Goal: Transaction & Acquisition: Purchase product/service

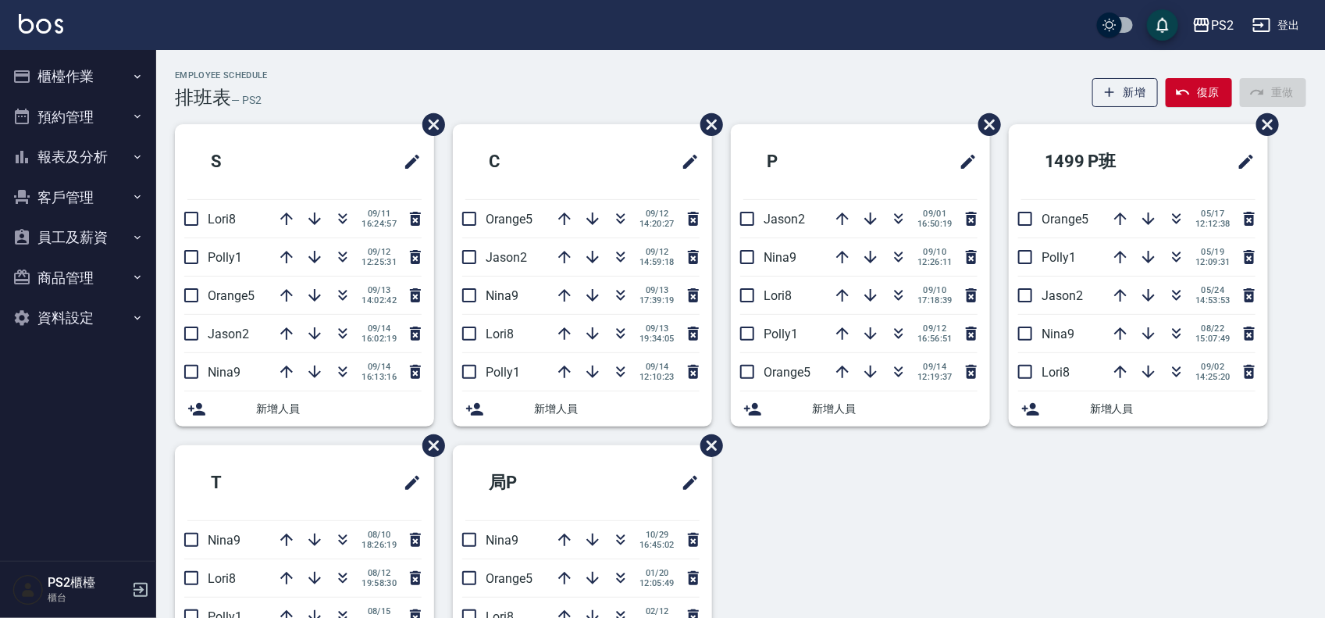
click at [84, 157] on button "報表及分析" at bounding box center [78, 157] width 144 height 41
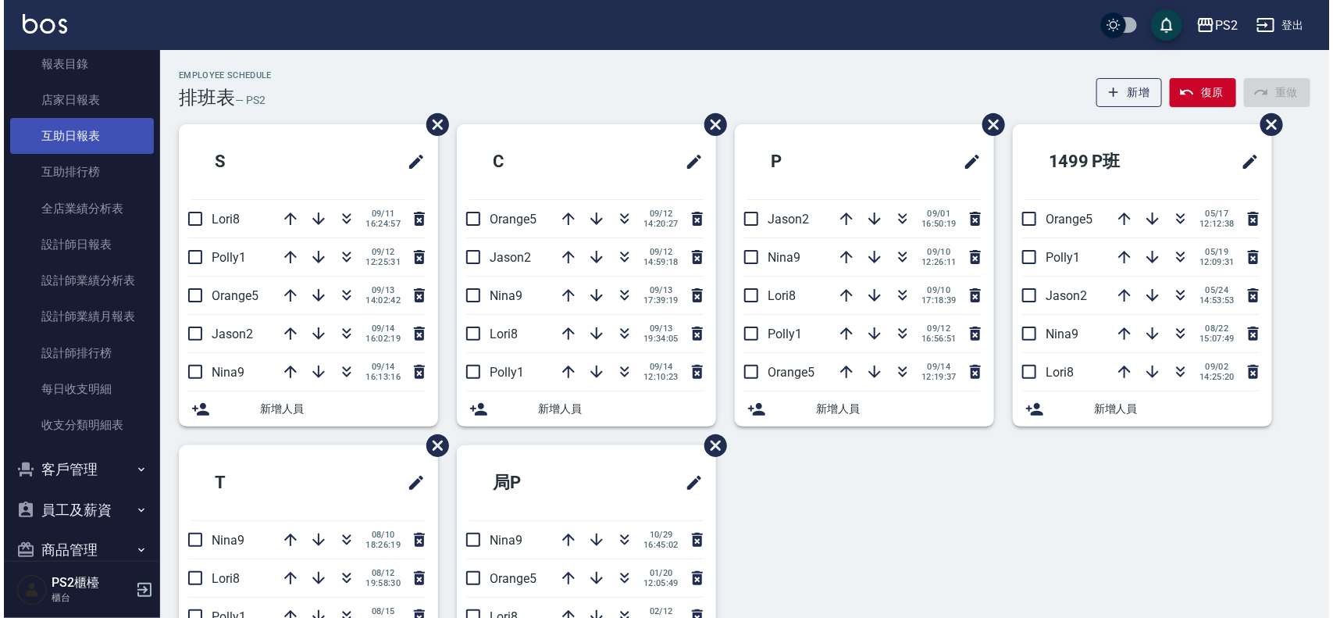
scroll to position [108, 0]
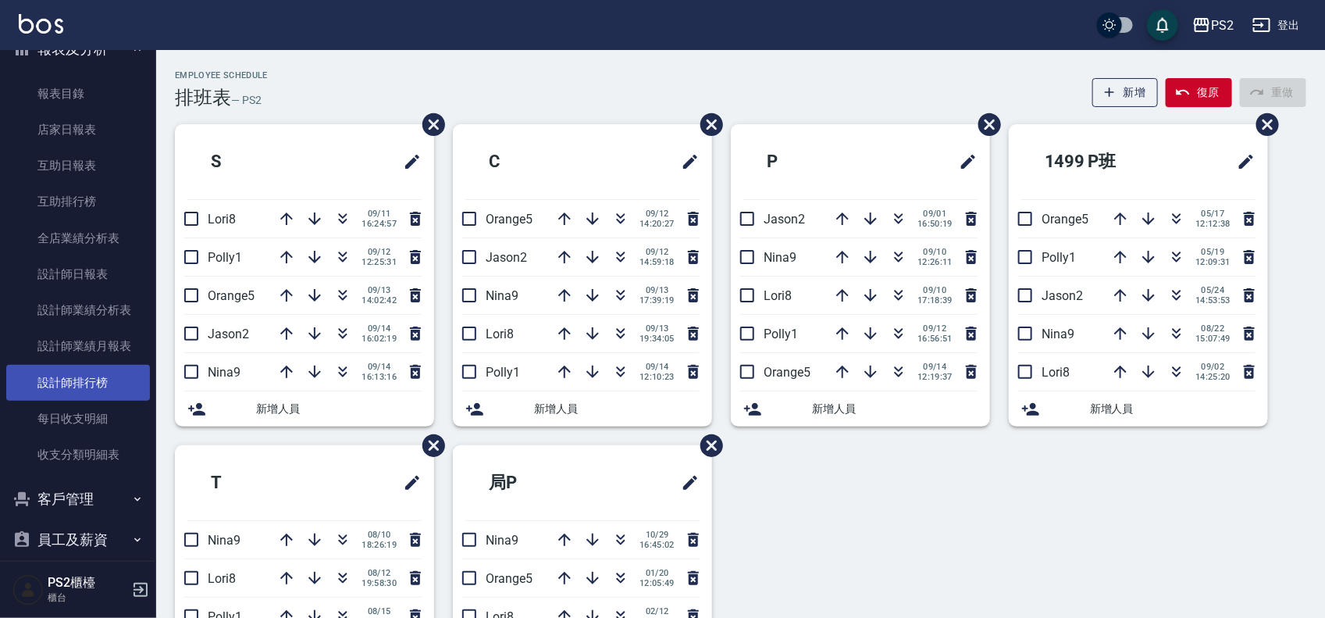
click at [100, 383] on link "設計師排行榜" at bounding box center [78, 383] width 144 height 36
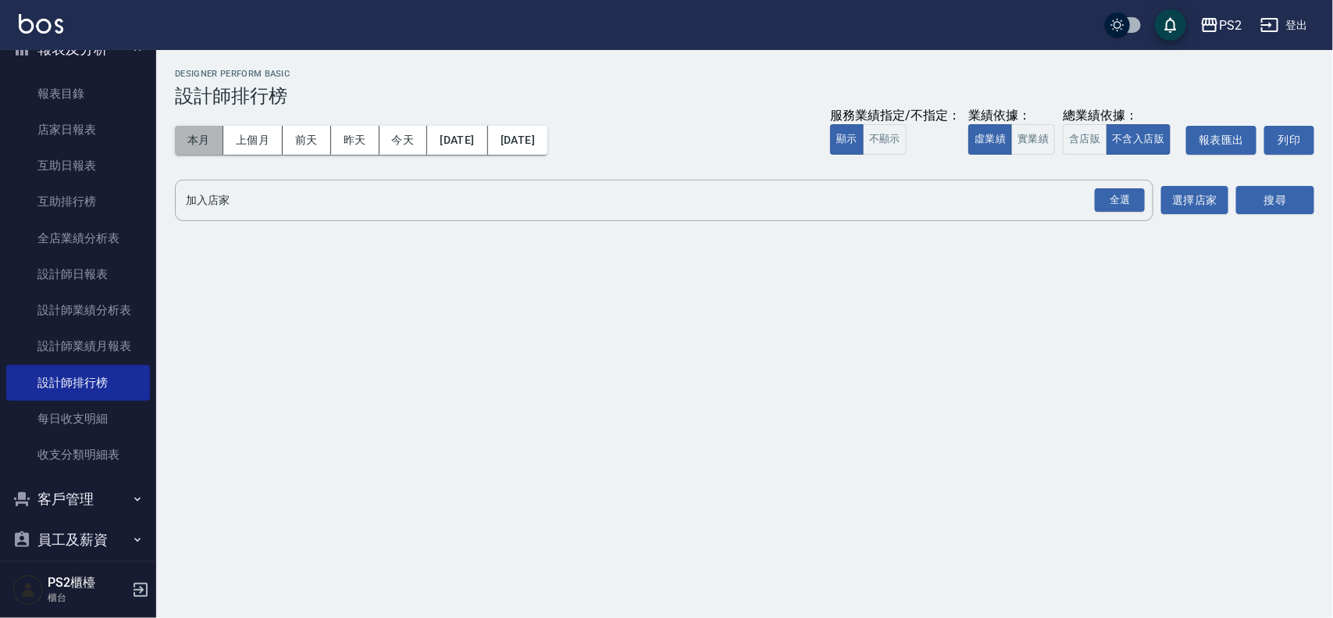
click at [193, 137] on button "本月" at bounding box center [199, 140] width 48 height 29
click at [237, 215] on div "全選 加入店家" at bounding box center [664, 200] width 979 height 41
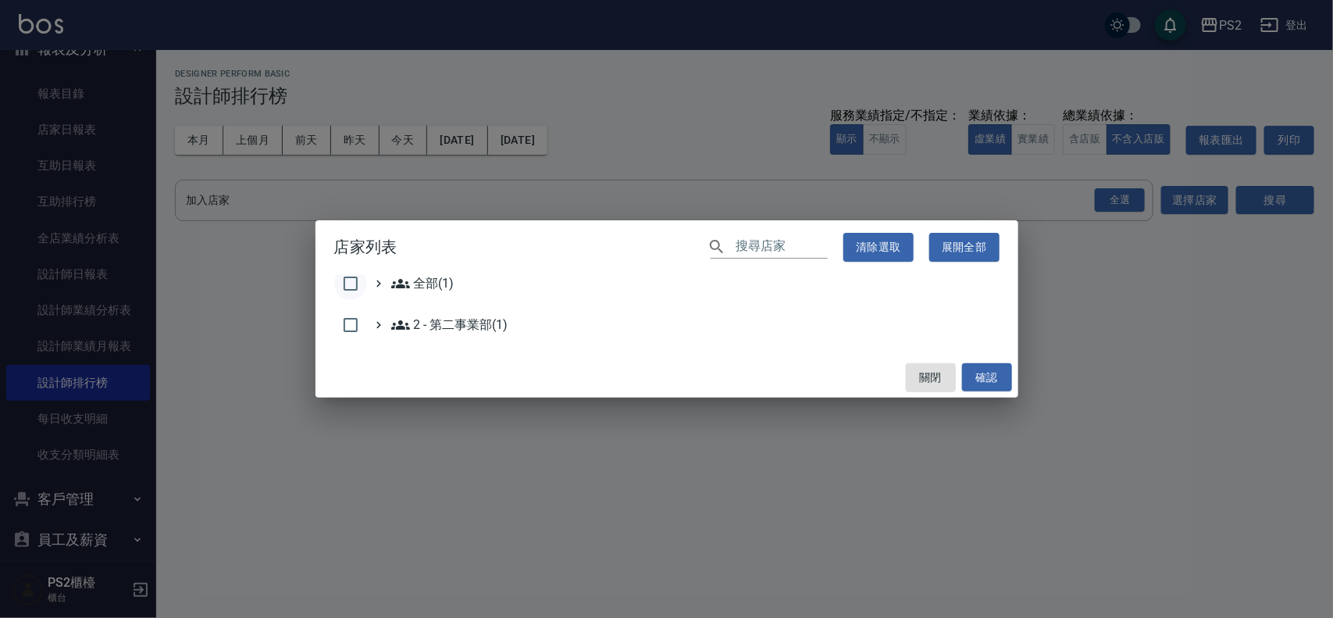
click at [334, 282] on input "checkbox" at bounding box center [350, 283] width 33 height 33
checkbox input "true"
click at [988, 375] on button "確認" at bounding box center [987, 377] width 50 height 29
checkbox input "false"
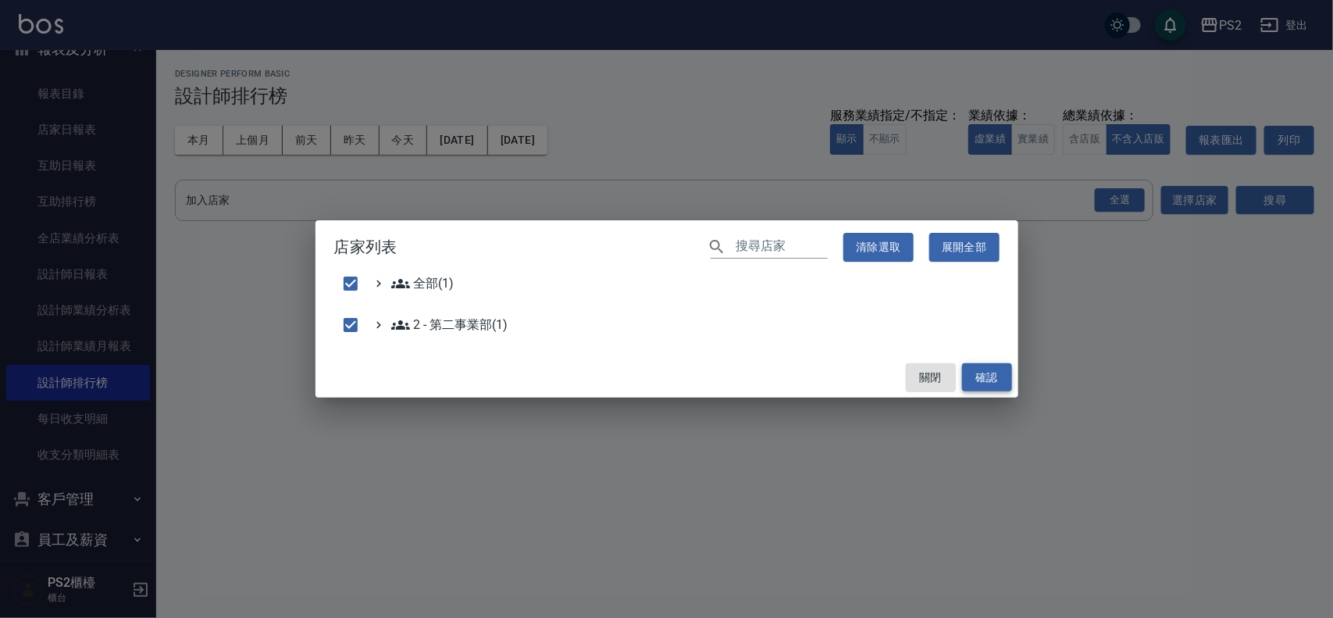
checkbox input "false"
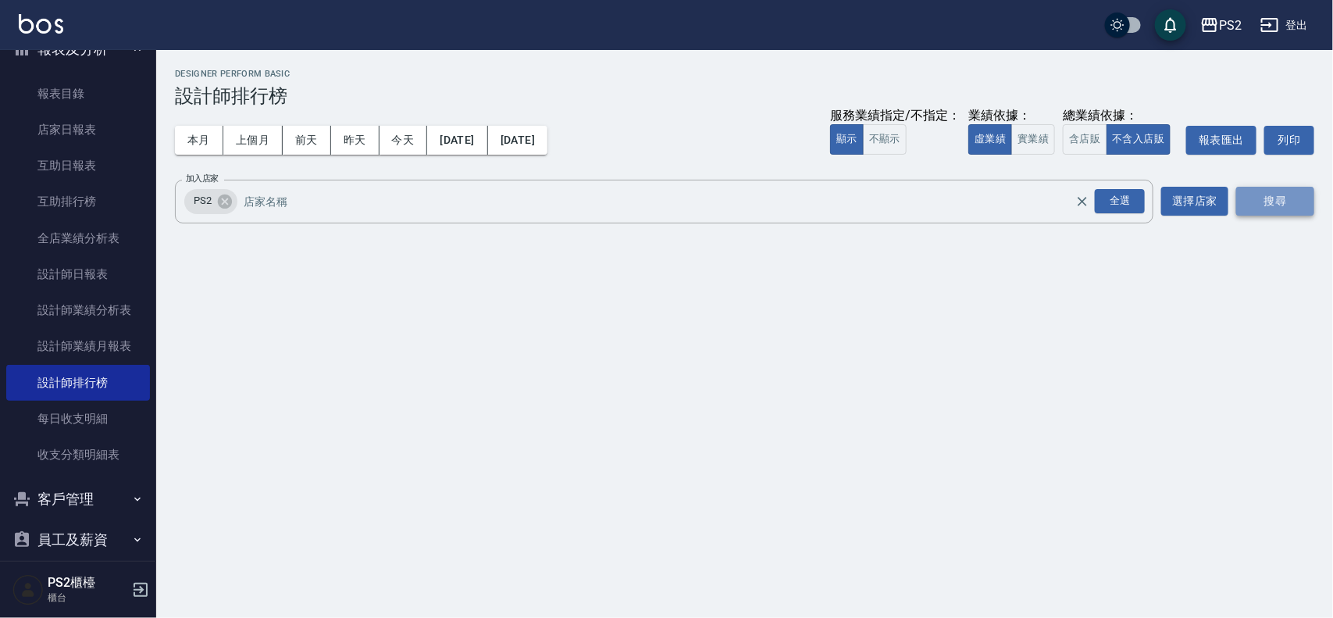
click at [1287, 201] on button "搜尋" at bounding box center [1275, 201] width 78 height 29
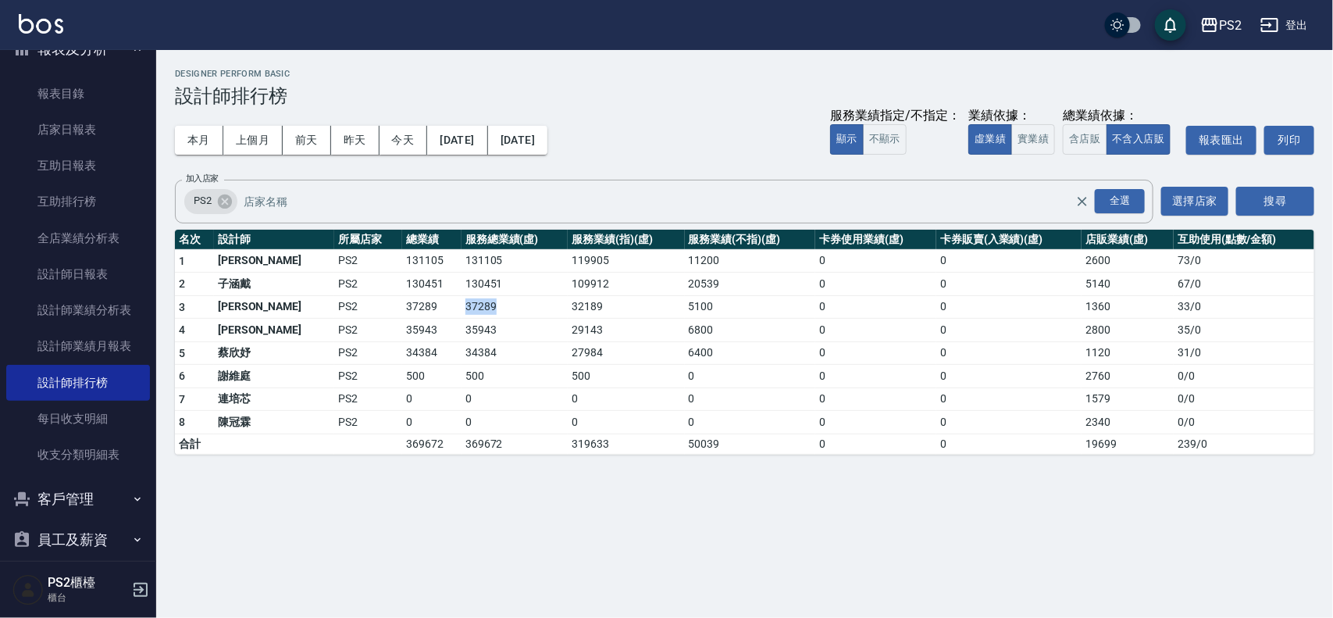
drag, startPoint x: 394, startPoint y: 310, endPoint x: 510, endPoint y: 317, distance: 115.8
click at [523, 315] on tr "3 蔡宜蓉 PS2 37289 37289 32189 5100 0 0 1360 33 / 0" at bounding box center [744, 306] width 1139 height 23
drag, startPoint x: 408, startPoint y: 330, endPoint x: 493, endPoint y: 332, distance: 84.4
click at [462, 330] on td "35943" at bounding box center [515, 330] width 106 height 23
drag, startPoint x: 389, startPoint y: 349, endPoint x: 521, endPoint y: 358, distance: 132.3
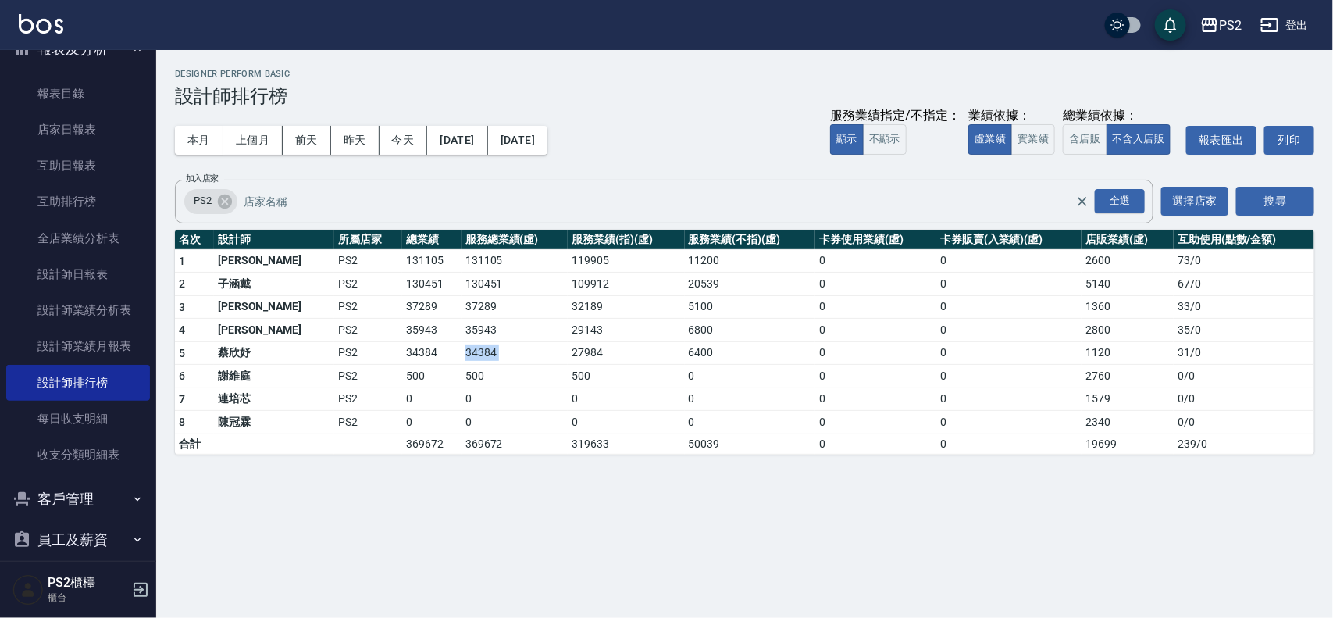
click at [521, 358] on tr "5 蔡欣妤 PS2 34384 34384 27984 6400 0 0 1120 31 / 0" at bounding box center [744, 352] width 1139 height 23
drag, startPoint x: 396, startPoint y: 299, endPoint x: 517, endPoint y: 307, distance: 121.3
click at [517, 307] on tr "3 蔡宜蓉 PS2 37289 37289 32189 5100 0 0 1360 33 / 0" at bounding box center [744, 306] width 1139 height 23
click at [474, 325] on td "35943" at bounding box center [515, 330] width 106 height 23
drag, startPoint x: 400, startPoint y: 305, endPoint x: 520, endPoint y: 302, distance: 120.3
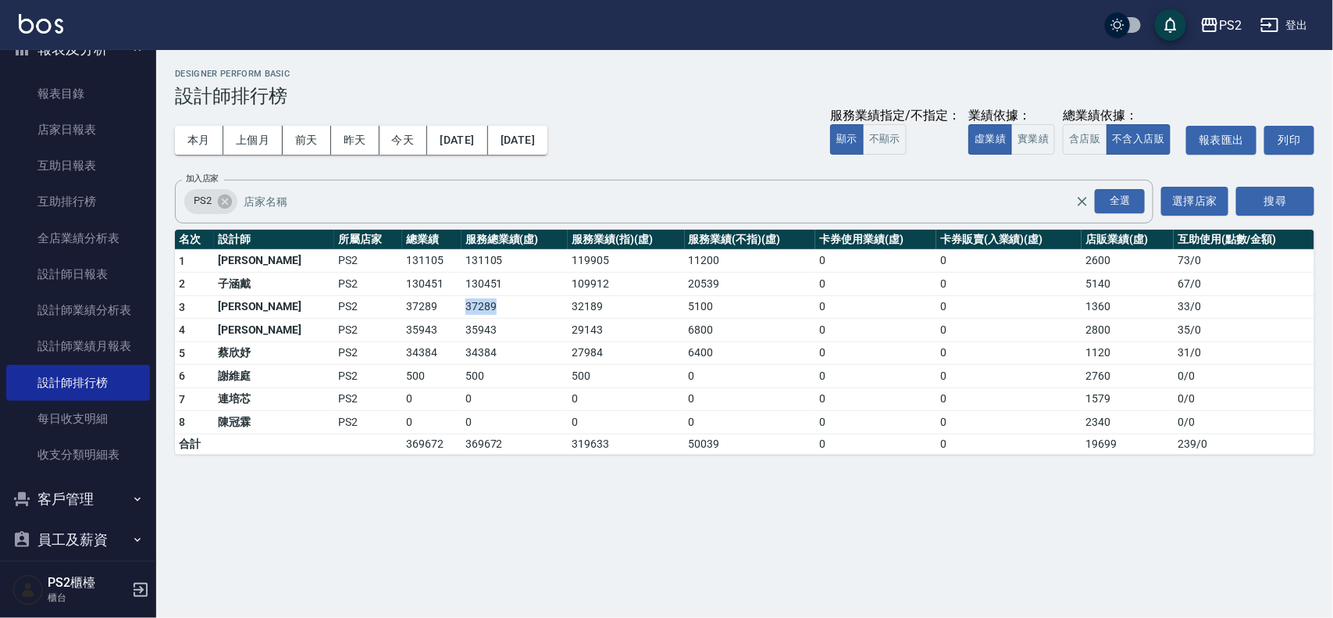
click at [484, 302] on tr "3 蔡宜蓉 PS2 37289 37289 32189 5100 0 0 1360 33 / 0" at bounding box center [744, 306] width 1139 height 23
click at [568, 302] on td "32189" at bounding box center [626, 306] width 116 height 23
click at [471, 302] on td "37289" at bounding box center [515, 306] width 106 height 23
drag, startPoint x: 405, startPoint y: 275, endPoint x: 473, endPoint y: 279, distance: 68.1
click at [462, 278] on tr "2 子涵戴 PS2 130451 130451 109912 20539 0 0 5140 67 / 0" at bounding box center [744, 284] width 1139 height 23
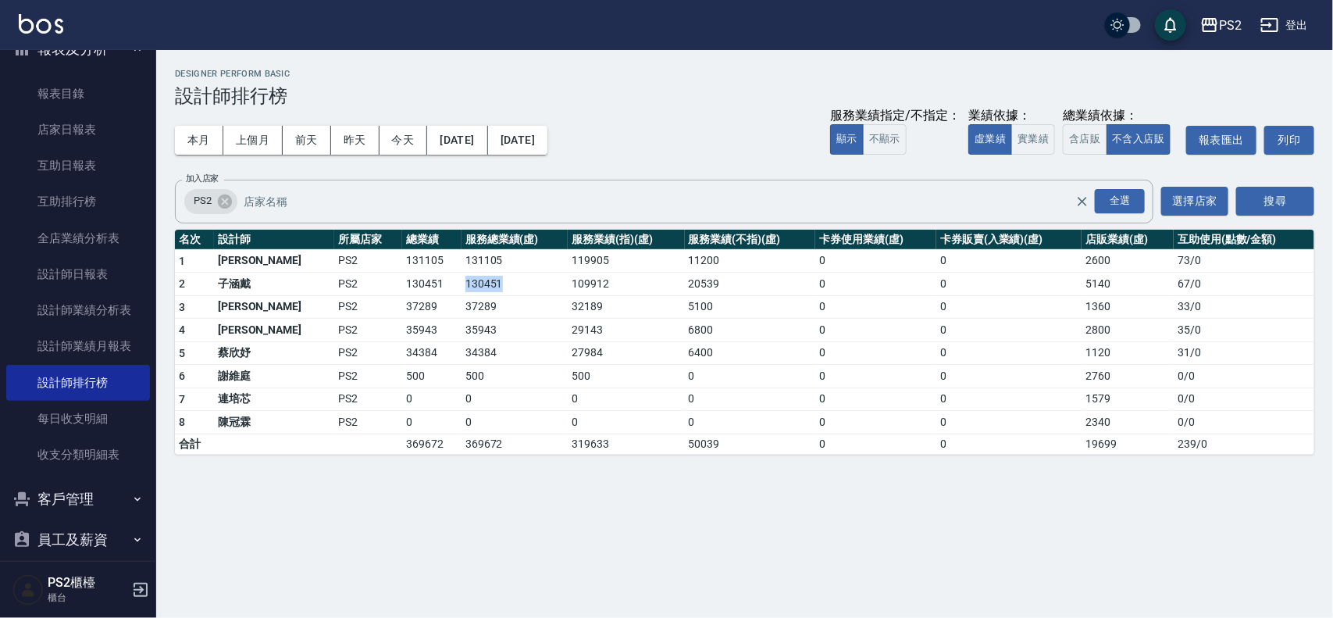
click at [477, 279] on td "130451" at bounding box center [515, 284] width 106 height 23
drag, startPoint x: 523, startPoint y: 273, endPoint x: 610, endPoint y: 282, distance: 87.1
click at [610, 282] on td "109912" at bounding box center [626, 284] width 116 height 23
drag, startPoint x: 348, startPoint y: 259, endPoint x: 410, endPoint y: 259, distance: 62.5
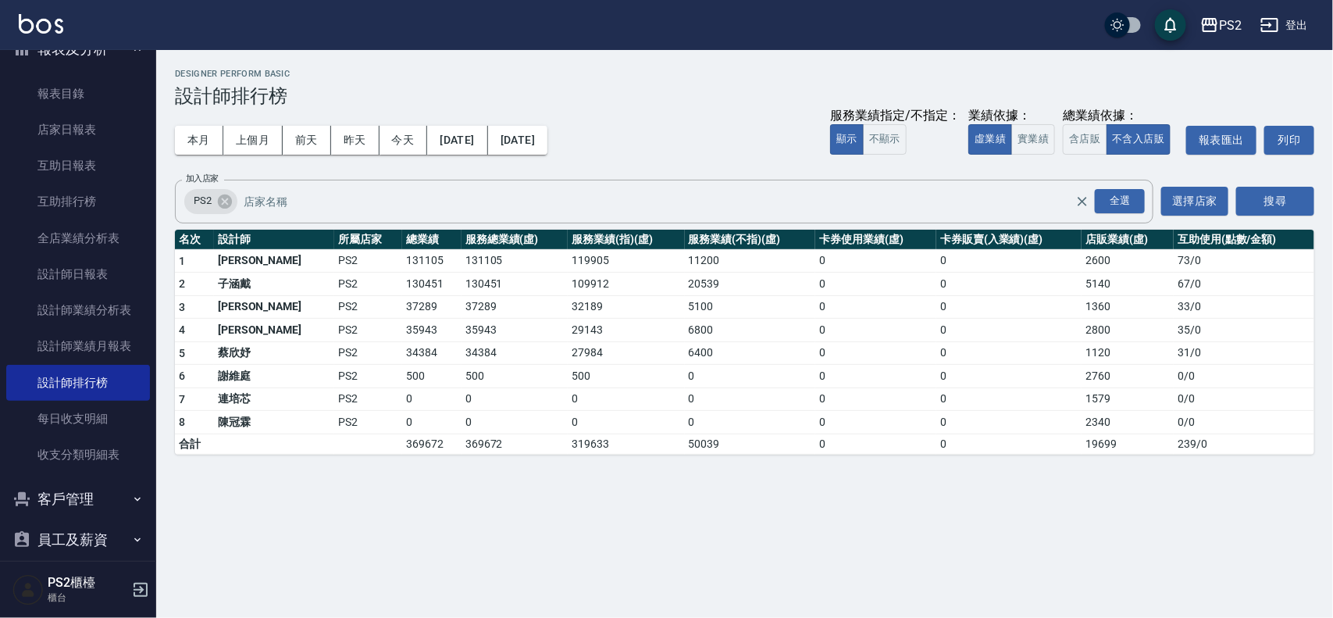
click at [402, 259] on td "131105" at bounding box center [431, 260] width 59 height 23
click at [404, 259] on td "131105" at bounding box center [431, 260] width 59 height 23
click at [1025, 139] on button "實業績" at bounding box center [1033, 139] width 44 height 30
click at [402, 266] on td "130451" at bounding box center [431, 260] width 59 height 23
drag, startPoint x: 351, startPoint y: 263, endPoint x: 415, endPoint y: 263, distance: 63.3
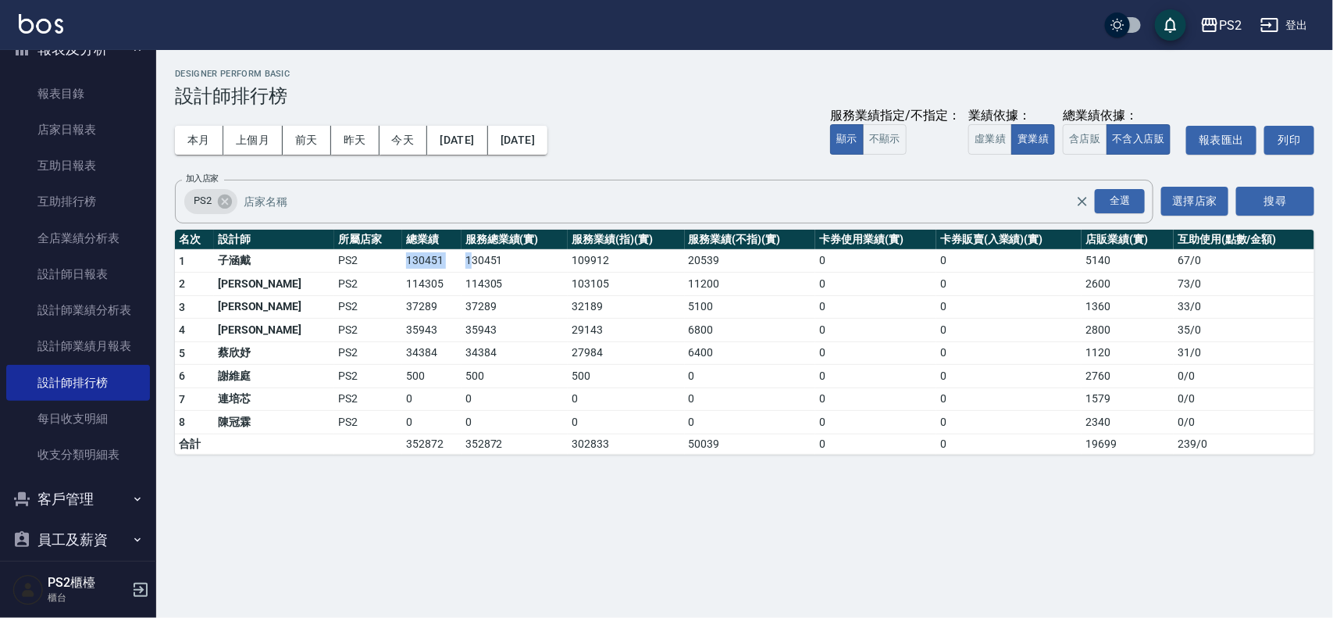
click at [415, 263] on tr "1 子涵戴 PS2 130451 130451 109912 20539 0 0 5140 67 / 0" at bounding box center [744, 260] width 1139 height 23
click at [344, 307] on td "PS2" at bounding box center [368, 306] width 68 height 23
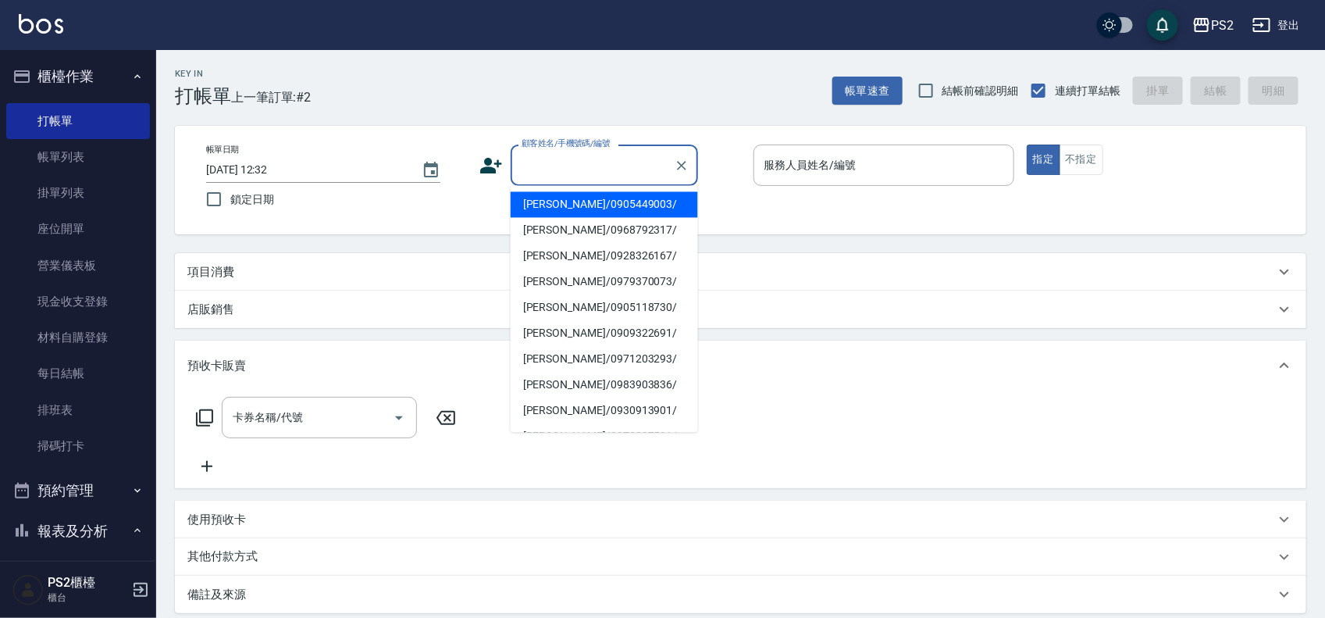
click at [587, 154] on div "顧客姓名/手機號碼/編號 顧客姓名/手機號碼/編號" at bounding box center [604, 164] width 187 height 41
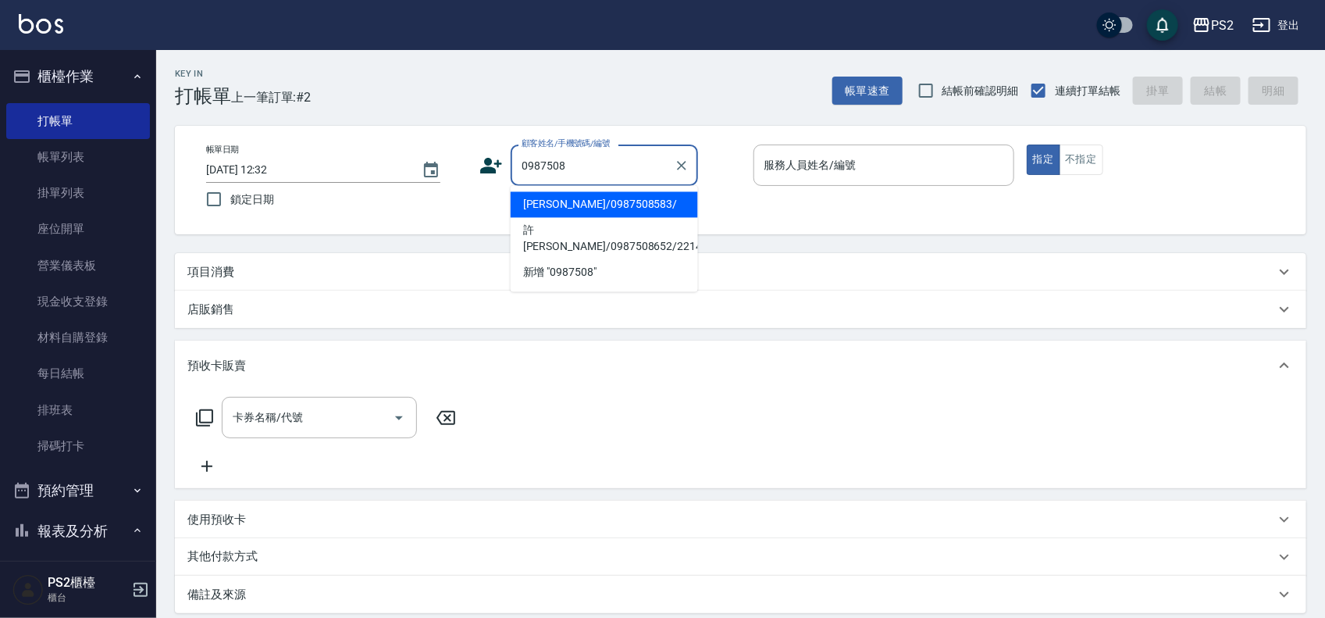
type input "李國正/0987508583/"
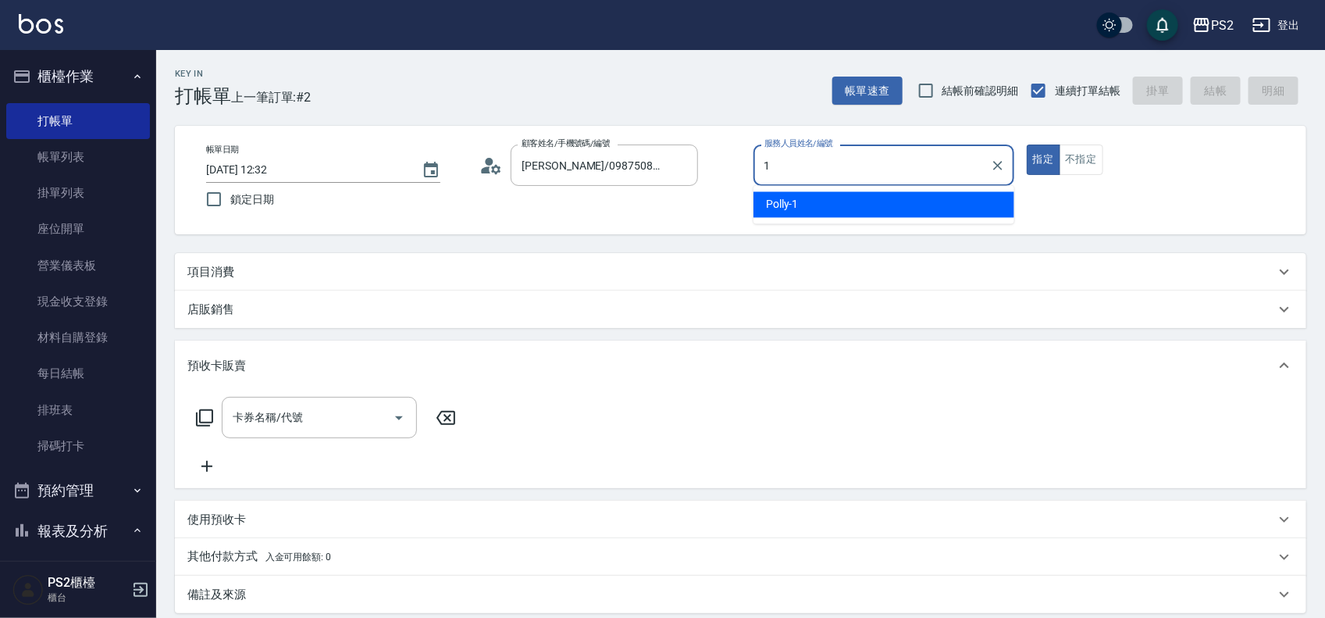
type input "Polly-1"
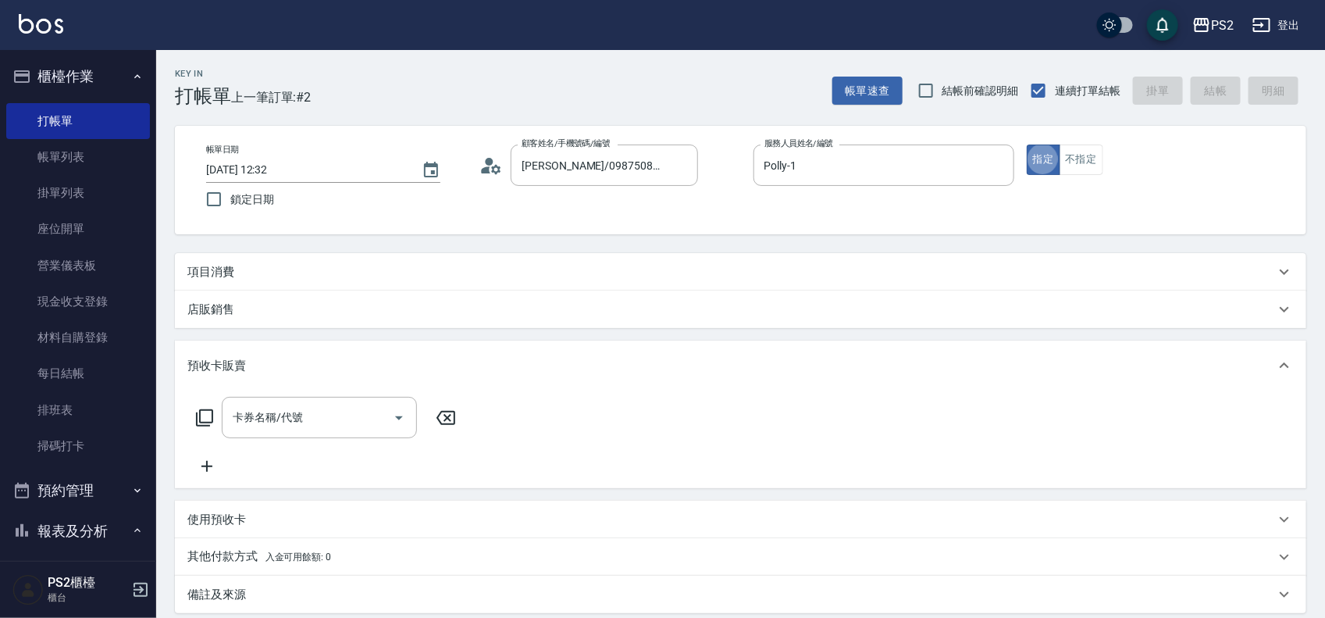
type button "true"
click at [1027, 144] on button "指定" at bounding box center [1044, 159] width 34 height 30
click at [268, 271] on div "項目消費" at bounding box center [731, 272] width 1088 height 16
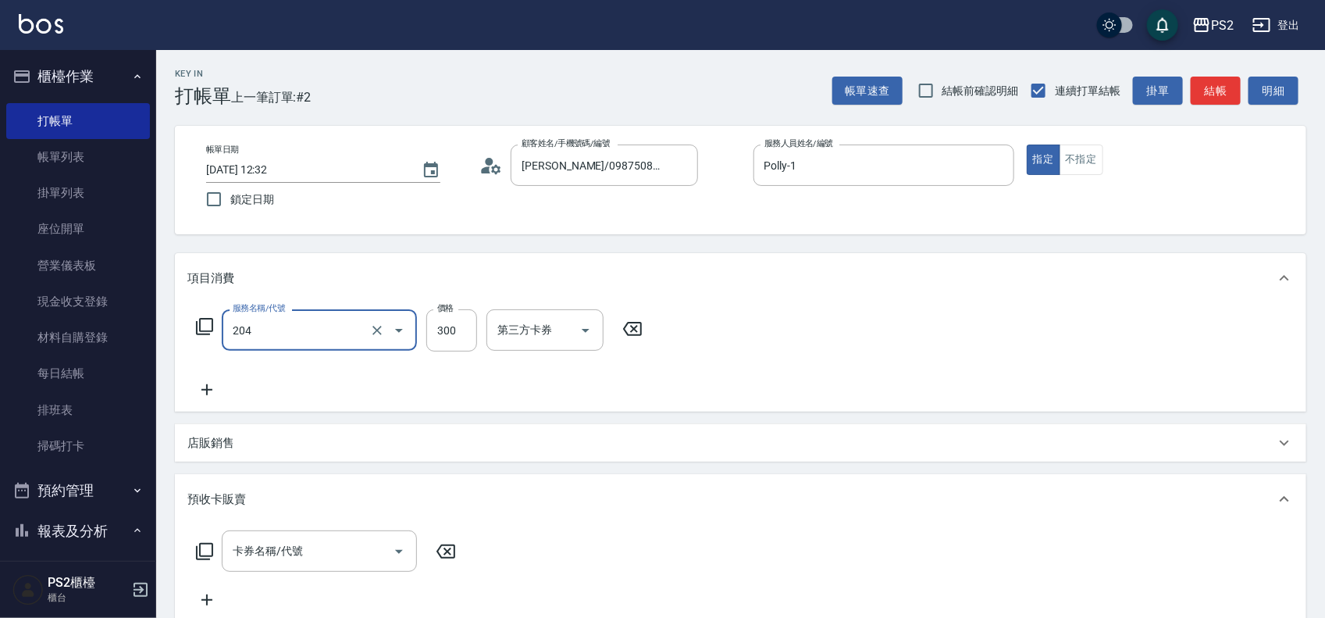
type input "C級單剪300(204)"
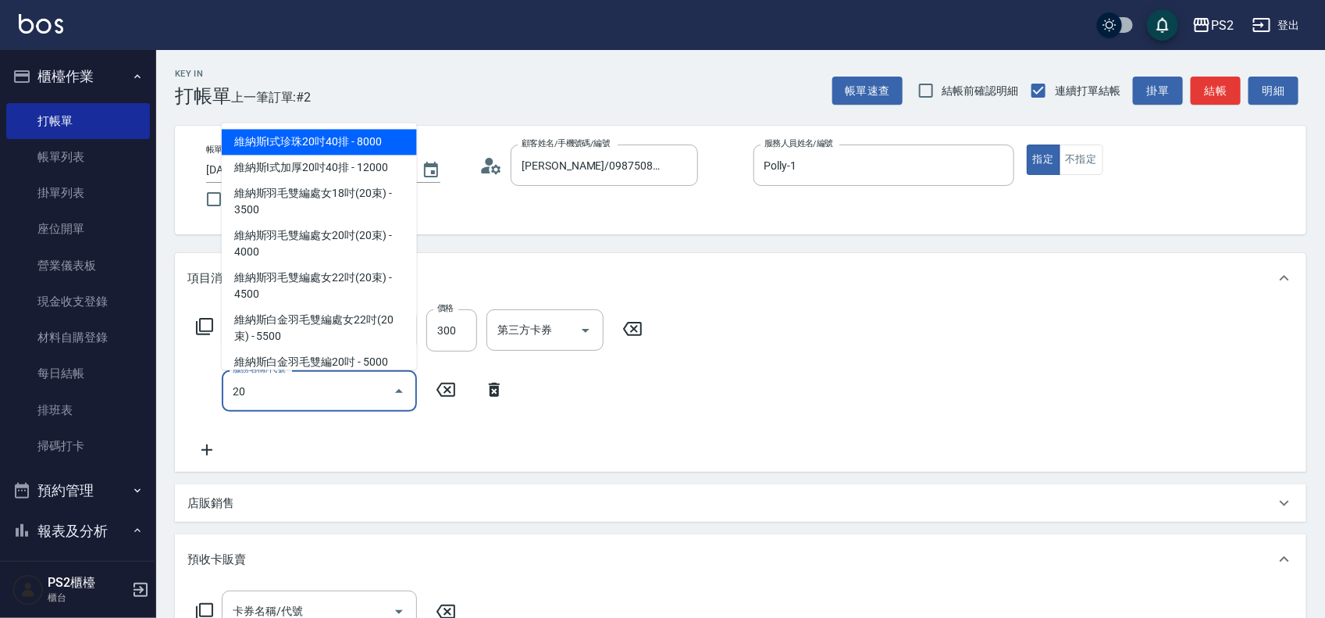
type input "2"
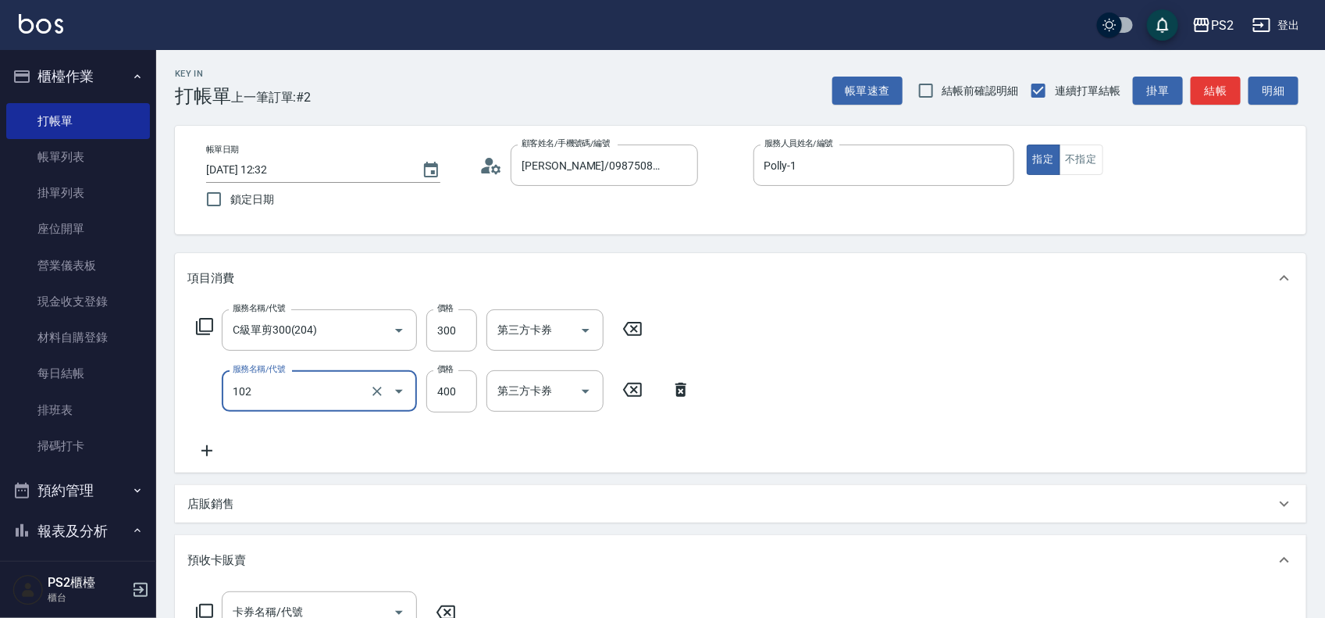
type input "精油洗髮(102)"
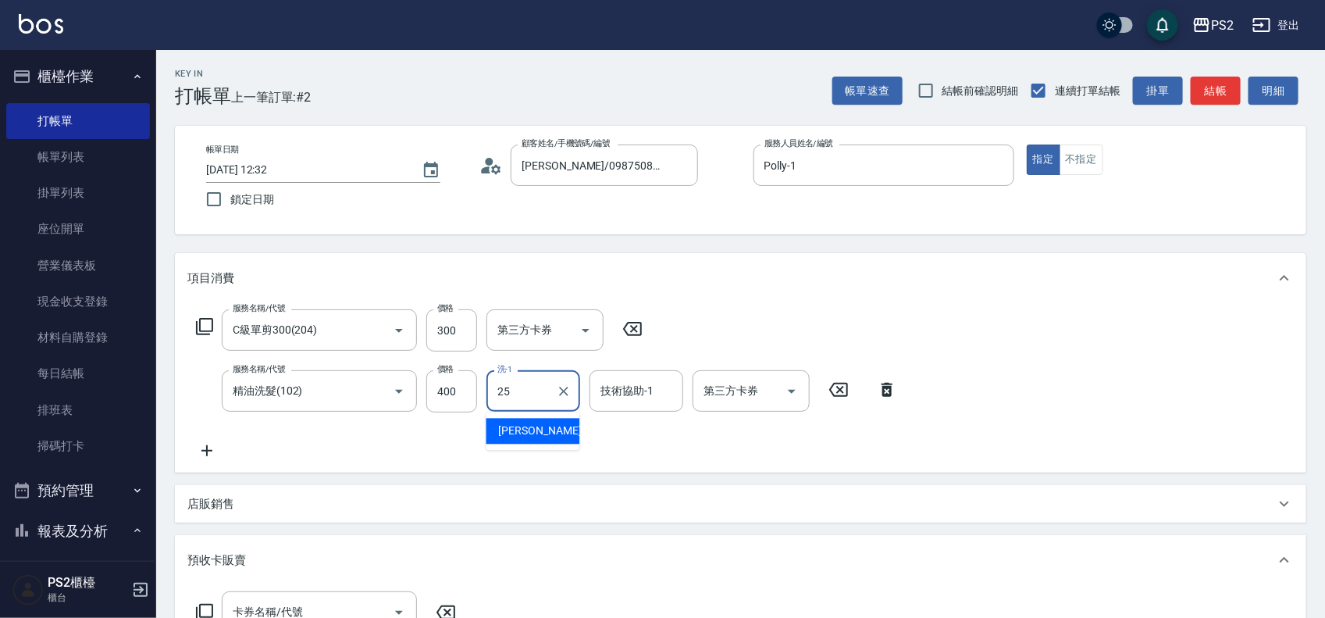
type input "Allan-25"
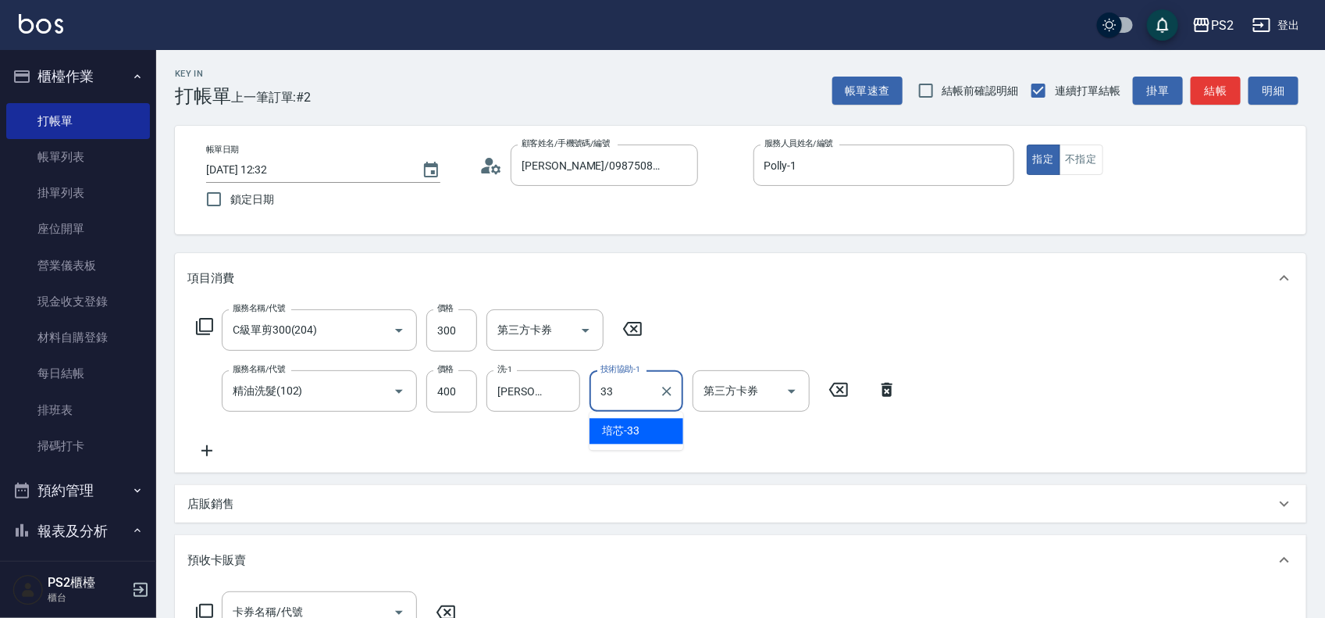
type input "培芯-33"
click at [1060, 158] on button "不指定" at bounding box center [1082, 159] width 44 height 30
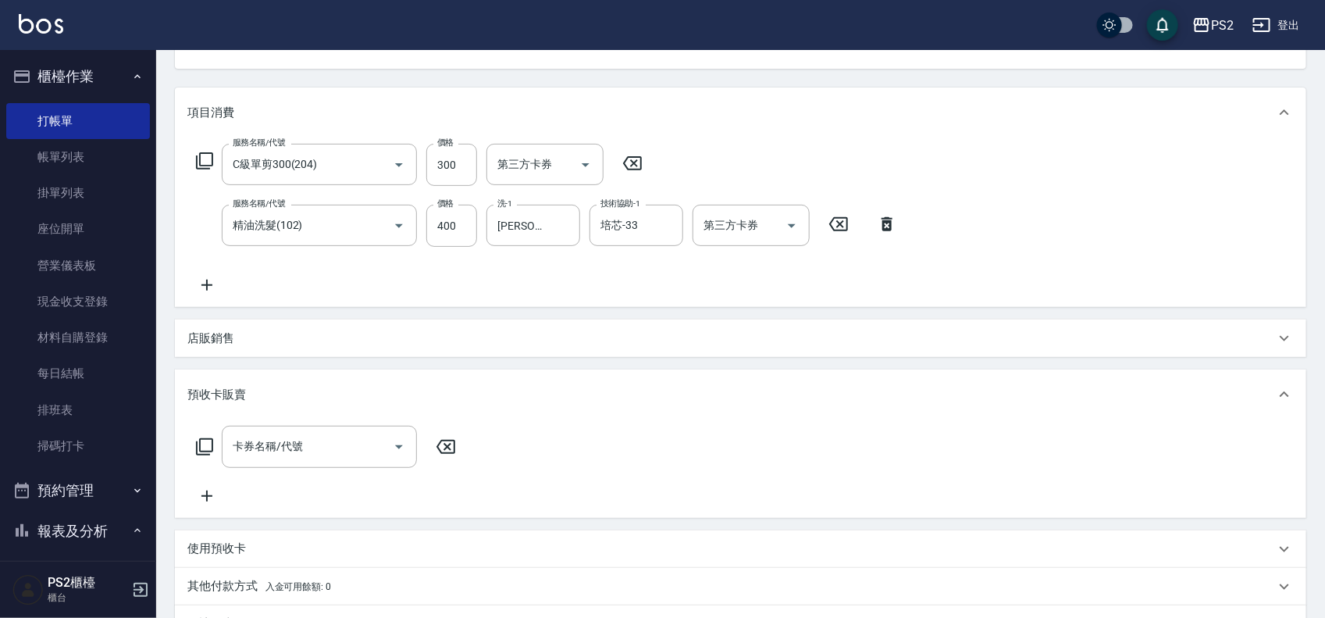
scroll to position [365, 0]
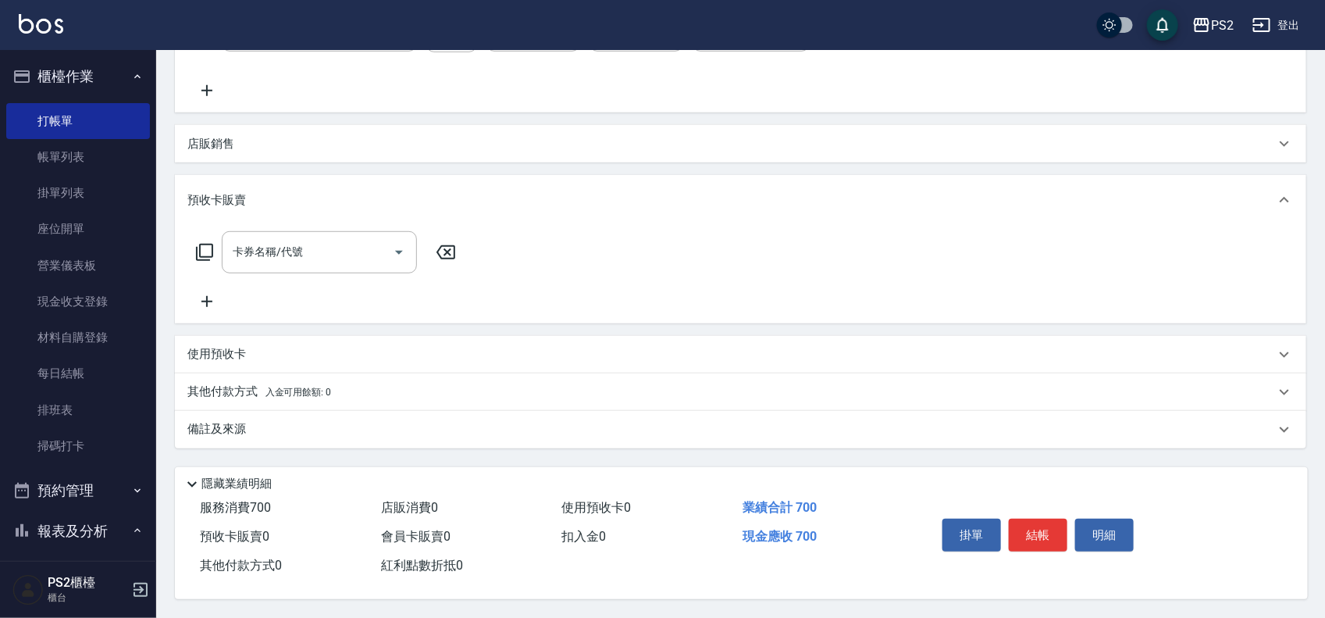
drag, startPoint x: 1052, startPoint y: 524, endPoint x: 1056, endPoint y: 517, distance: 8.0
click at [1052, 522] on button "結帳" at bounding box center [1038, 535] width 59 height 33
type input "2025/09/14 16:48"
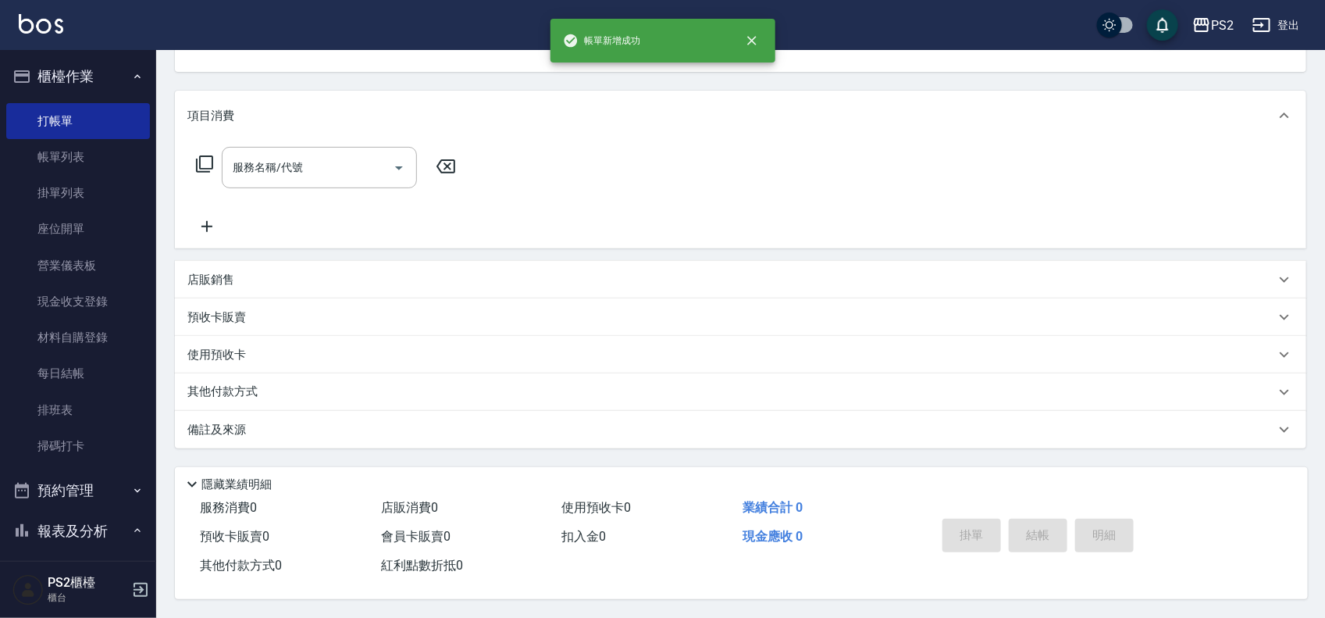
scroll to position [0, 0]
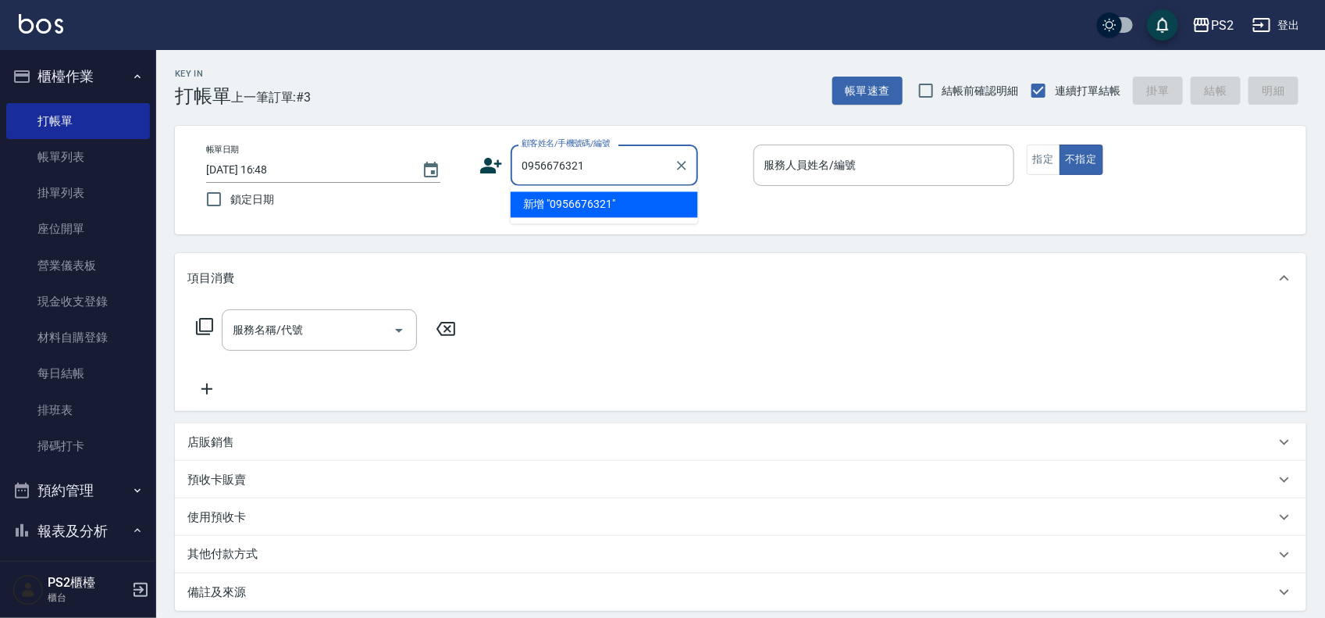
click at [571, 201] on li "新增 "0956676321"" at bounding box center [604, 205] width 187 height 26
type input "0956676321"
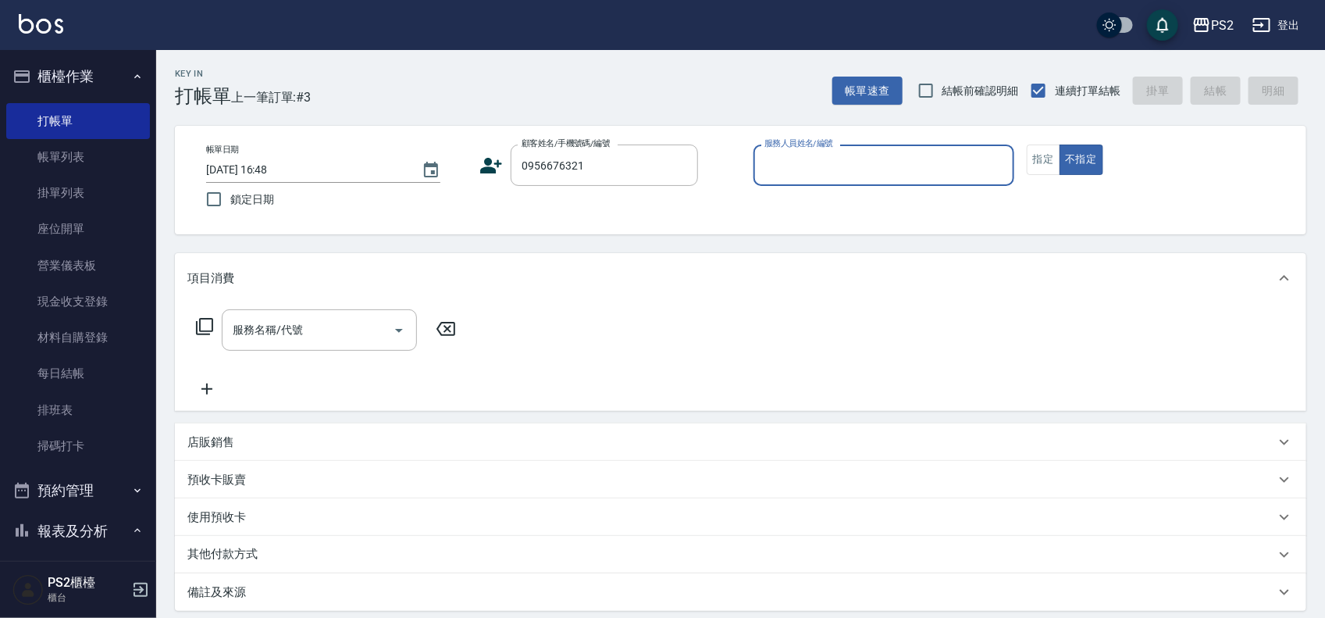
click at [483, 164] on icon at bounding box center [491, 165] width 23 height 23
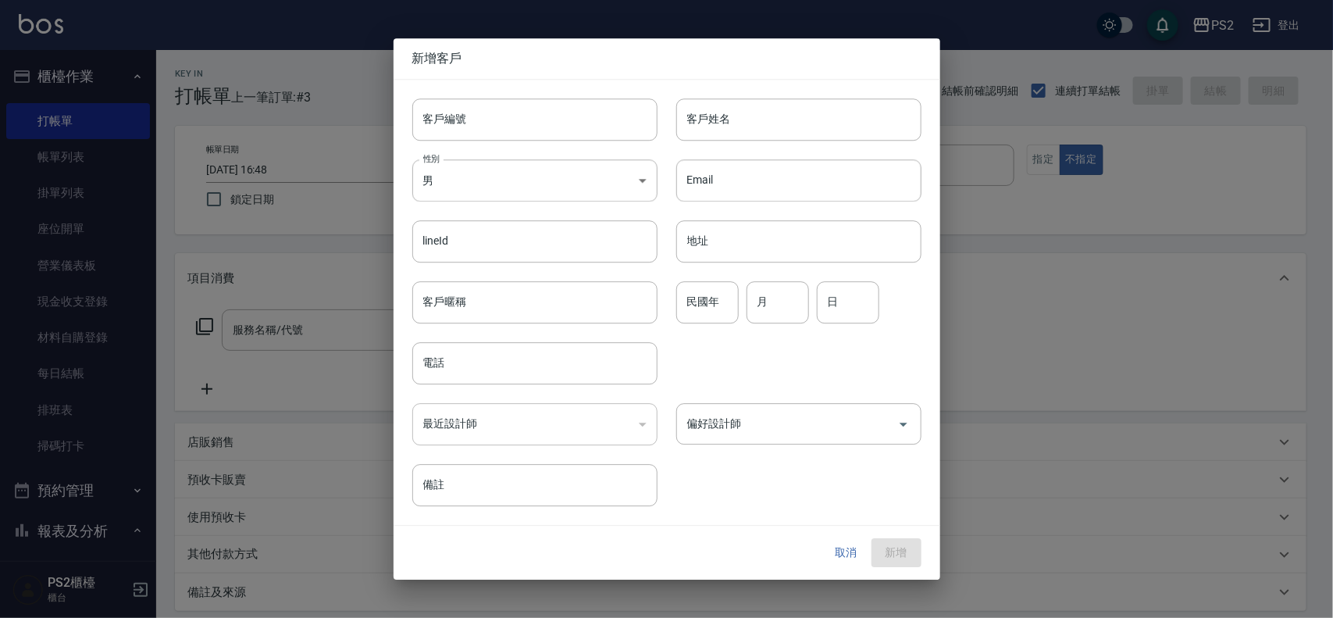
type input "0956676321"
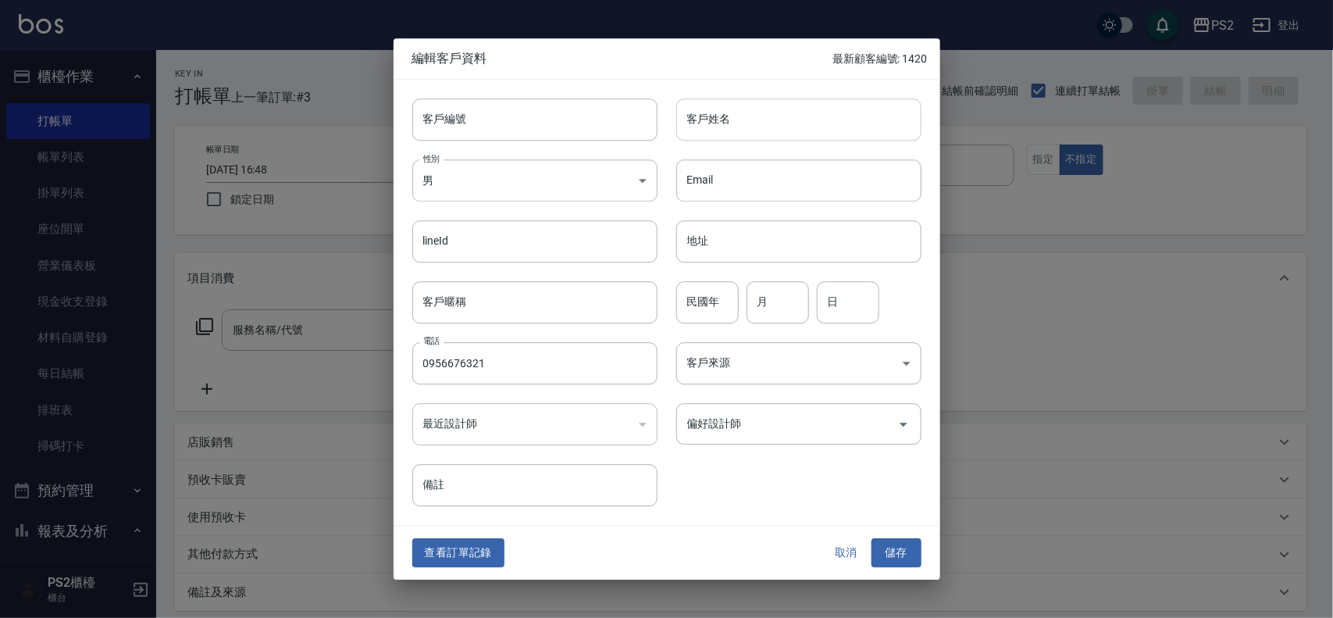
click at [805, 114] on input "客戶姓名" at bounding box center [798, 119] width 245 height 42
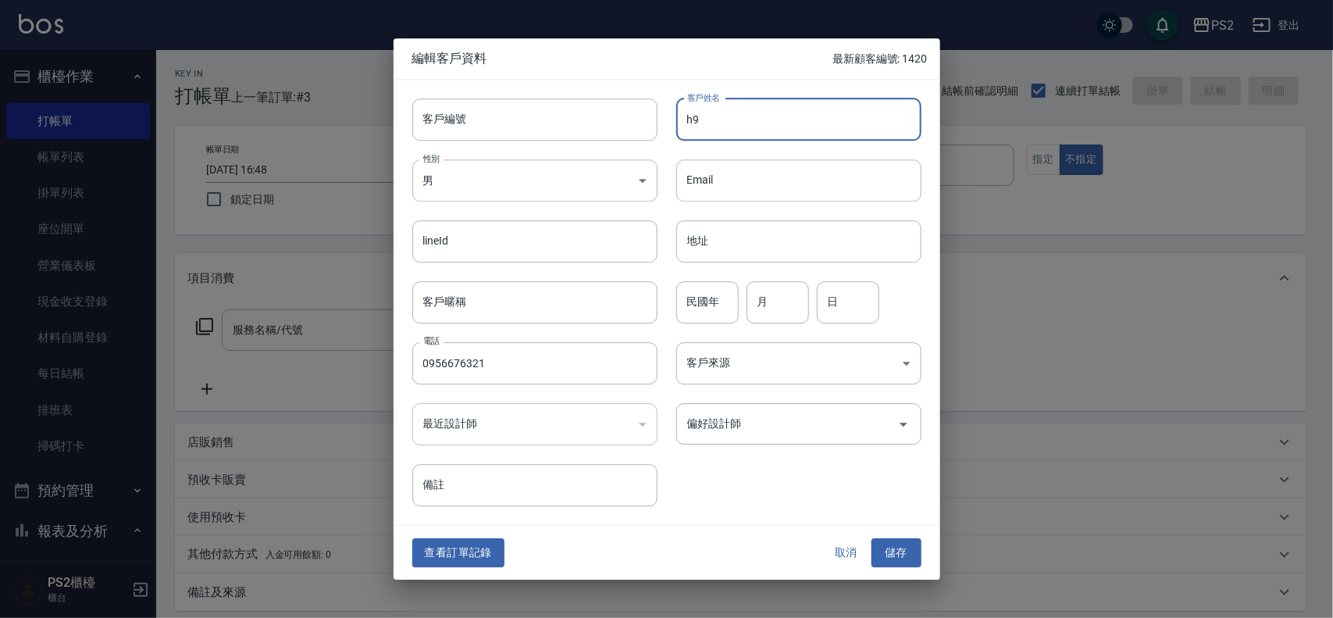
type input "h"
type input "ㄜ"
type input "[PERSON_NAME]"
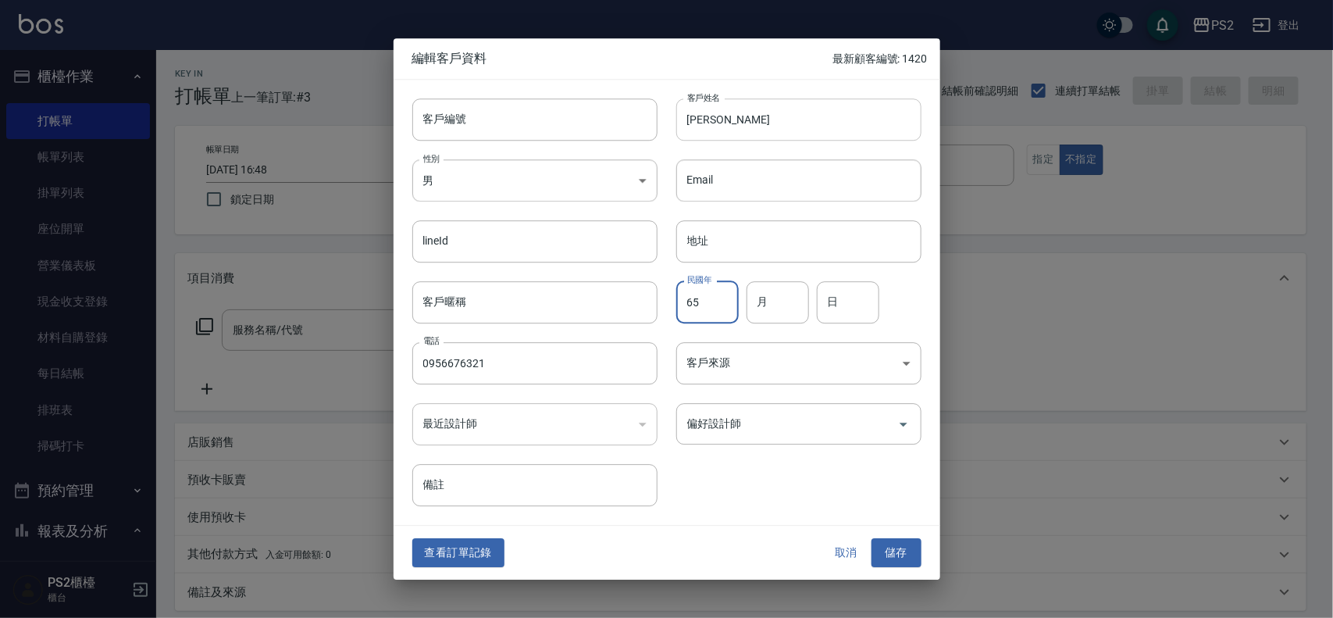
type input "65"
type input "8"
type input "7"
click at [886, 548] on button "儲存" at bounding box center [897, 553] width 50 height 29
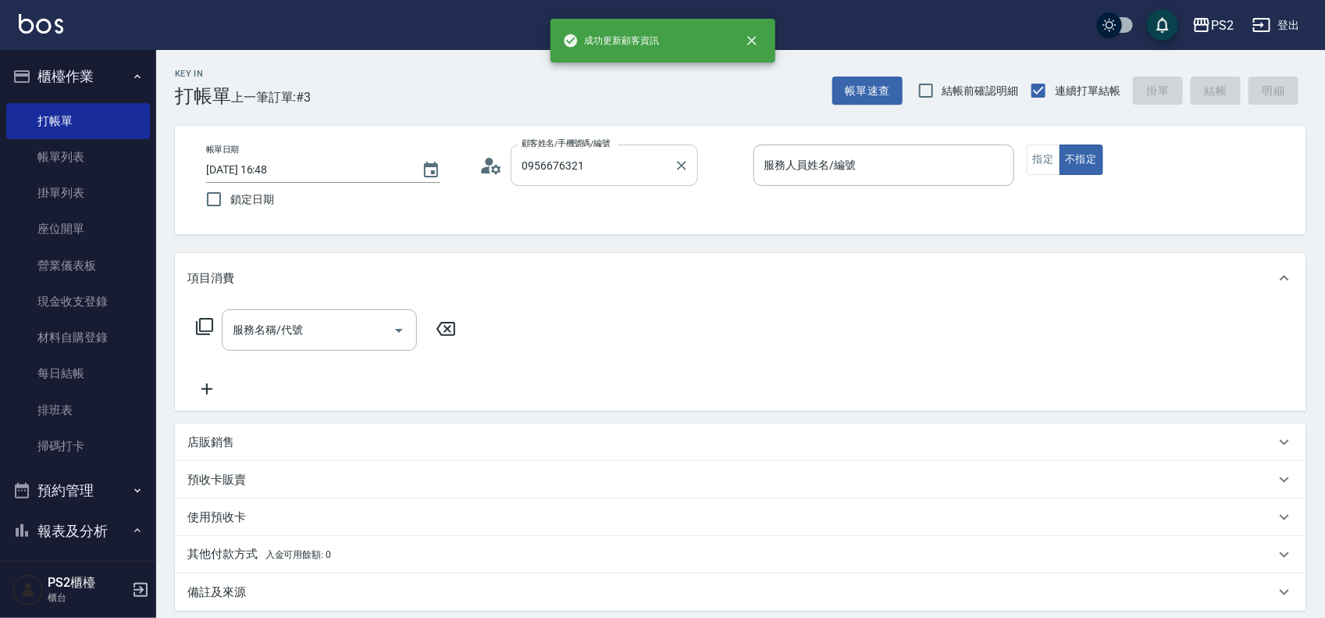
click at [586, 173] on input "0956676321" at bounding box center [593, 165] width 150 height 27
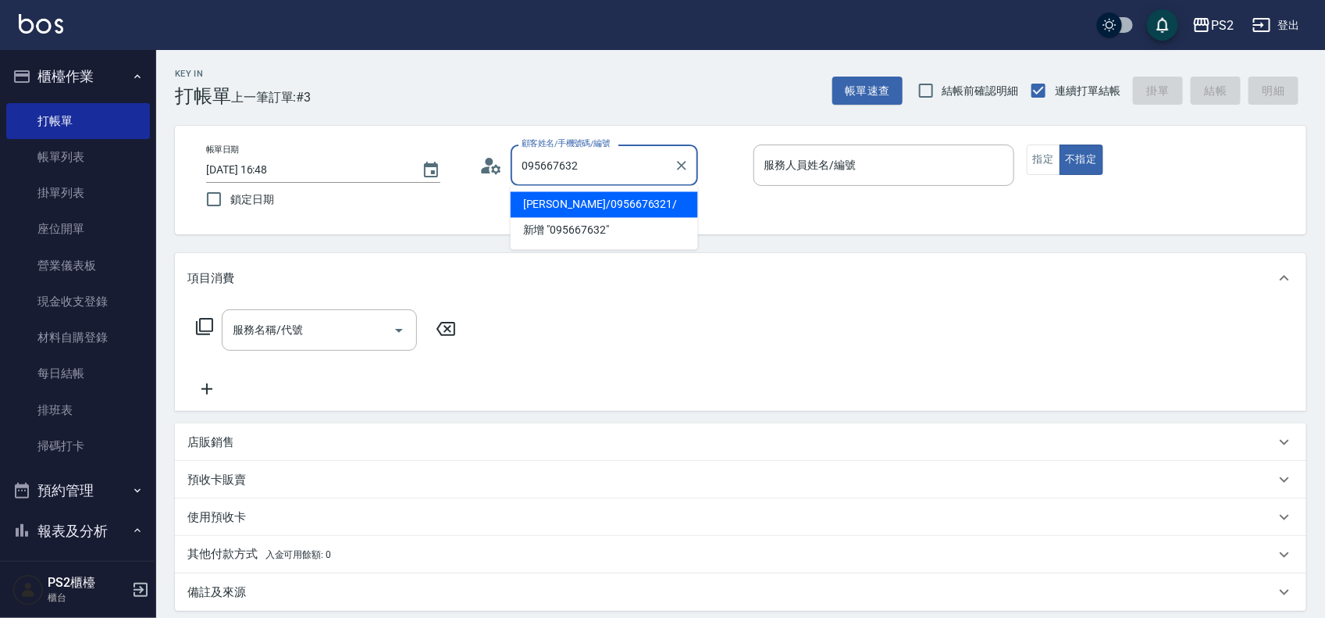
type input "[PERSON_NAME]/0956676321/"
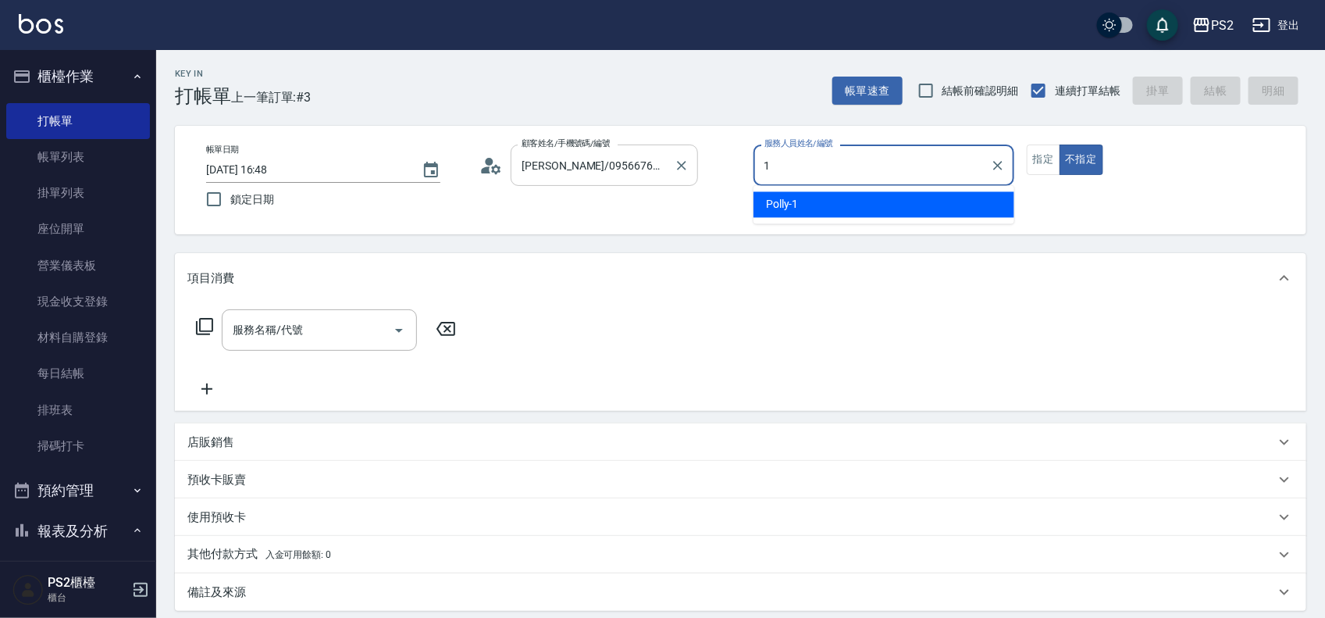
type input "Polly-1"
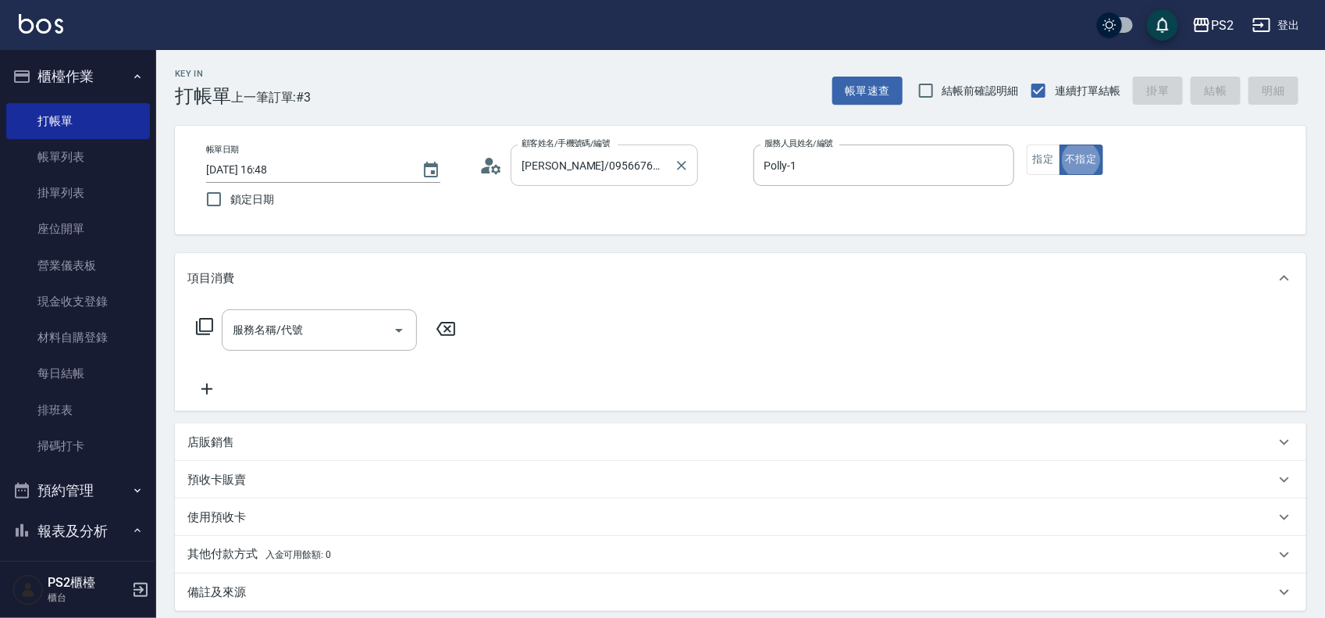
type button "false"
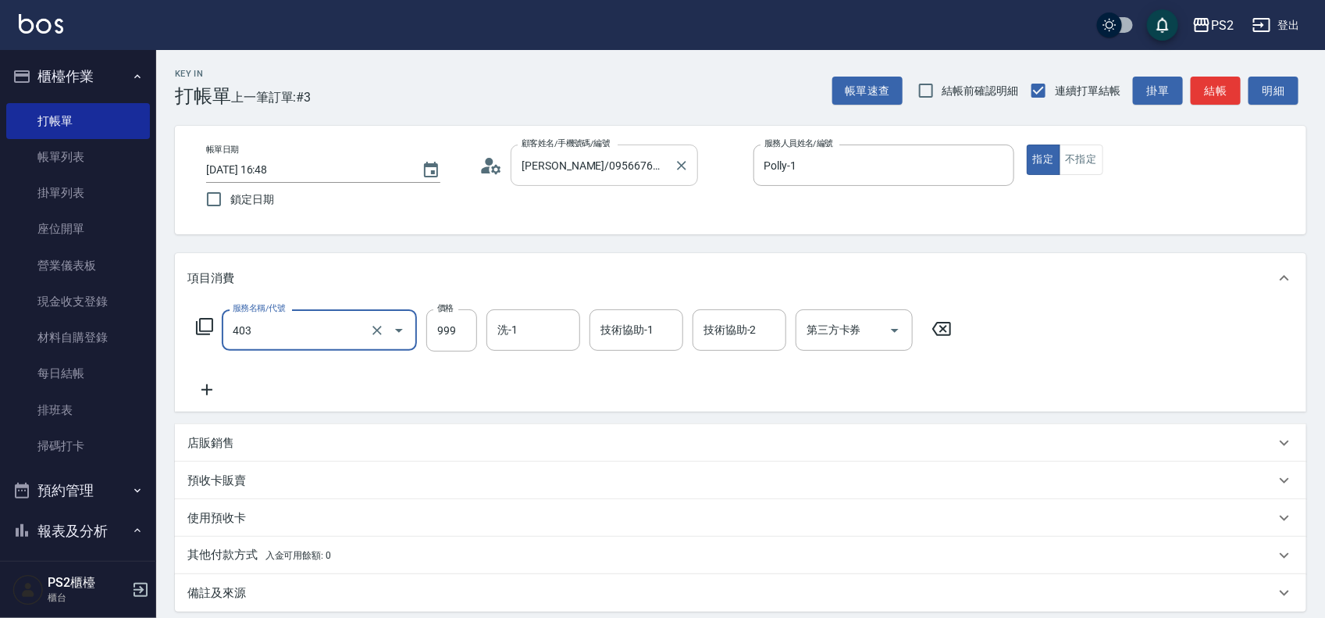
type input "廣告燙髮(403)"
type input "1599"
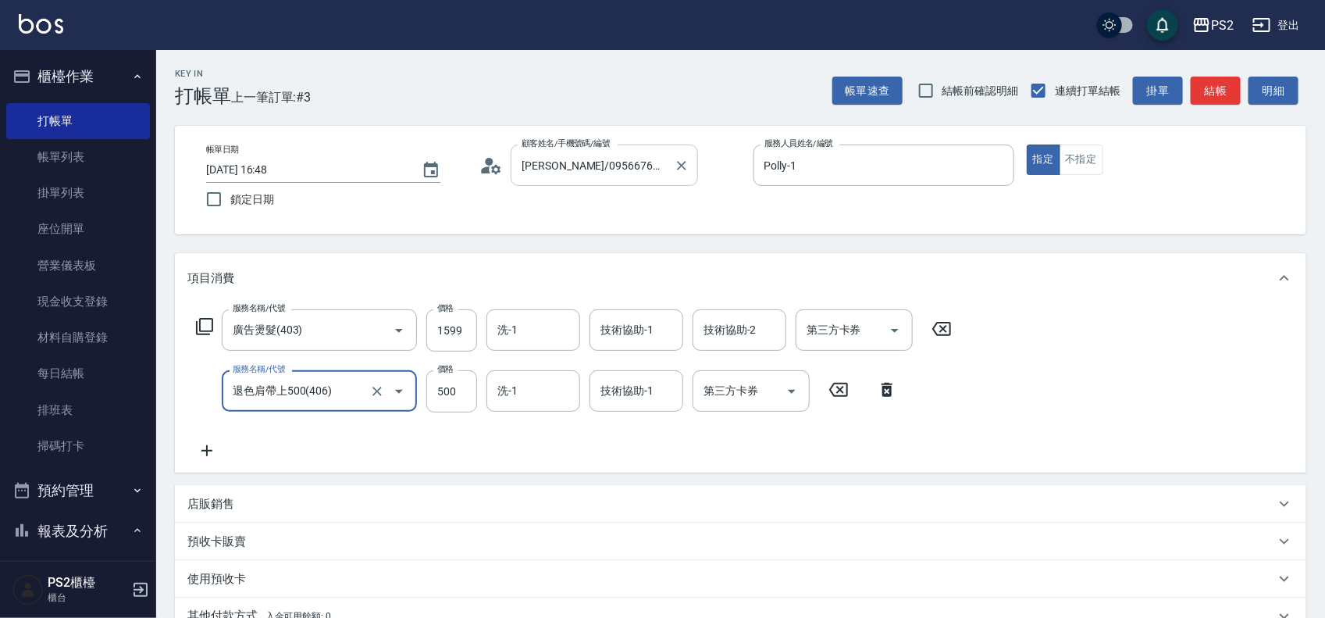
type input "退色肩帶上500(406)"
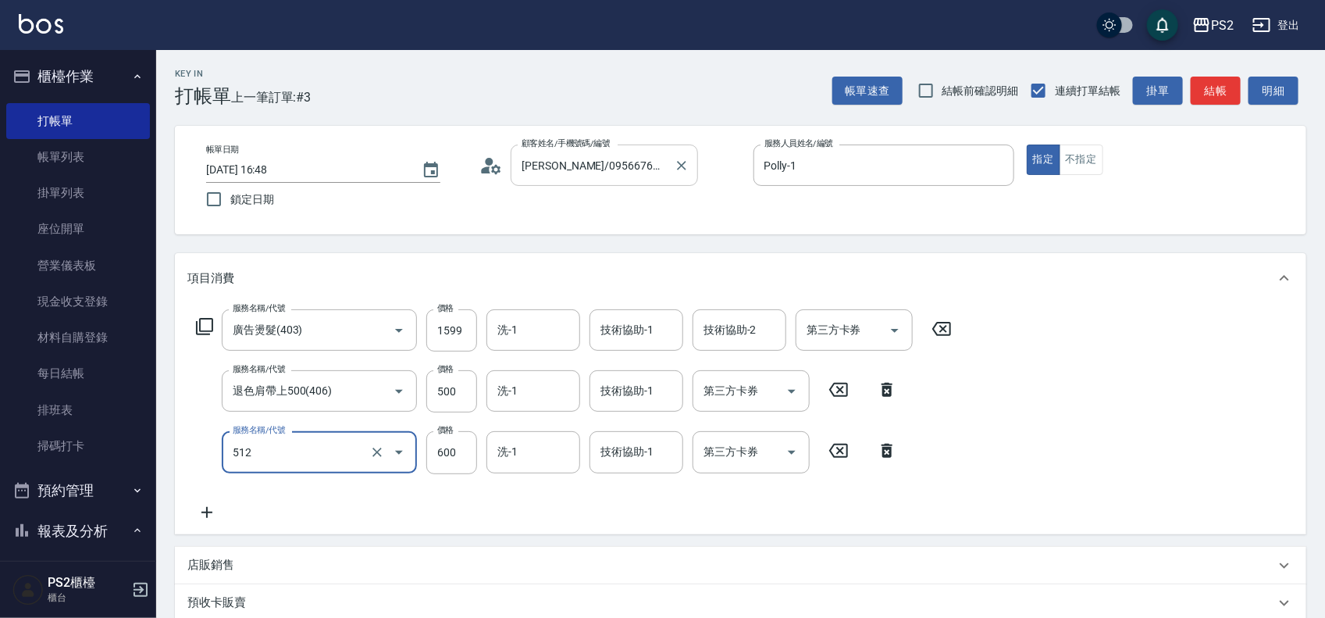
type input "洗+水解護髮600(512)"
type input "100"
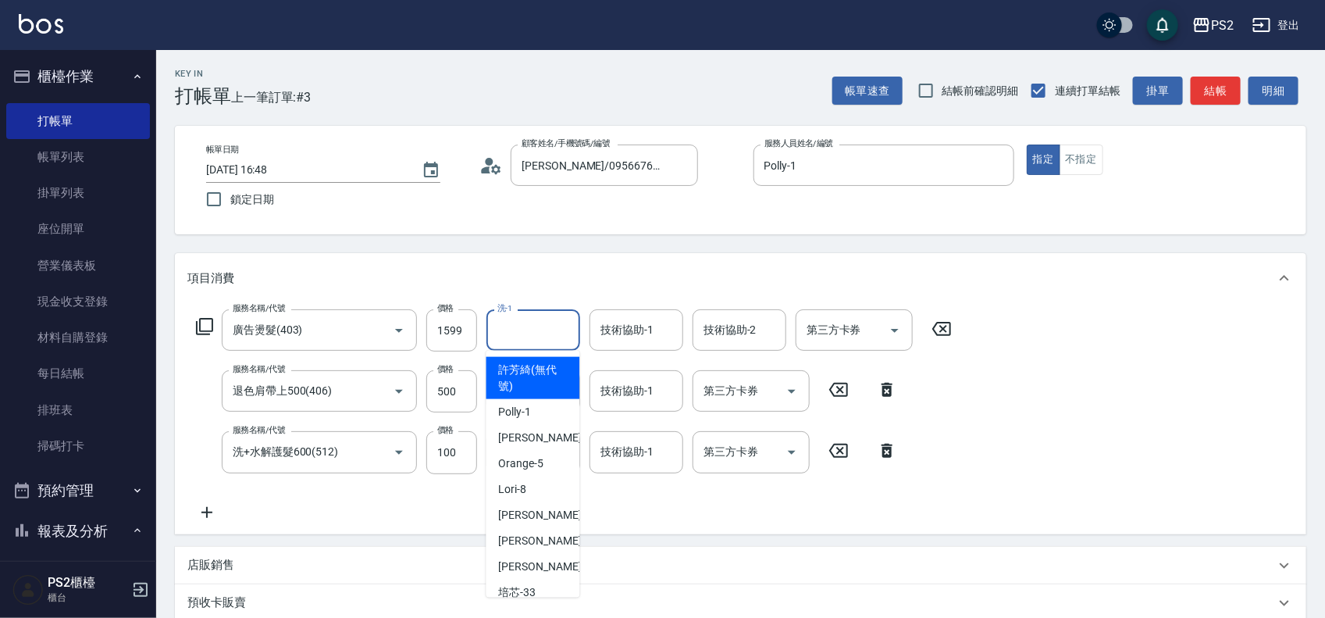
click at [512, 326] on input "洗-1" at bounding box center [534, 329] width 80 height 27
click at [626, 396] on input "技術協助-1" at bounding box center [637, 390] width 80 height 27
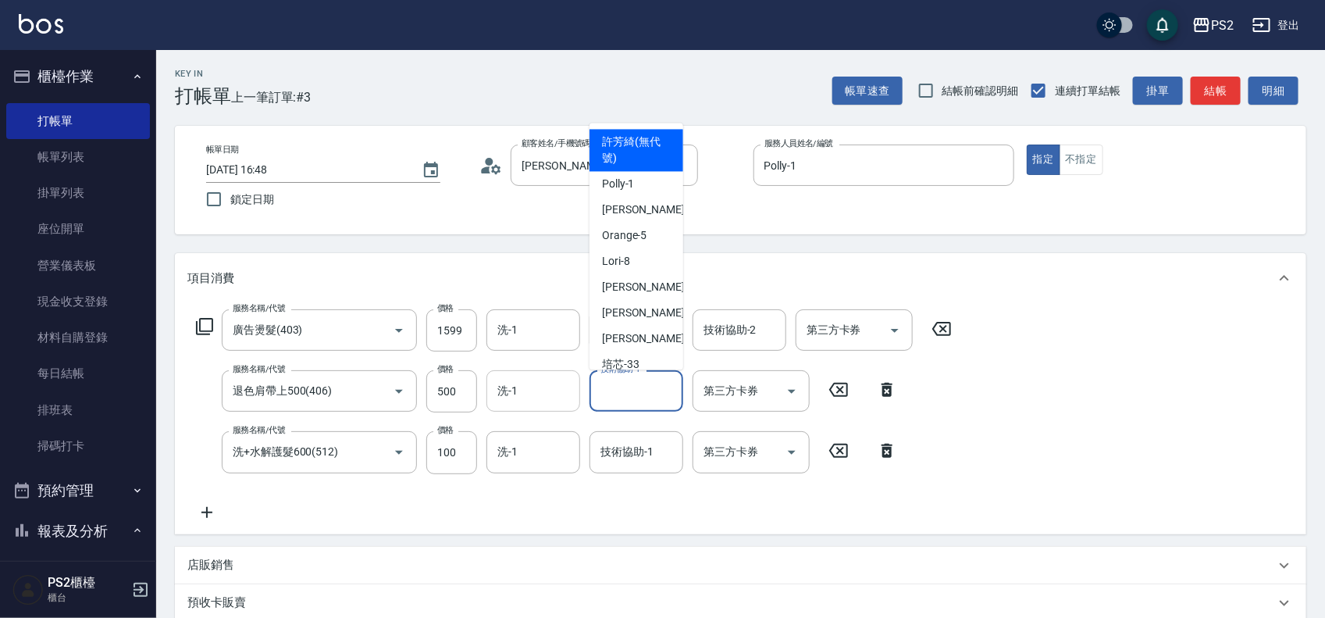
click at [522, 393] on input "洗-1" at bounding box center [534, 390] width 80 height 27
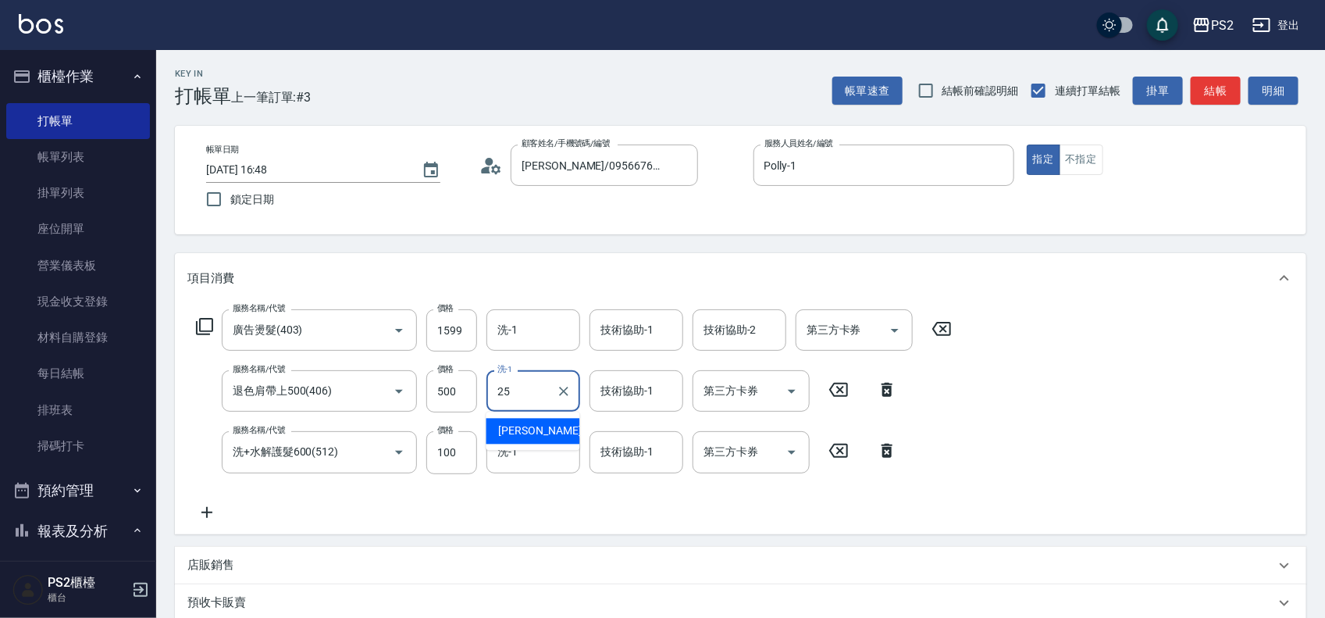
type input "Allan-25"
click at [561, 390] on icon "Clear" at bounding box center [564, 391] width 16 height 16
click at [518, 323] on input "洗-1" at bounding box center [534, 329] width 80 height 27
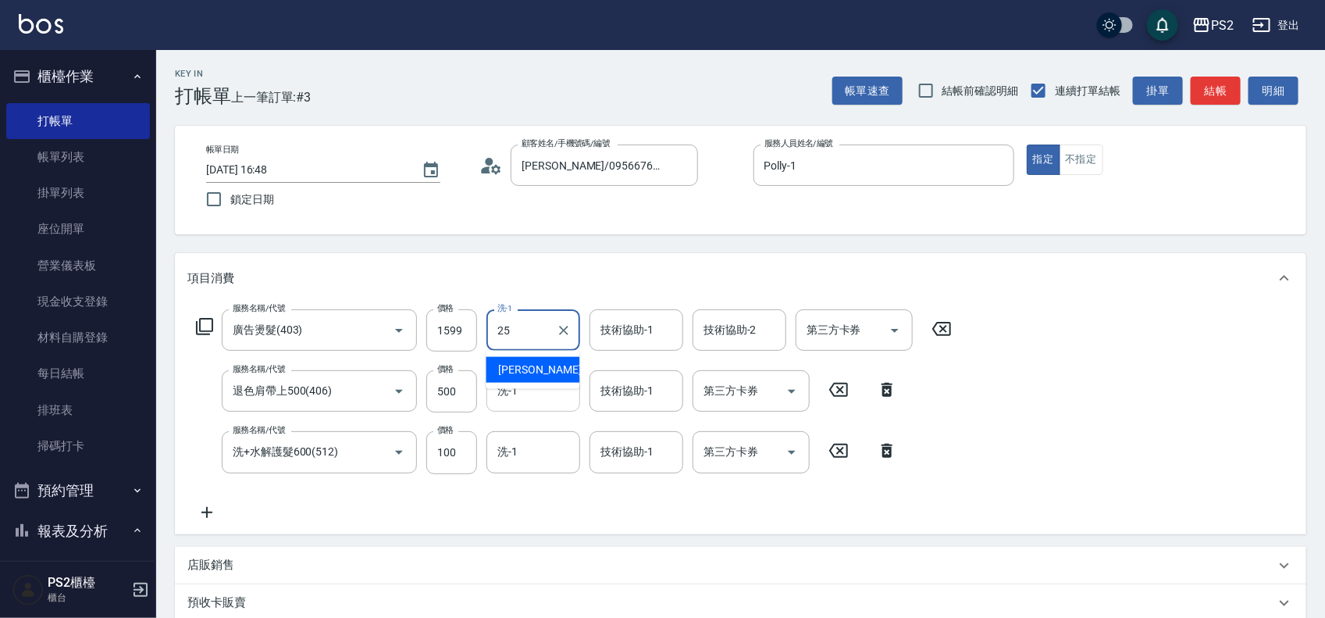
type input "Allan-25"
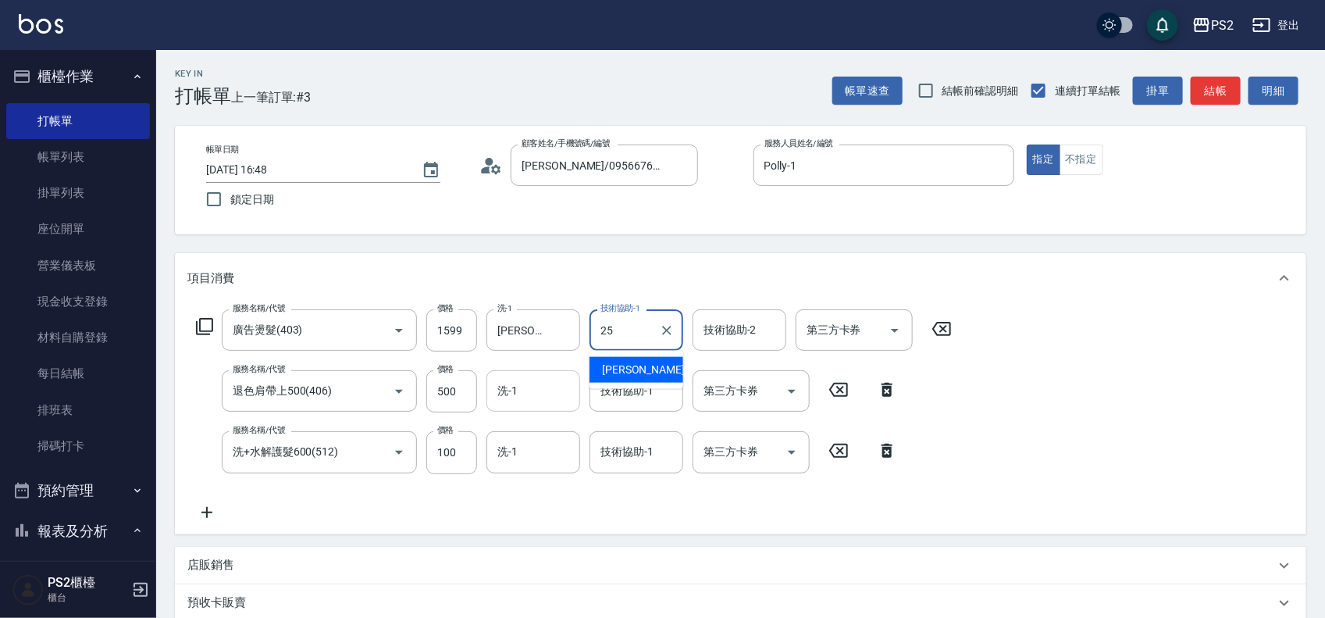
type input "Allan-25"
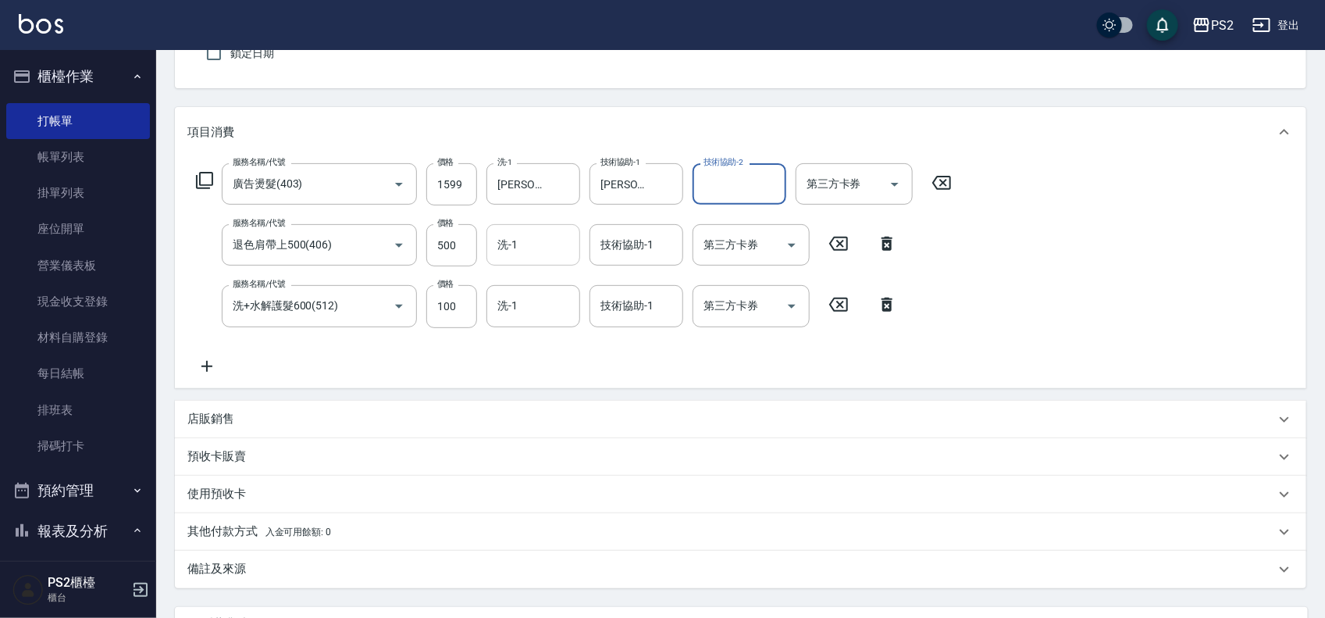
scroll to position [291, 0]
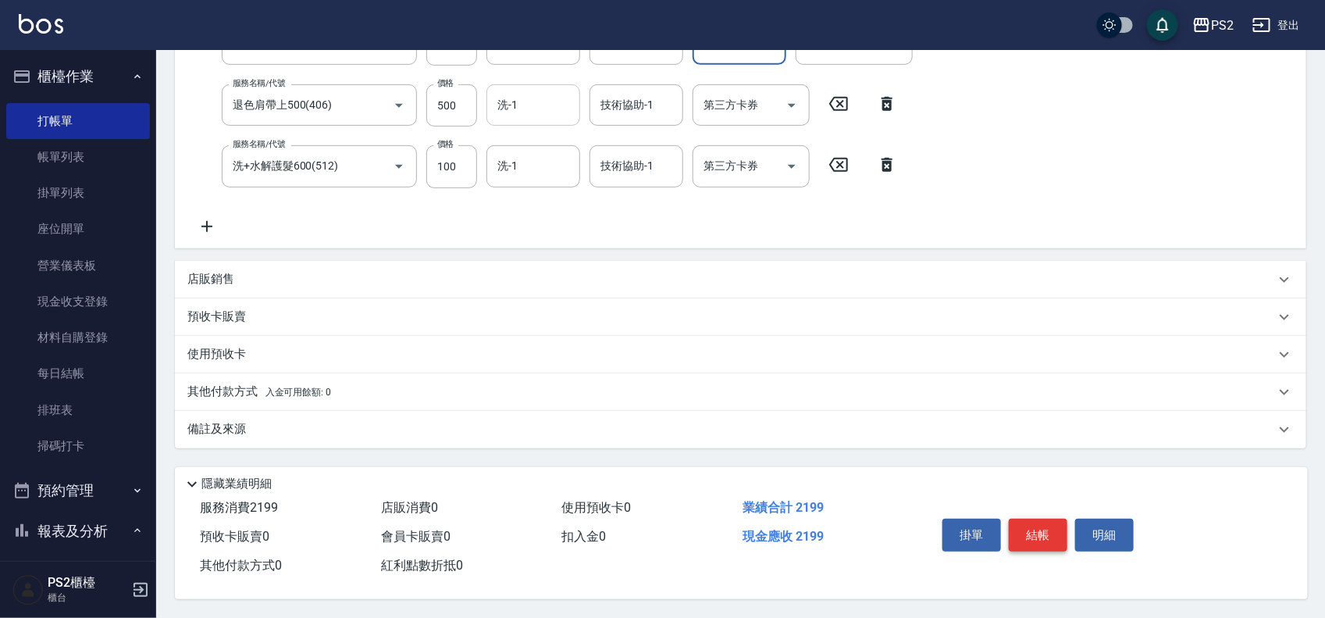
click at [1040, 526] on button "結帳" at bounding box center [1038, 535] width 59 height 33
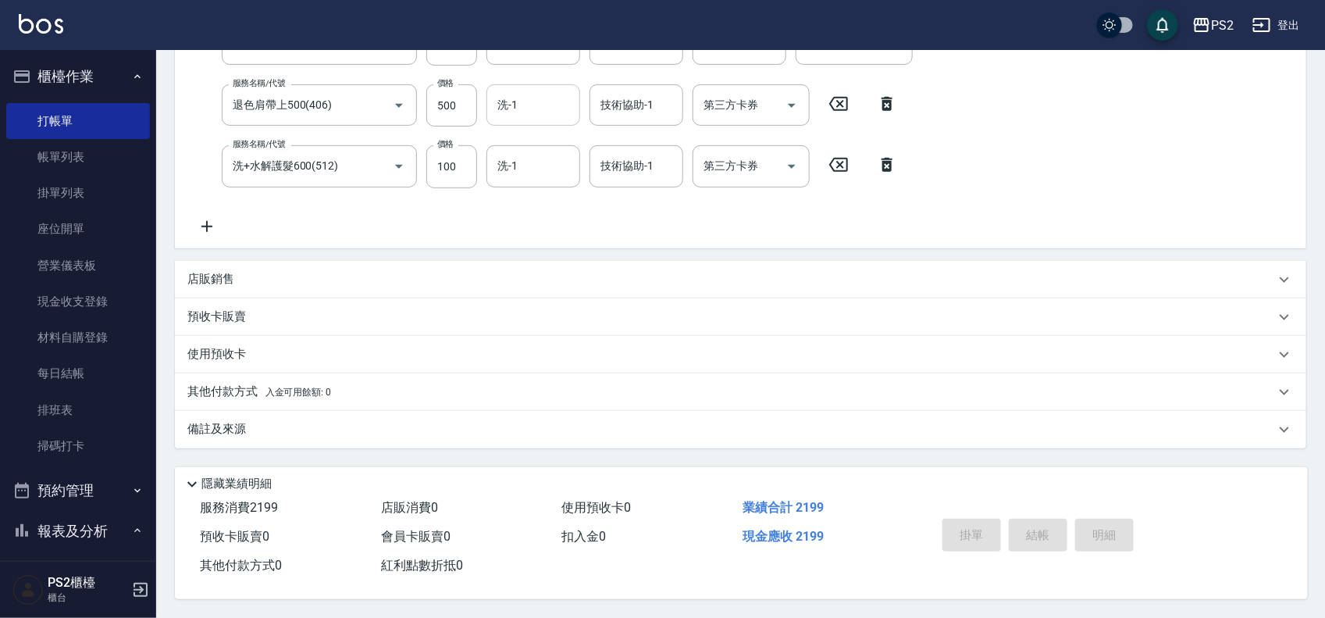
type input "2025/09/14 16:50"
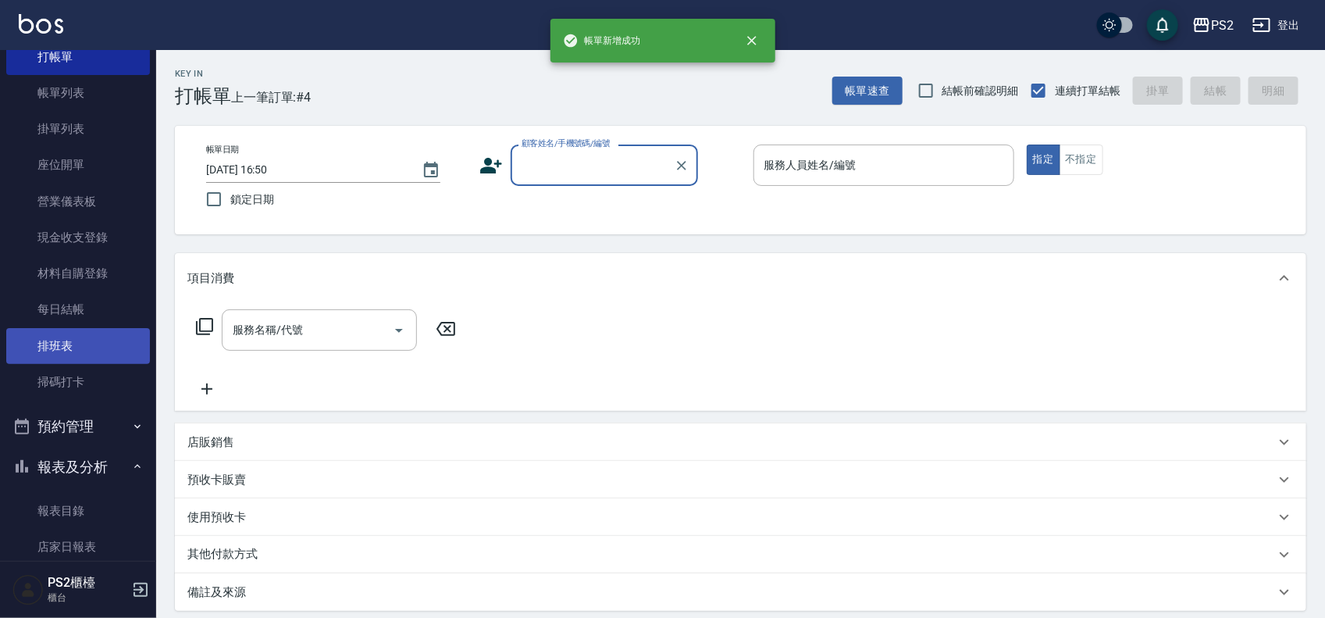
scroll to position [98, 0]
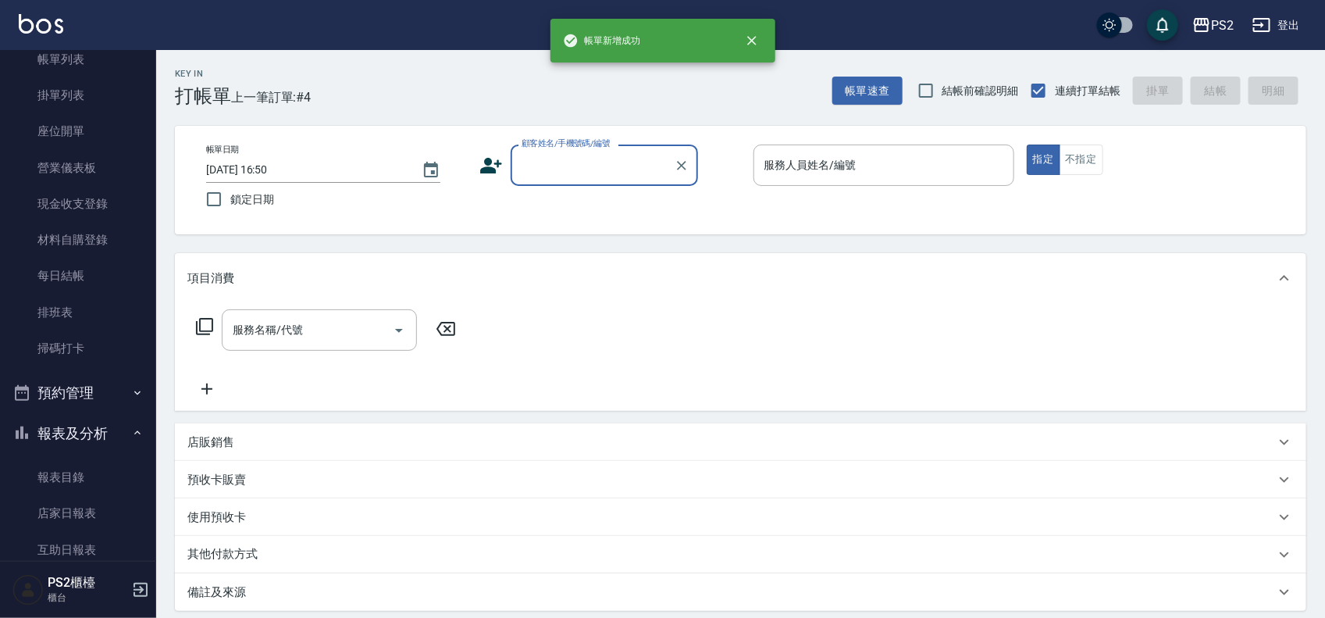
click at [75, 380] on button "預約管理" at bounding box center [78, 393] width 144 height 41
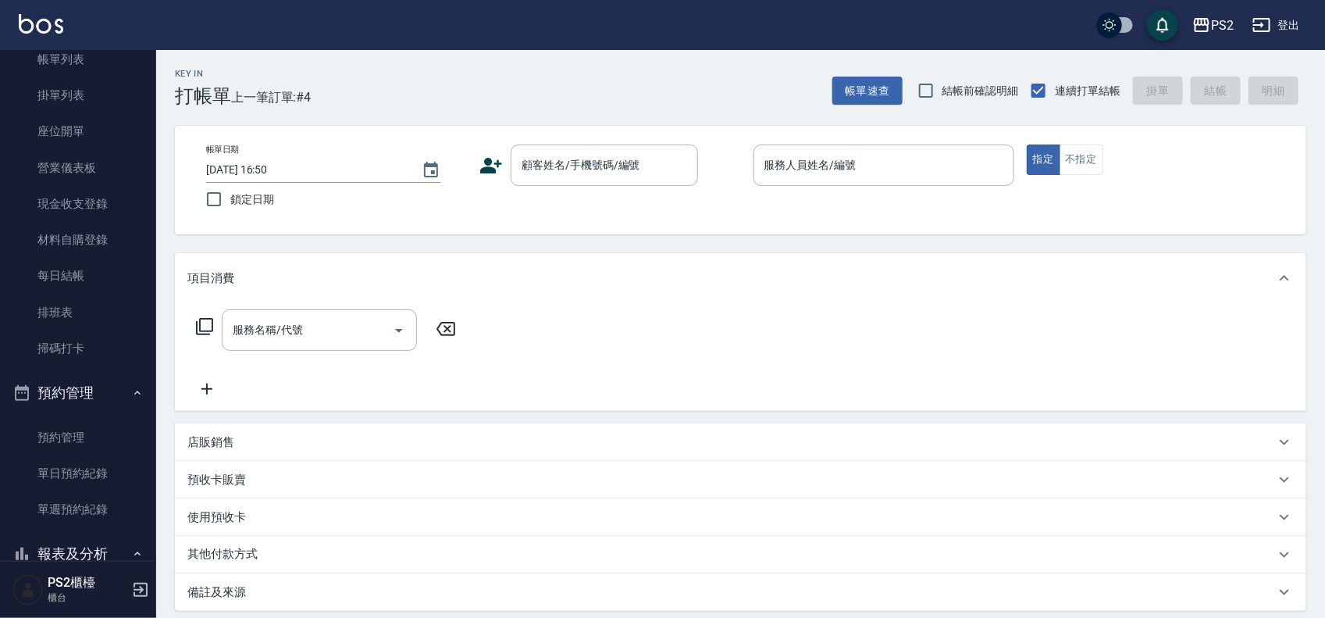
click at [87, 388] on button "預約管理" at bounding box center [78, 393] width 144 height 41
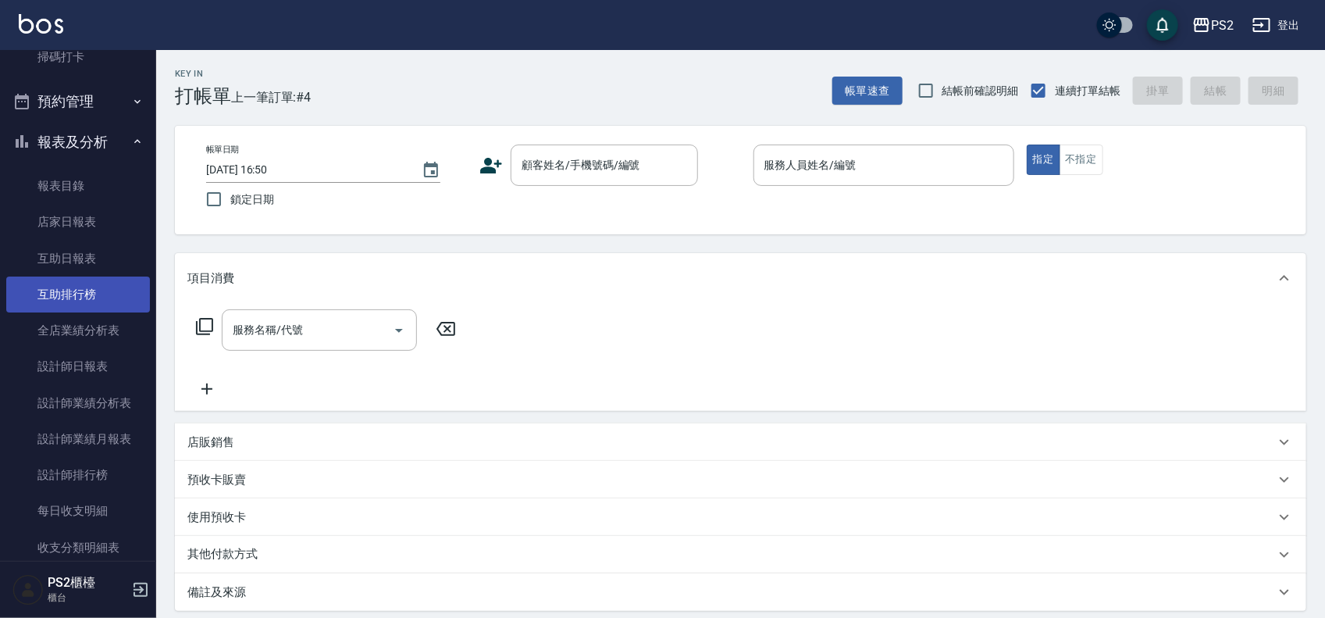
scroll to position [390, 0]
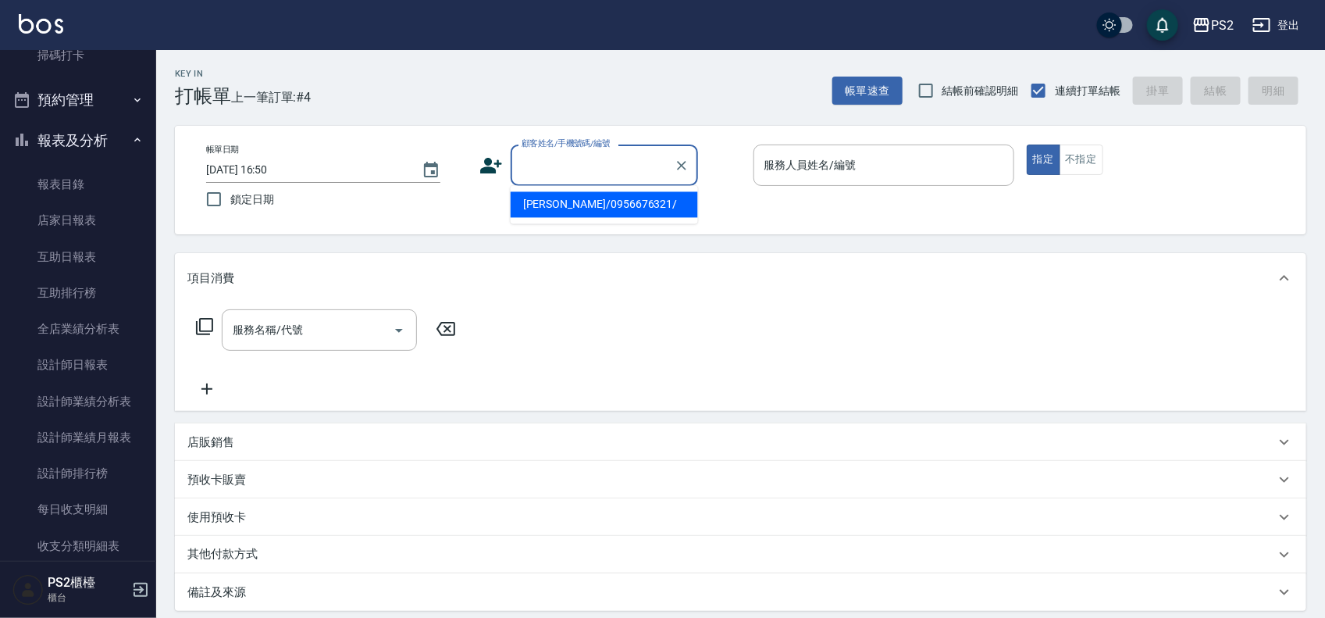
click at [619, 156] on input "顧客姓名/手機號碼/編號" at bounding box center [593, 165] width 150 height 27
type input "謝秉真/0929558696/"
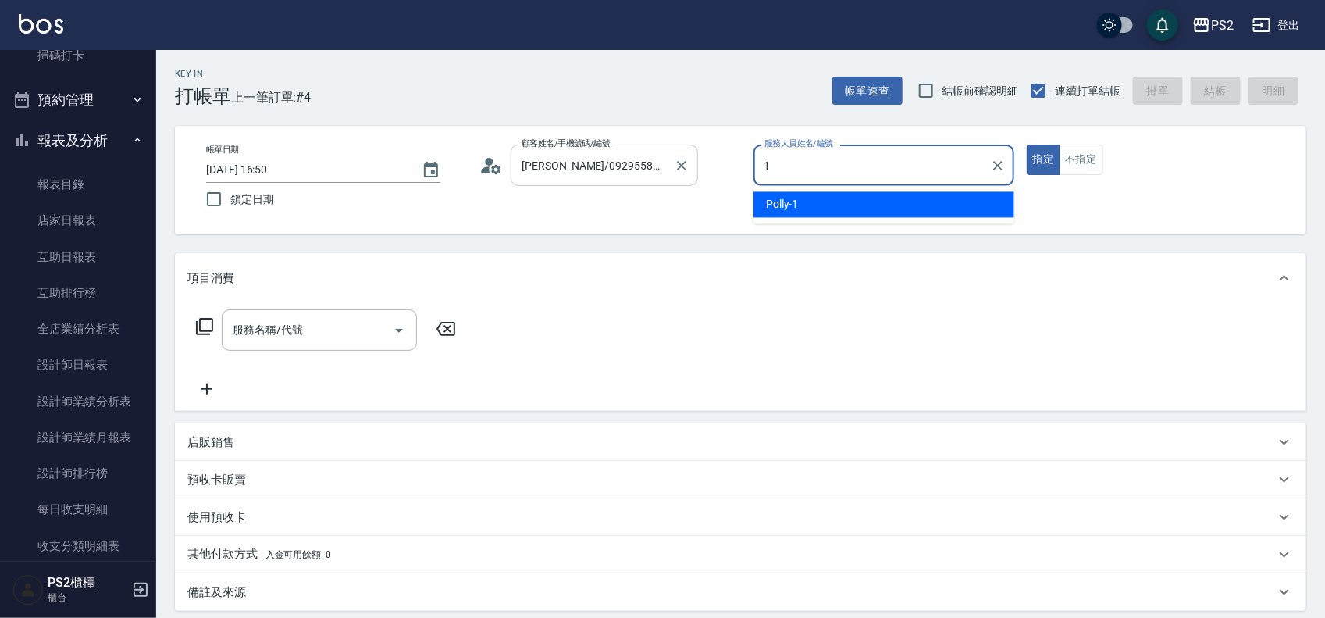
type input "Polly-1"
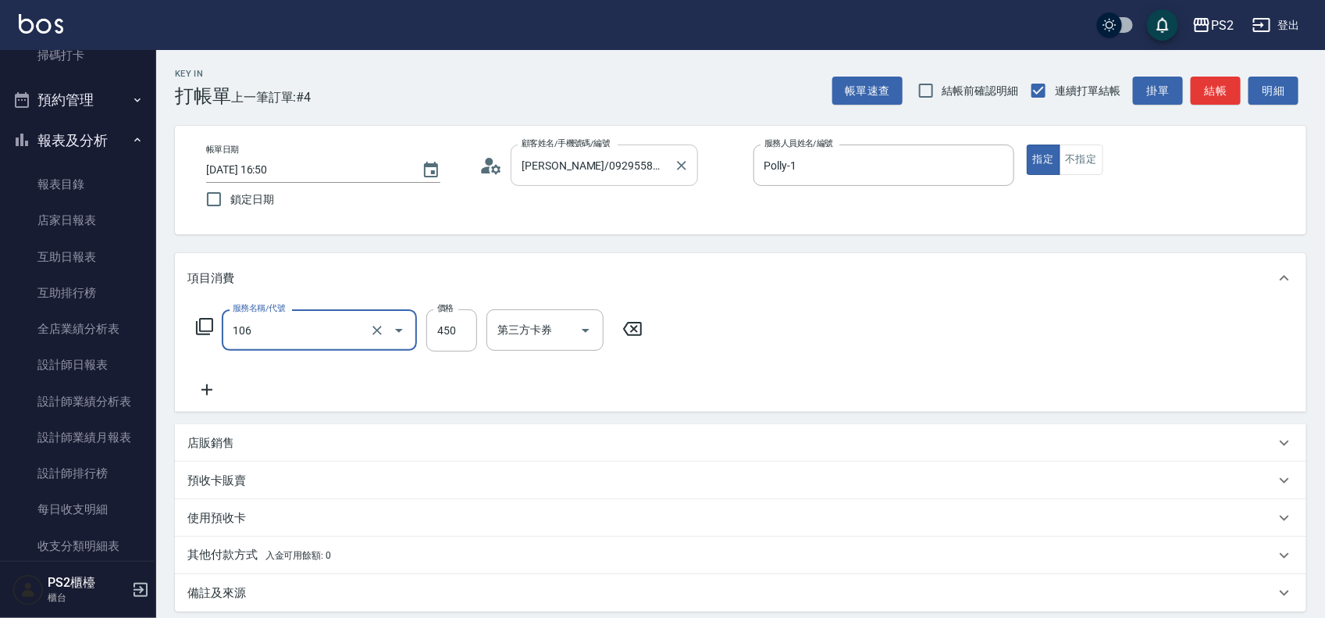
type input "A級單剪(106)"
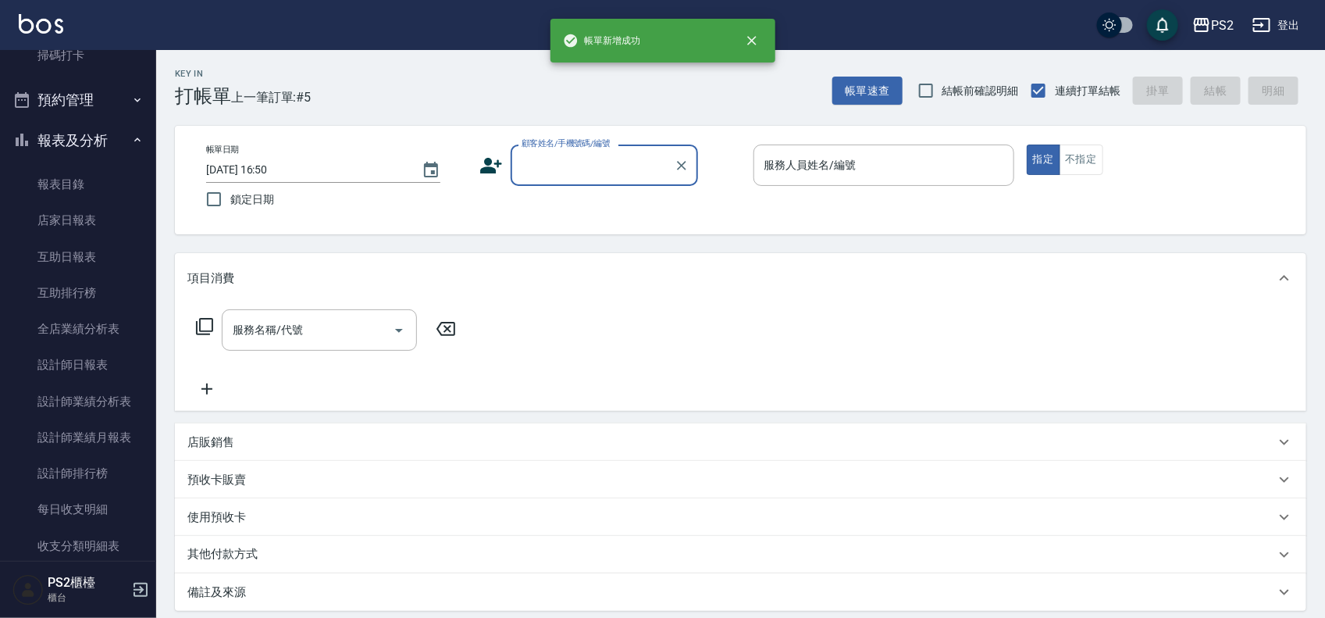
type input "."
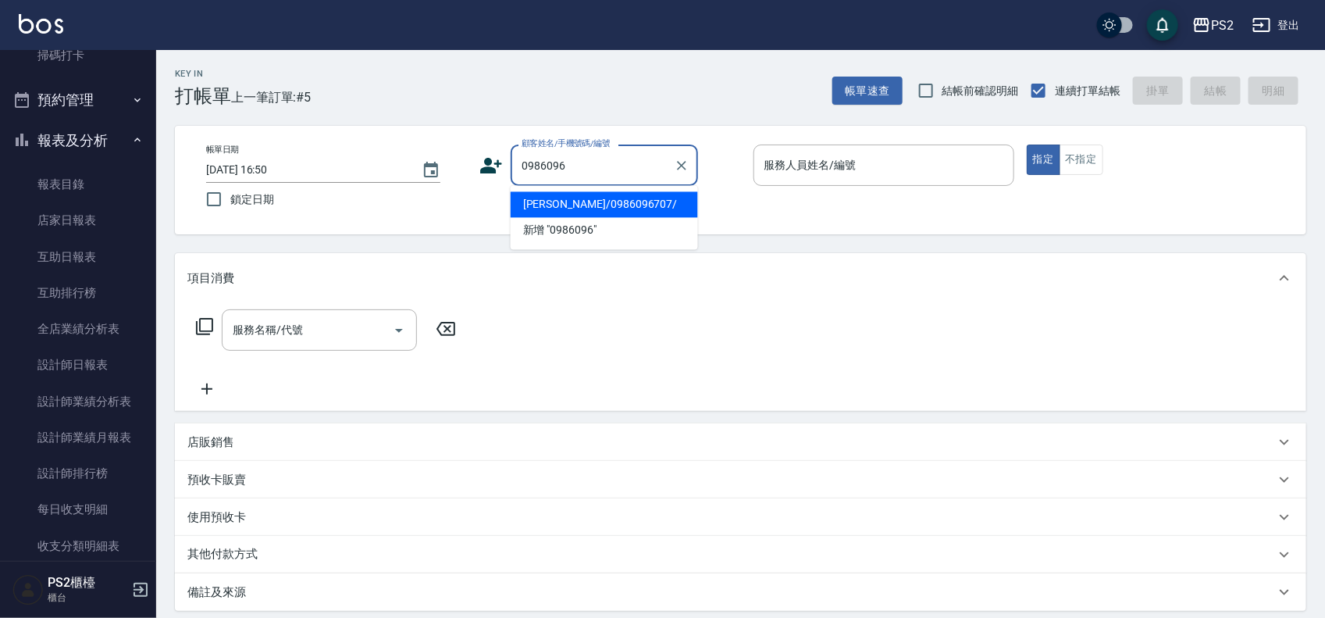
type input "徐耿X/0986096707/"
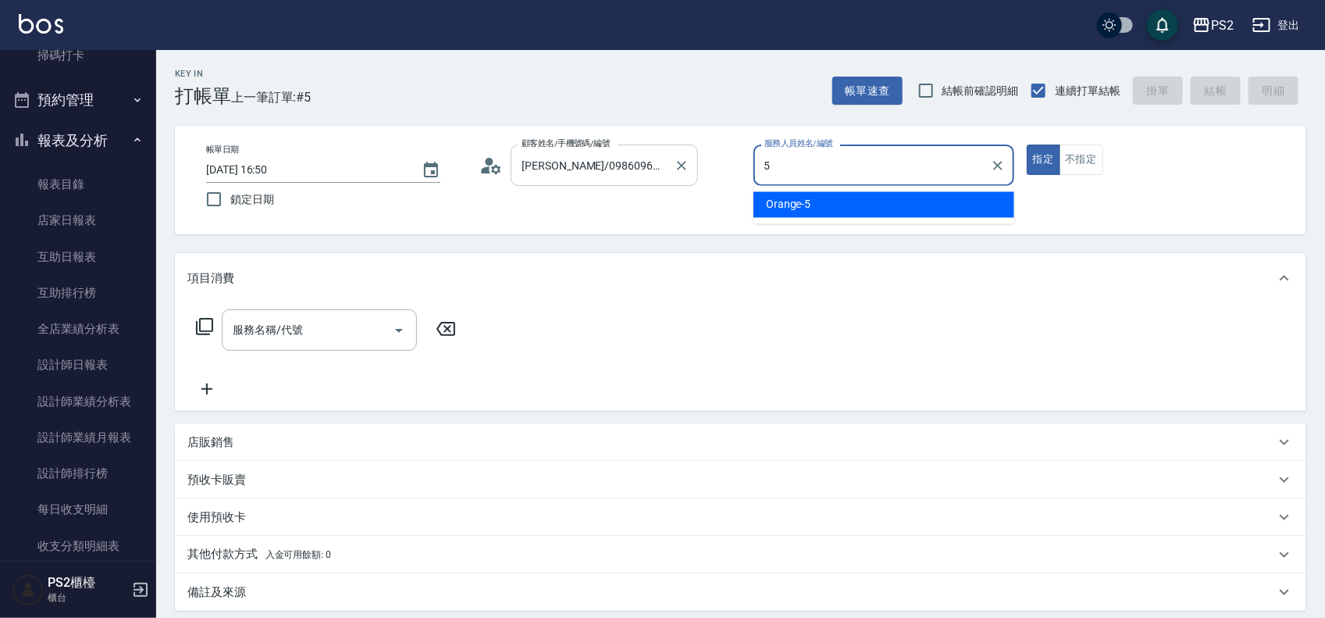
type input "Orange-5"
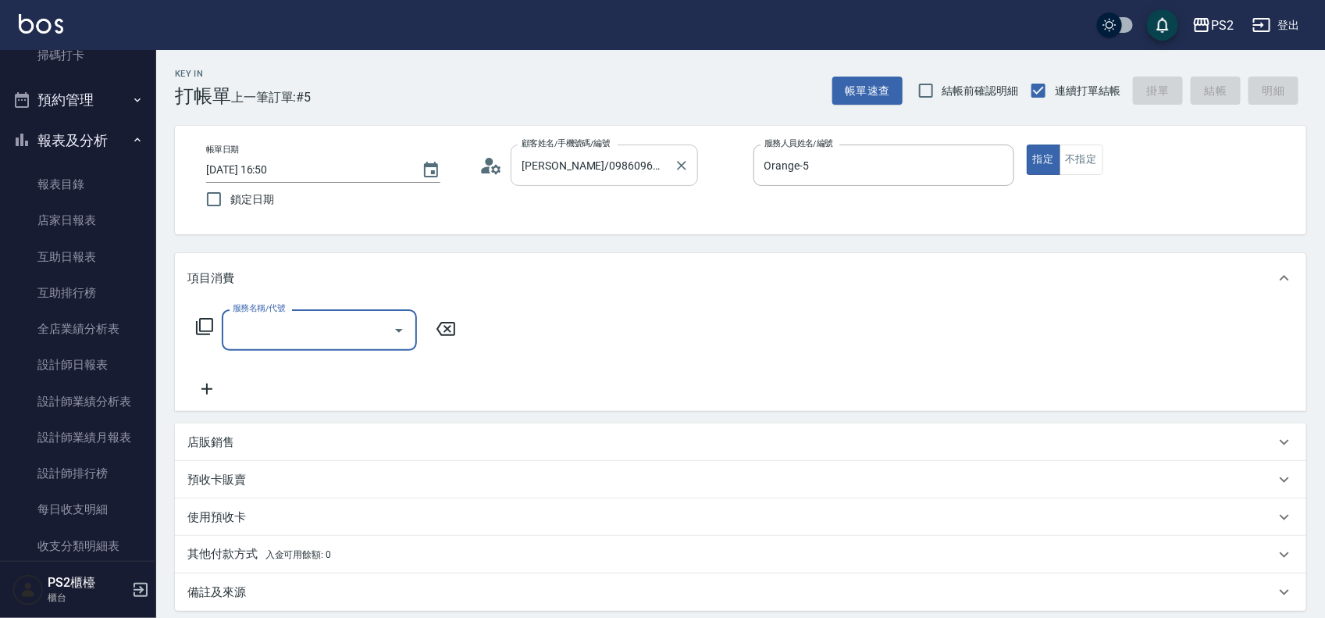
type input "2"
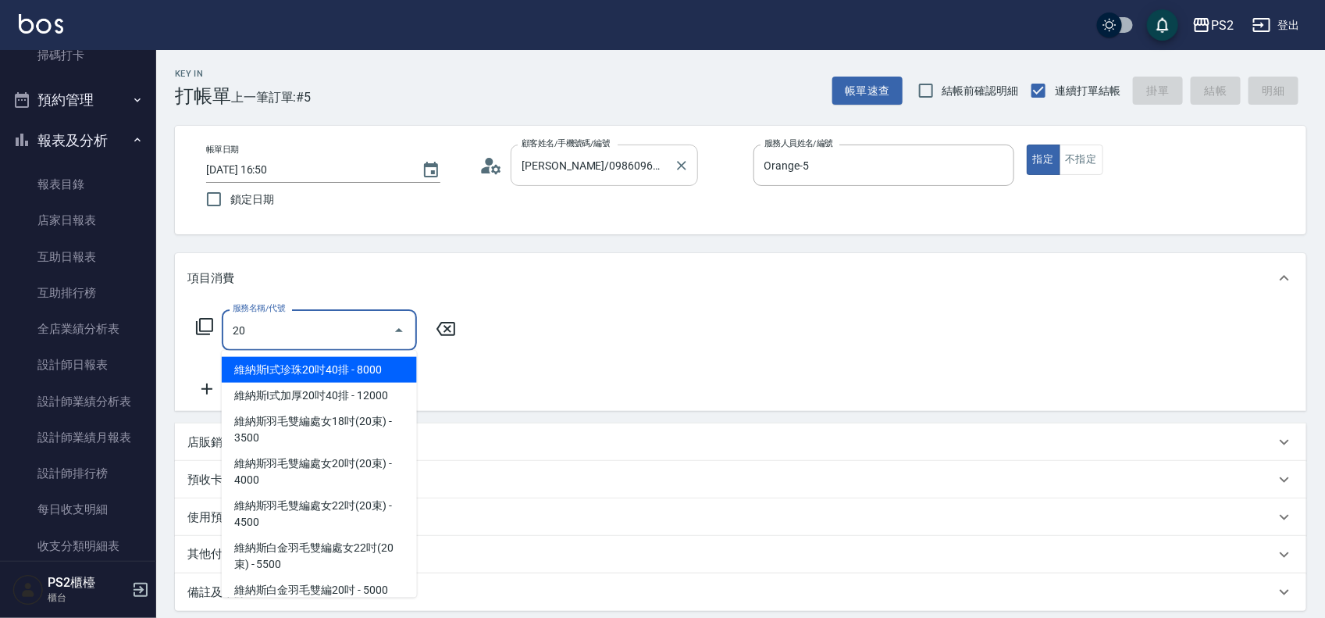
type input "2"
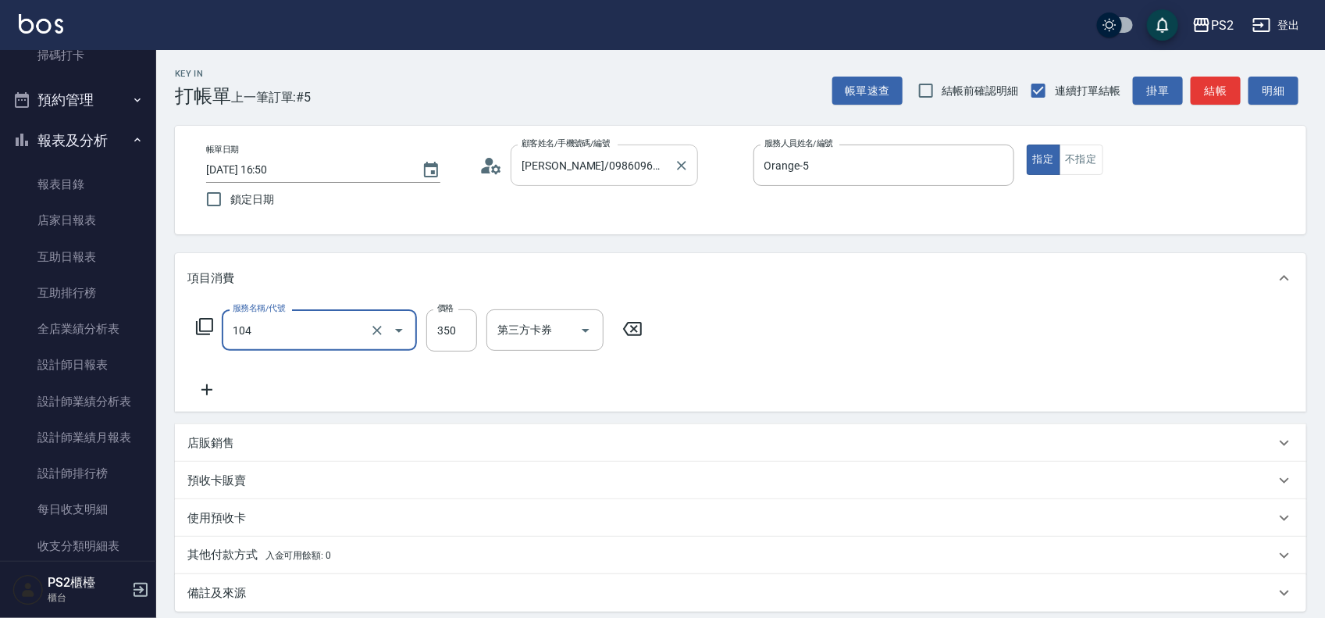
type input "B級單剪(104)"
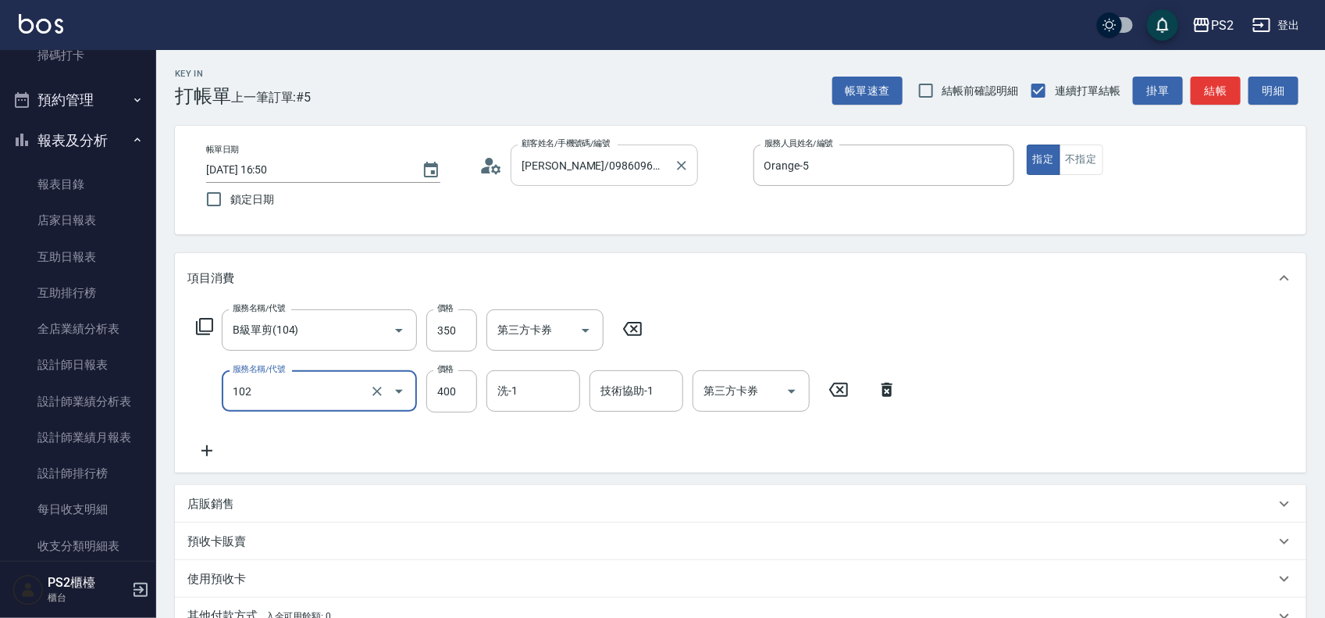
type input "精油洗髮(102)"
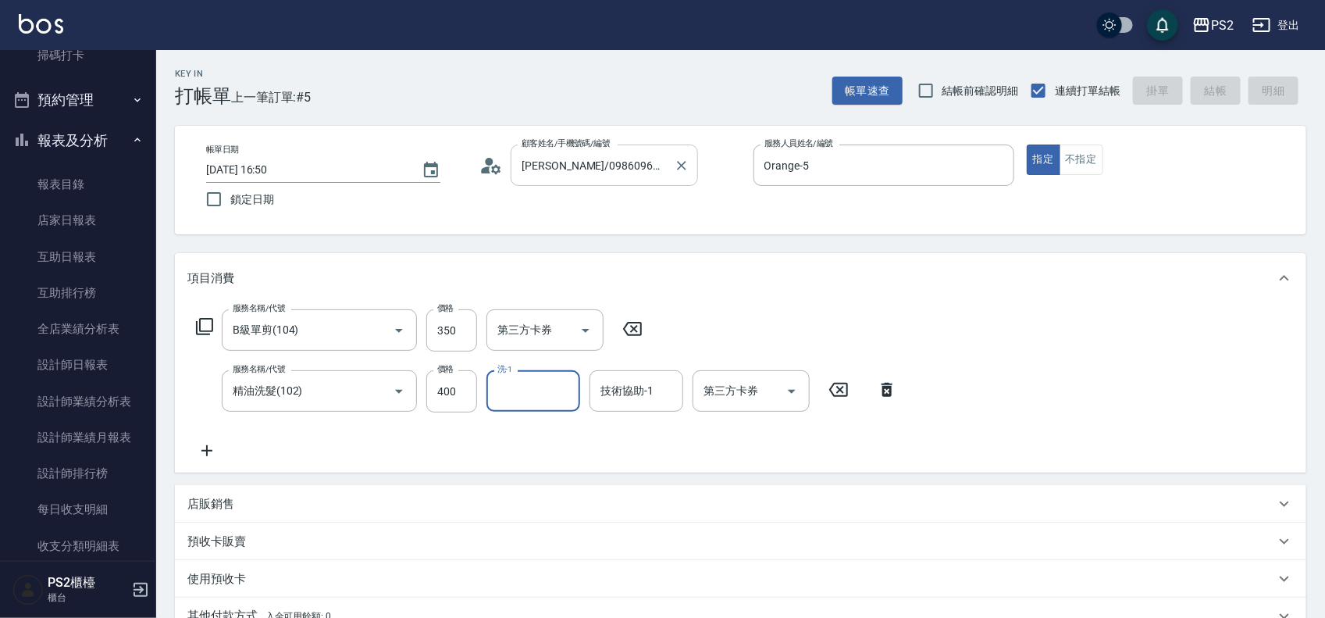
type input "2025/09/14 16:51"
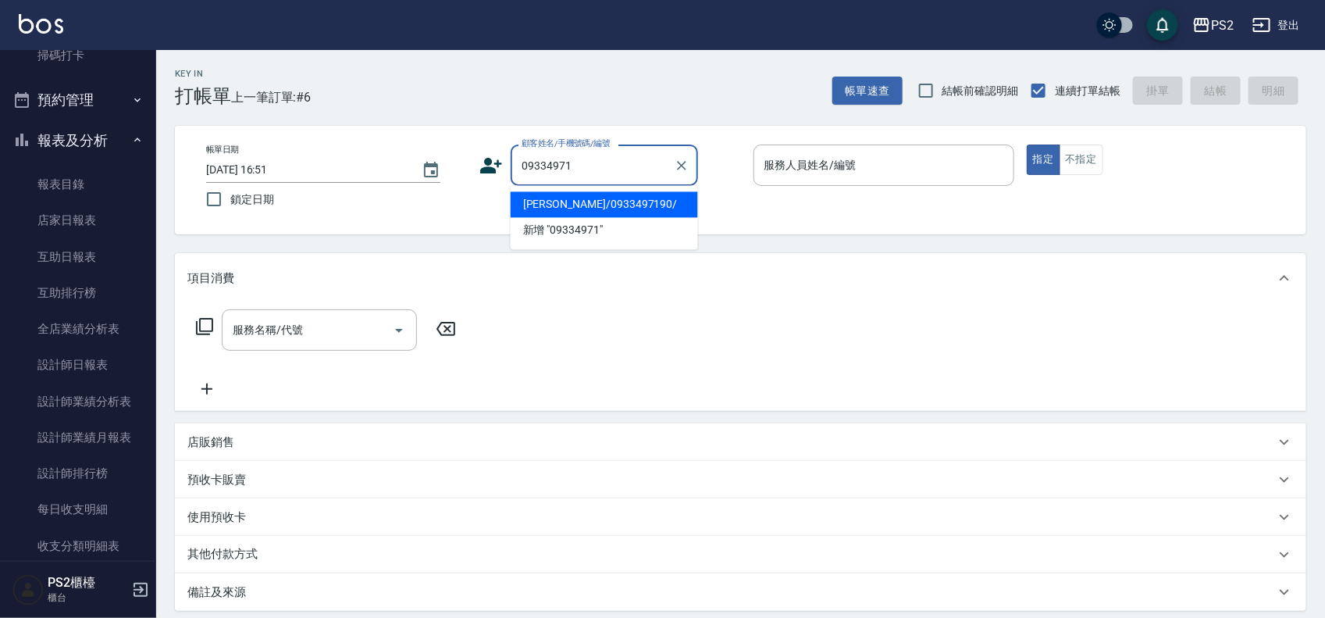
type input "林煒翔/0933497190/"
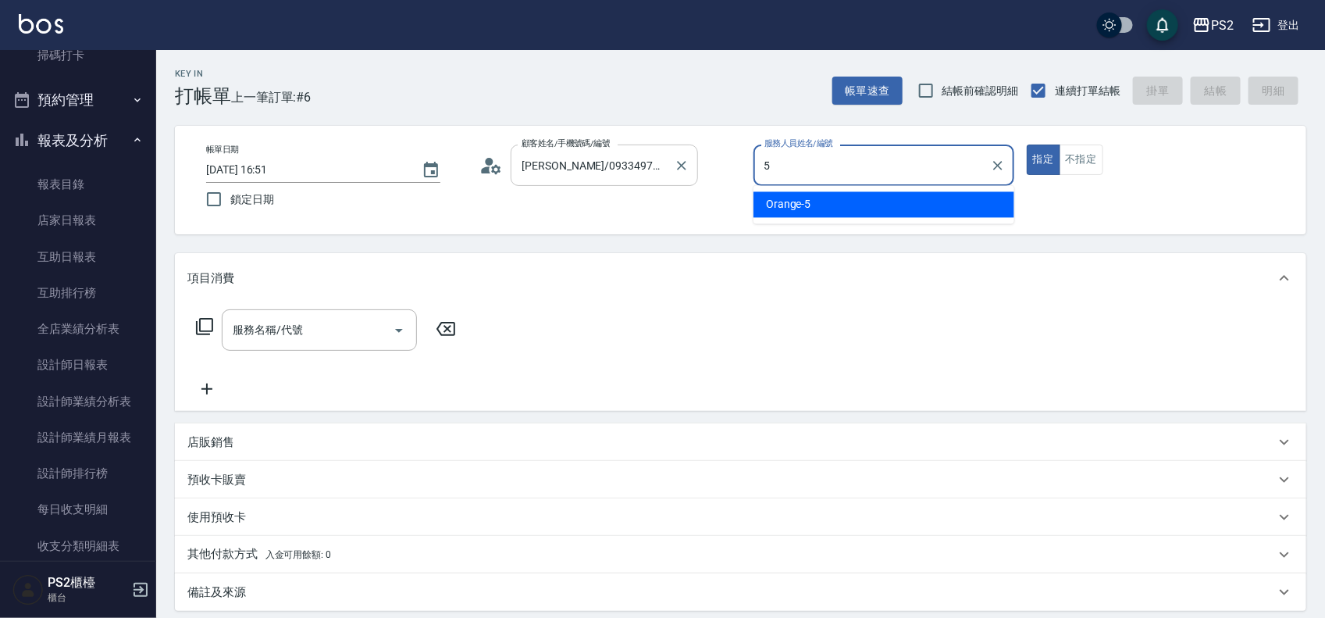
type input "Orange-5"
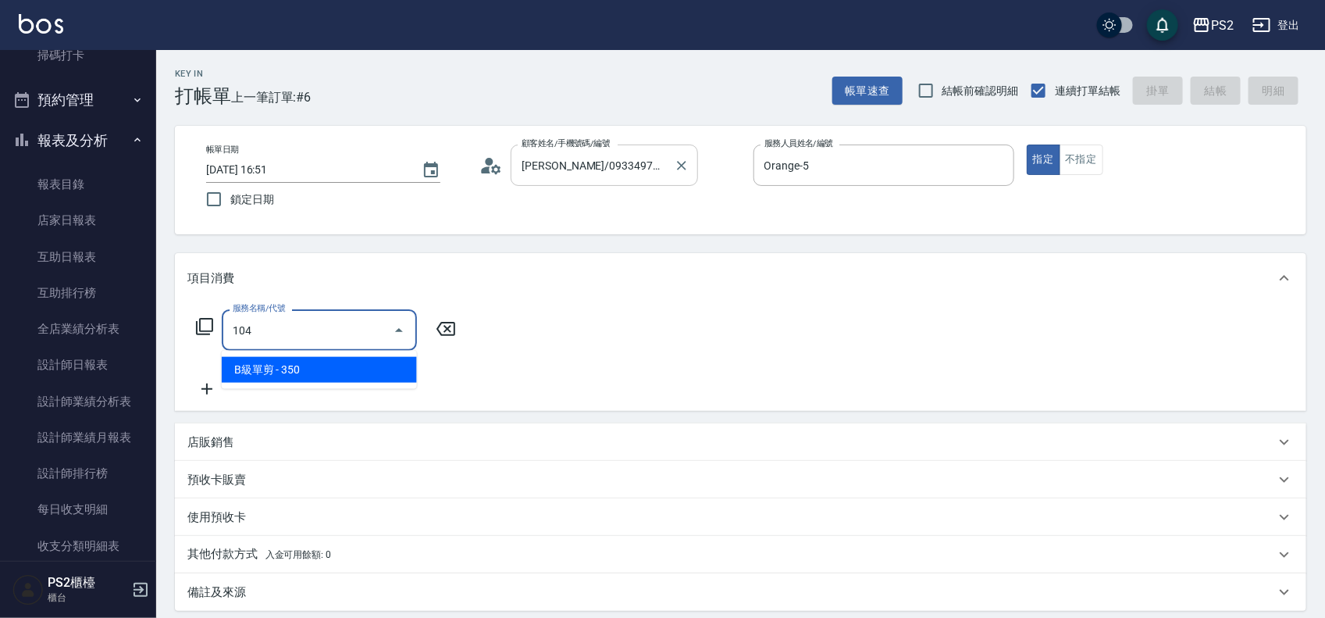
type input "B級單剪(104)"
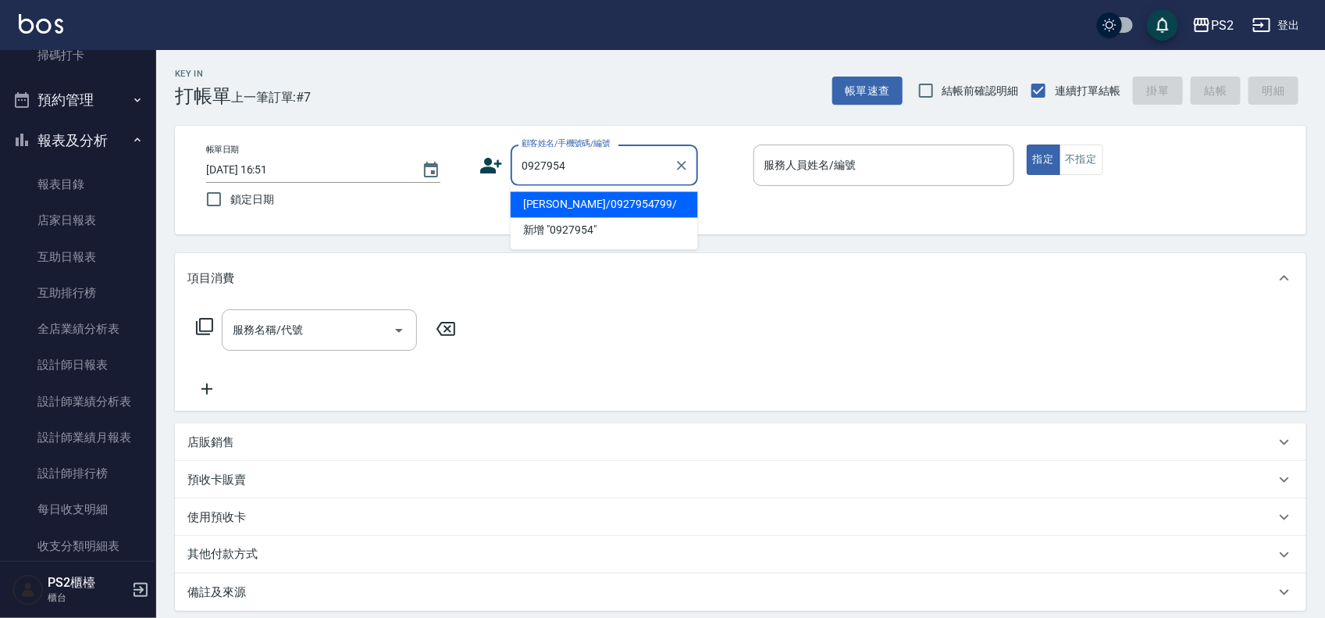
type input "游凱安/0927954799/"
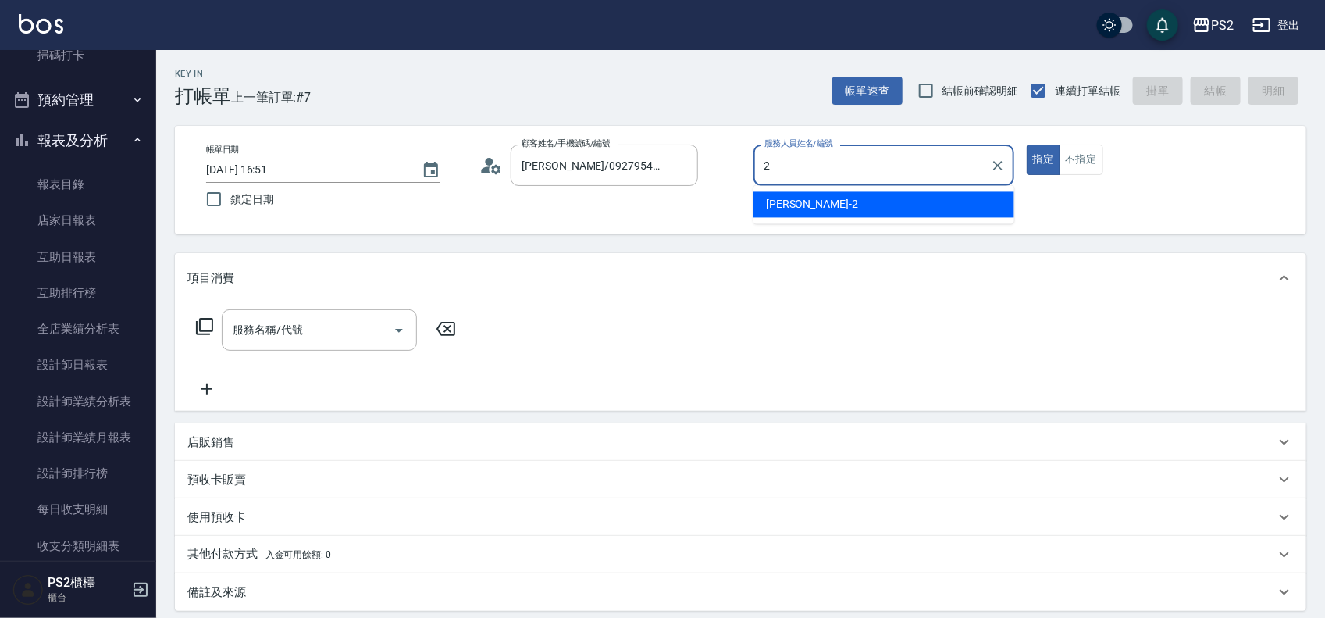
type input "Jason-2"
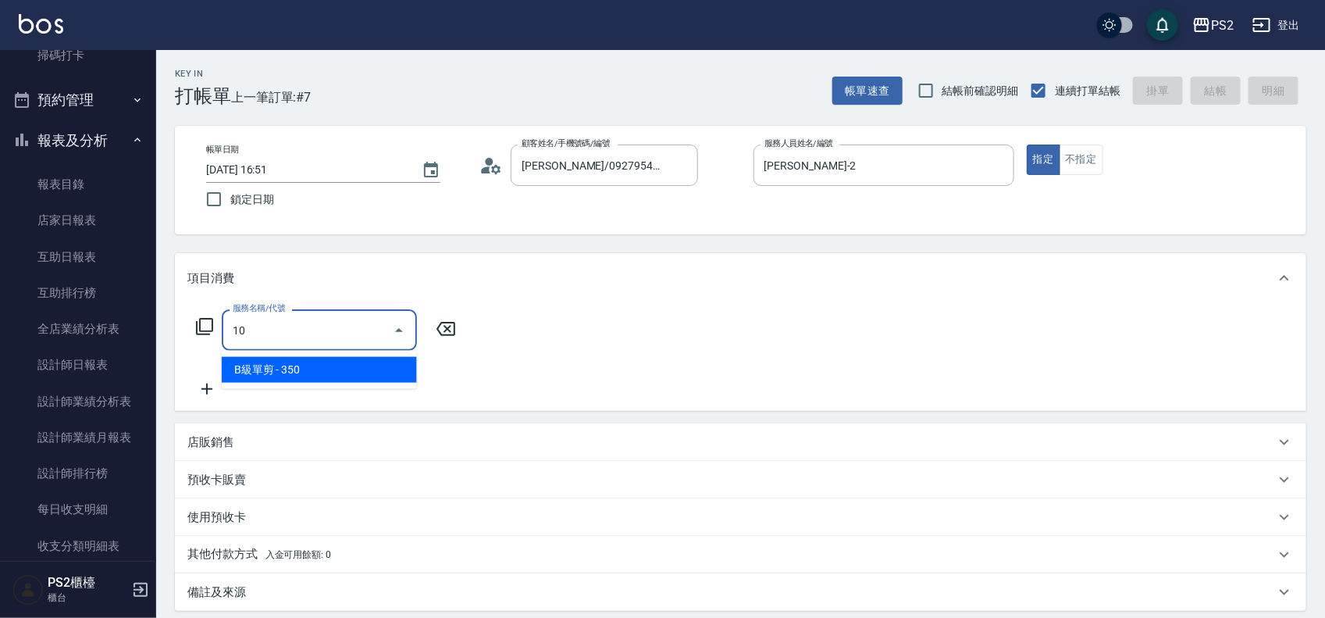
type input "1"
type input "B級洗剪500(103)"
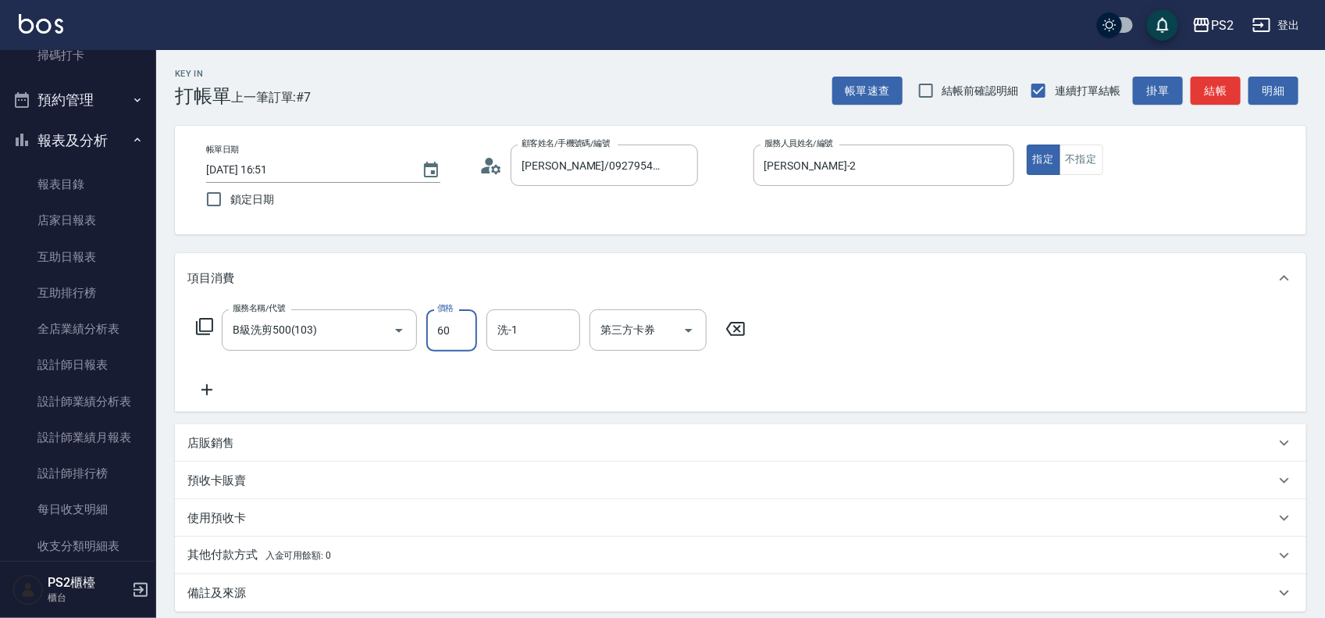
type input "600"
type input "2025/09/14 16:52"
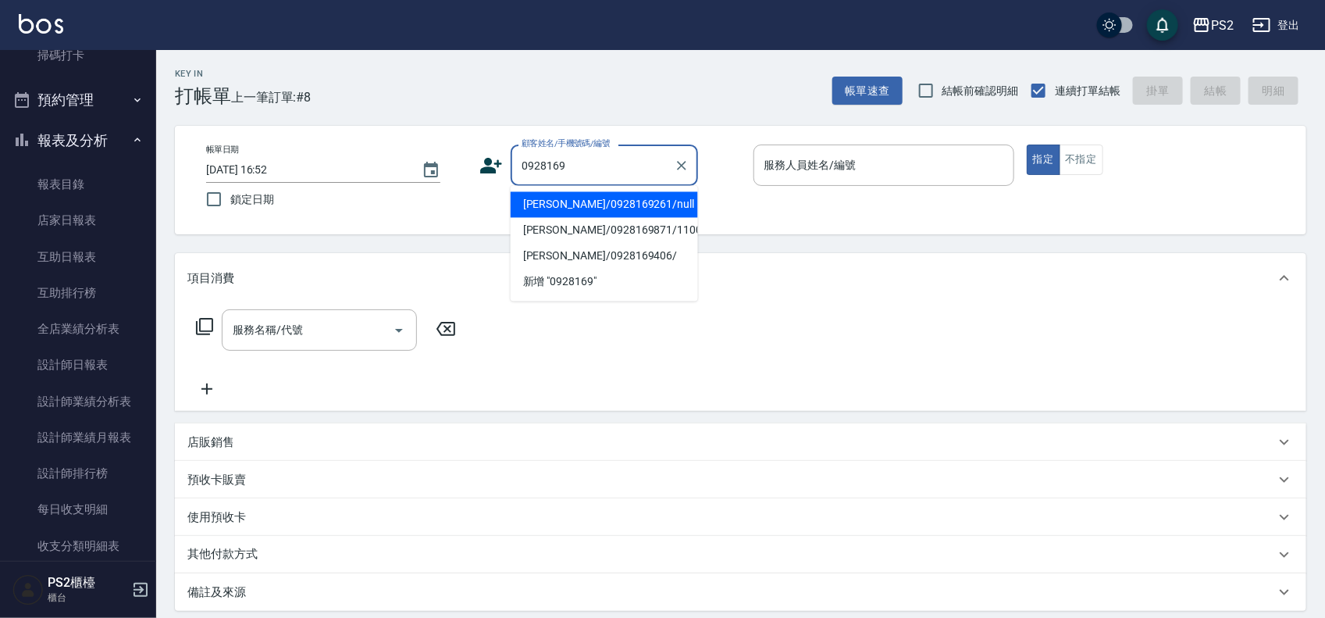
type input "林柏軒/0928169261/null"
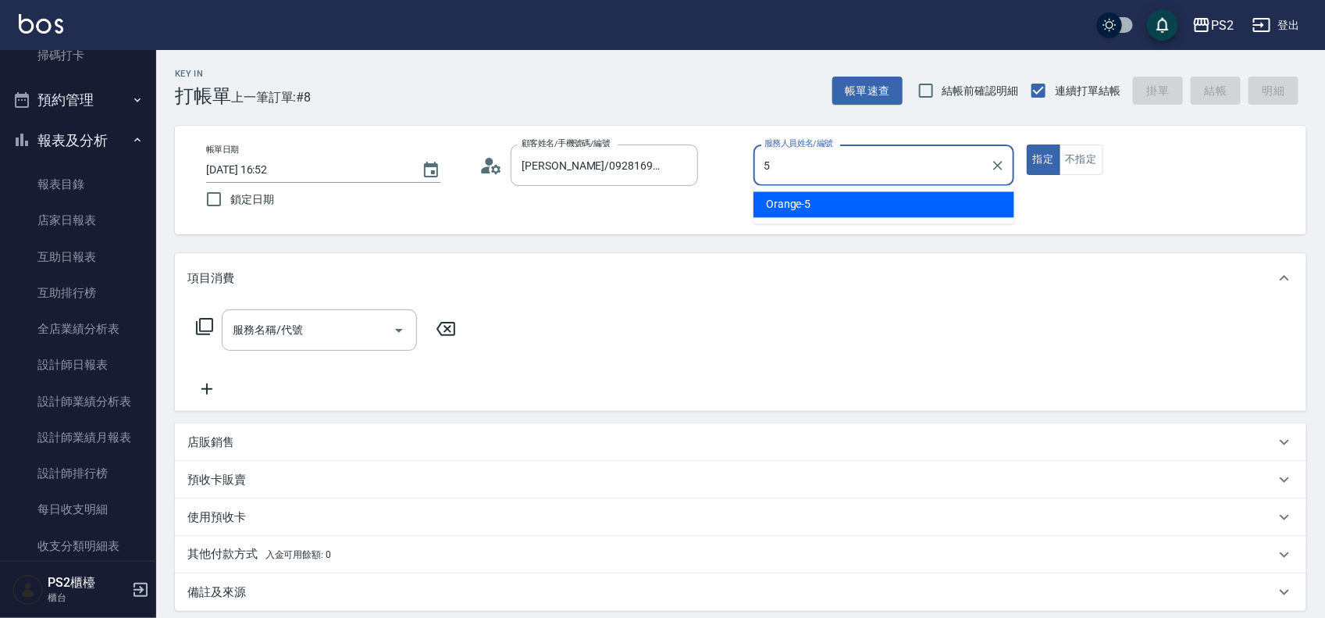
type input "Orange-5"
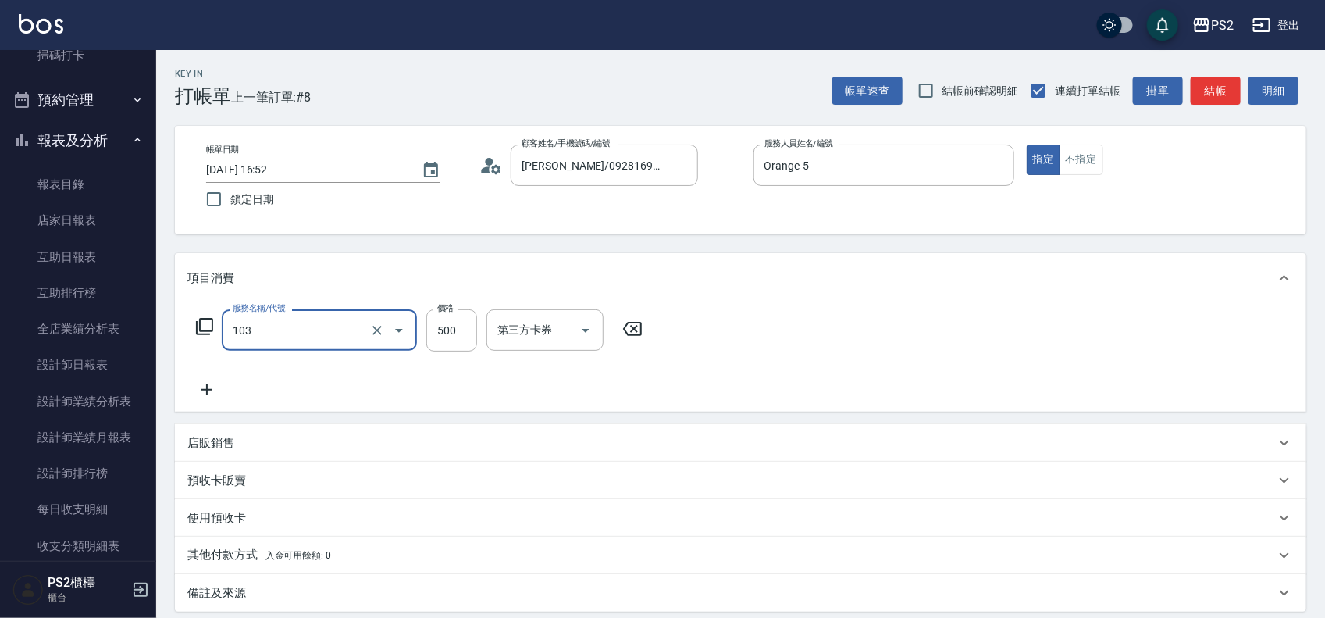
type input "B級洗剪500(103)"
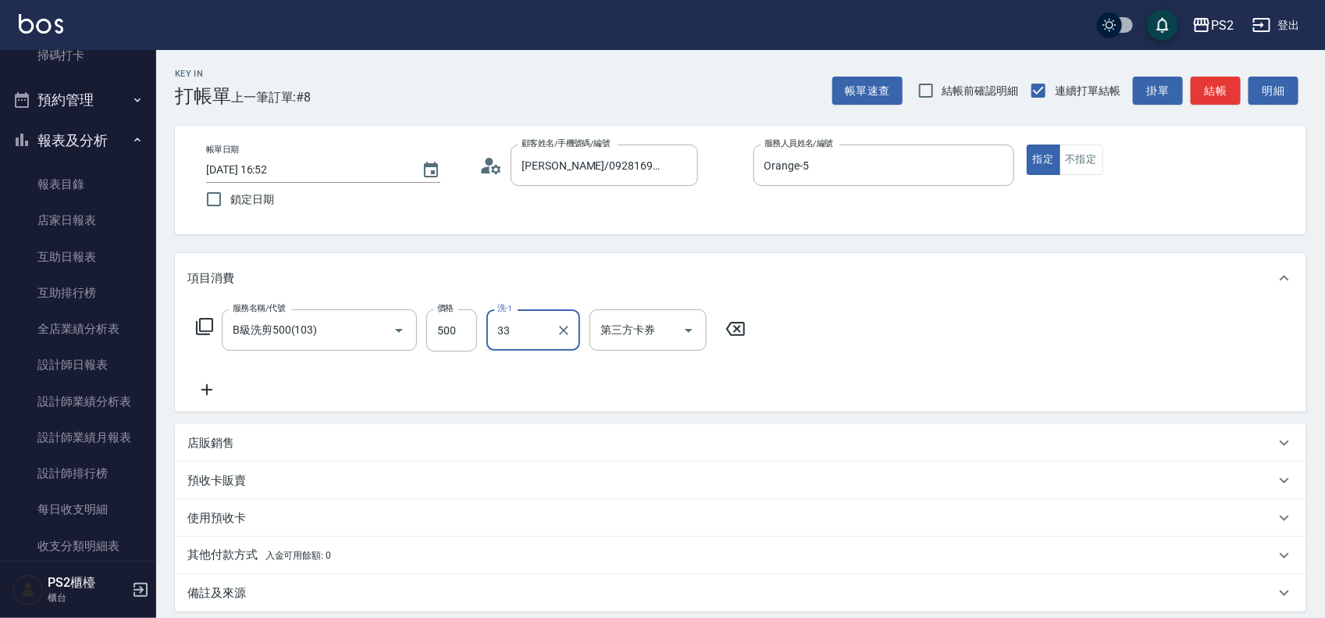
type input "培芯-33"
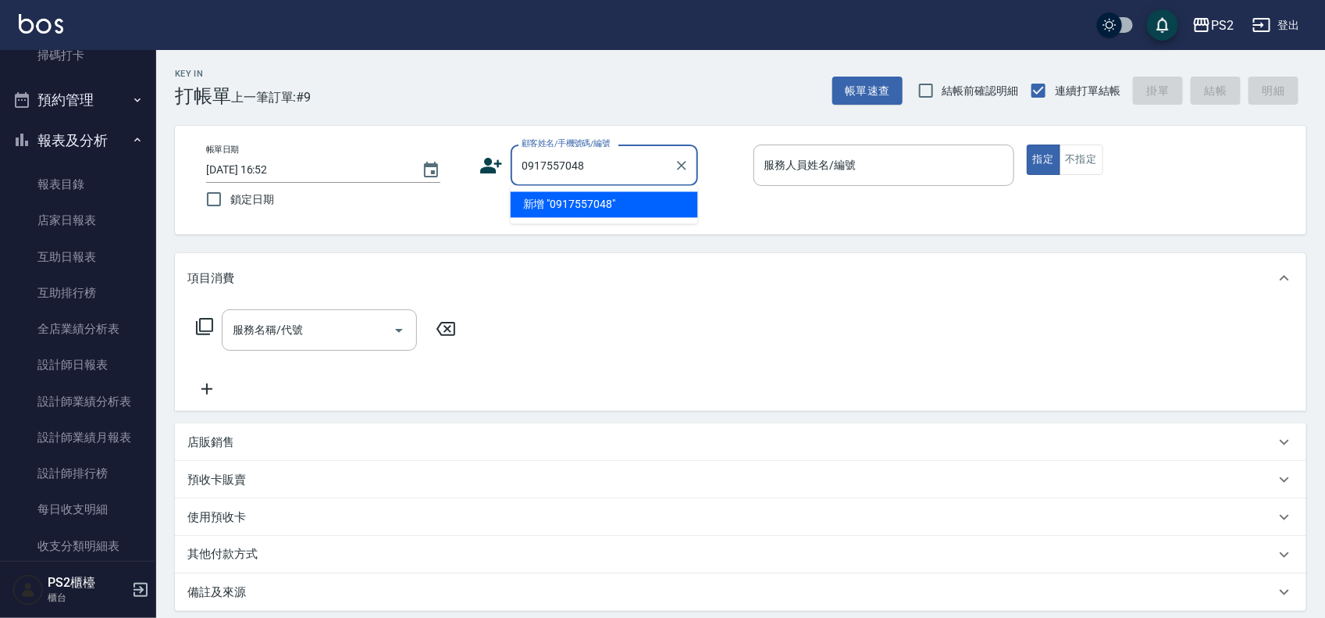
click at [572, 198] on li "新增 "0917557048"" at bounding box center [604, 205] width 187 height 26
type input "0917557048"
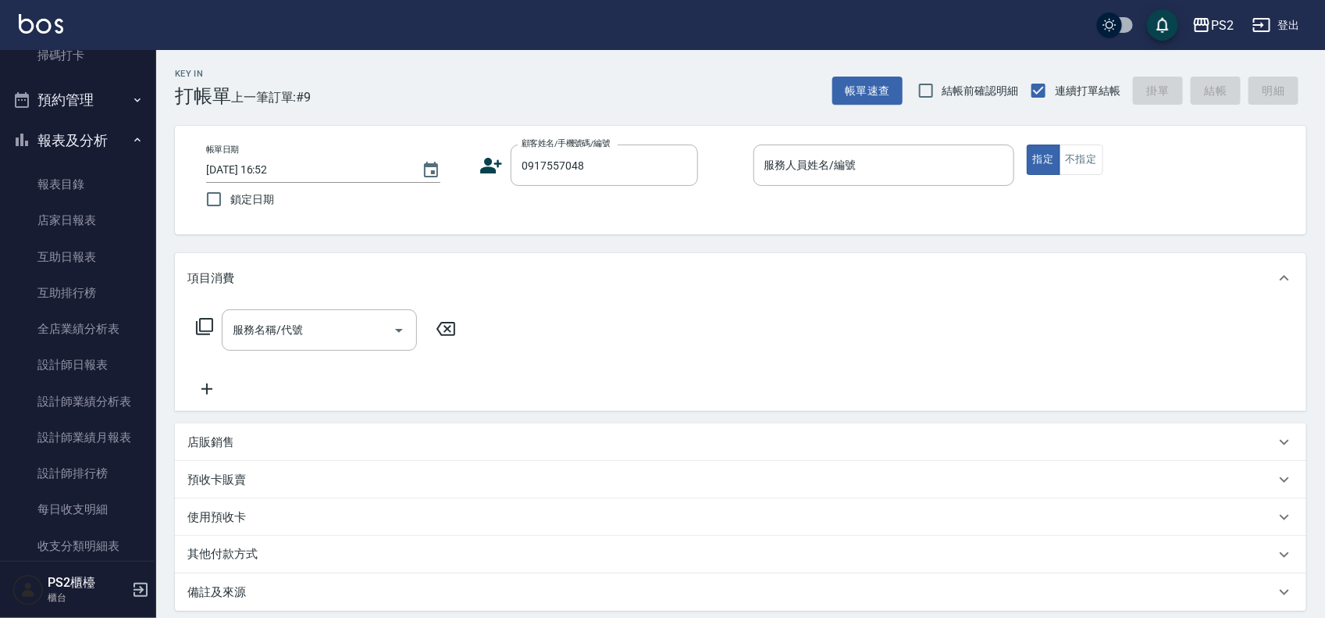
click at [497, 154] on icon at bounding box center [491, 165] width 23 height 23
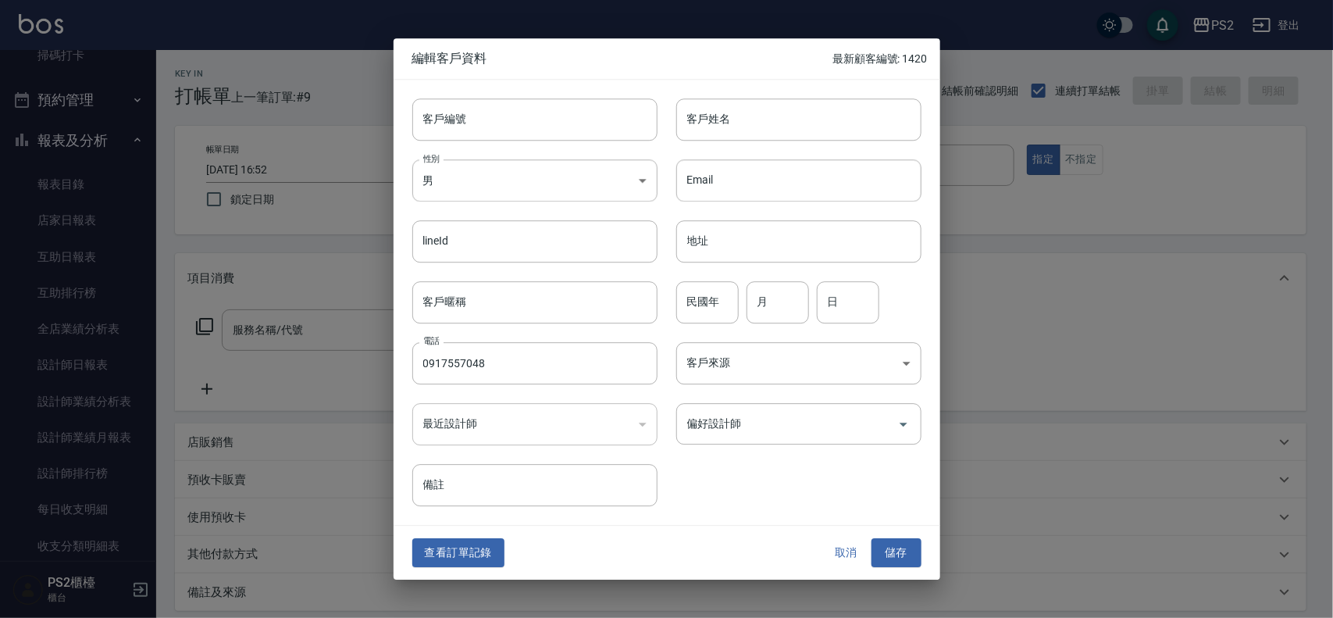
click at [713, 123] on input "客戶姓名" at bounding box center [798, 119] width 245 height 42
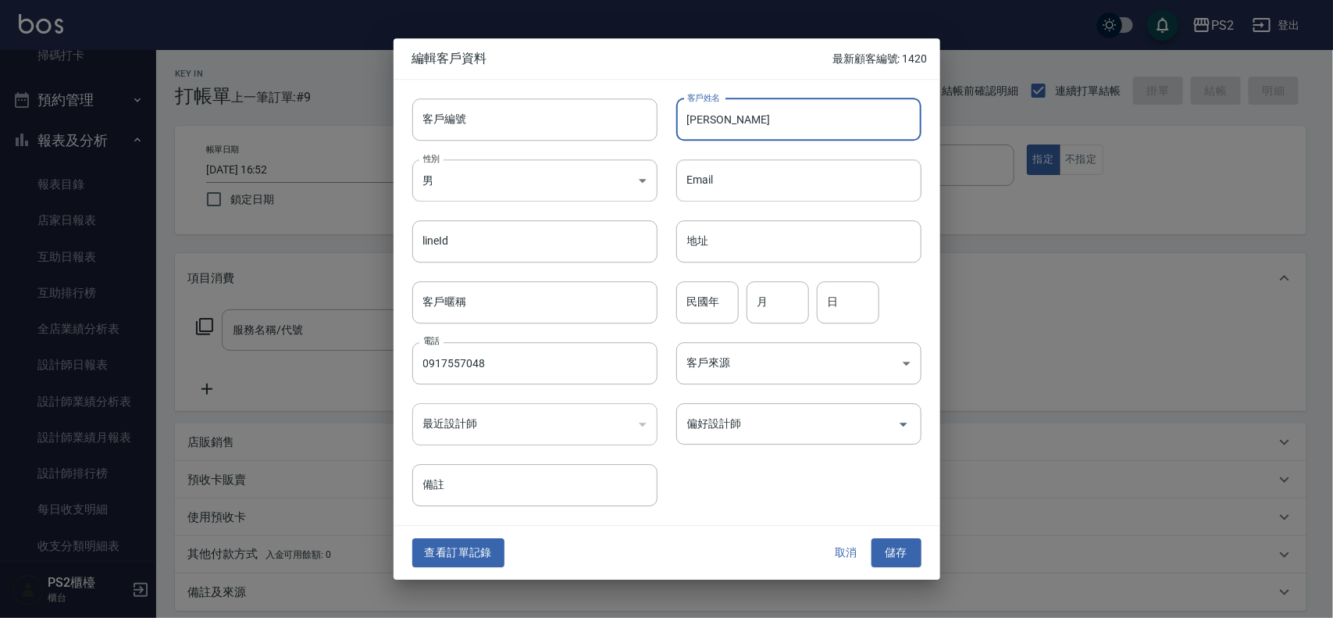
type input "李詩雯"
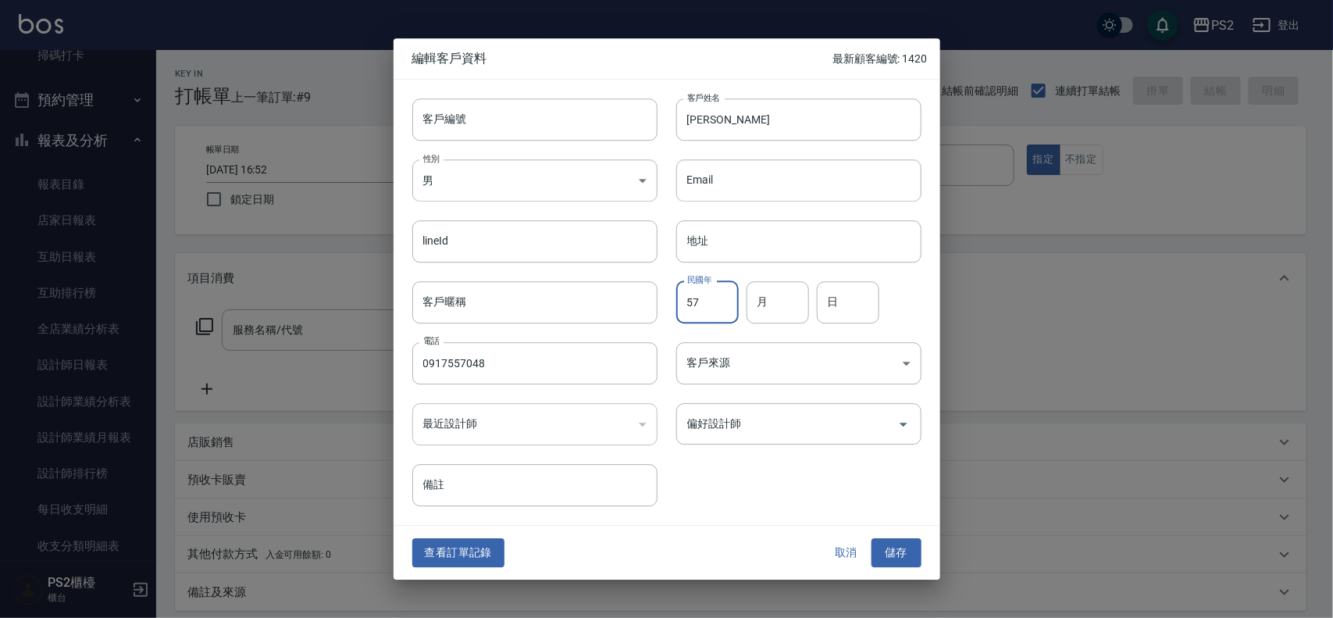
type input "57"
type input "10"
type input "17"
click at [911, 561] on button "儲存" at bounding box center [897, 553] width 50 height 29
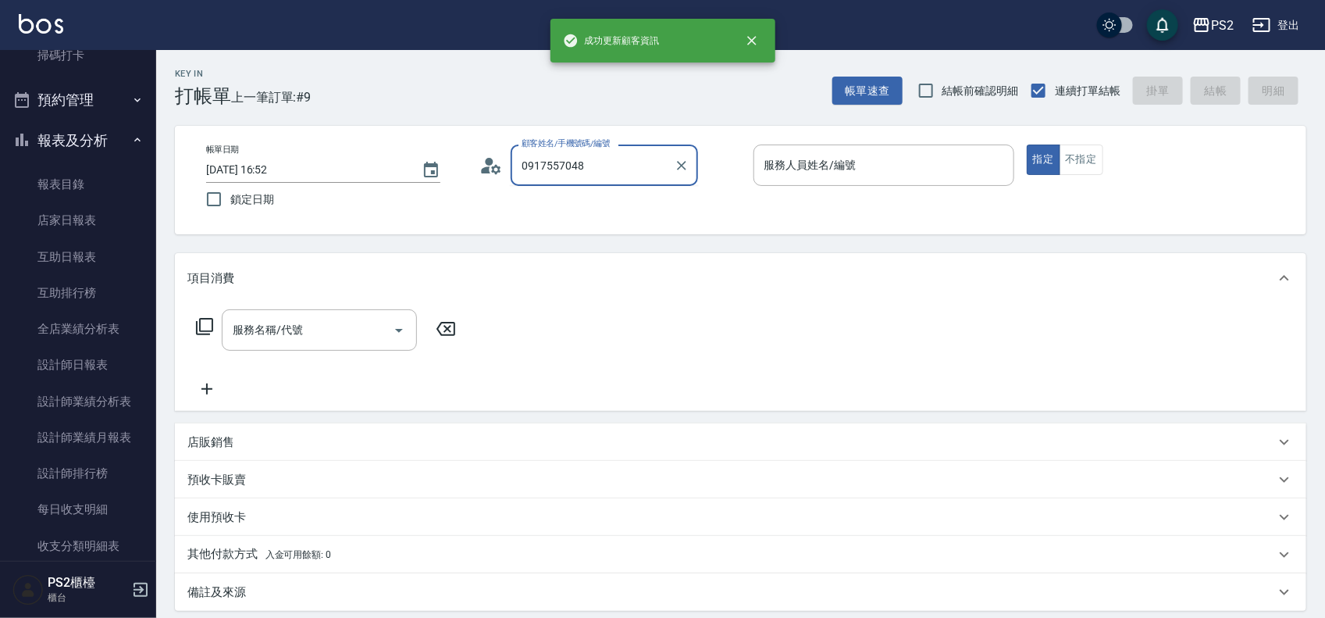
click at [614, 178] on input "0917557048" at bounding box center [593, 165] width 150 height 27
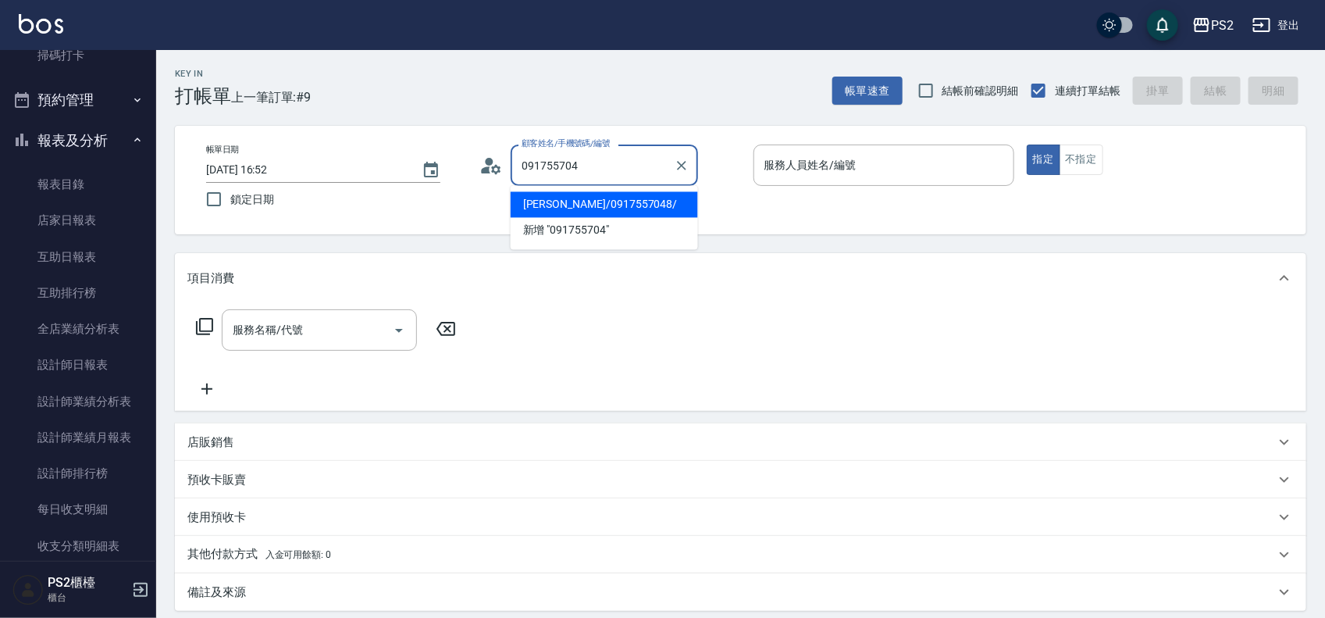
type input "李詩雯/0917557048/"
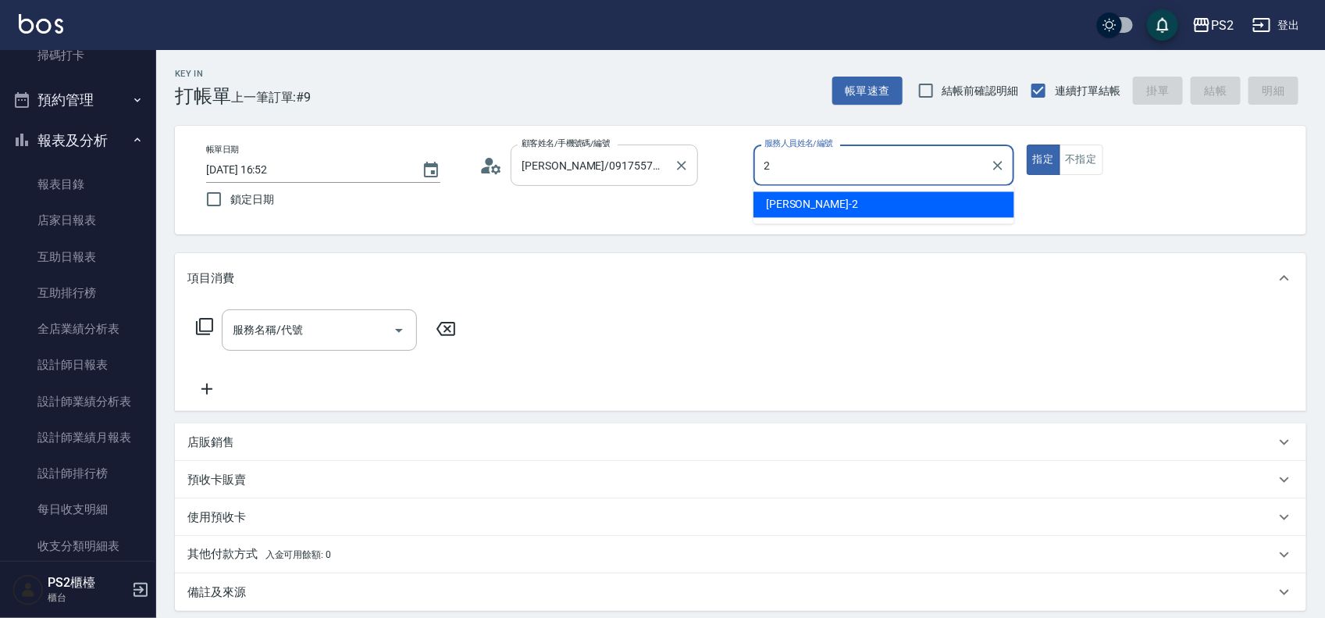
type input "Jason-2"
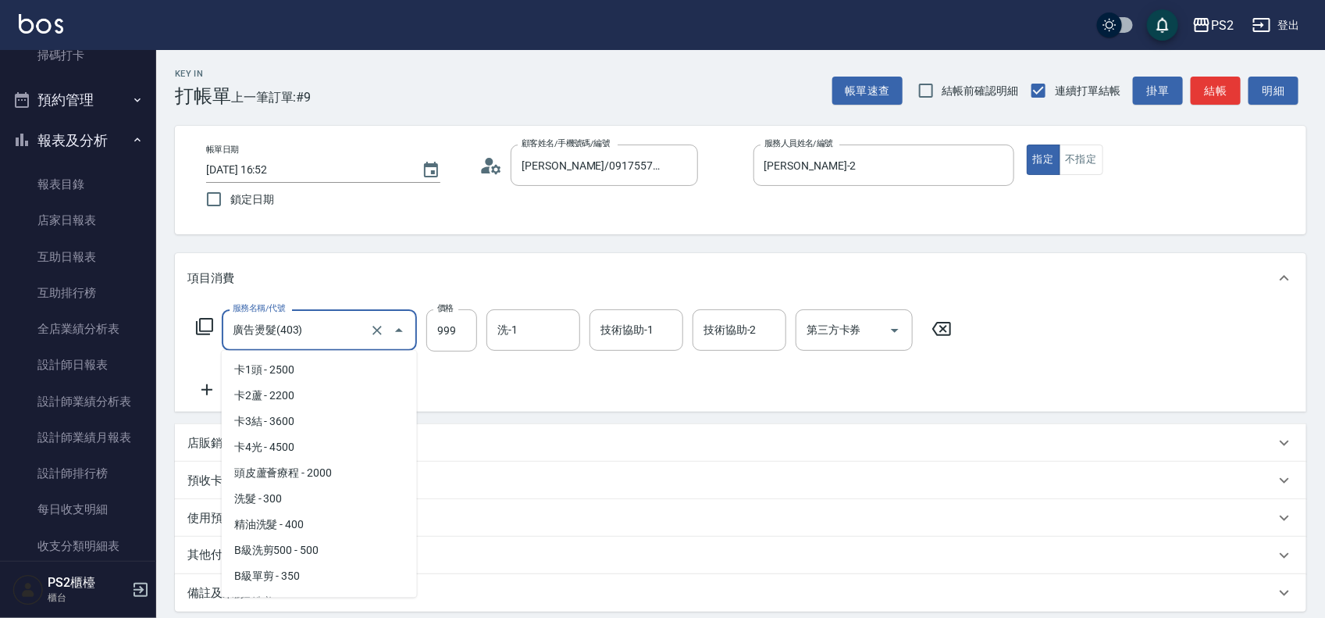
click at [350, 336] on input "廣告燙髮(403)" at bounding box center [297, 329] width 137 height 27
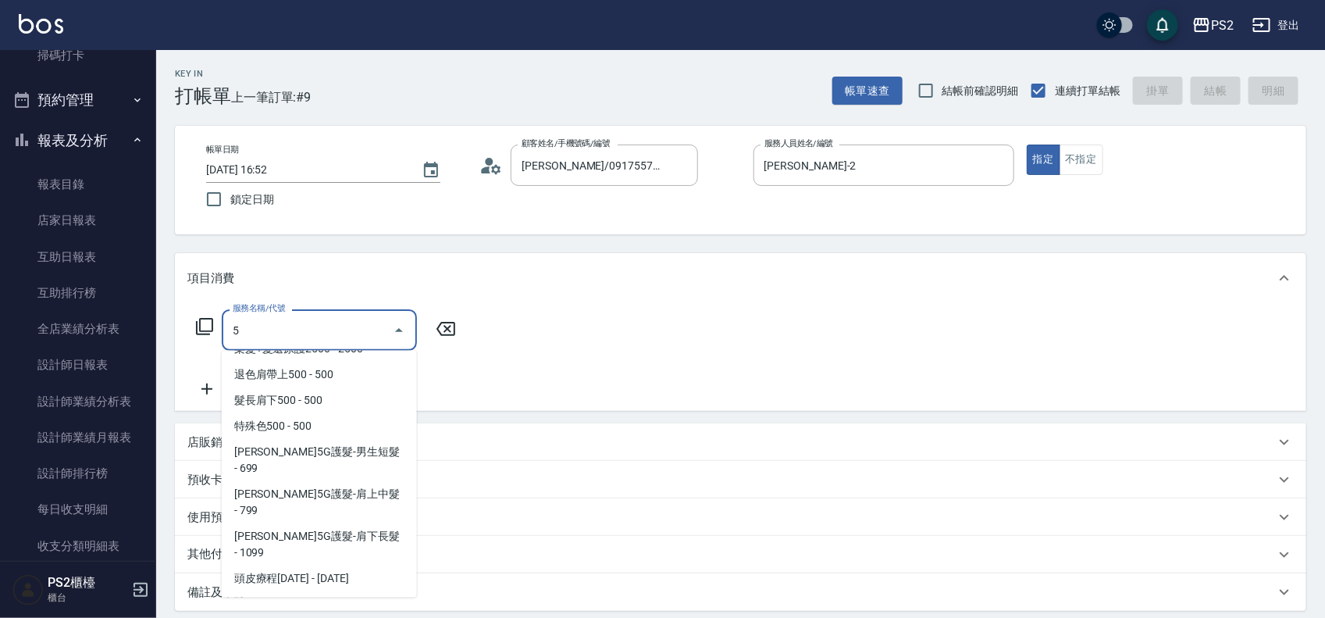
scroll to position [0, 0]
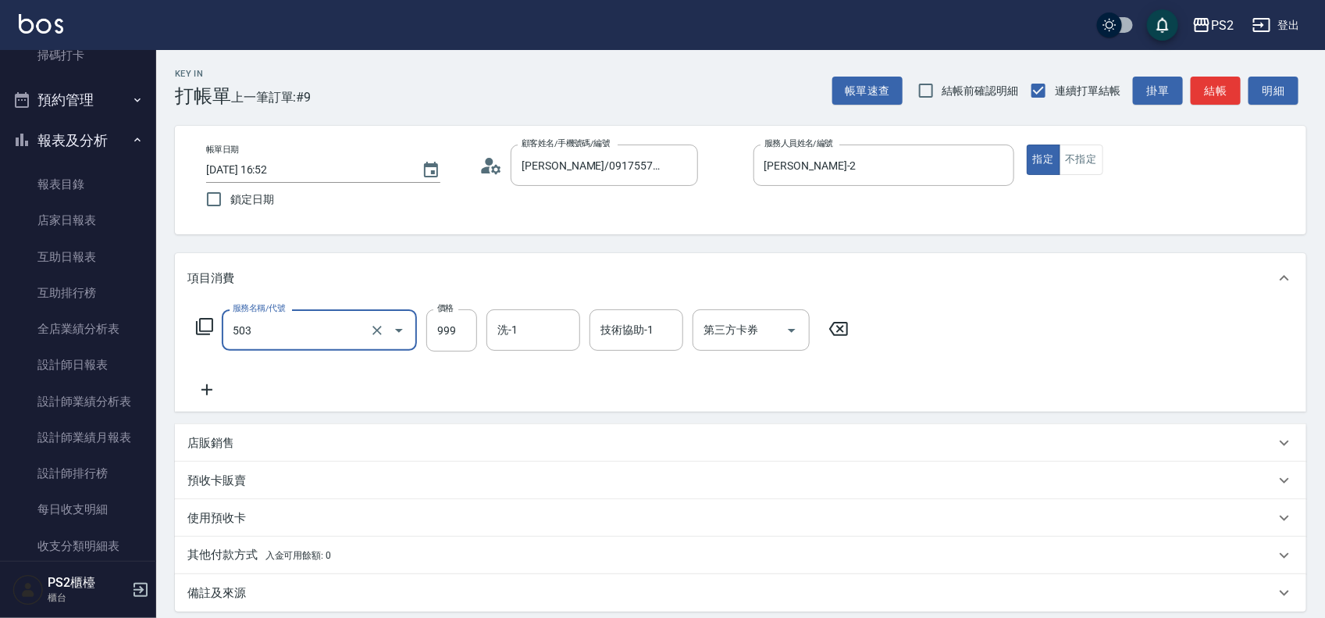
type input "廣告染髮(503)"
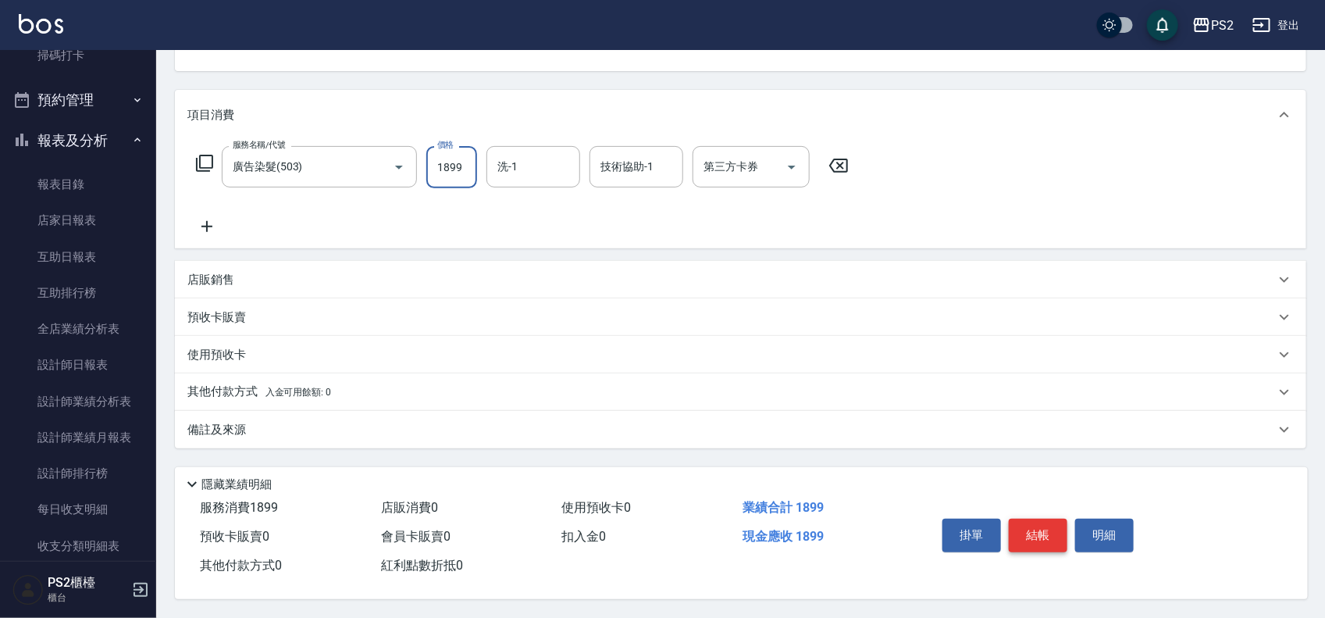
type input "1899"
click at [1024, 531] on button "結帳" at bounding box center [1038, 535] width 59 height 33
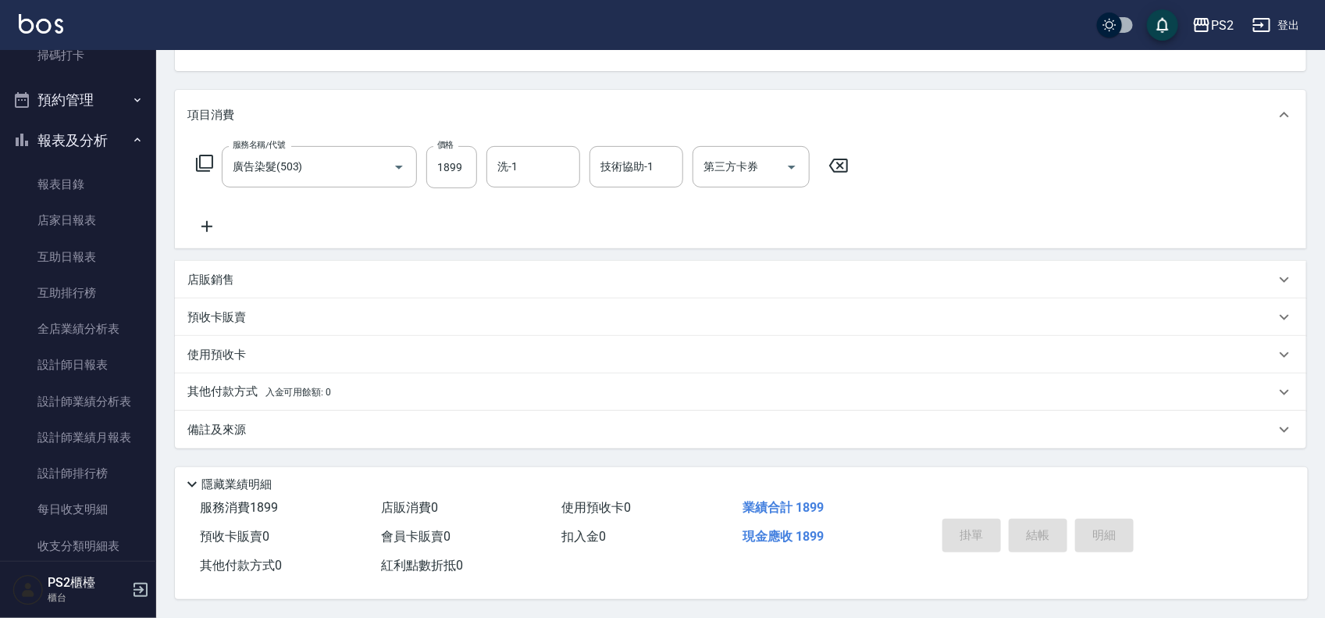
type input "2025/09/14 16:53"
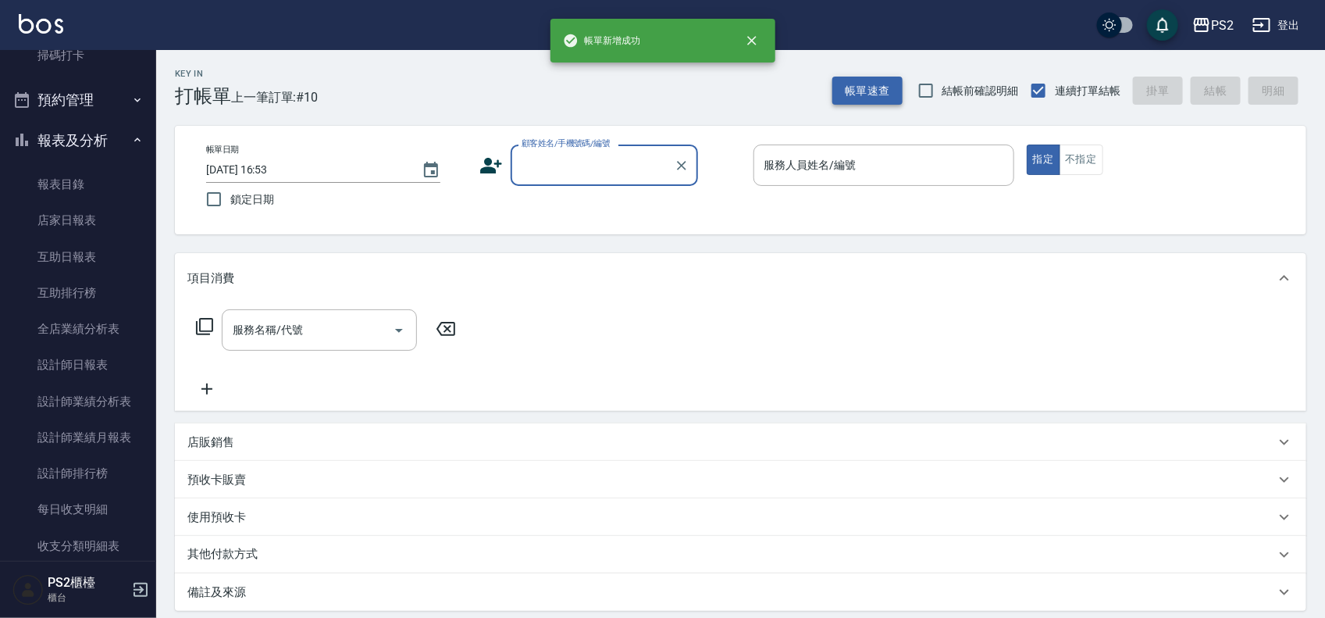
click at [843, 84] on button "帳單速查" at bounding box center [868, 91] width 70 height 29
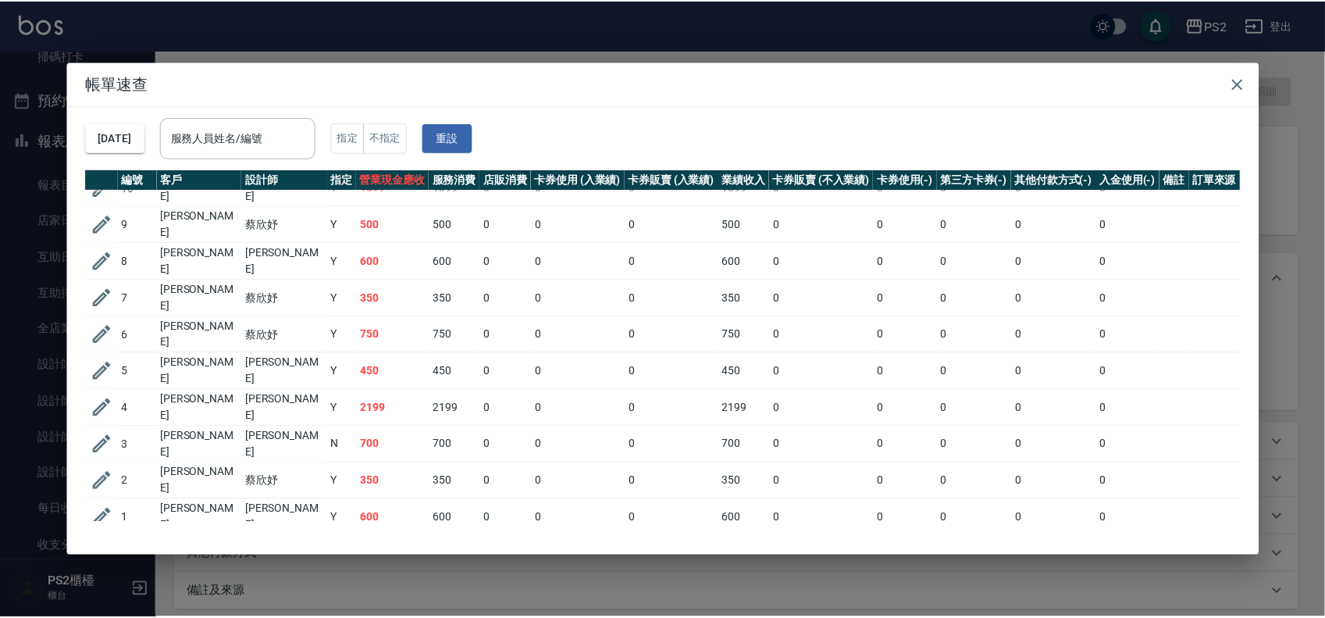
scroll to position [25, 0]
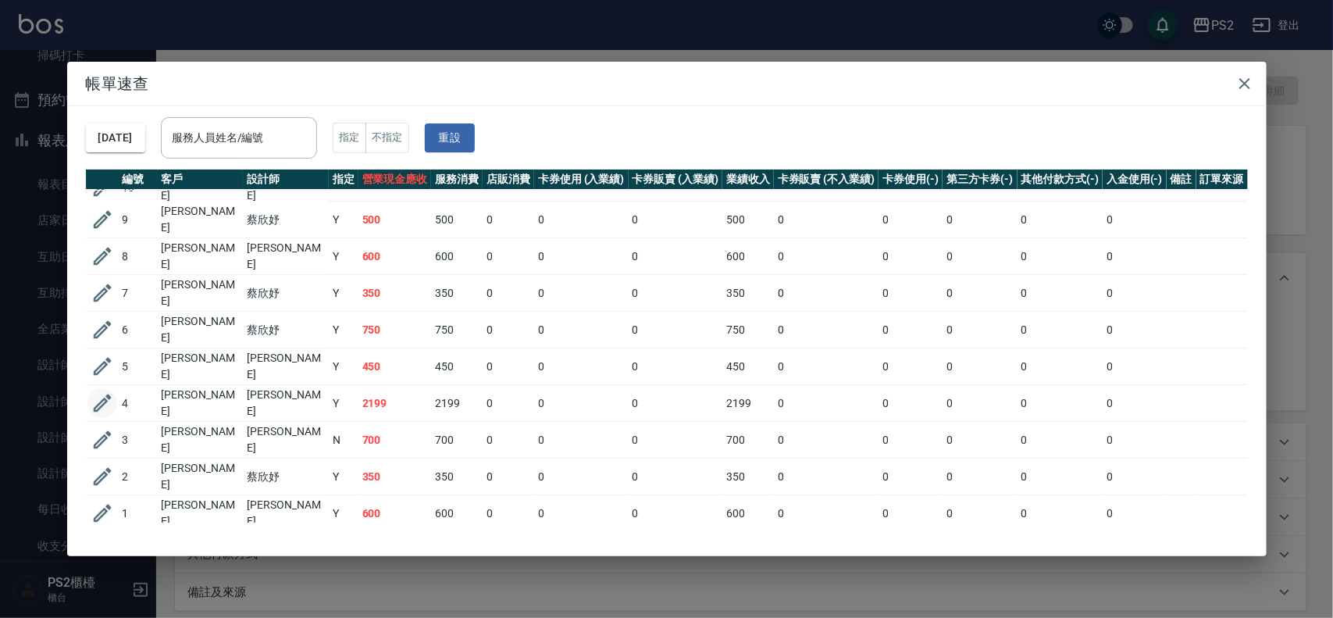
click at [112, 391] on icon "button" at bounding box center [102, 402] width 23 height 23
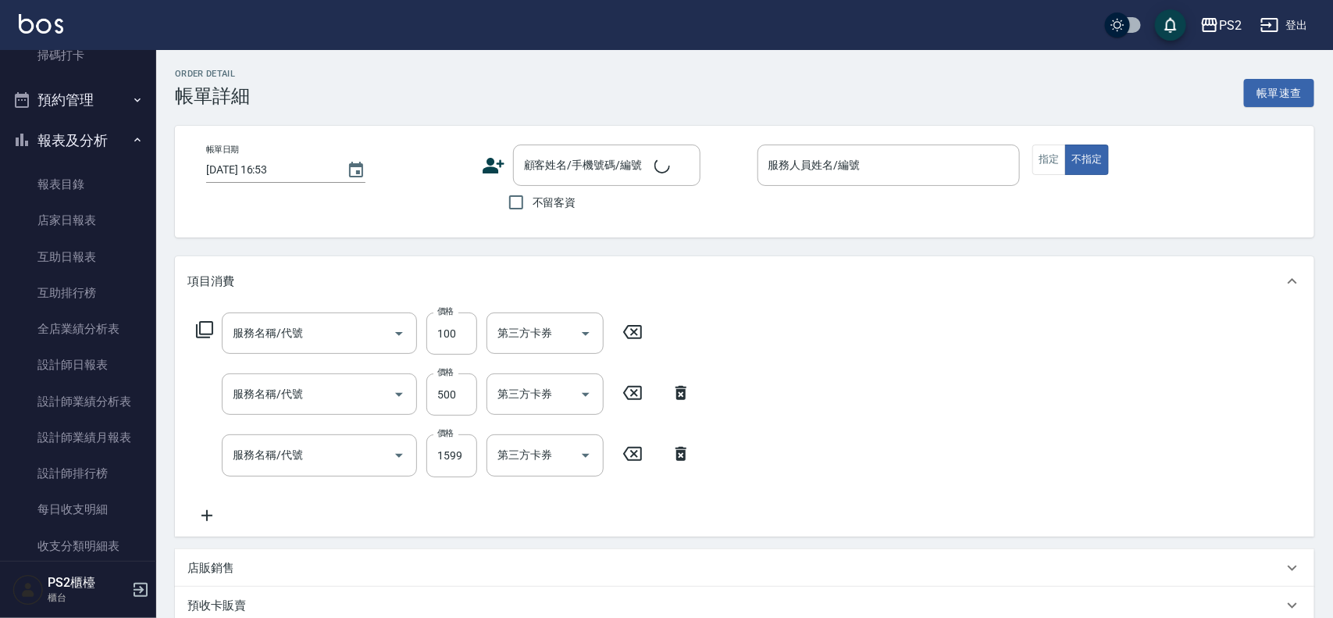
type input "2025/09/14 16:48"
type input "Polly-1"
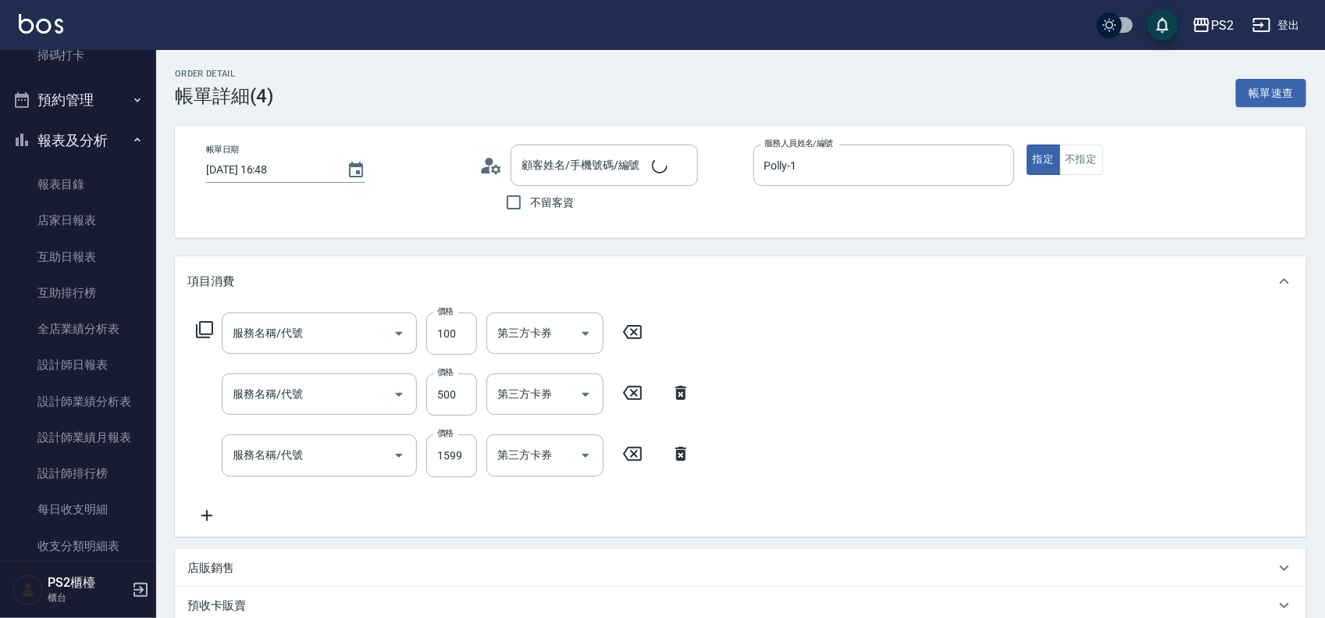
type input "蔡沛澐/0956676321/"
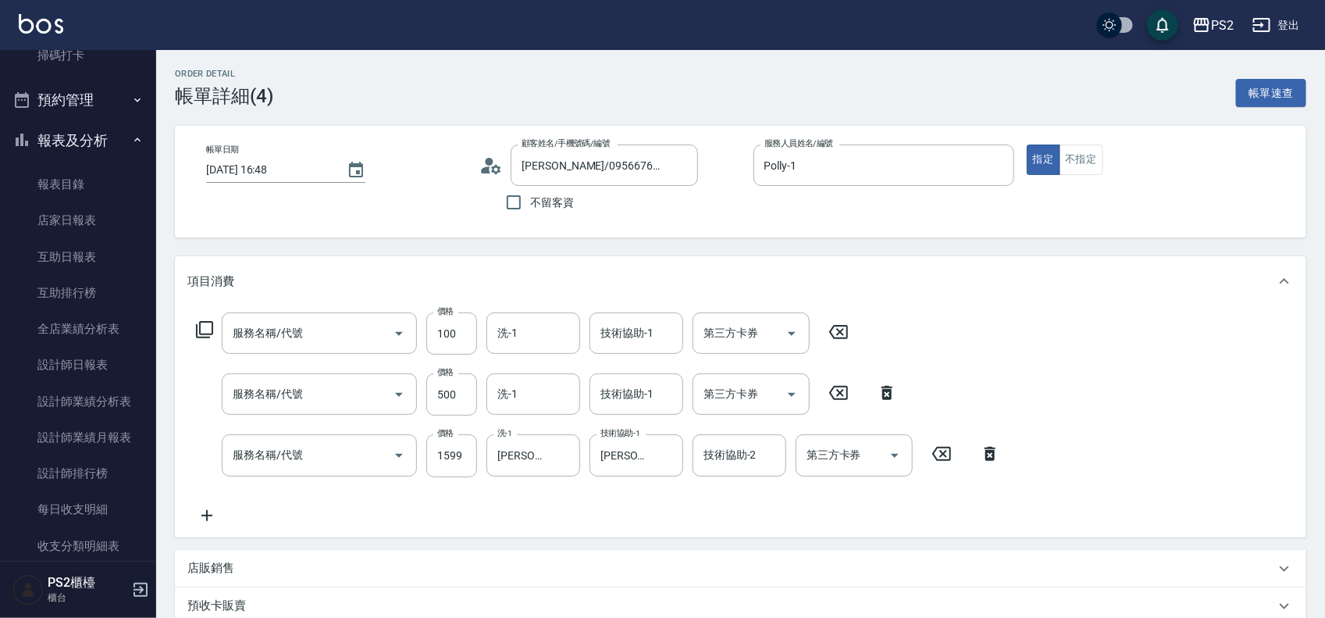
type input "洗+水解護髮600(512)"
type input "退色肩帶上500(406)"
click at [348, 458] on input "廣告燙髮(403)" at bounding box center [297, 454] width 137 height 27
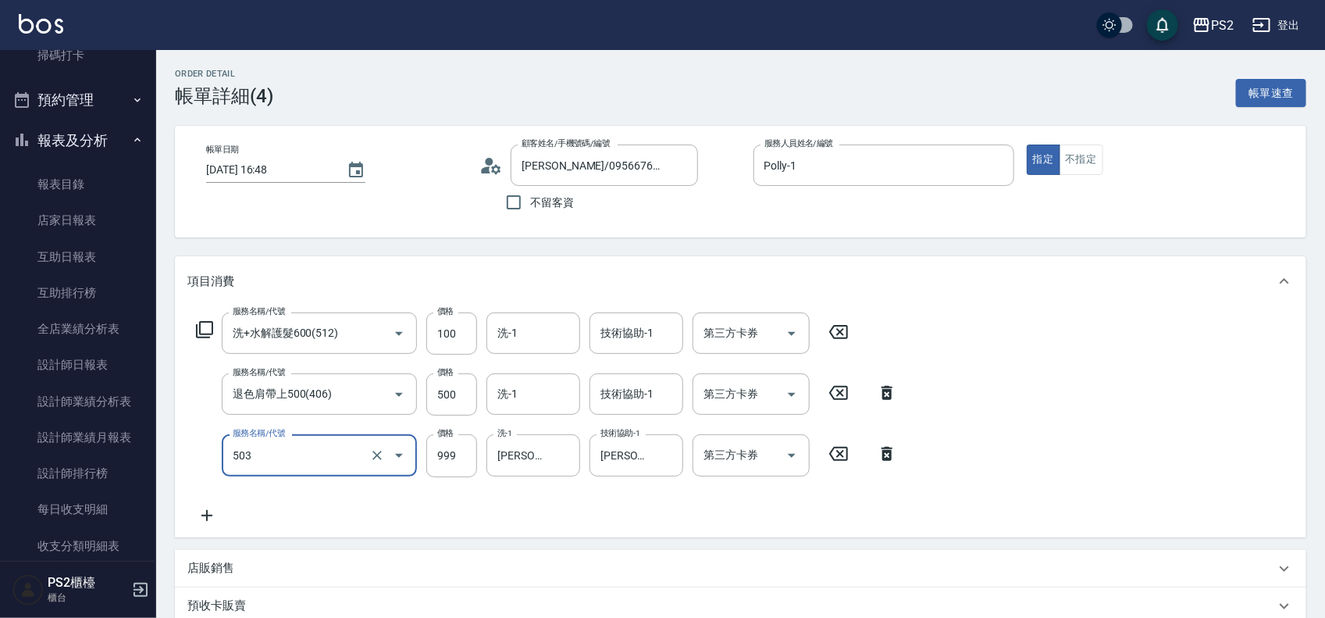
type input "廣告染髮(503)"
type input "1599"
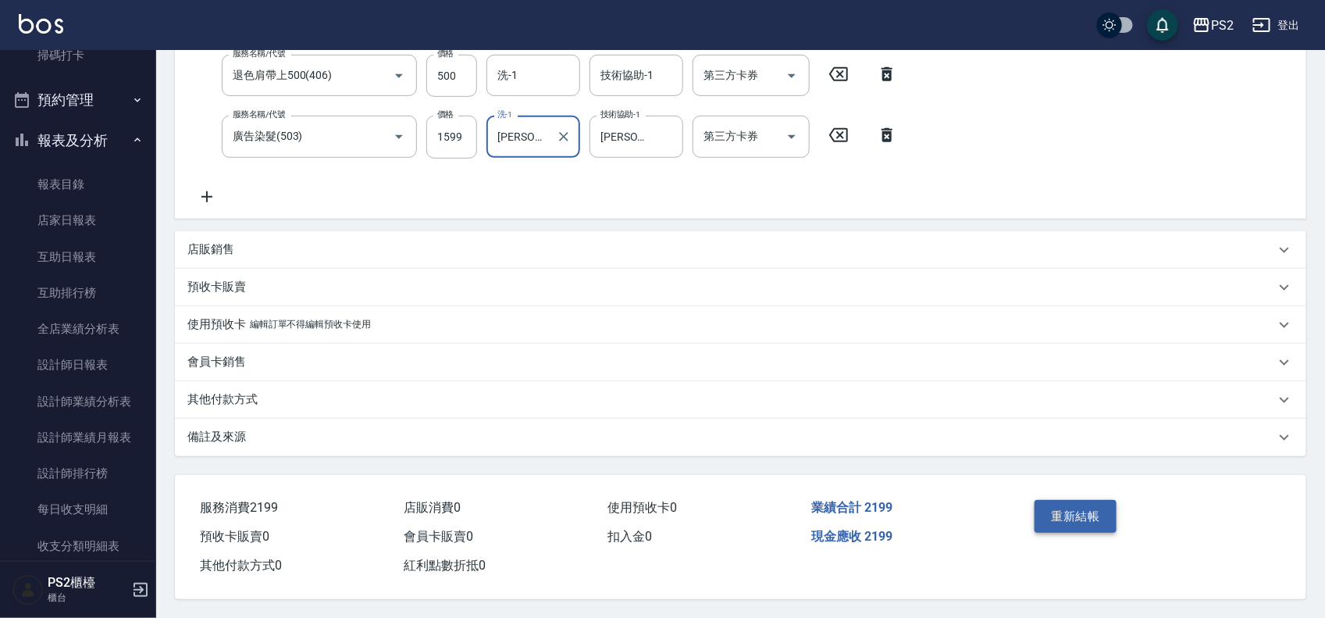
click at [1058, 508] on button "重新結帳" at bounding box center [1076, 516] width 83 height 33
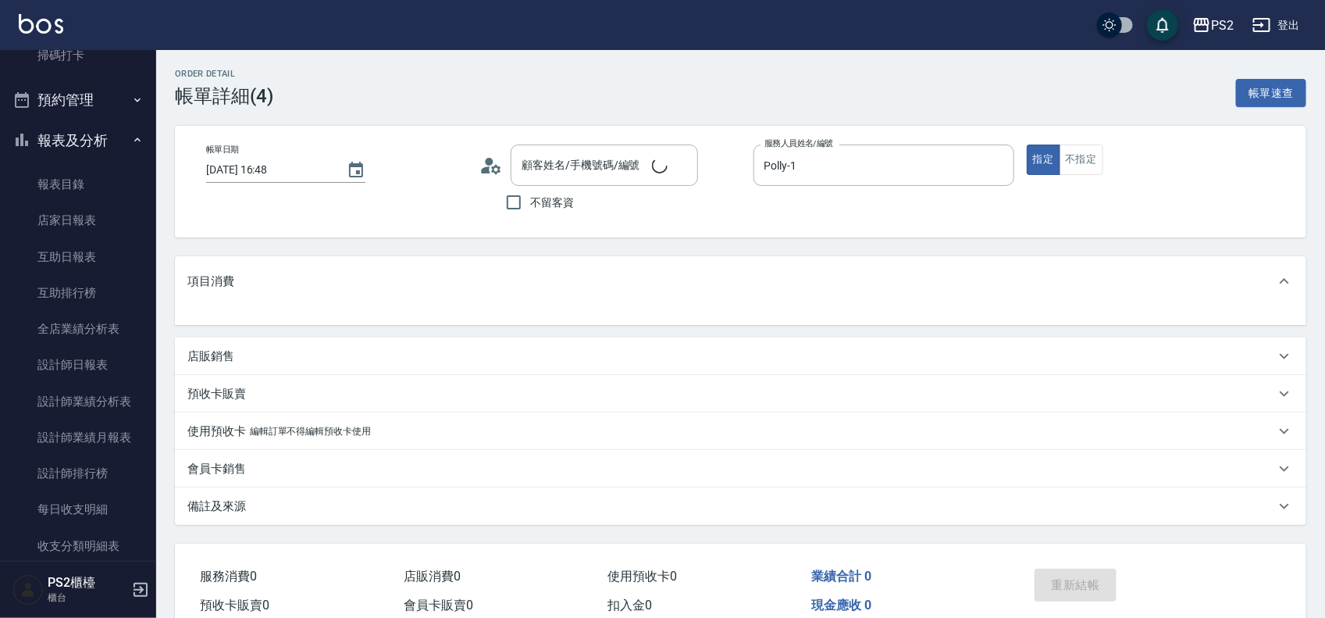
scroll to position [31, 0]
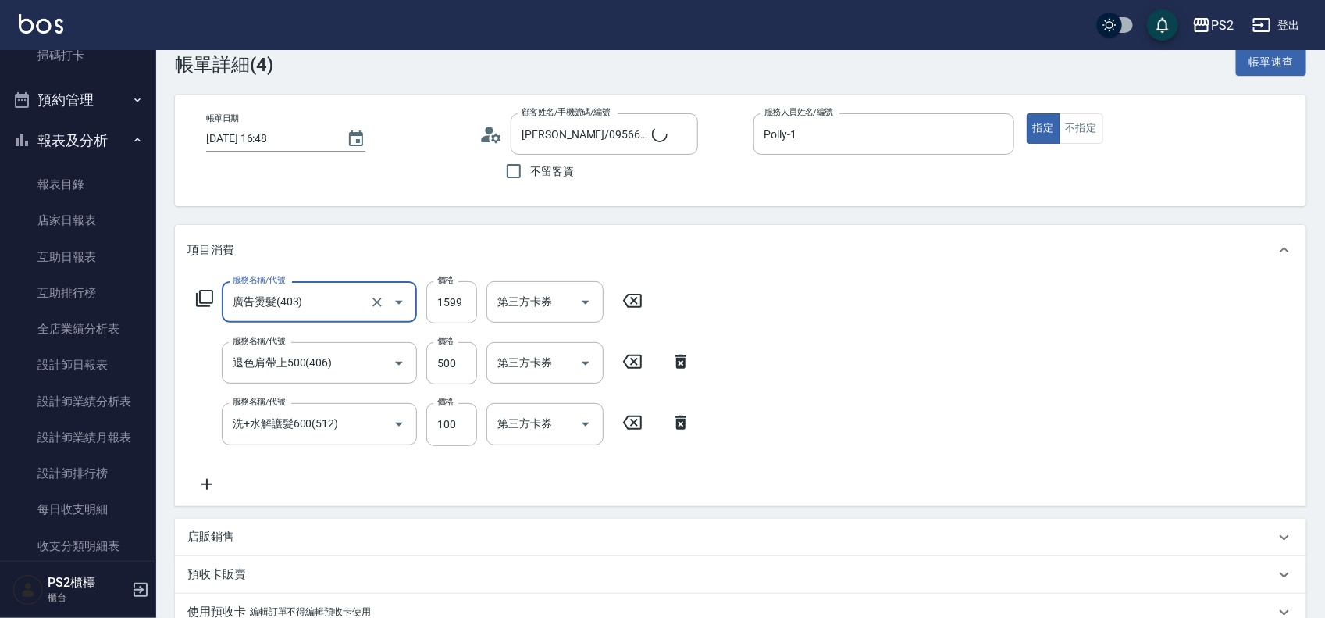
type input "蔡沛澐/0956676321/"
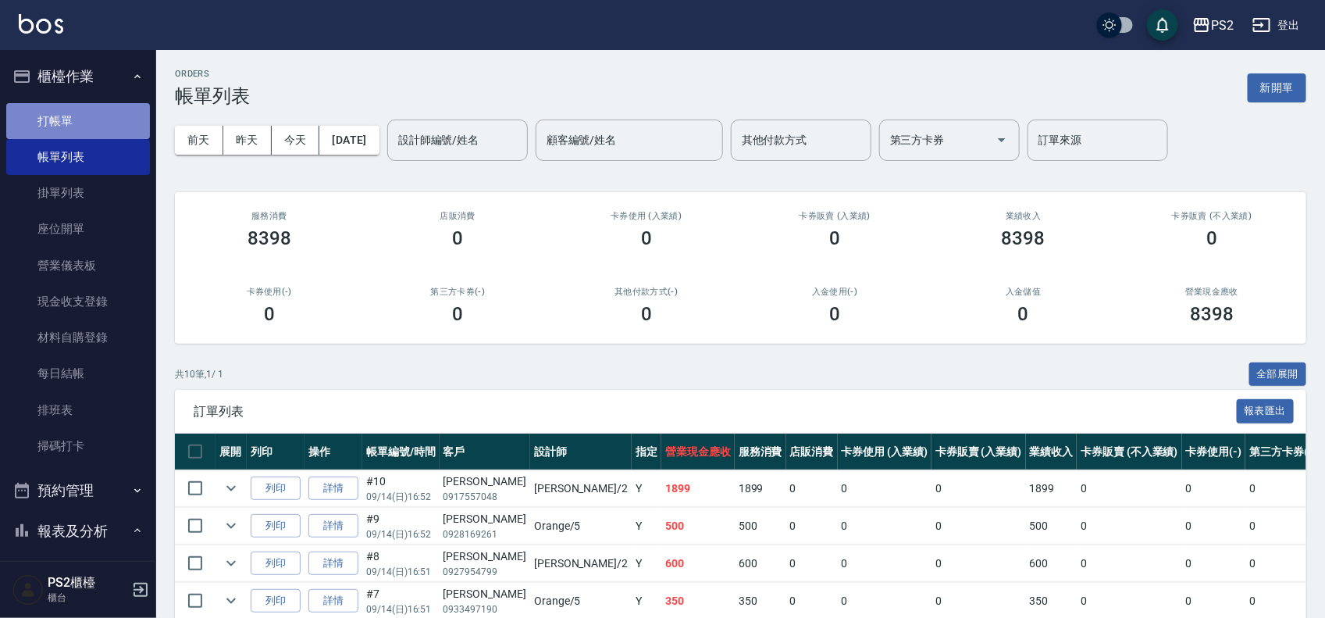
click at [122, 123] on link "打帳單" at bounding box center [78, 121] width 144 height 36
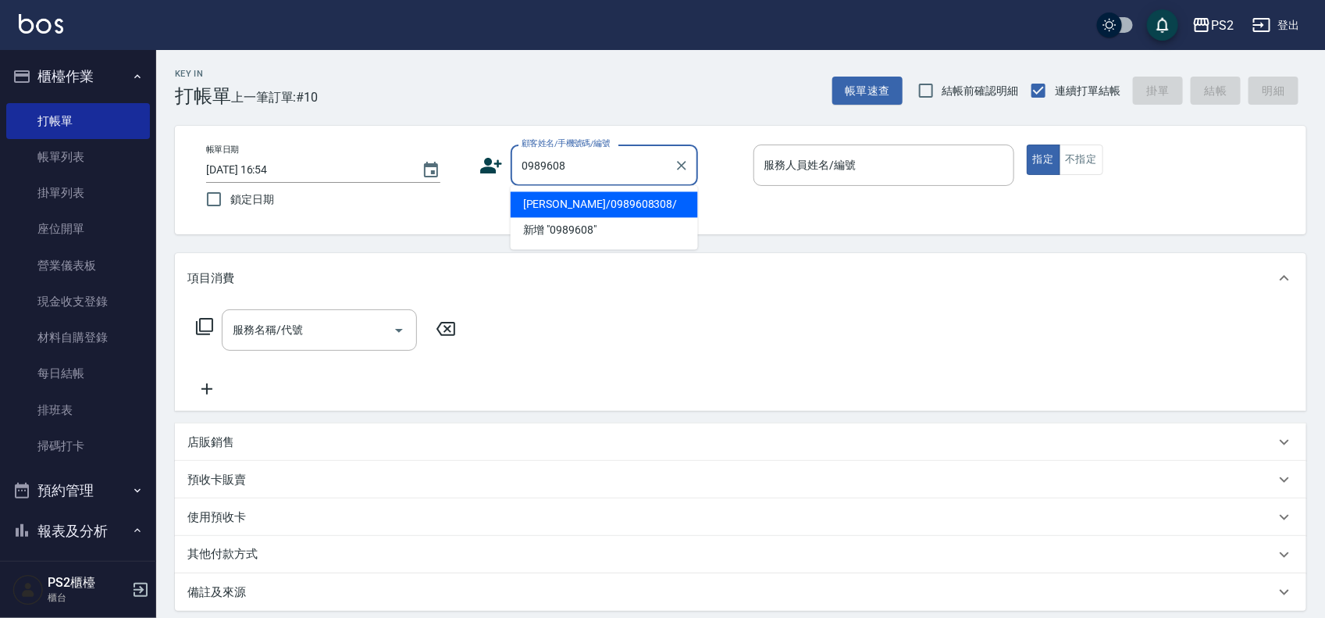
type input "吳孝衡/0989608308/"
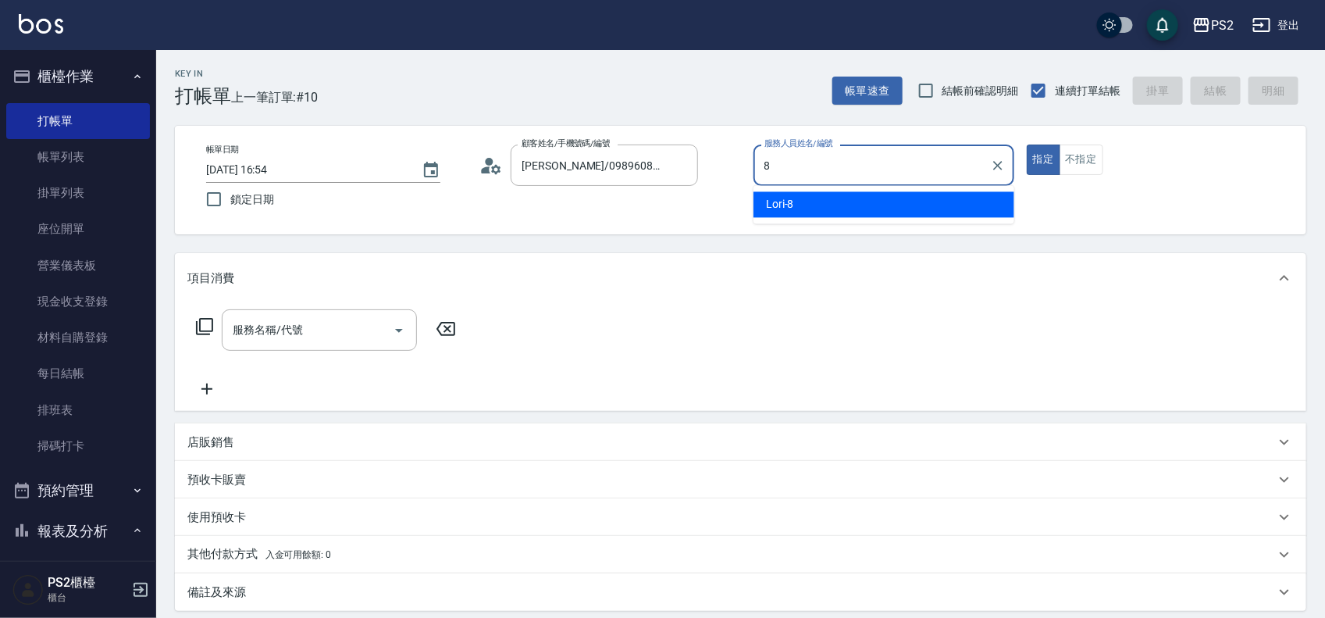
type input "Lori-8"
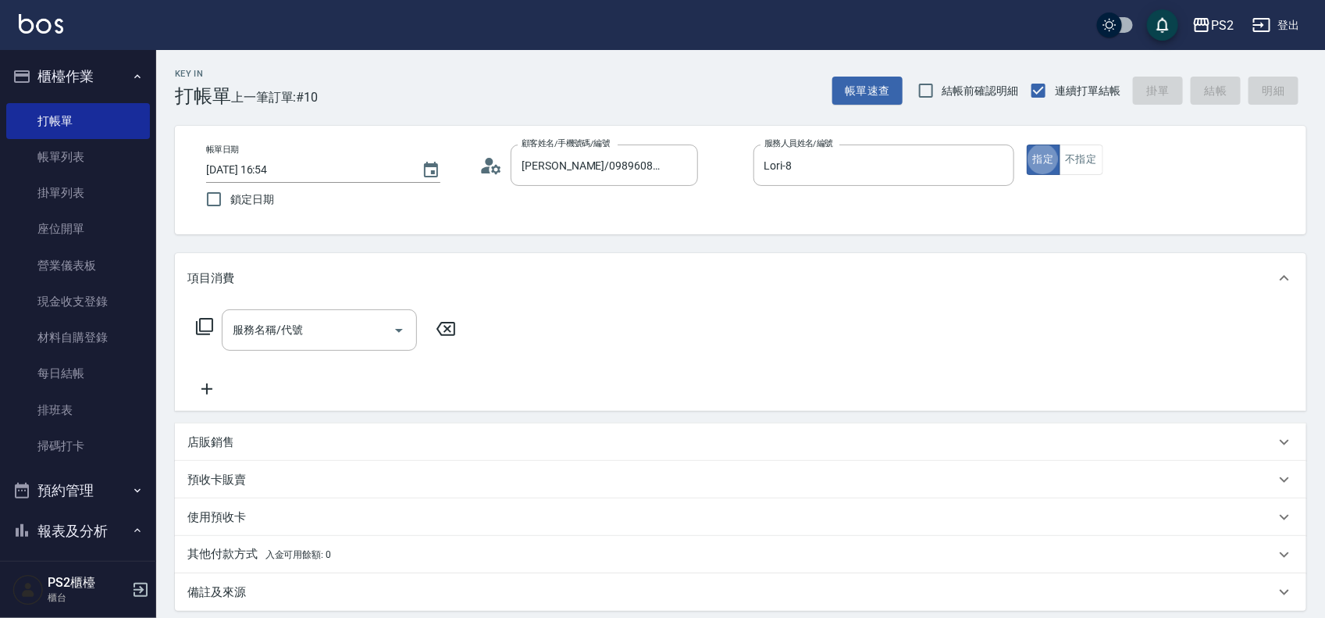
type button "true"
type input "512"
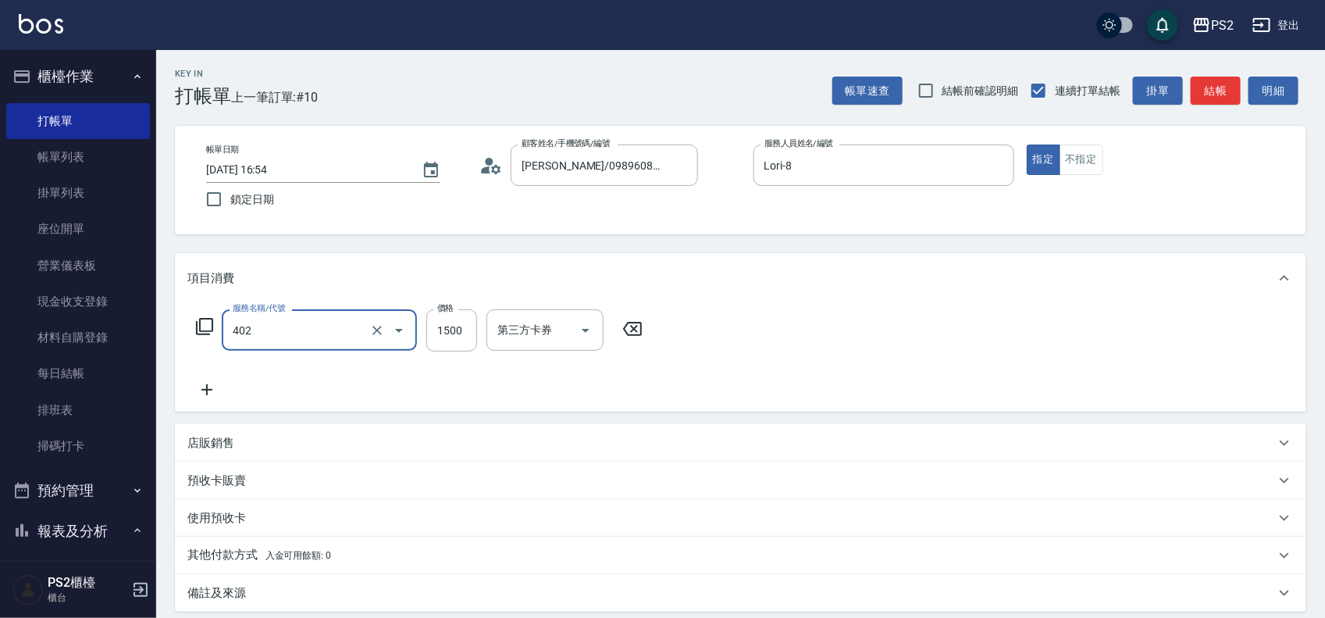
type input "染髮+髮還原1500(402)"
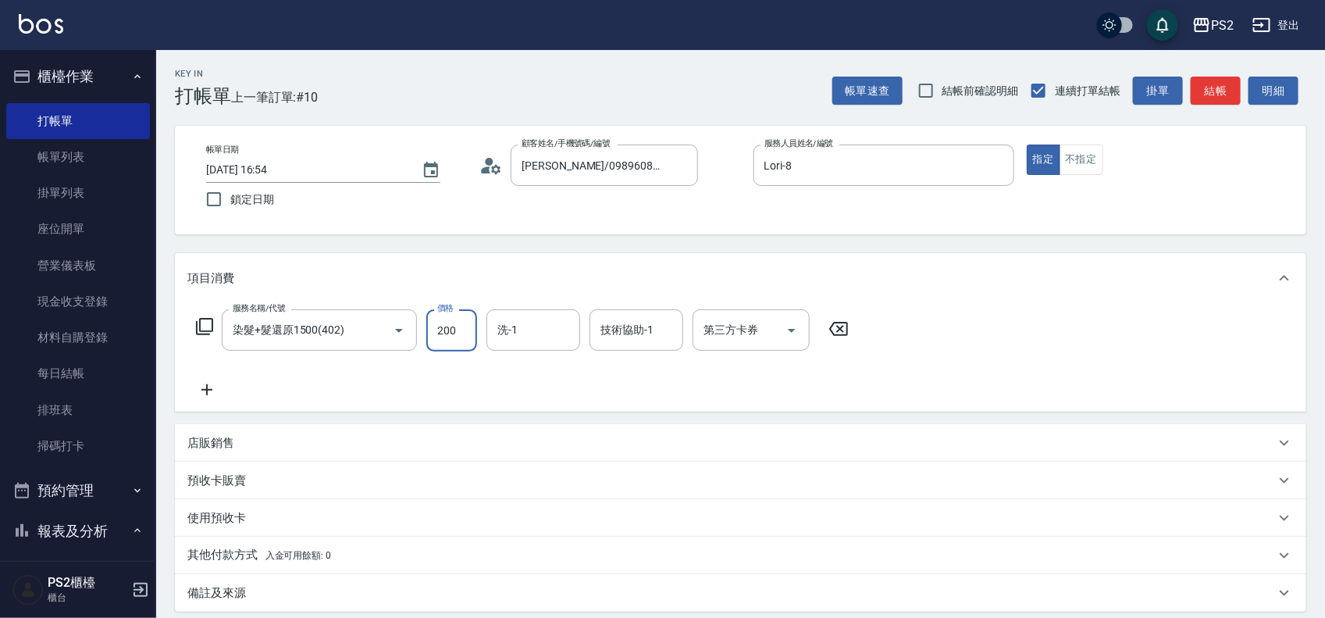
click at [453, 341] on input "200" at bounding box center [451, 330] width 51 height 42
type input "2000"
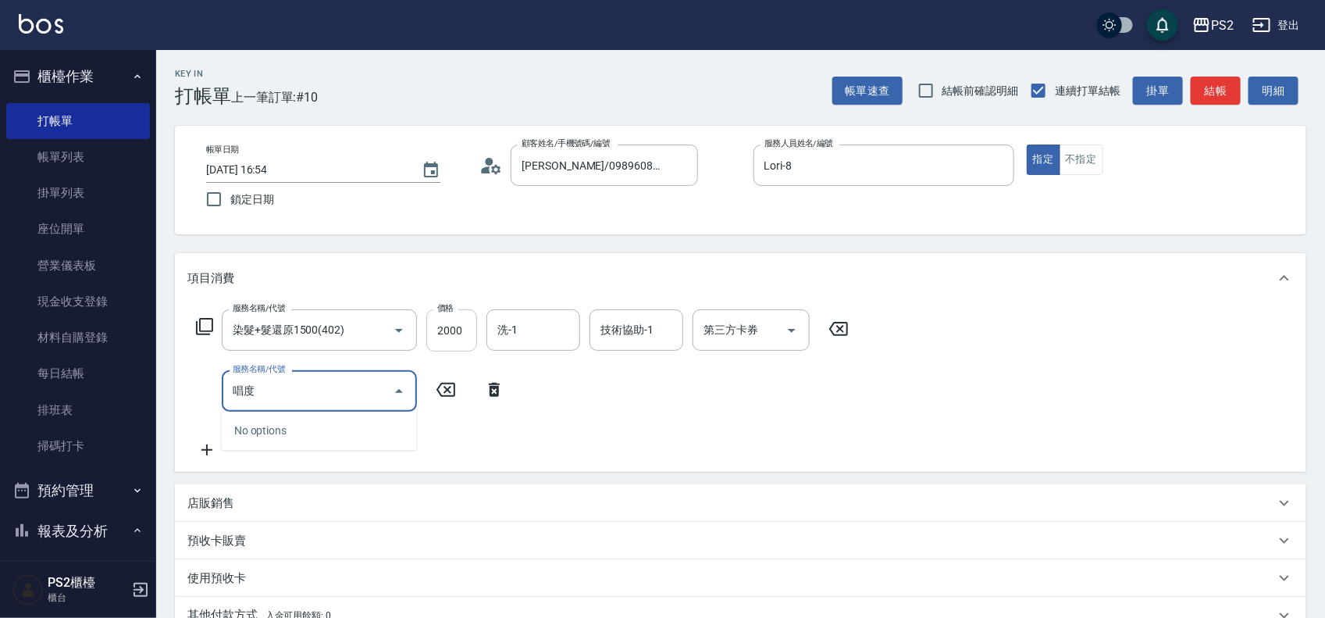
type input "唱"
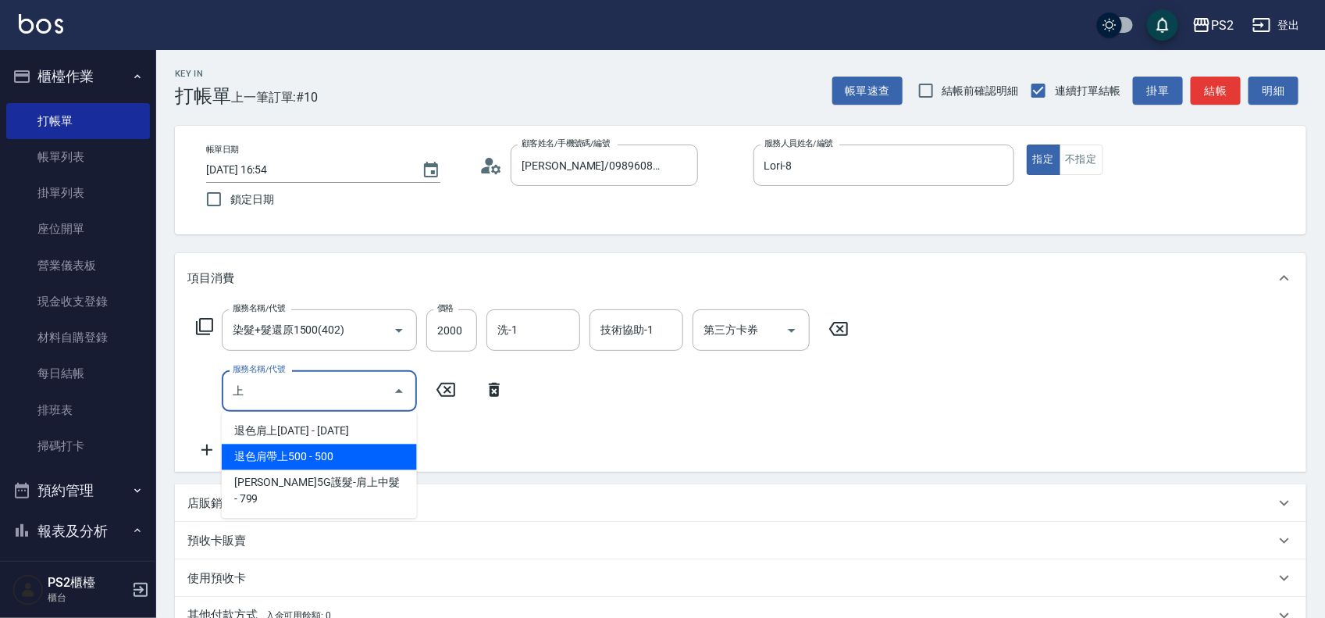
click at [334, 451] on span "退色肩帶上500 - 500" at bounding box center [319, 457] width 195 height 26
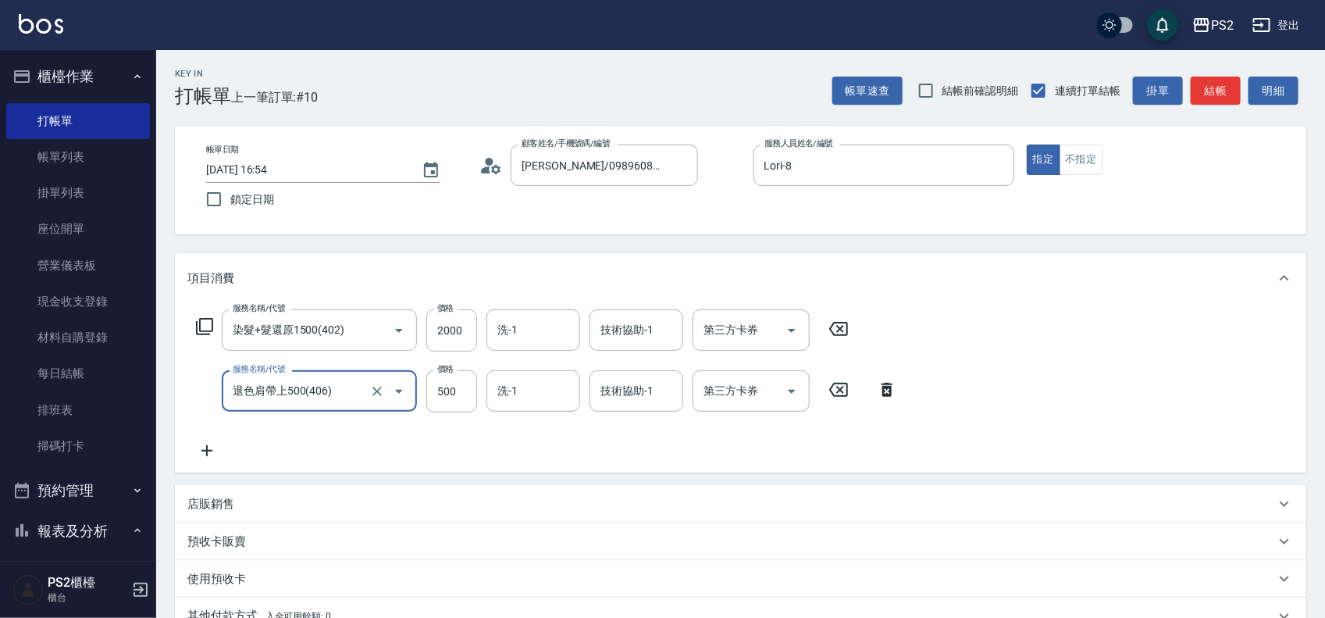
type input "退色肩帶上500(406)"
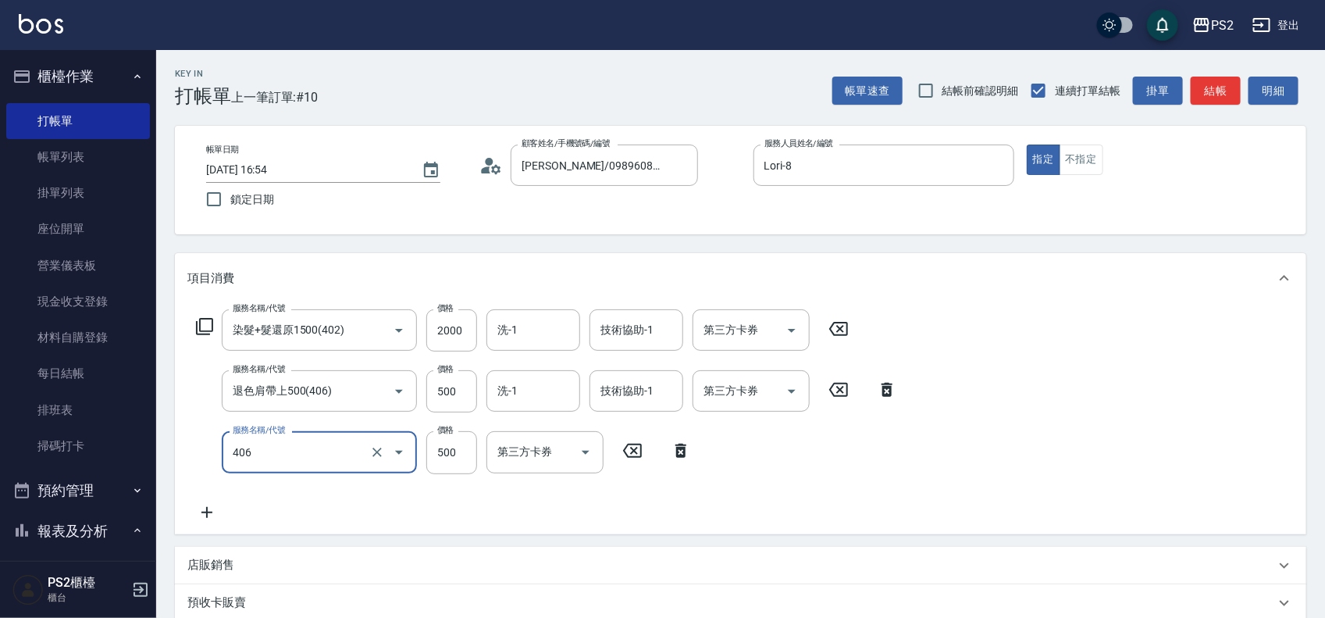
type input "退色肩帶上500(406)"
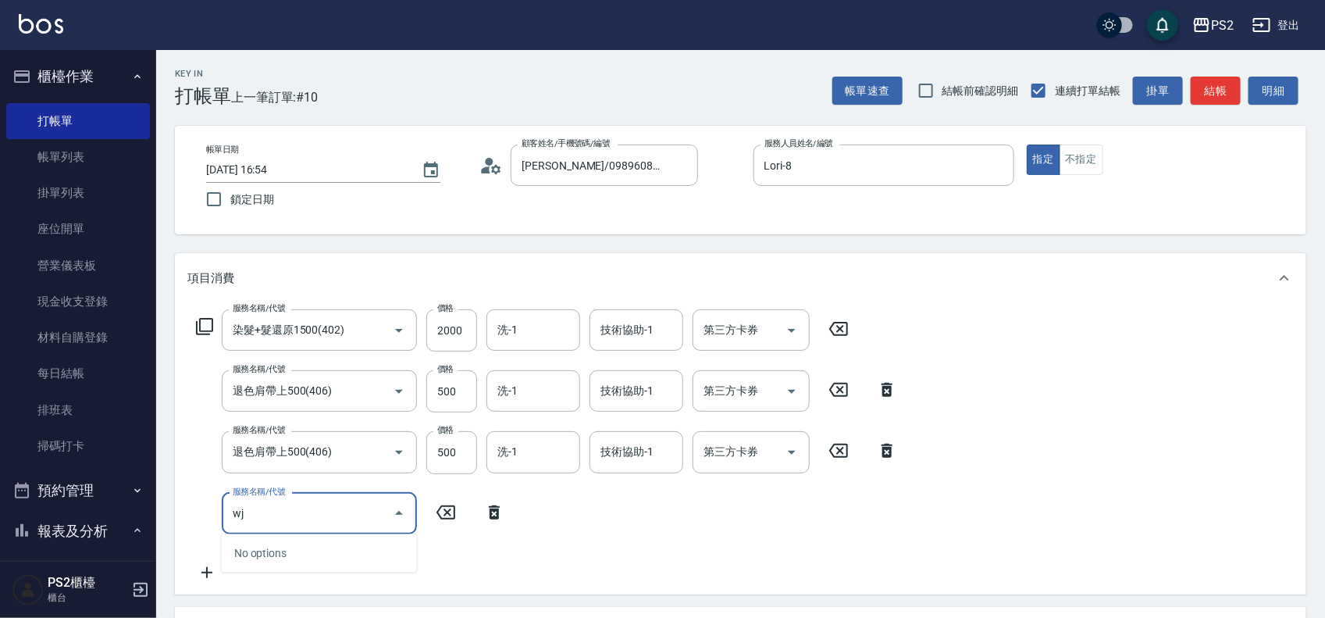
type input "w"
type input "退色肩帶上500(406)"
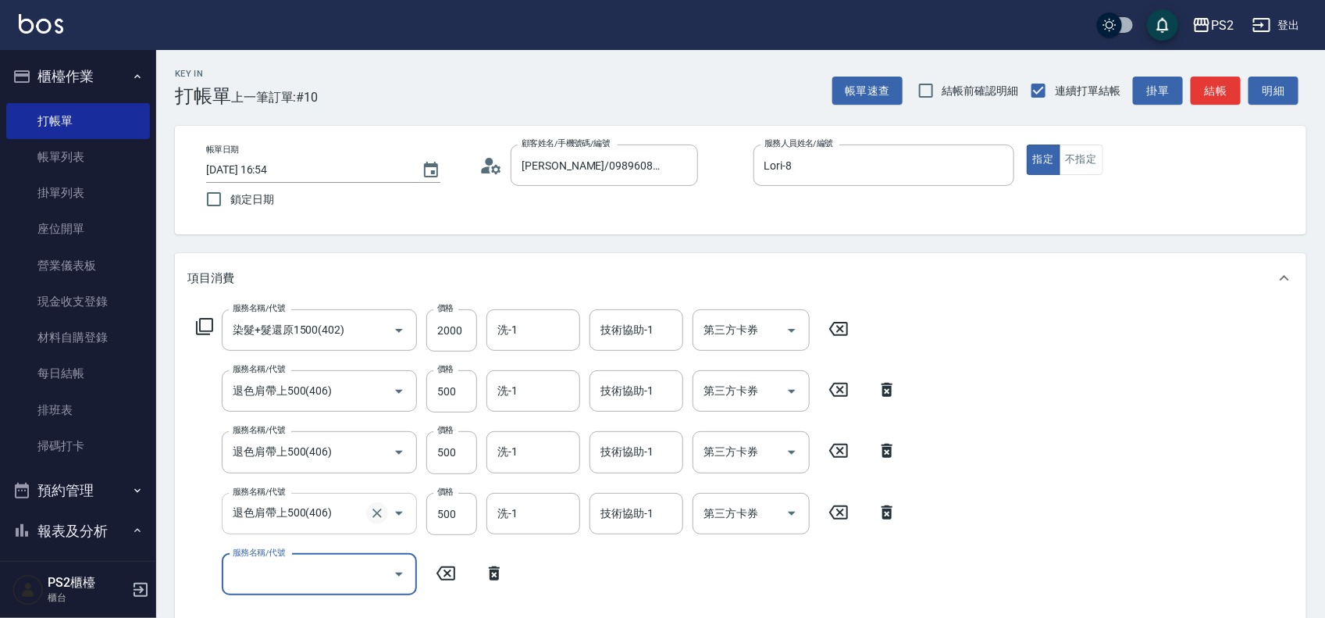
click at [383, 506] on icon "Clear" at bounding box center [377, 513] width 16 height 16
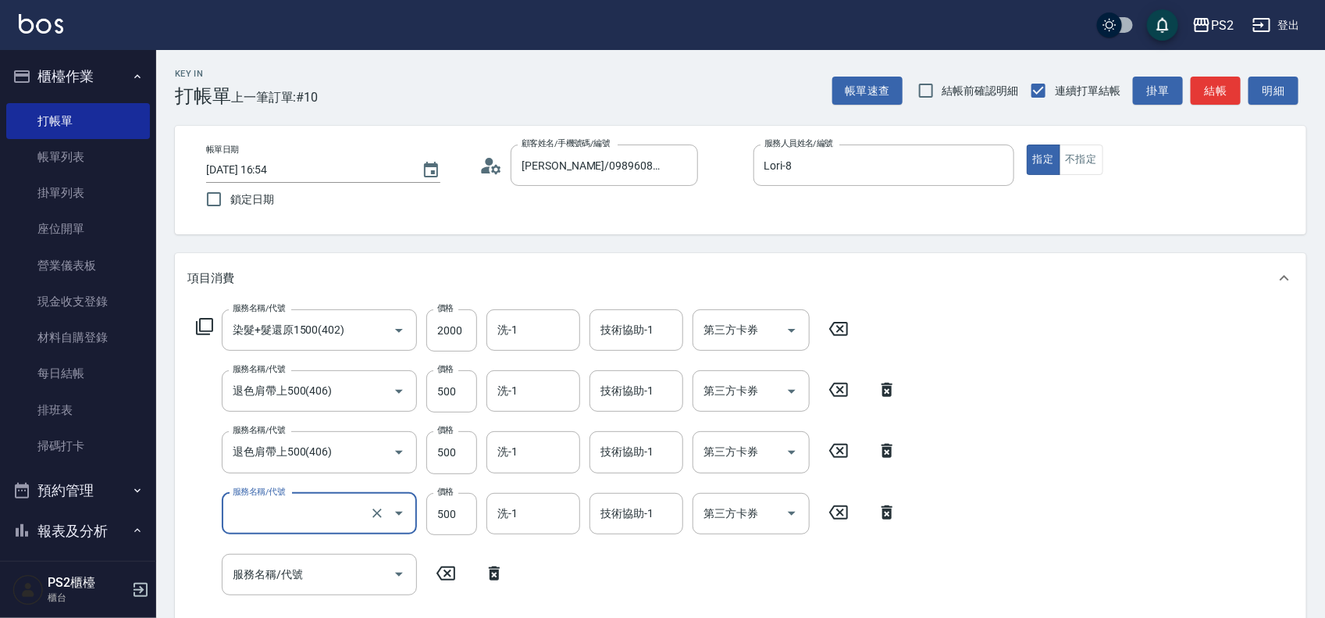
click at [310, 509] on input "服務名稱/代號" at bounding box center [297, 513] width 137 height 27
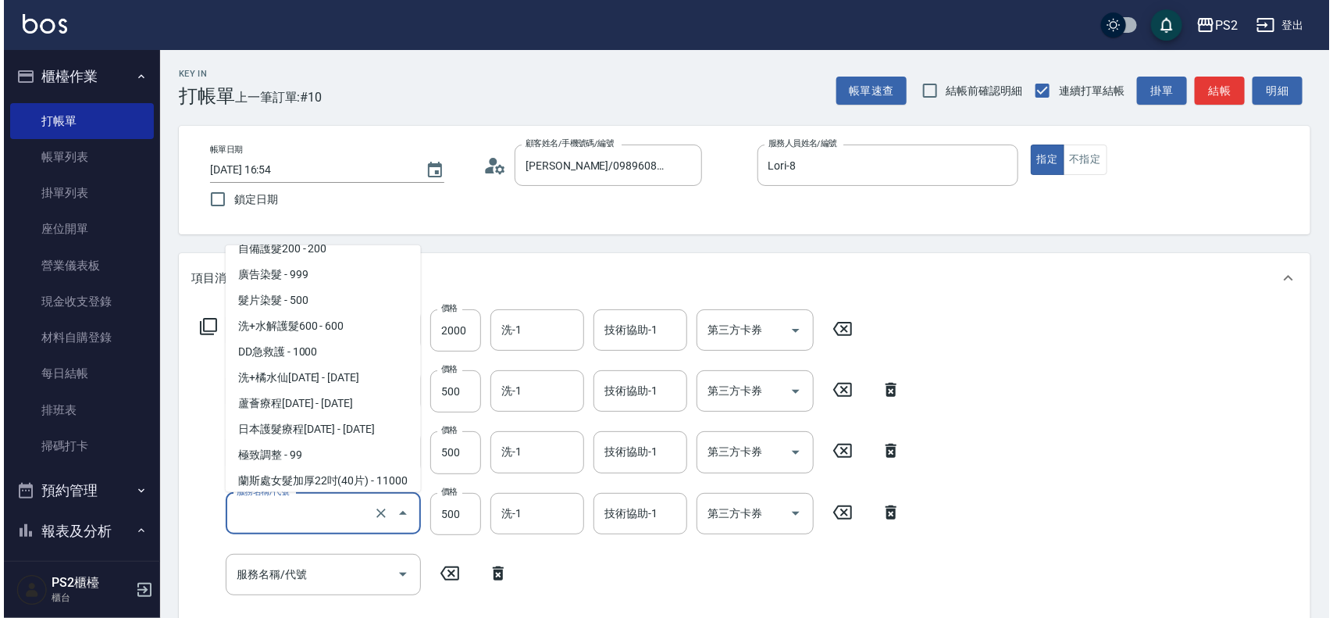
scroll to position [1646, 0]
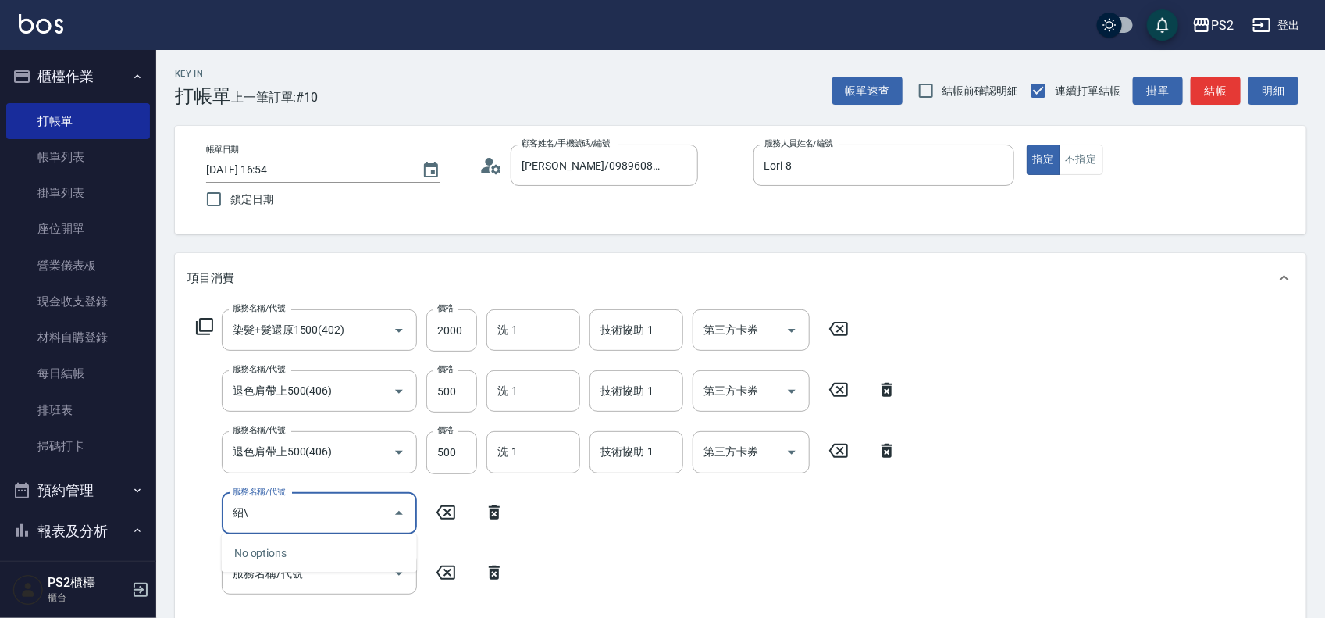
type input "紹"
type input "上"
click at [498, 509] on icon at bounding box center [494, 512] width 11 height 14
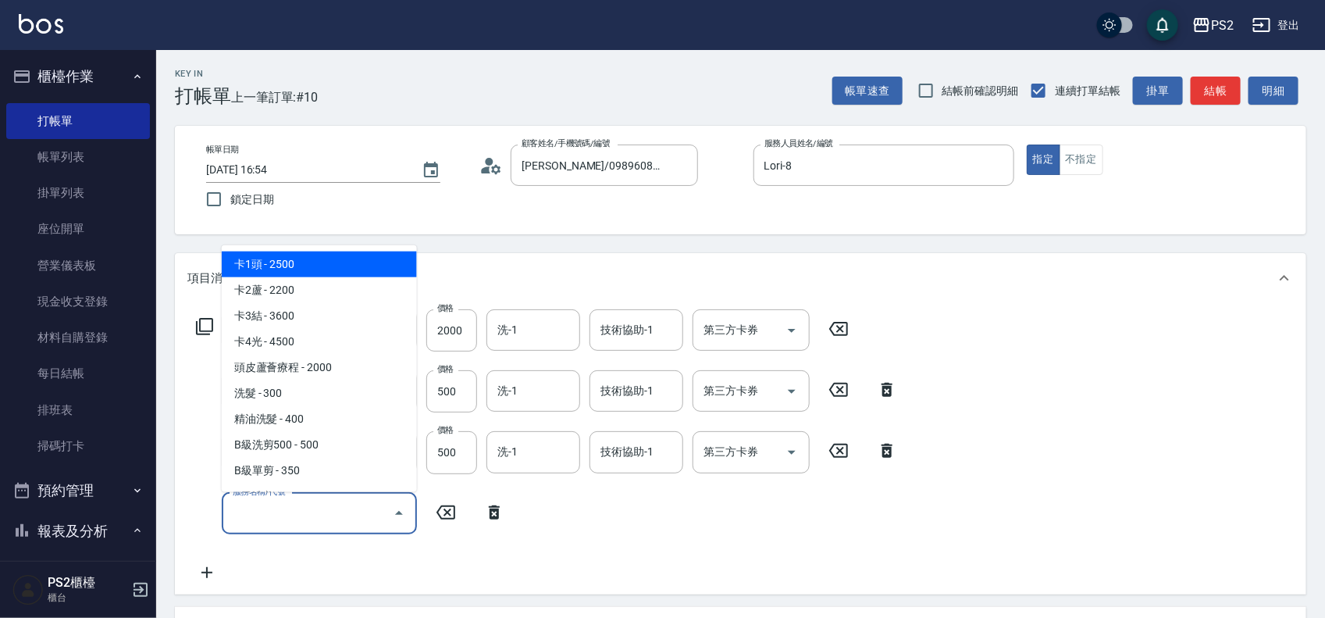
click at [305, 515] on input "服務名稱/代號" at bounding box center [308, 513] width 158 height 27
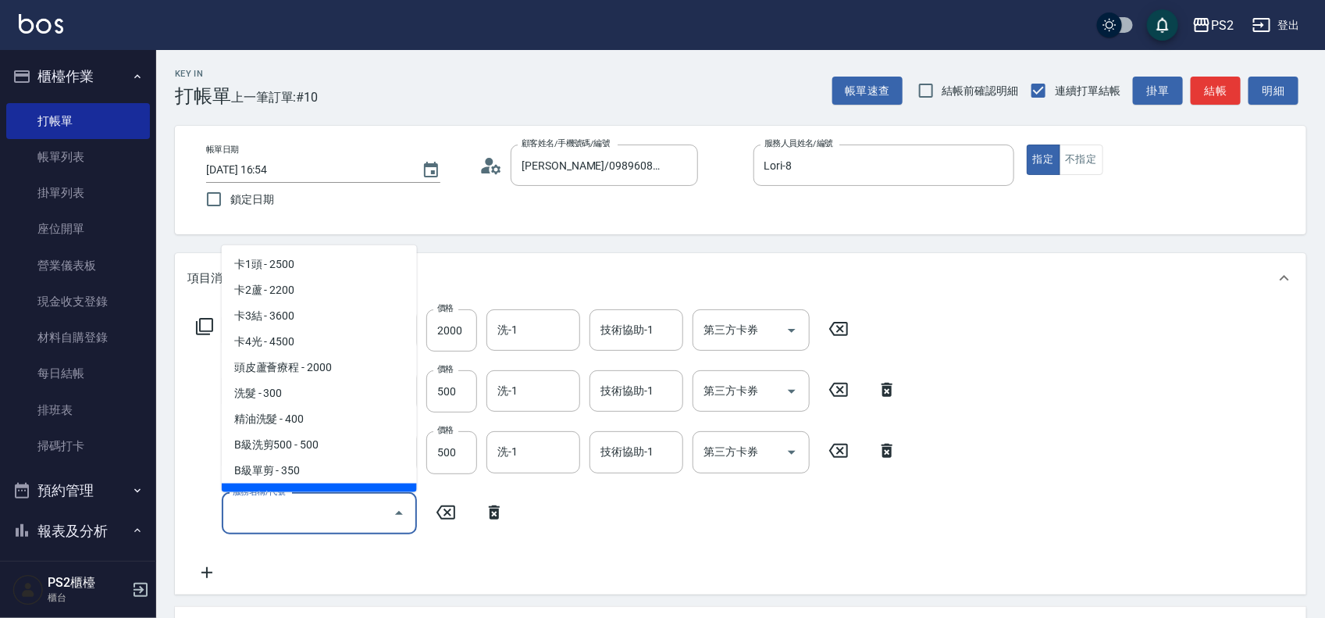
click at [199, 571] on icon at bounding box center [206, 572] width 39 height 19
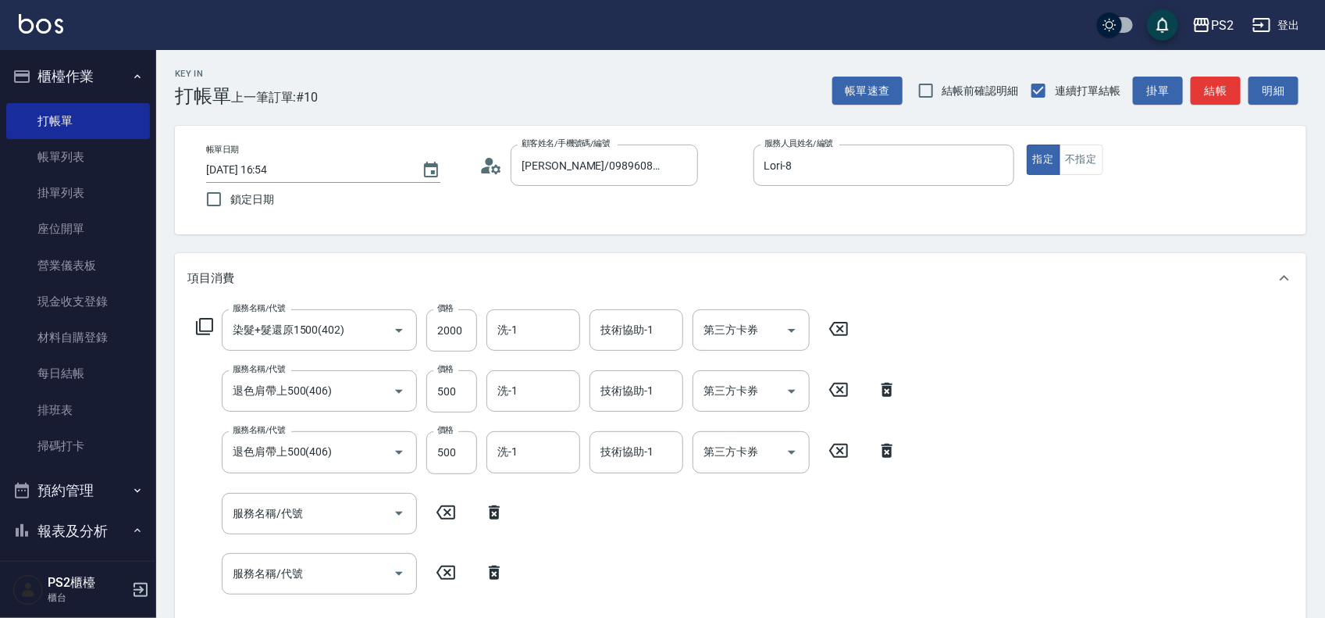
click at [493, 567] on icon at bounding box center [494, 572] width 11 height 14
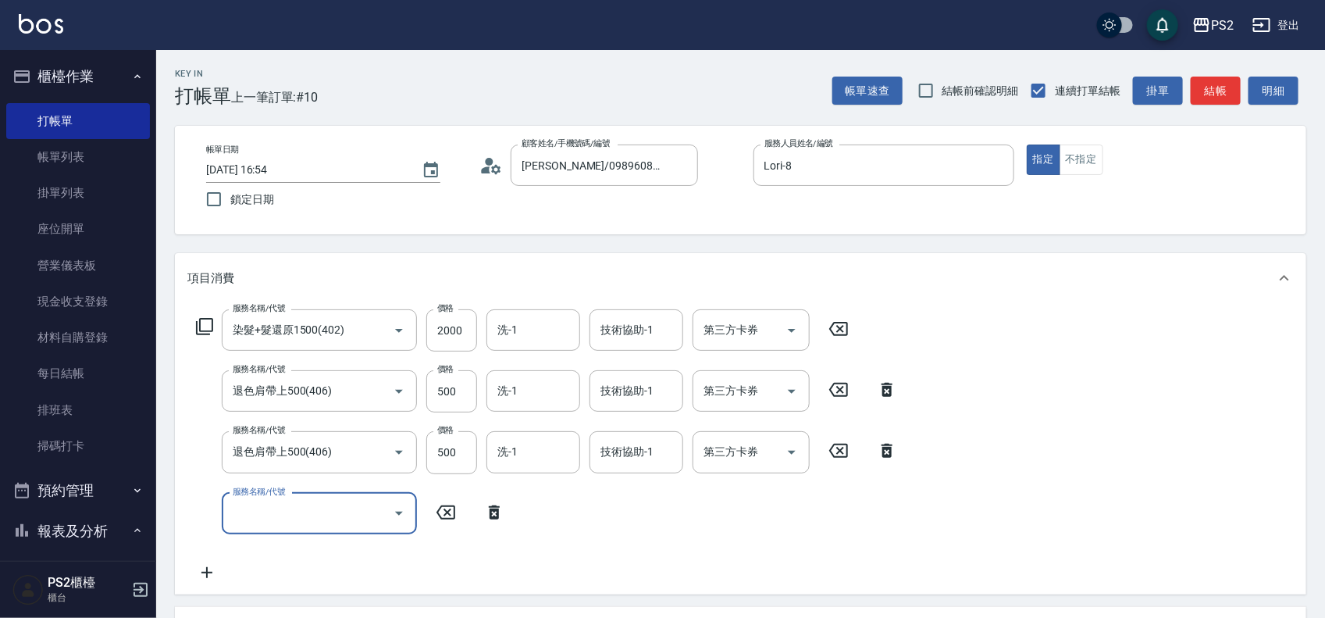
click at [196, 322] on icon at bounding box center [204, 326] width 17 height 17
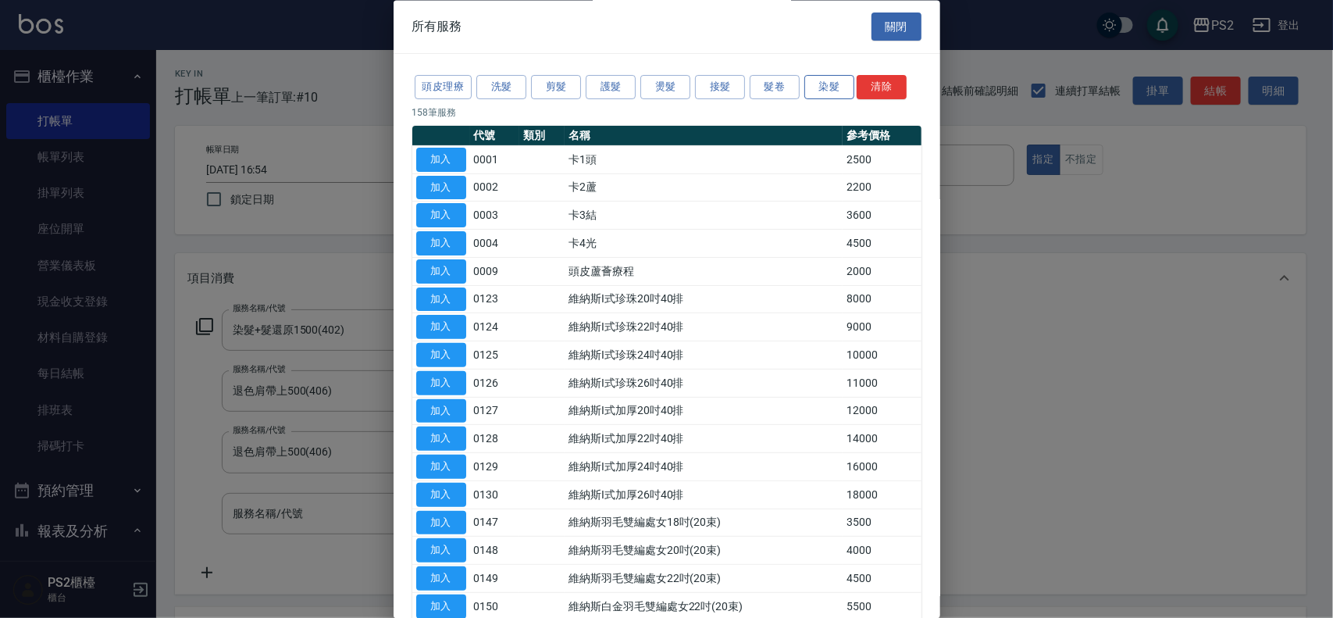
click at [836, 92] on button "染髮" at bounding box center [829, 88] width 50 height 24
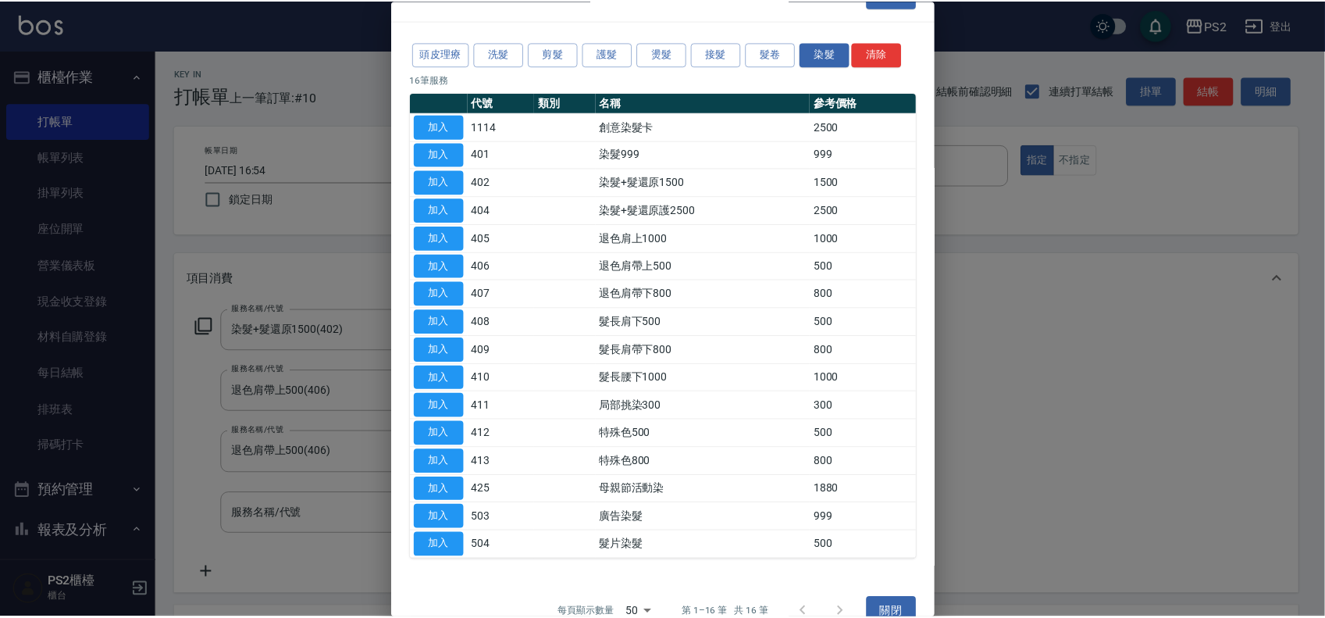
scroll to position [63, 0]
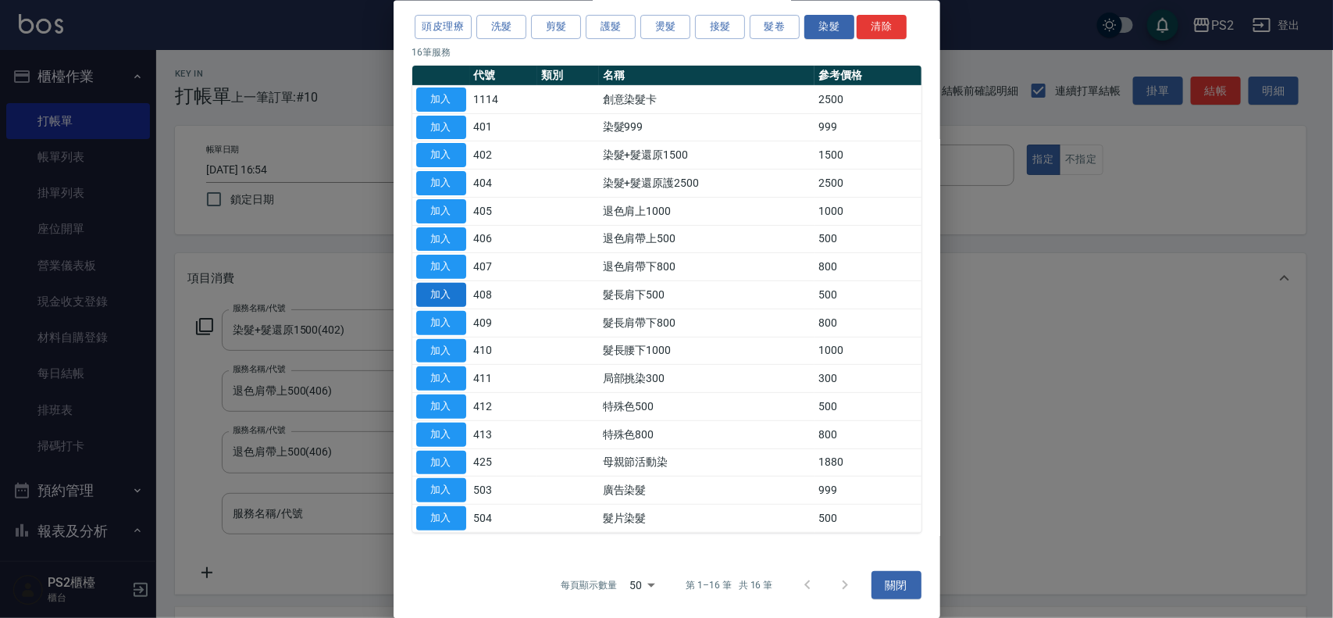
click at [445, 291] on button "加入" at bounding box center [441, 295] width 50 height 24
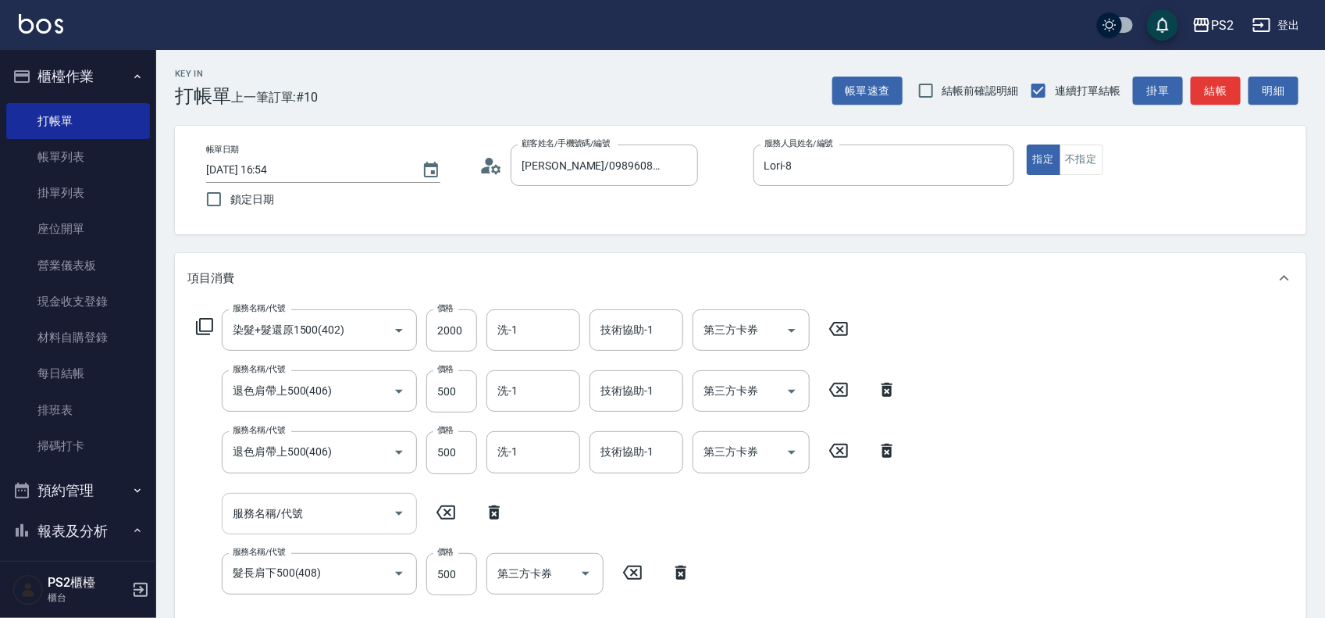
click at [310, 509] on input "服務名稱/代號" at bounding box center [308, 513] width 158 height 27
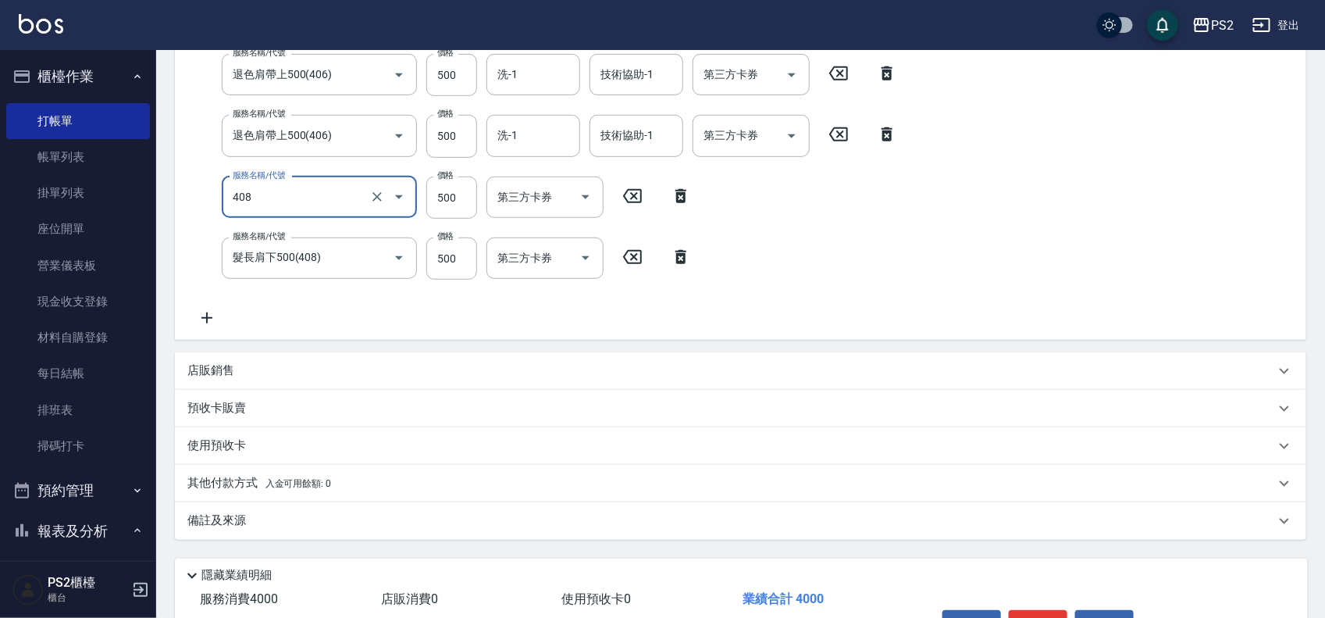
scroll to position [412, 0]
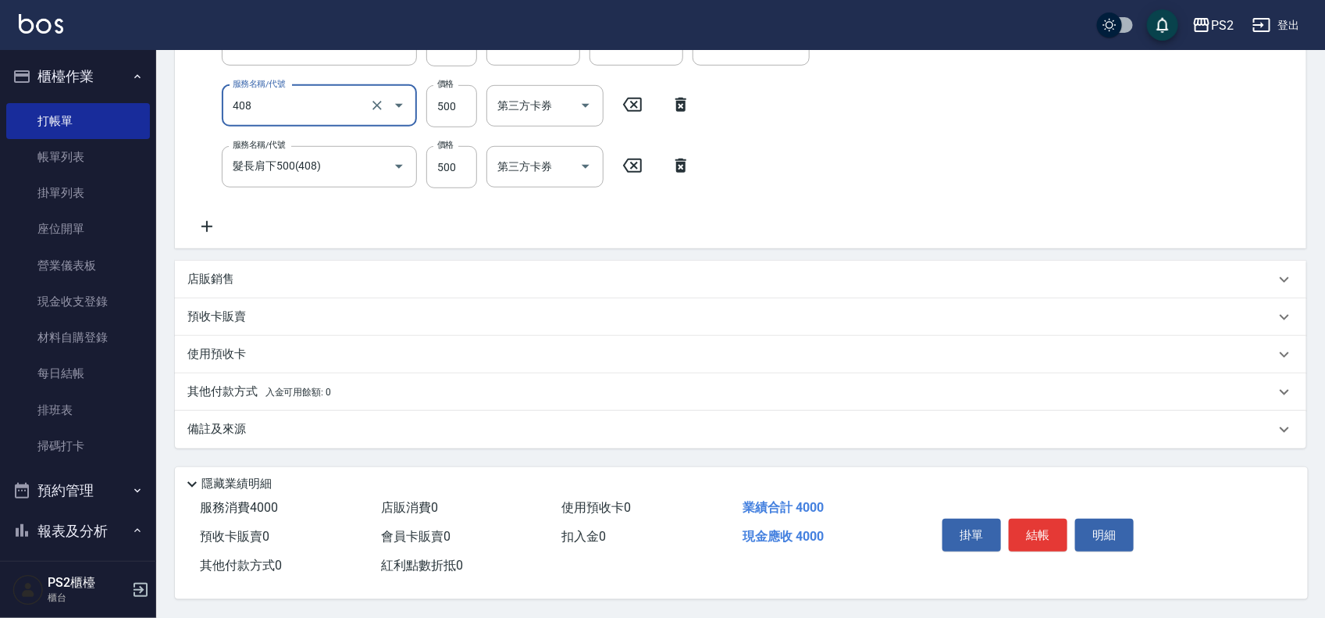
type input "髮長肩下500(408)"
click at [242, 385] on p "其他付款方式 入金可用餘額: 0" at bounding box center [259, 391] width 144 height 17
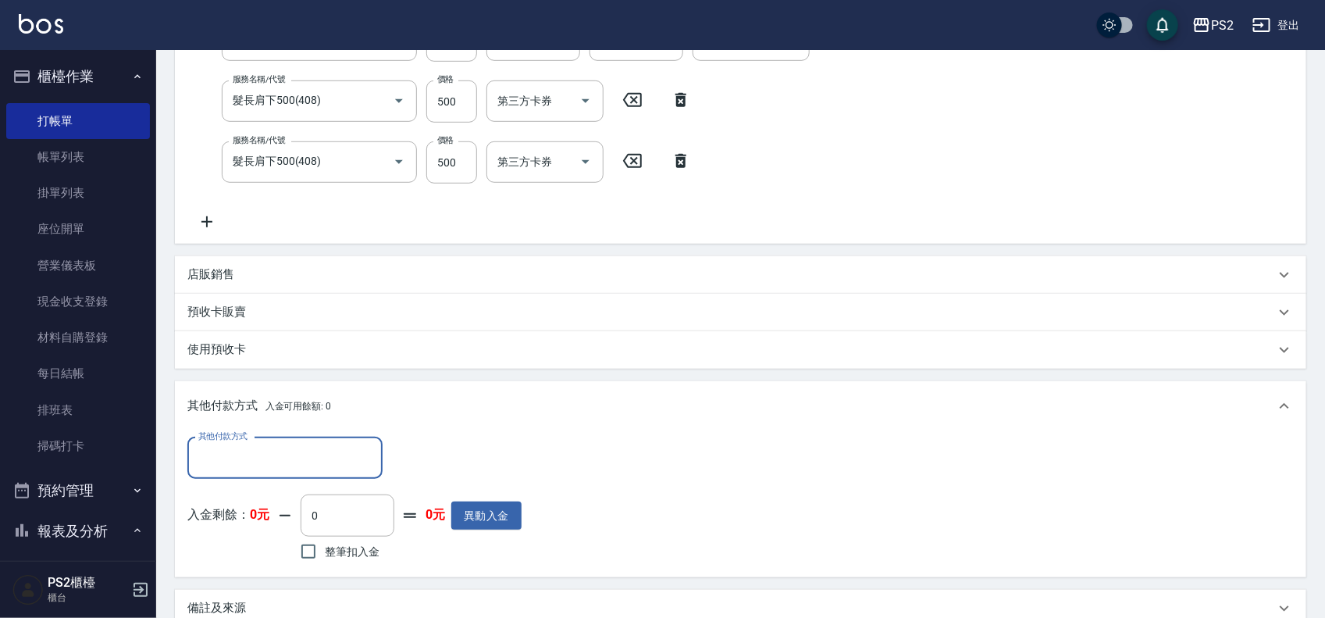
scroll to position [0, 0]
click at [275, 459] on input "其他付款方式" at bounding box center [284, 457] width 181 height 27
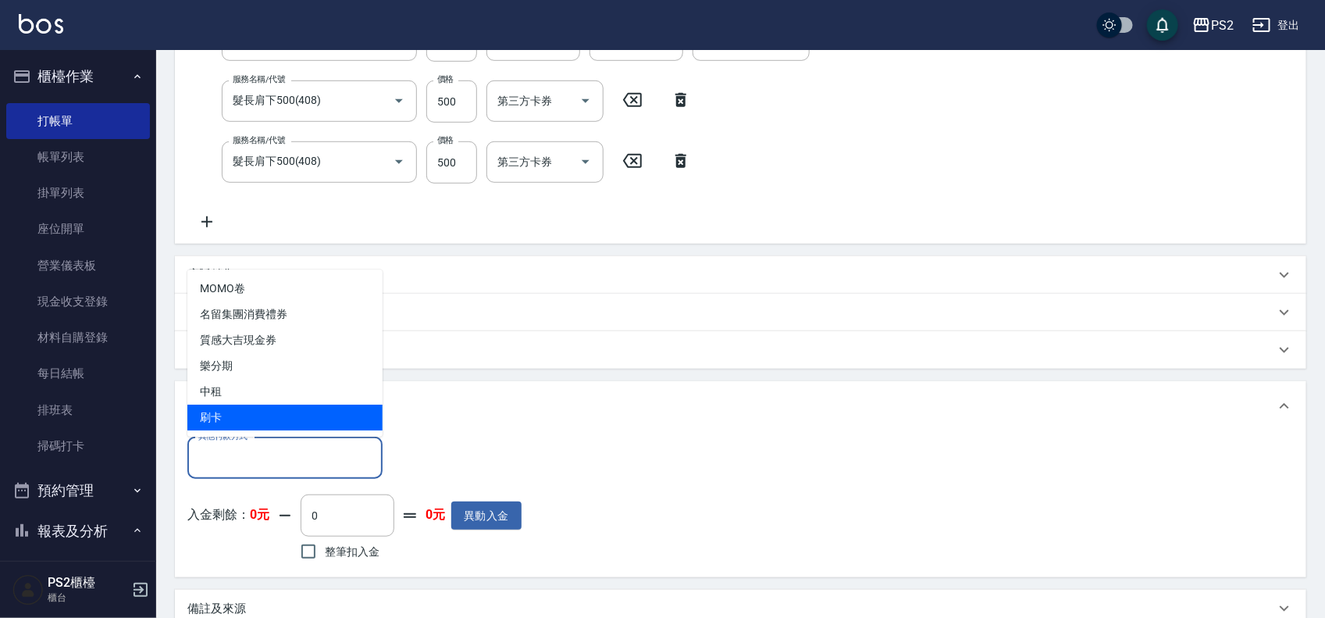
click at [254, 412] on span "刷卡" at bounding box center [284, 418] width 195 height 26
type input "刷卡"
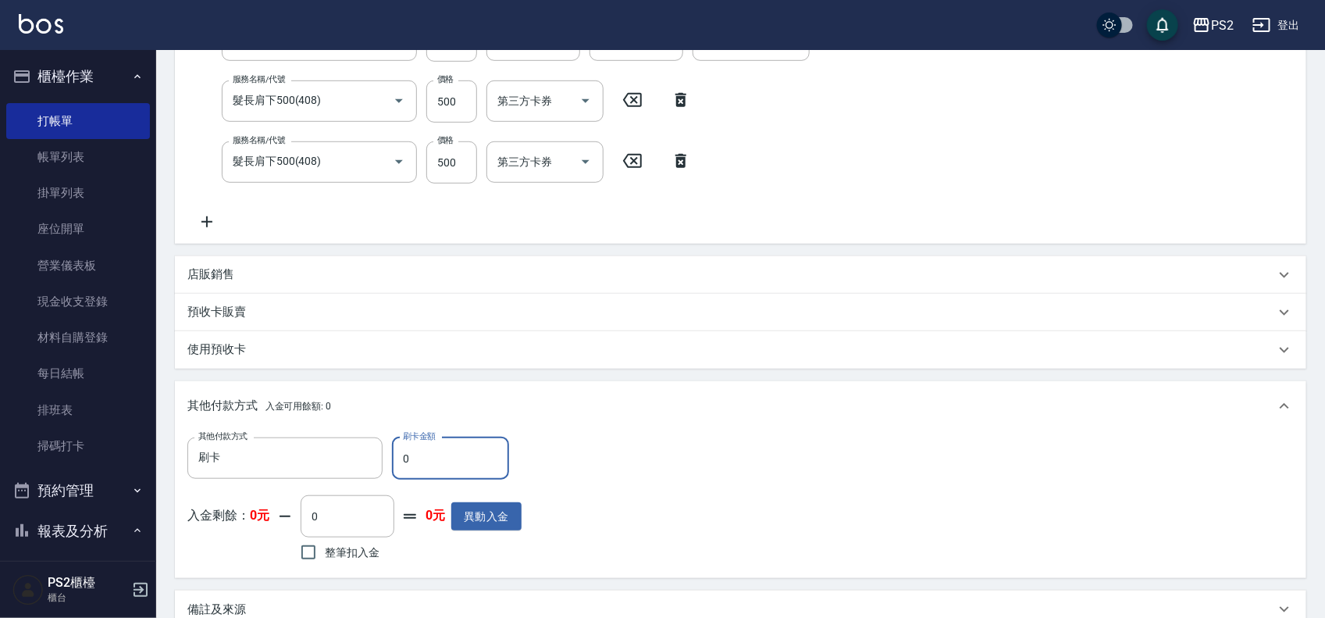
click at [418, 451] on input "0" at bounding box center [450, 458] width 117 height 42
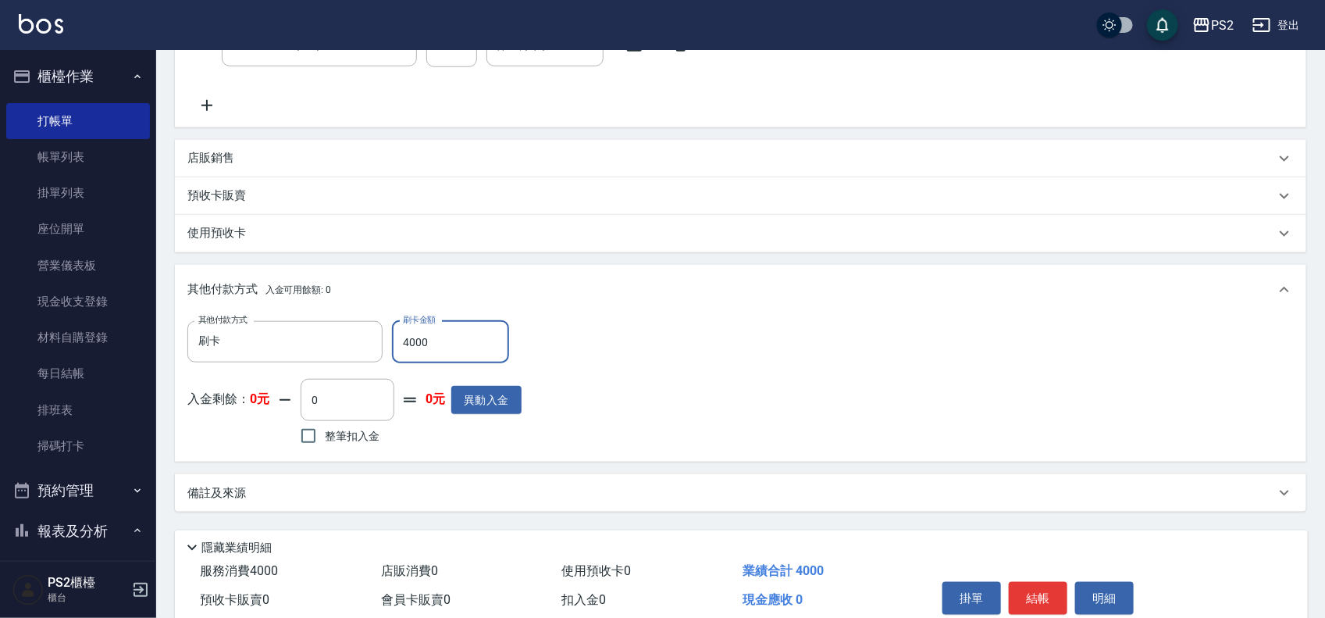
scroll to position [597, 0]
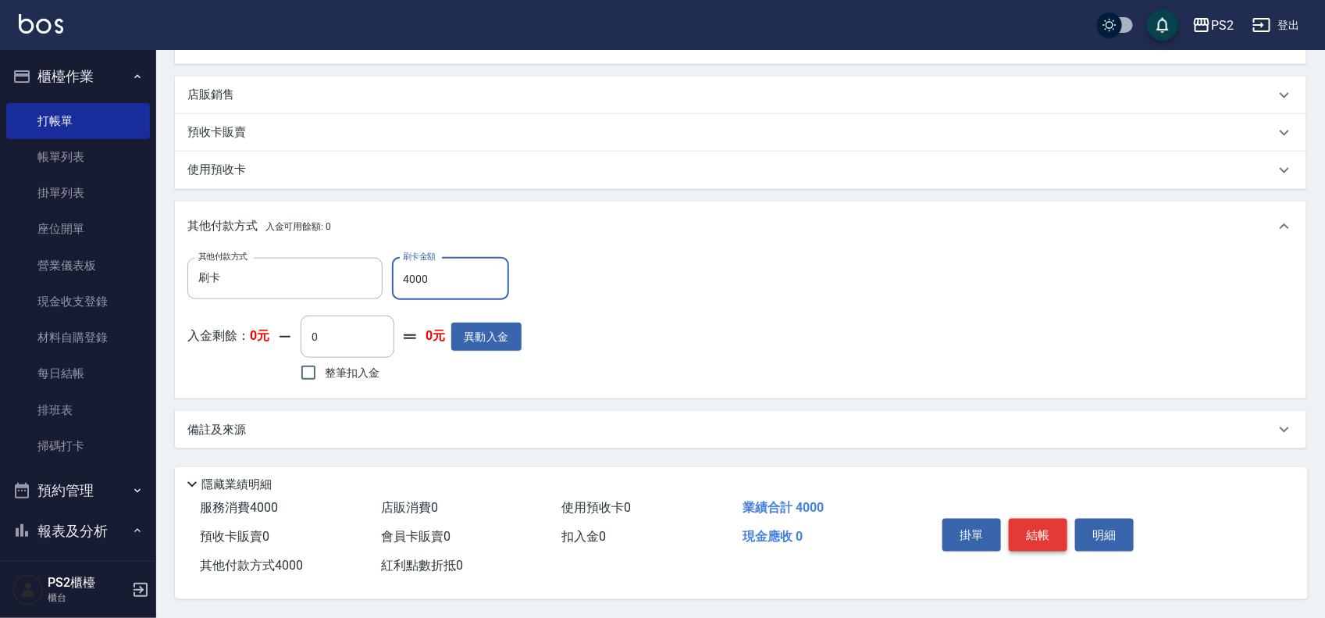
type input "4000"
click at [1050, 527] on button "結帳" at bounding box center [1038, 535] width 59 height 33
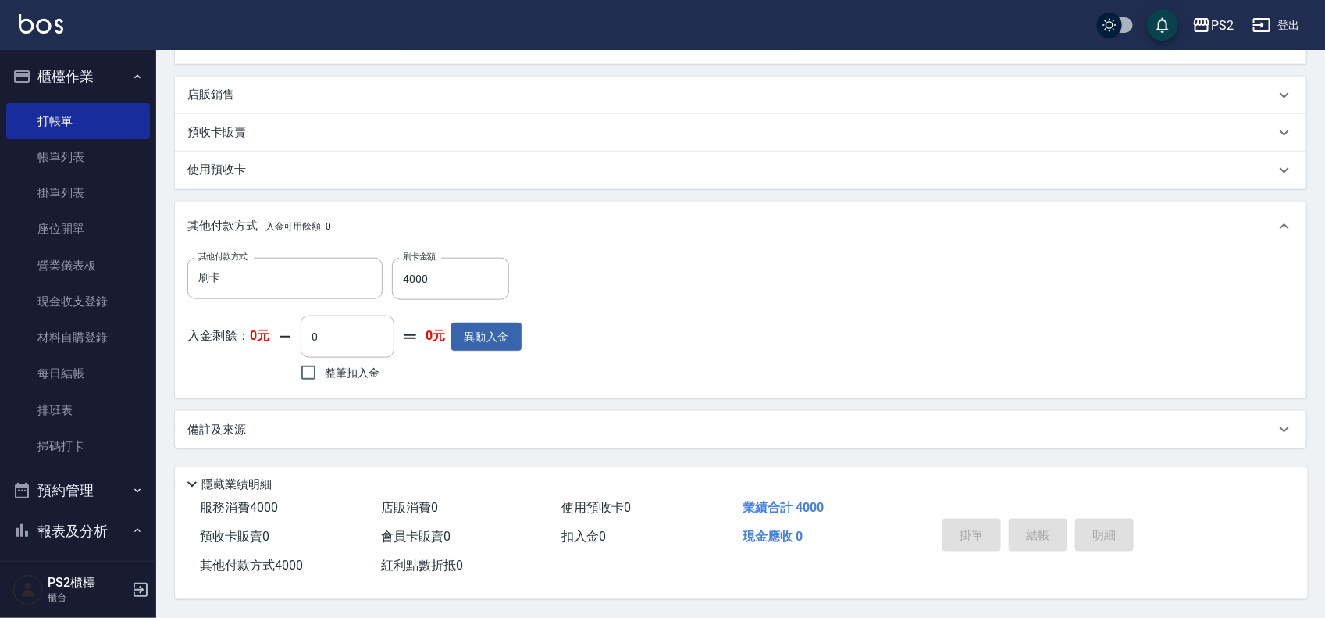
type input "2025/09/14 16:56"
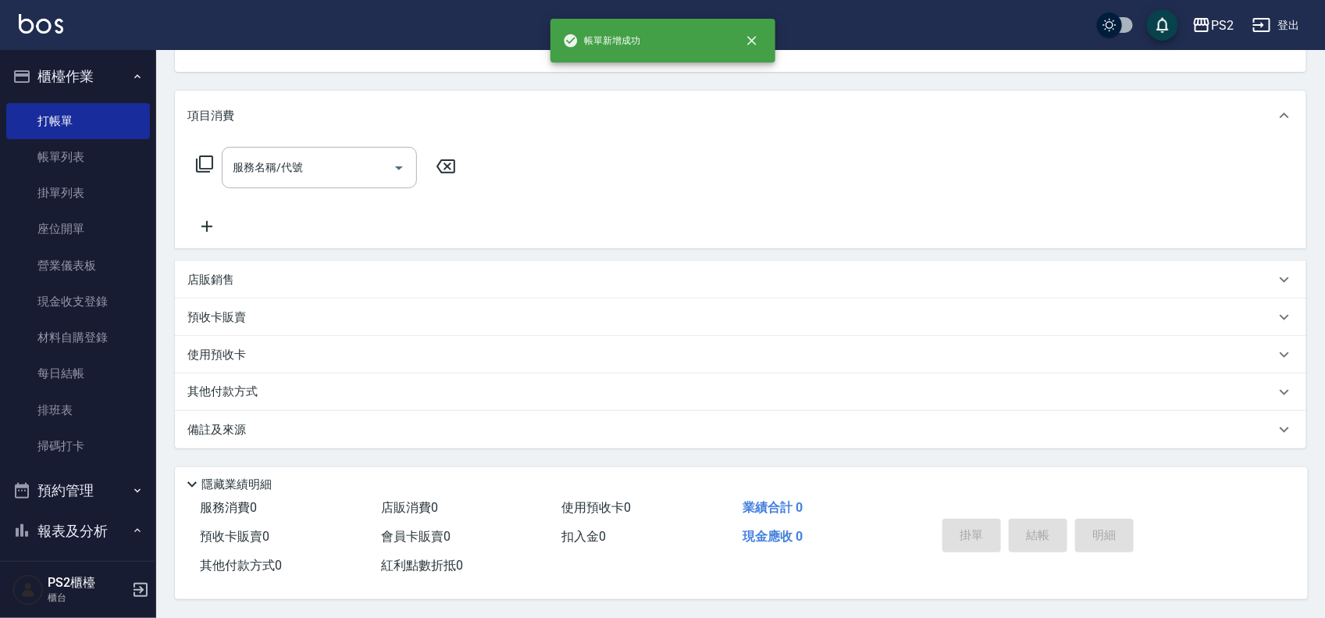
scroll to position [0, 0]
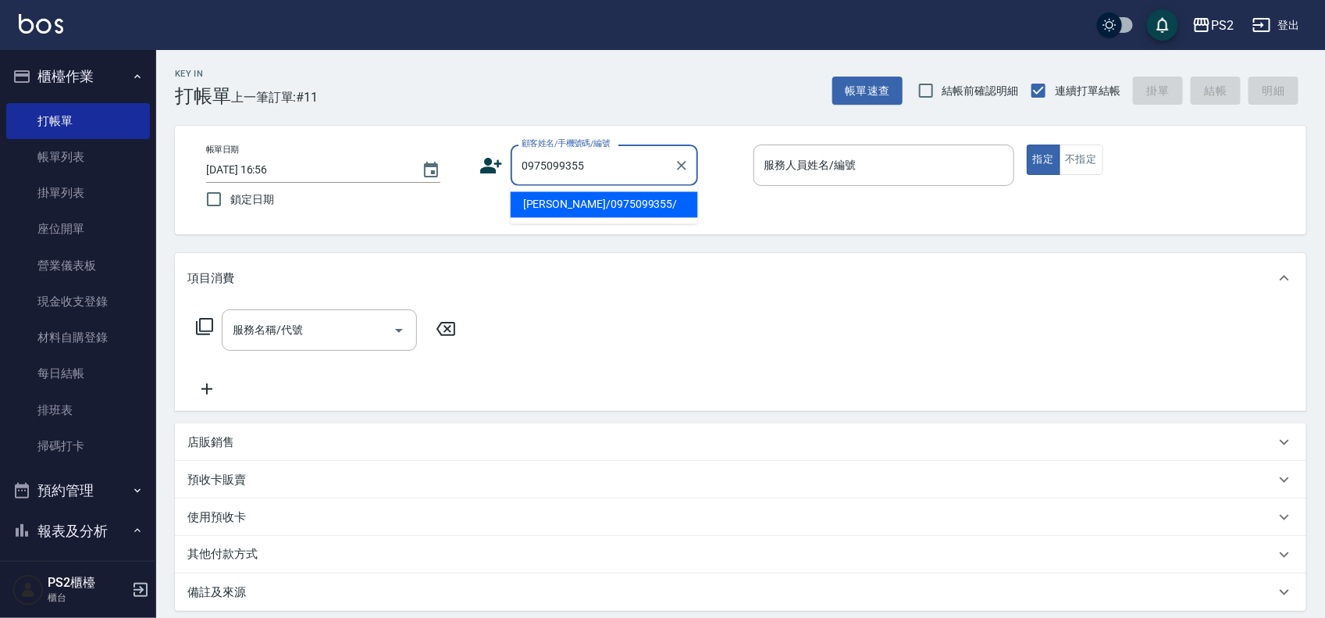
type input "翁愛淇/0975099355/"
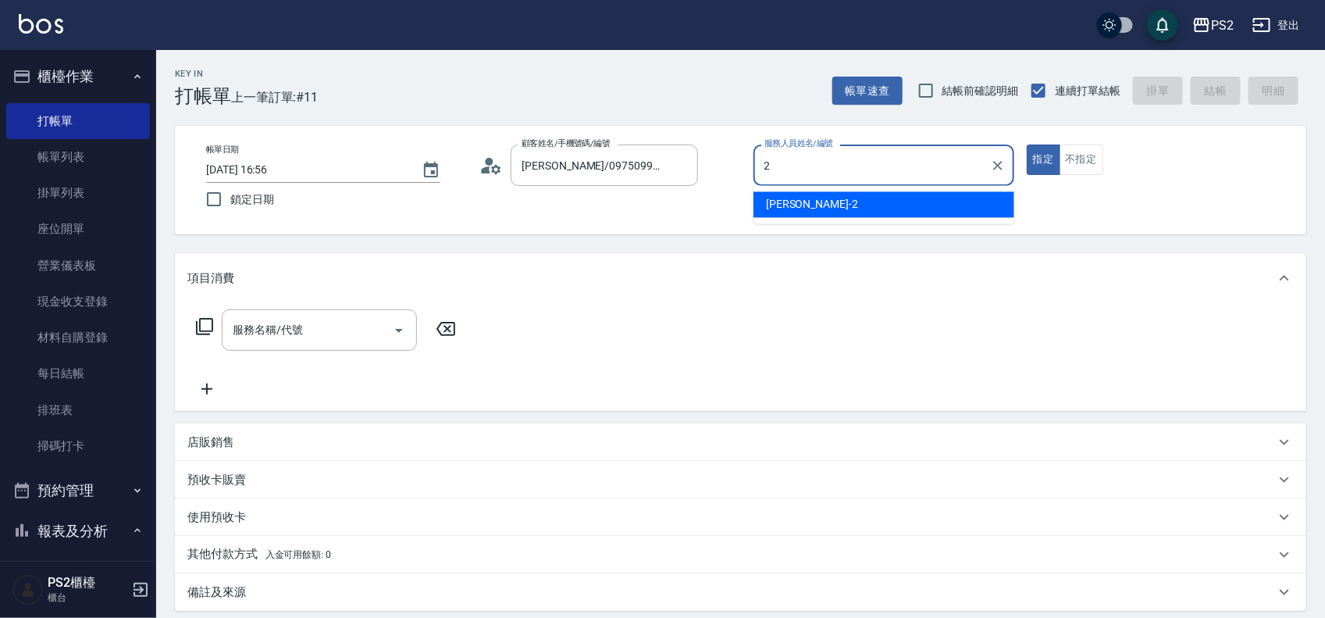
type input "Jason-2"
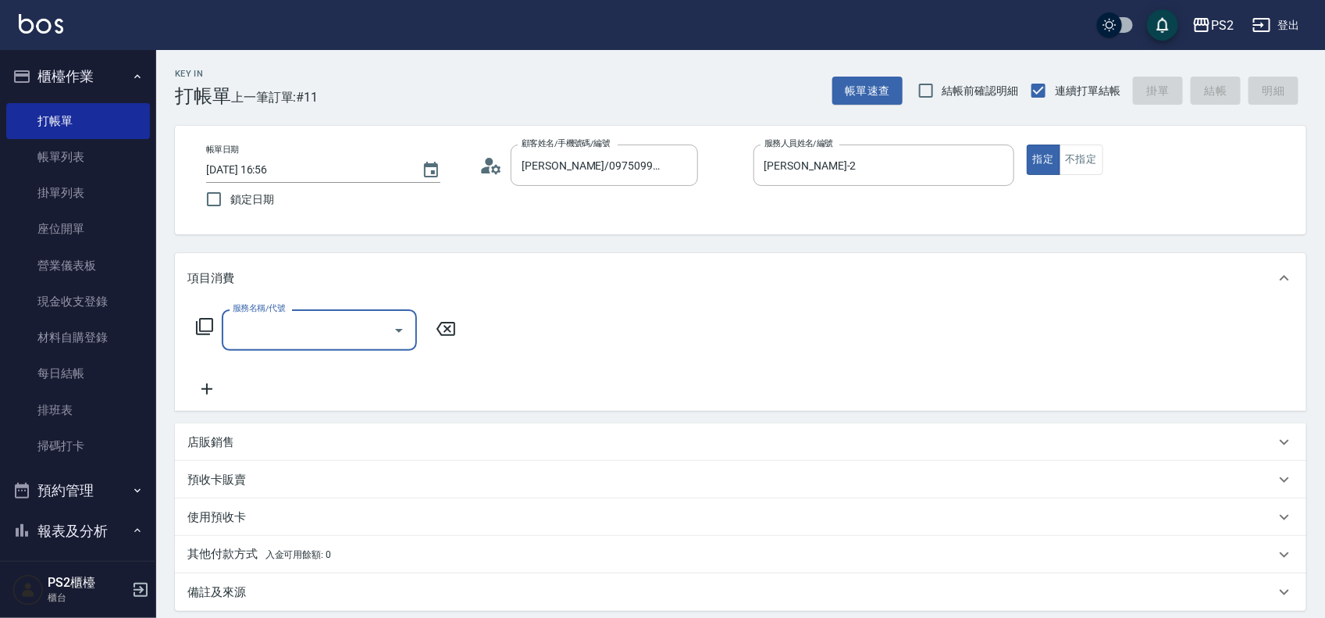
type input "4"
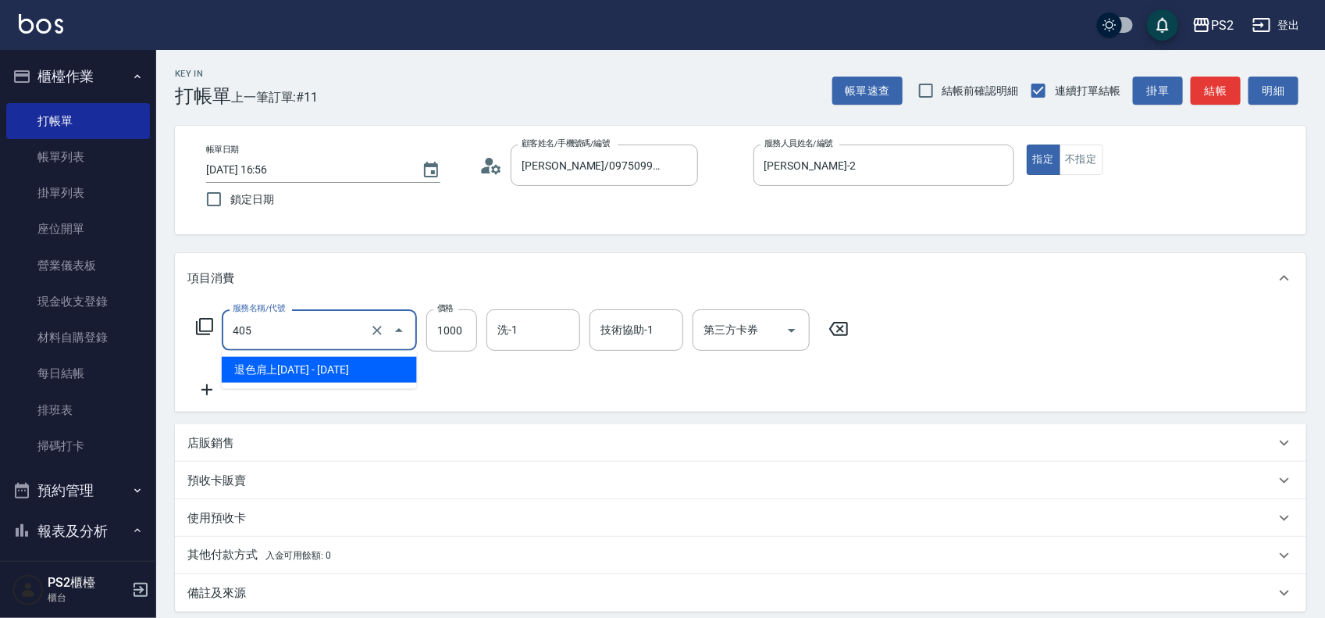
click at [297, 337] on input "405" at bounding box center [297, 329] width 137 height 27
type input "廣告染髮(503)"
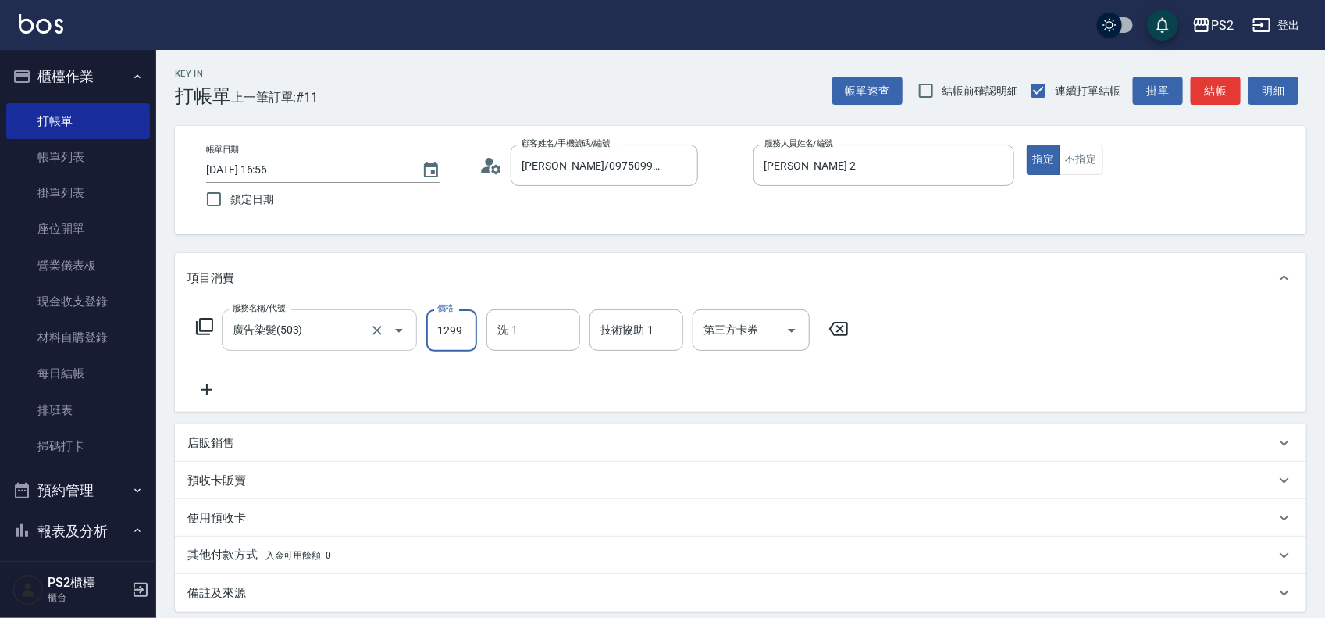
type input "1299"
type input "冠霖-20"
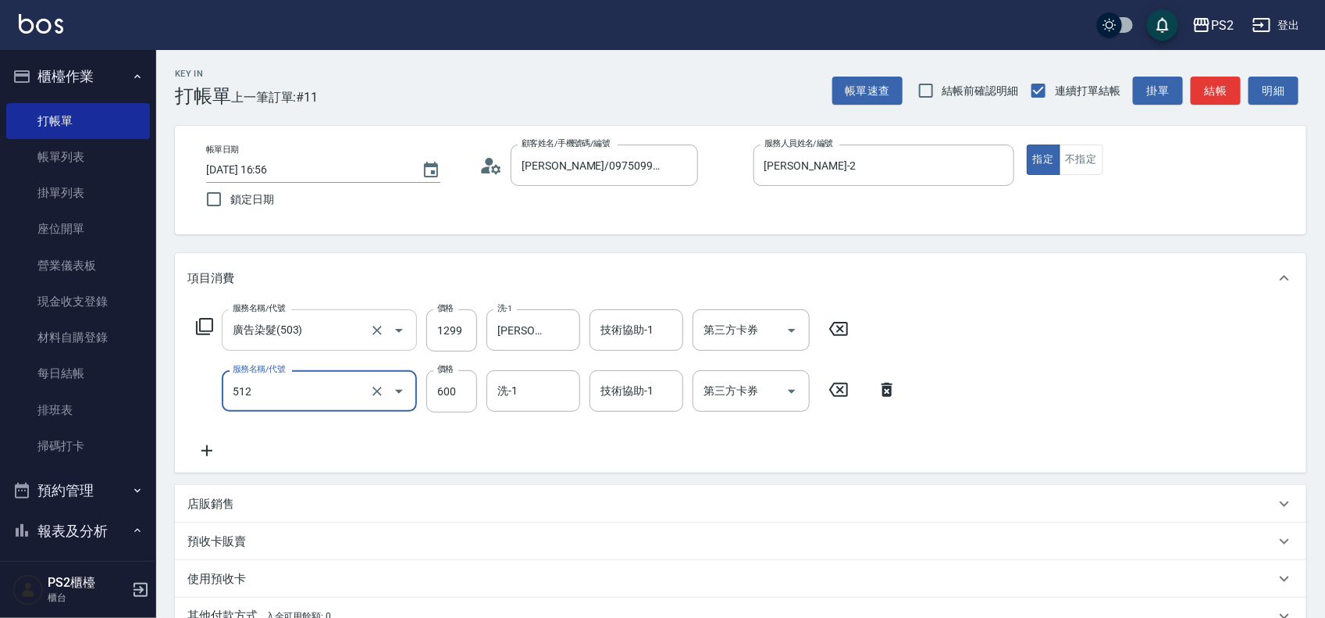
type input "洗+水解護髮600(512)"
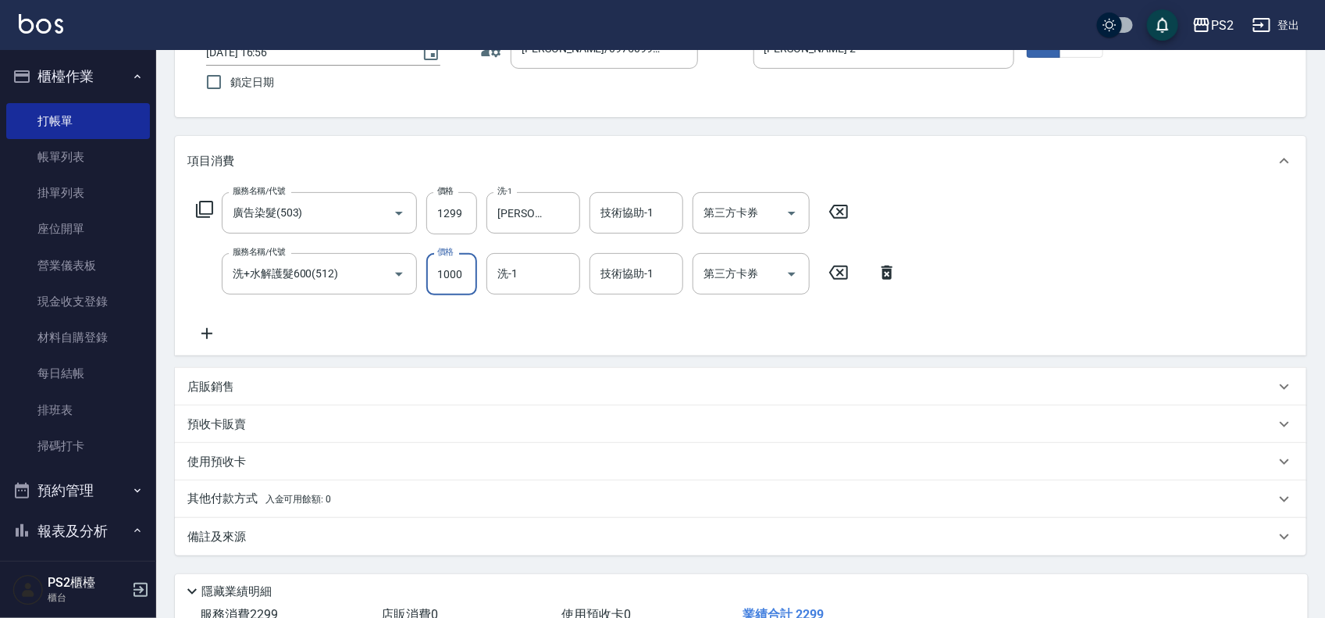
scroll to position [230, 0]
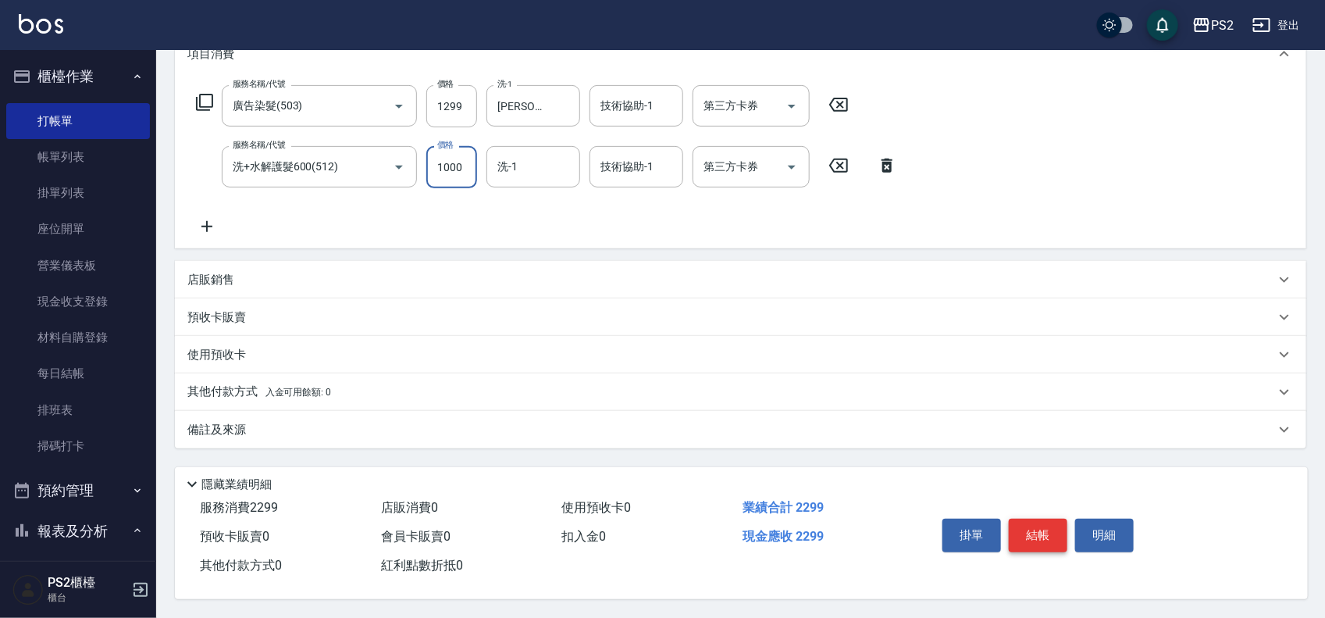
type input "1000"
click at [1044, 528] on button "結帳" at bounding box center [1038, 535] width 59 height 33
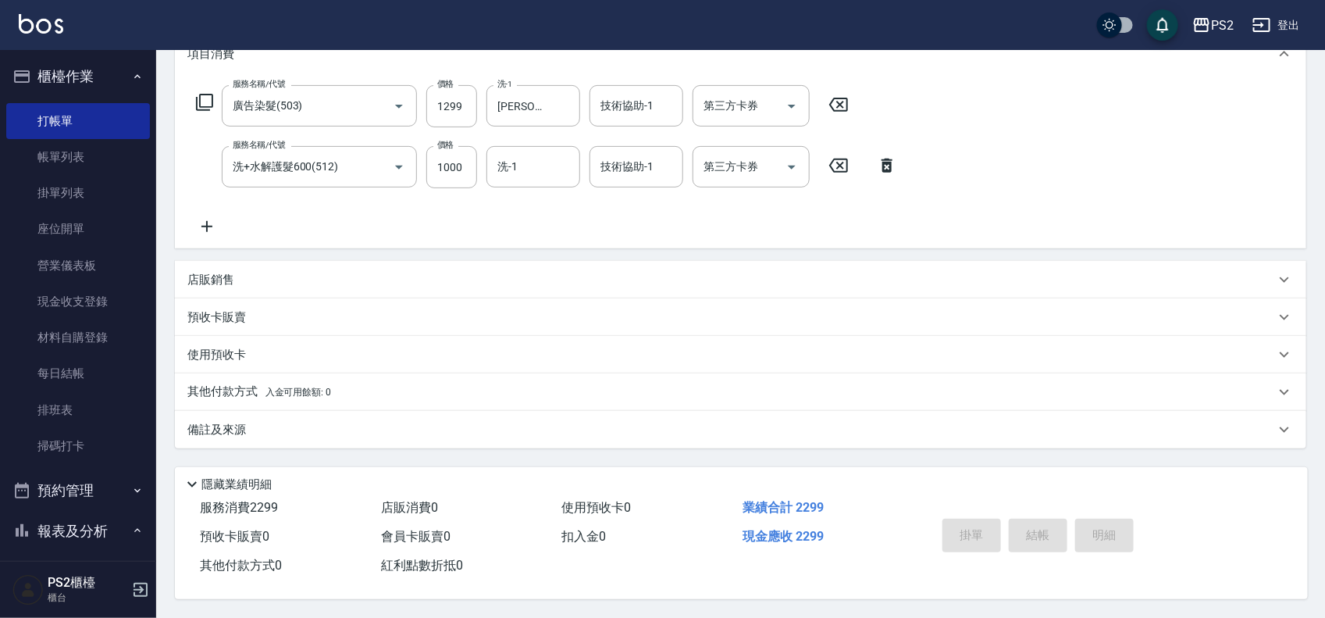
type input "2025/09/14 16:57"
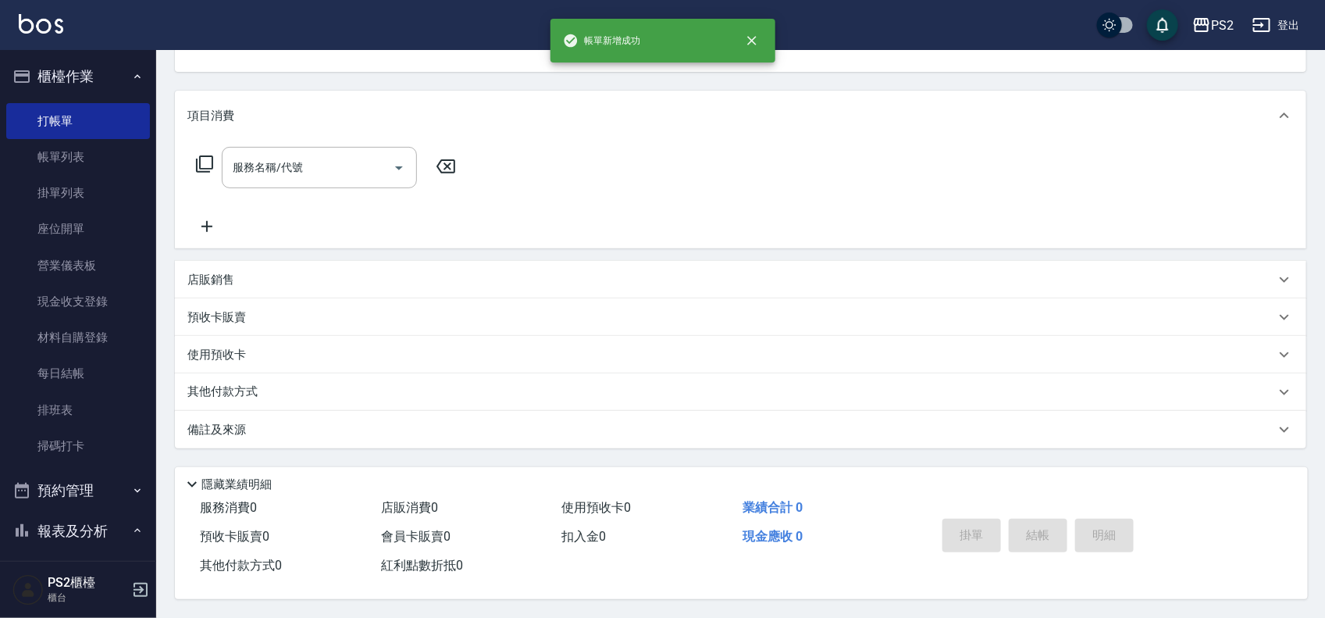
scroll to position [0, 0]
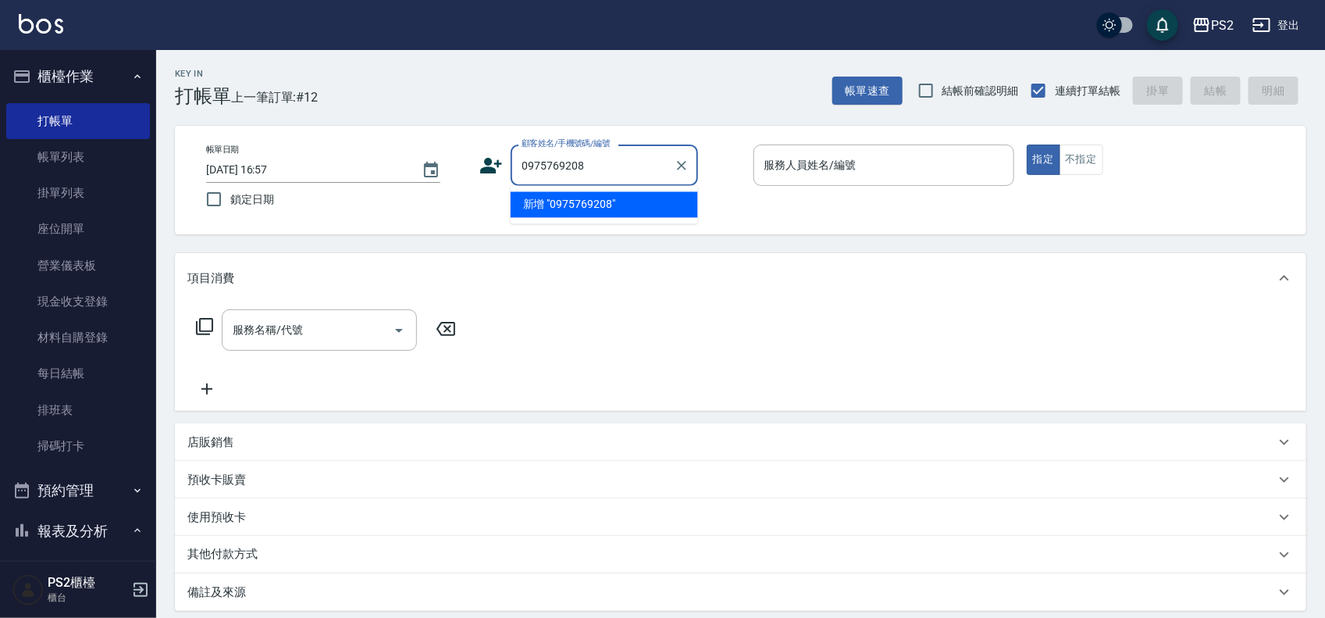
click at [590, 219] on ul "新增 "0975769208"" at bounding box center [604, 205] width 187 height 38
click at [590, 209] on li "新增 "0975769208"" at bounding box center [604, 205] width 187 height 26
type input "0975769208"
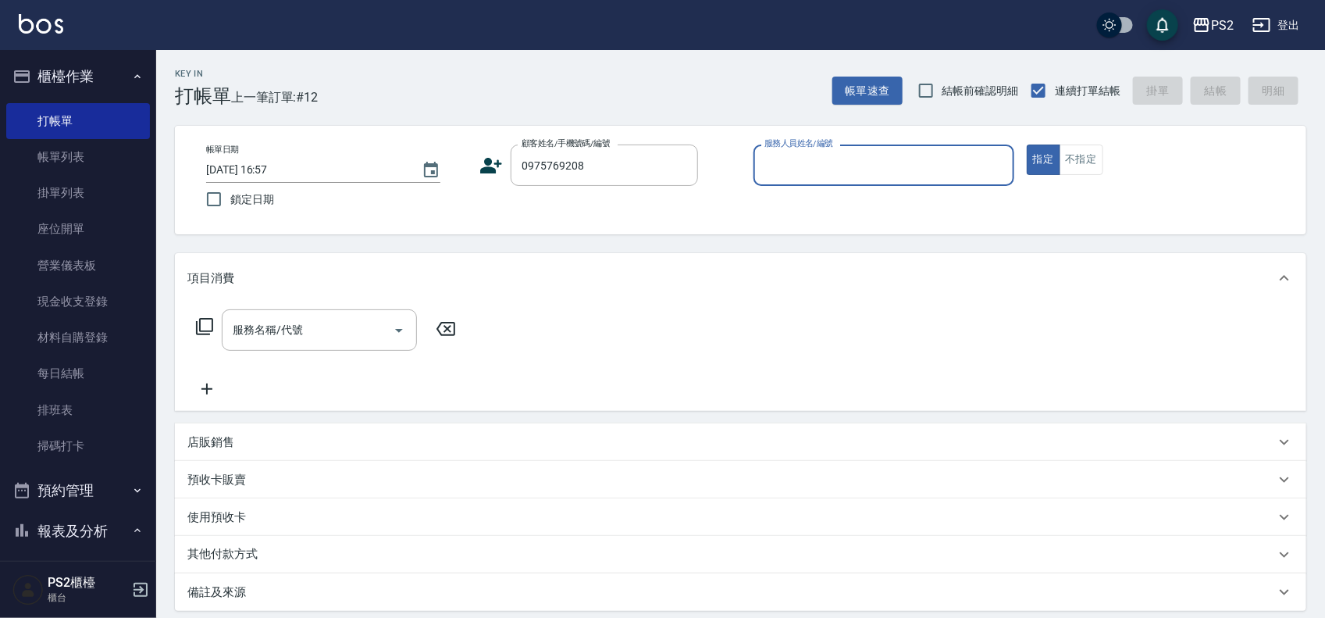
click at [490, 165] on icon at bounding box center [491, 165] width 23 height 23
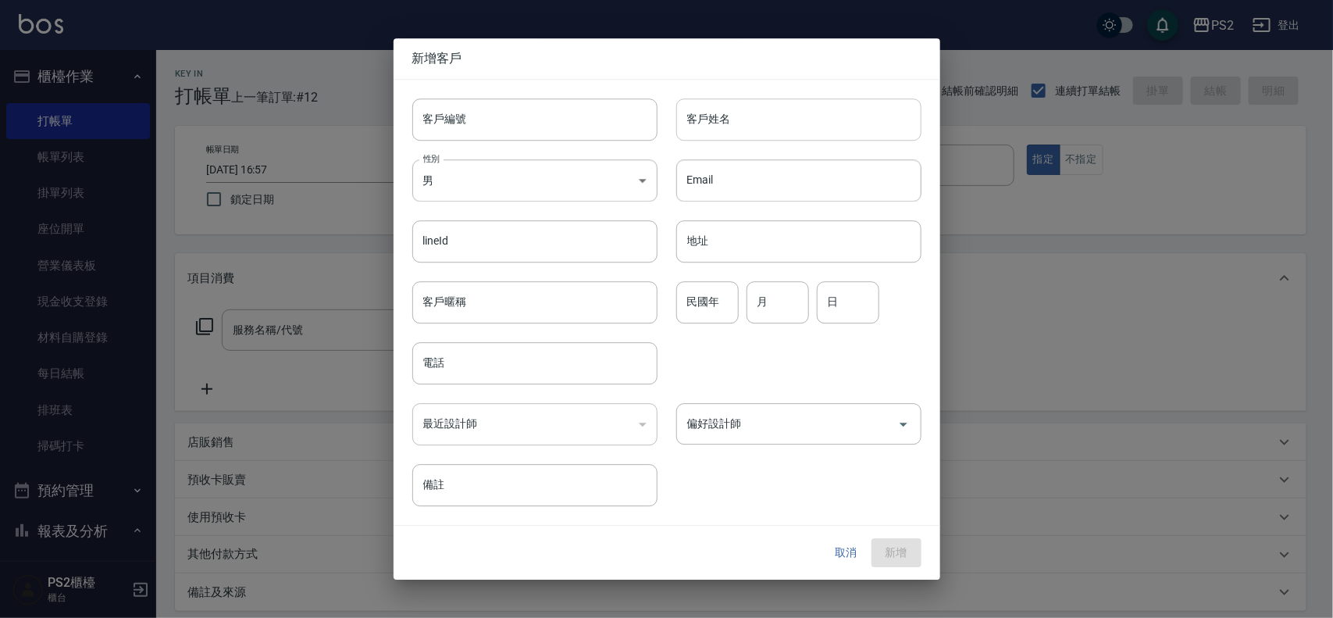
type input "0975769208"
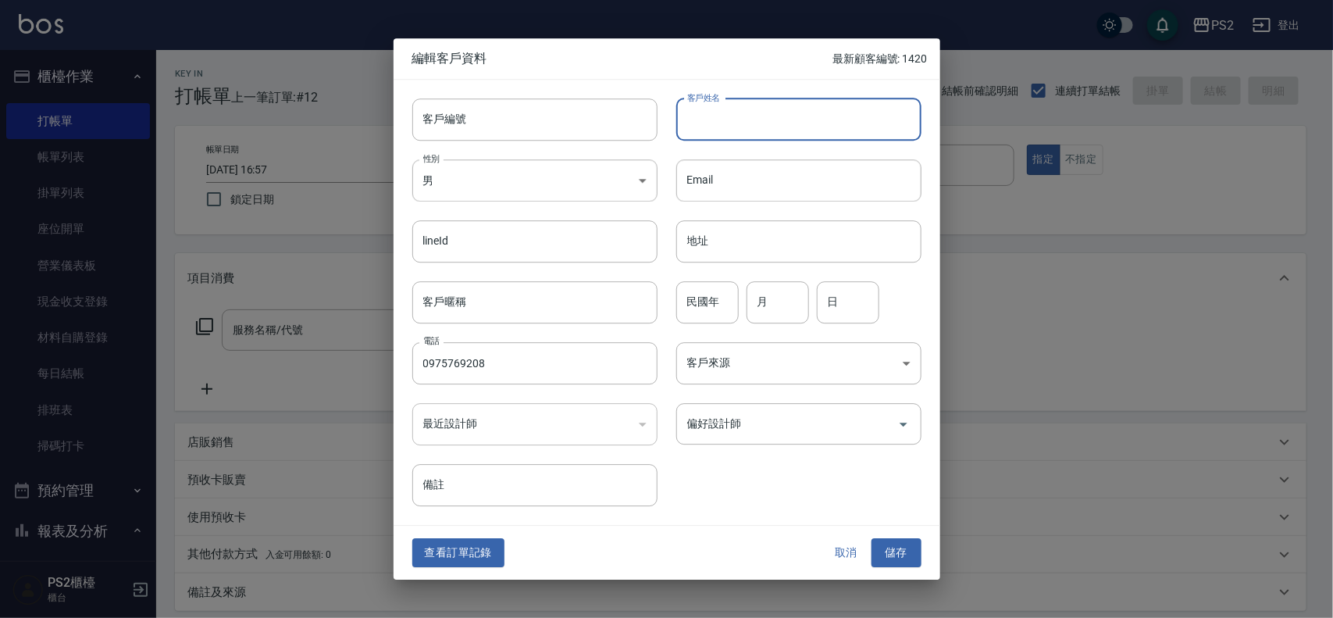
click at [791, 119] on input "客戶姓名" at bounding box center [798, 119] width 245 height 42
type input "陳歆藍"
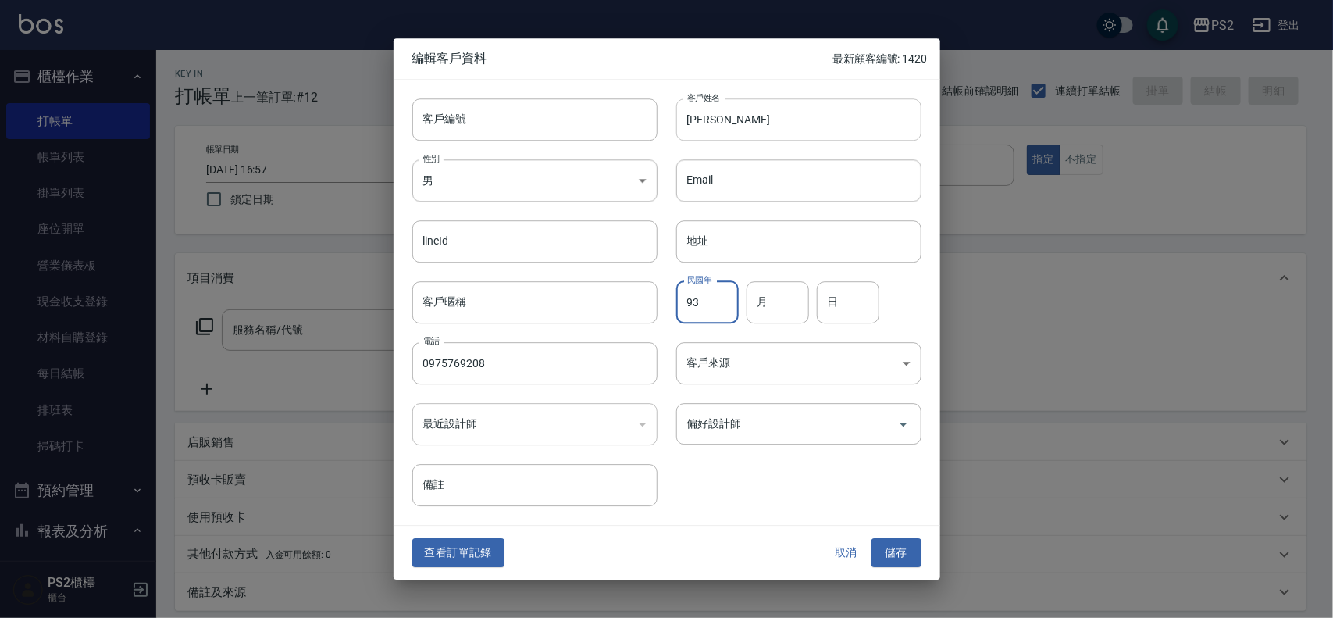
type input "93"
type input "2"
type input "21"
click at [891, 540] on button "儲存" at bounding box center [897, 553] width 50 height 29
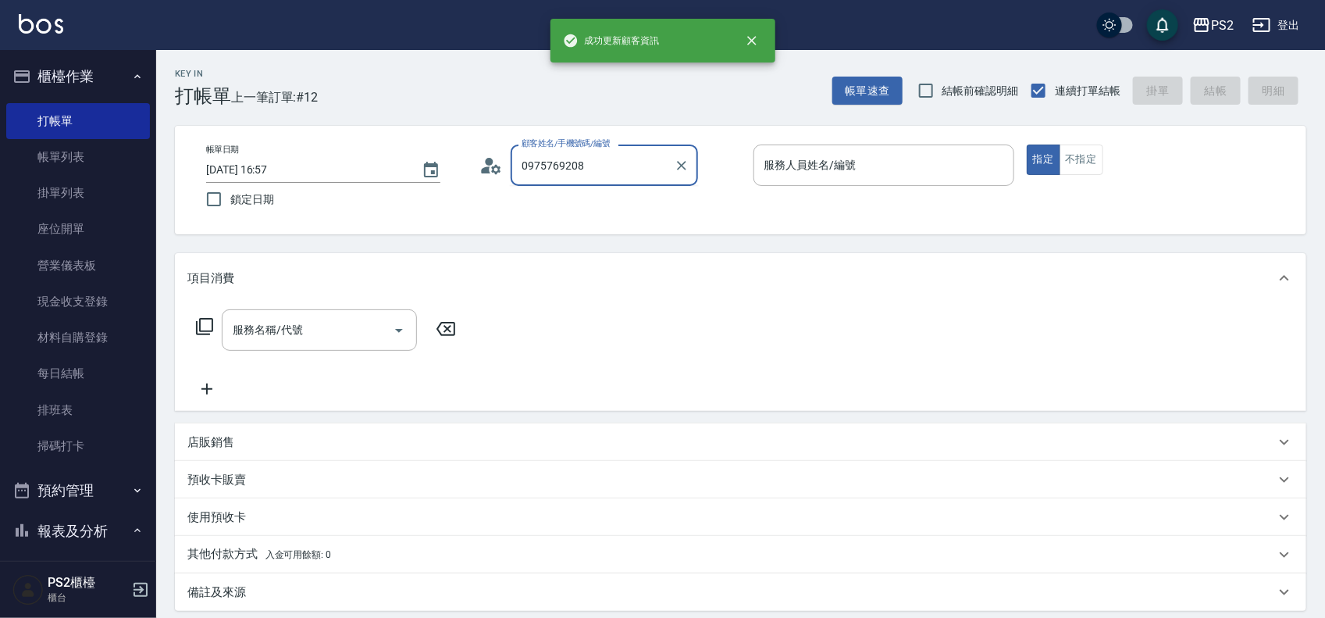
click at [611, 165] on input "0975769208" at bounding box center [593, 165] width 150 height 27
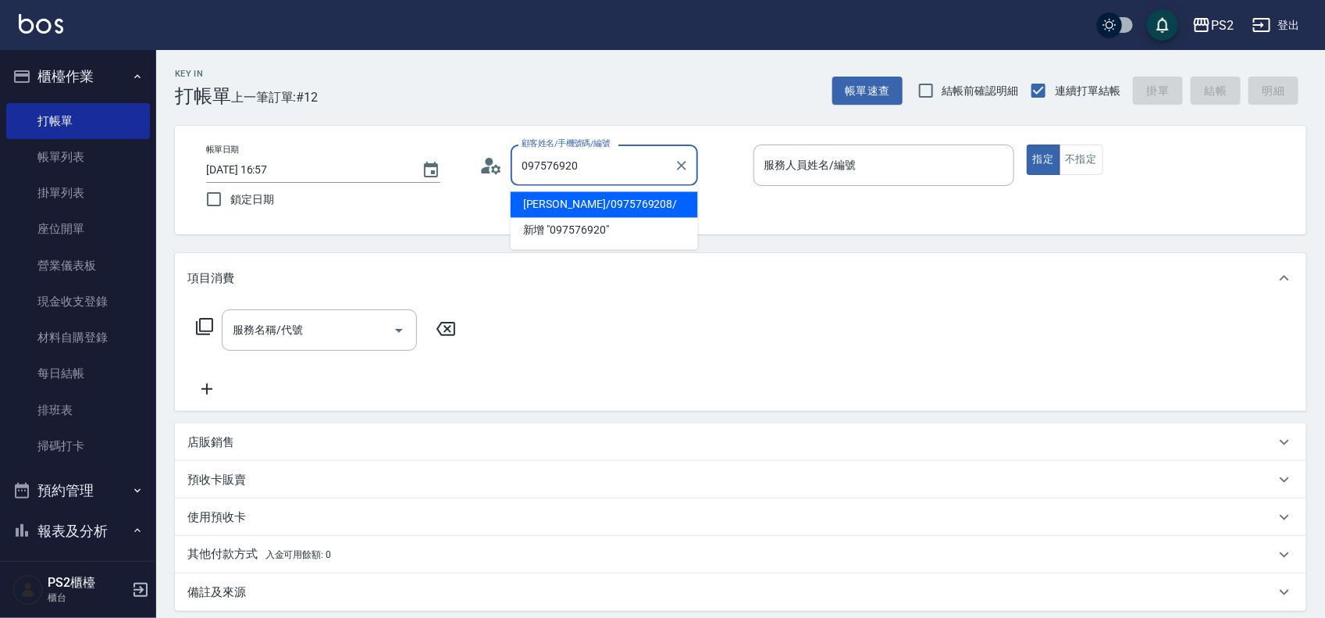
type input "陳歆藍/0975769208/"
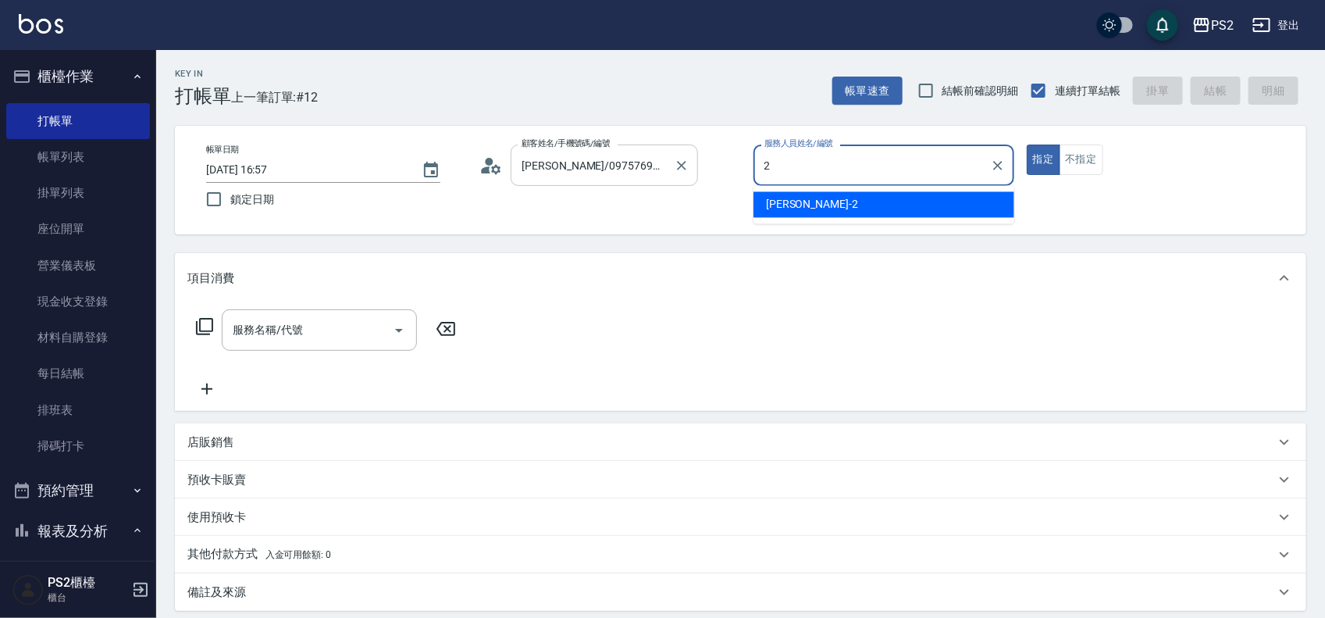
type input "Jason-2"
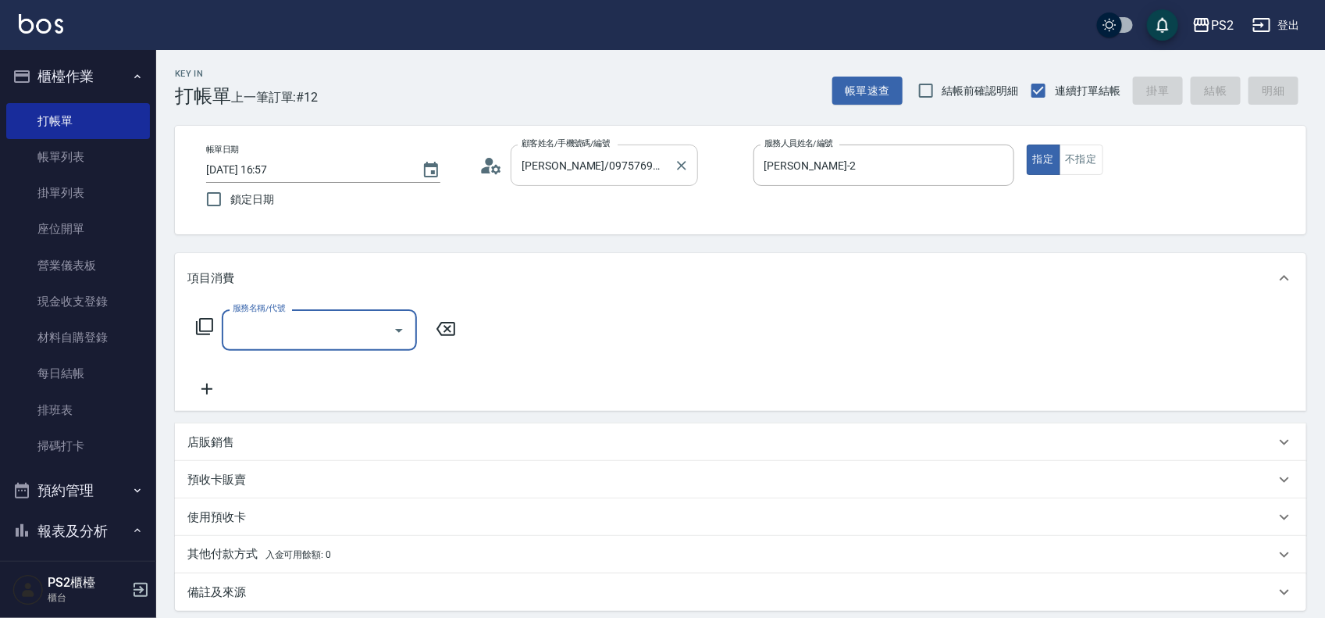
type input "2"
type input "B級洗剪500(103)"
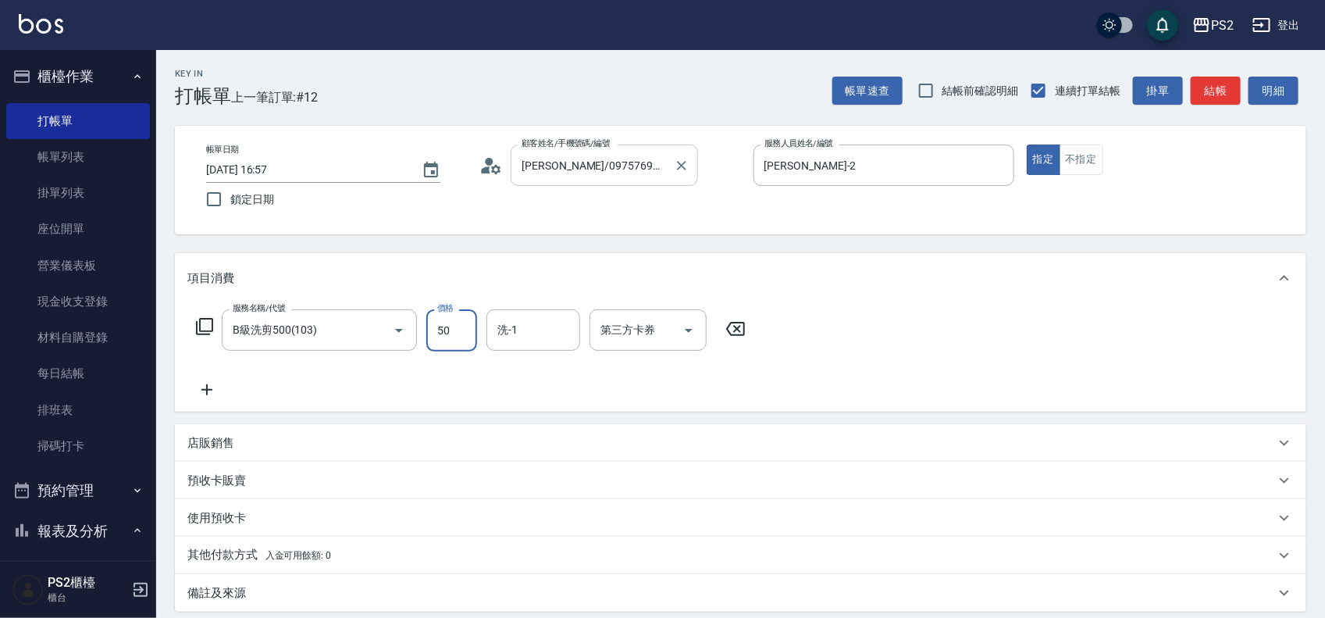
type input "500"
type input "Allan-25"
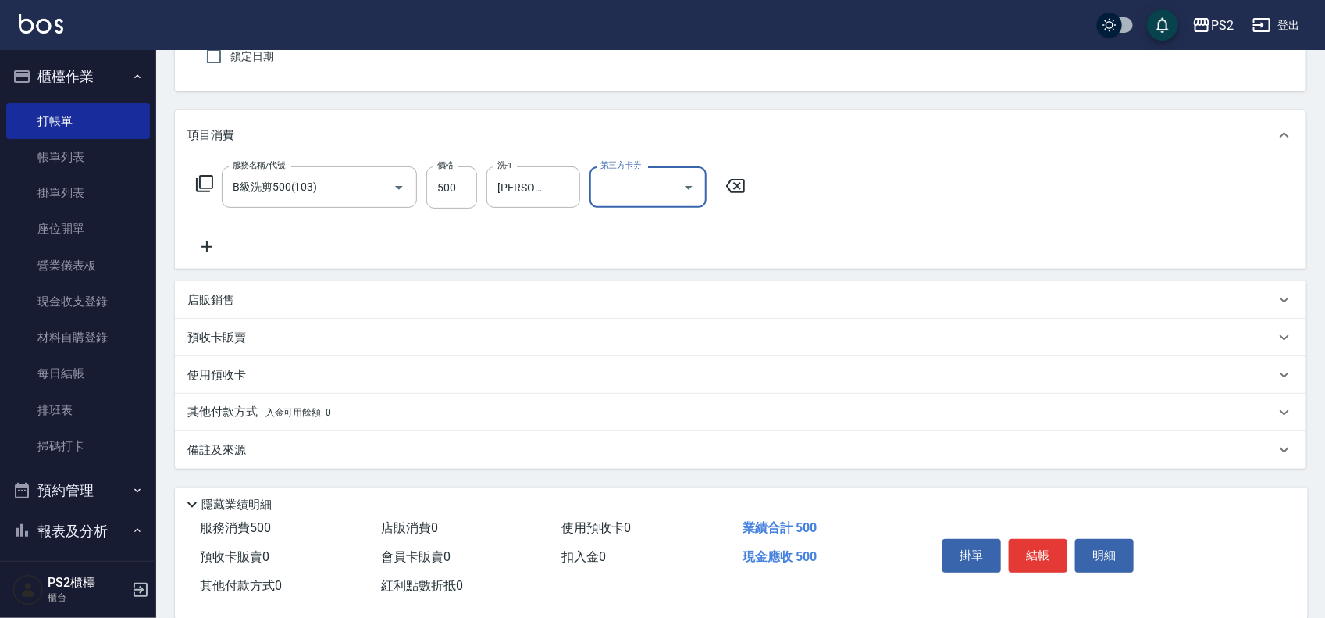
scroll to position [169, 0]
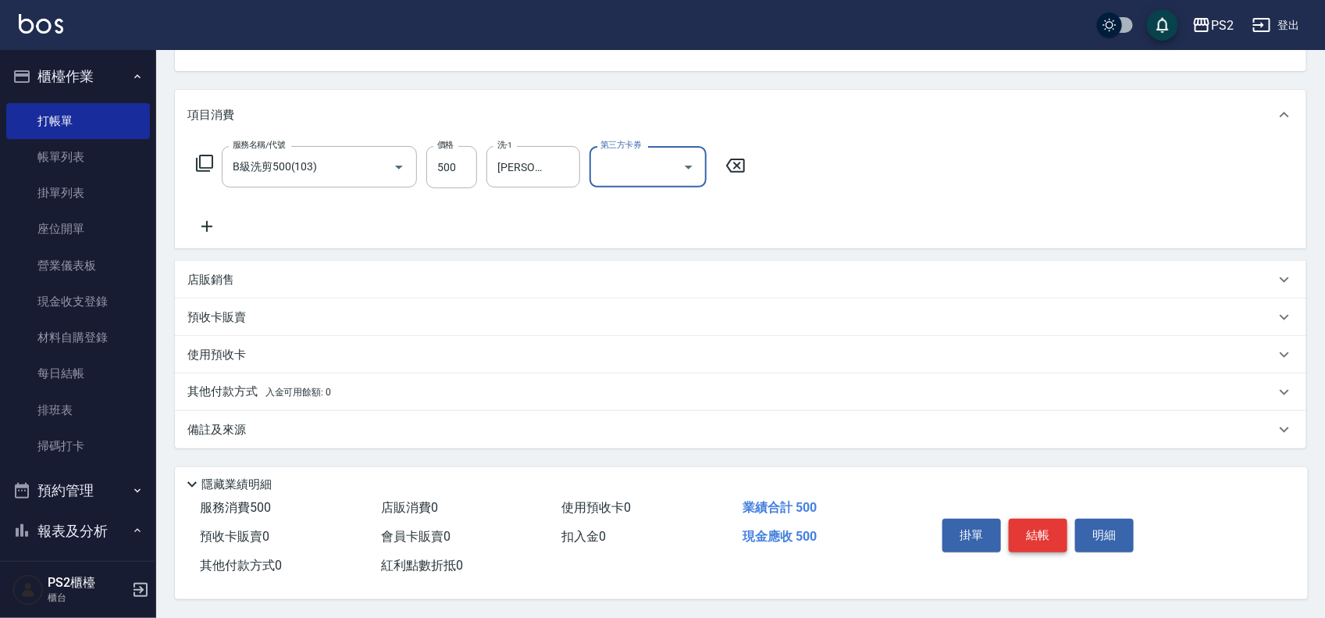
click at [1047, 530] on button "結帳" at bounding box center [1038, 535] width 59 height 33
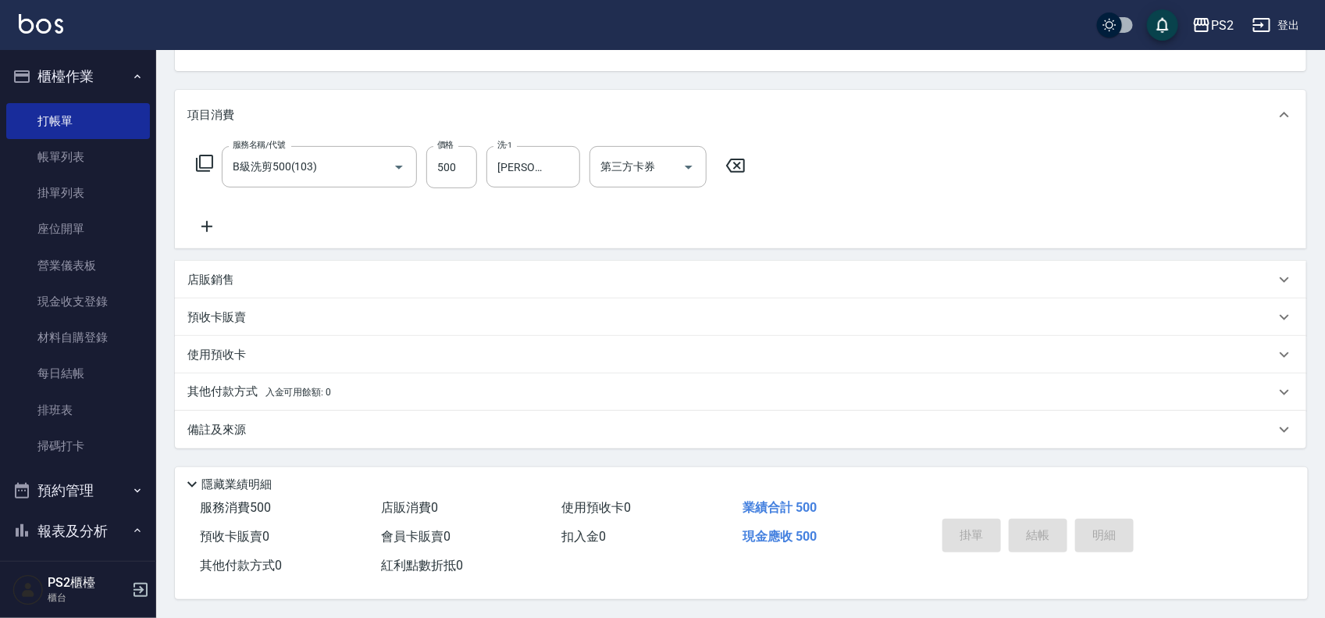
type input "2025/09/14 16:58"
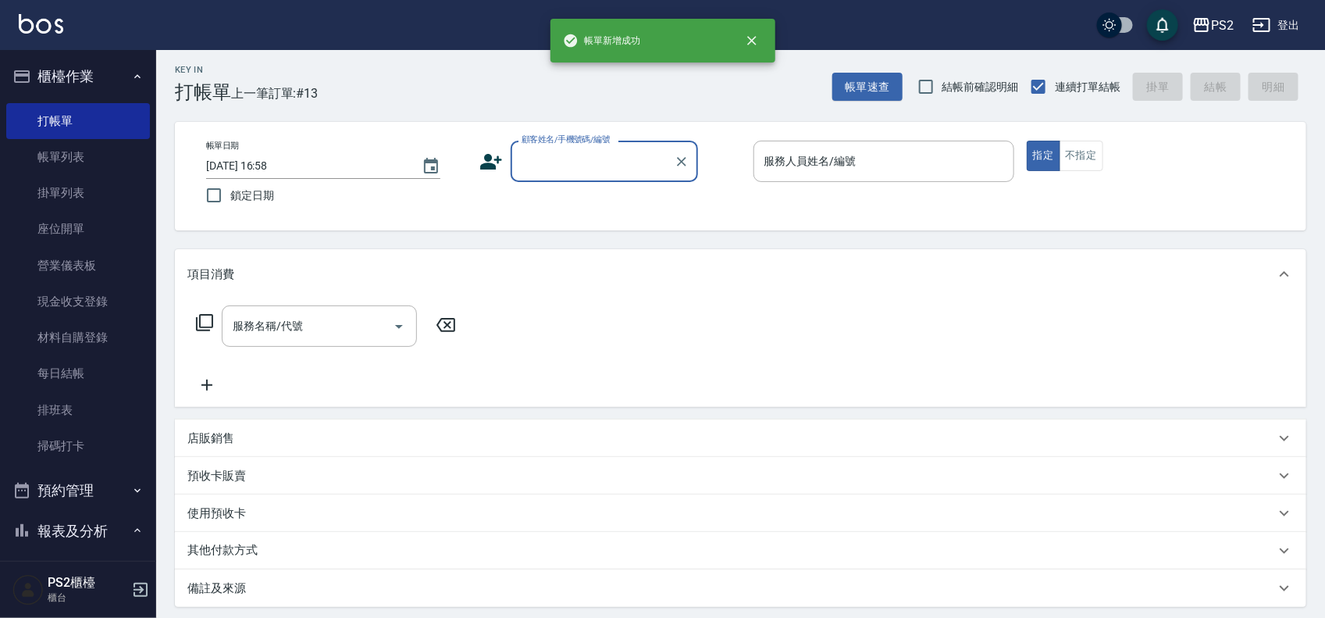
scroll to position [0, 0]
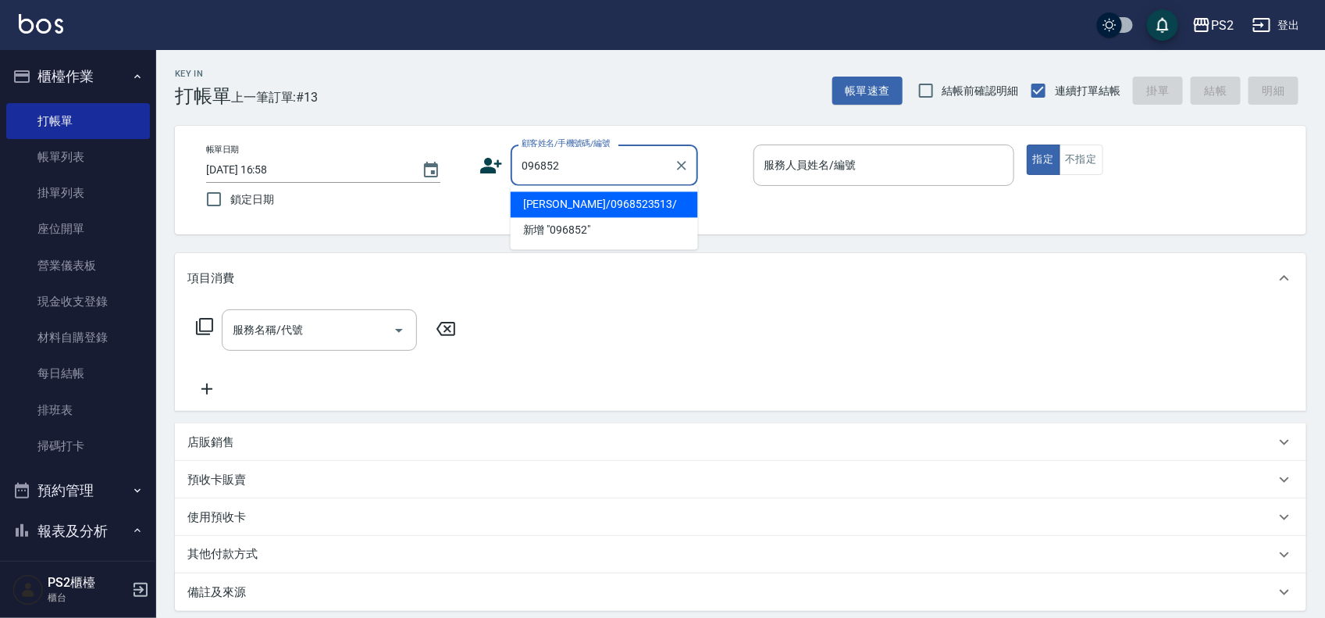
type input "黃柏承/0968523513/"
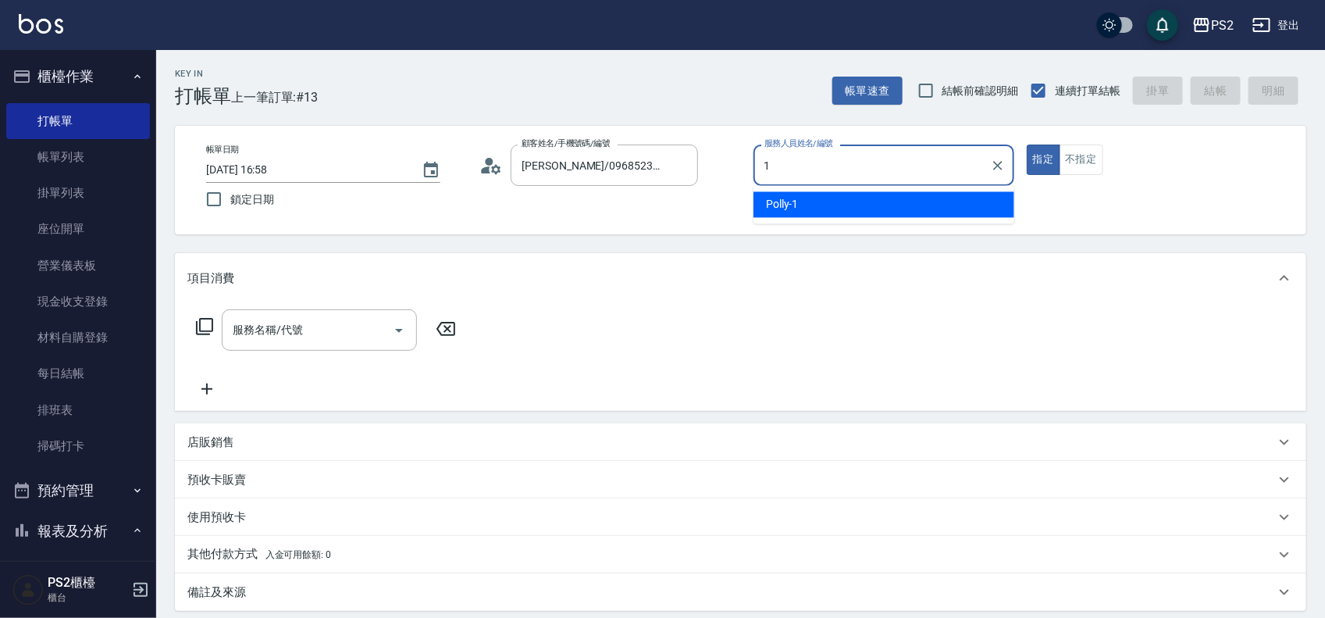
type input "Polly-1"
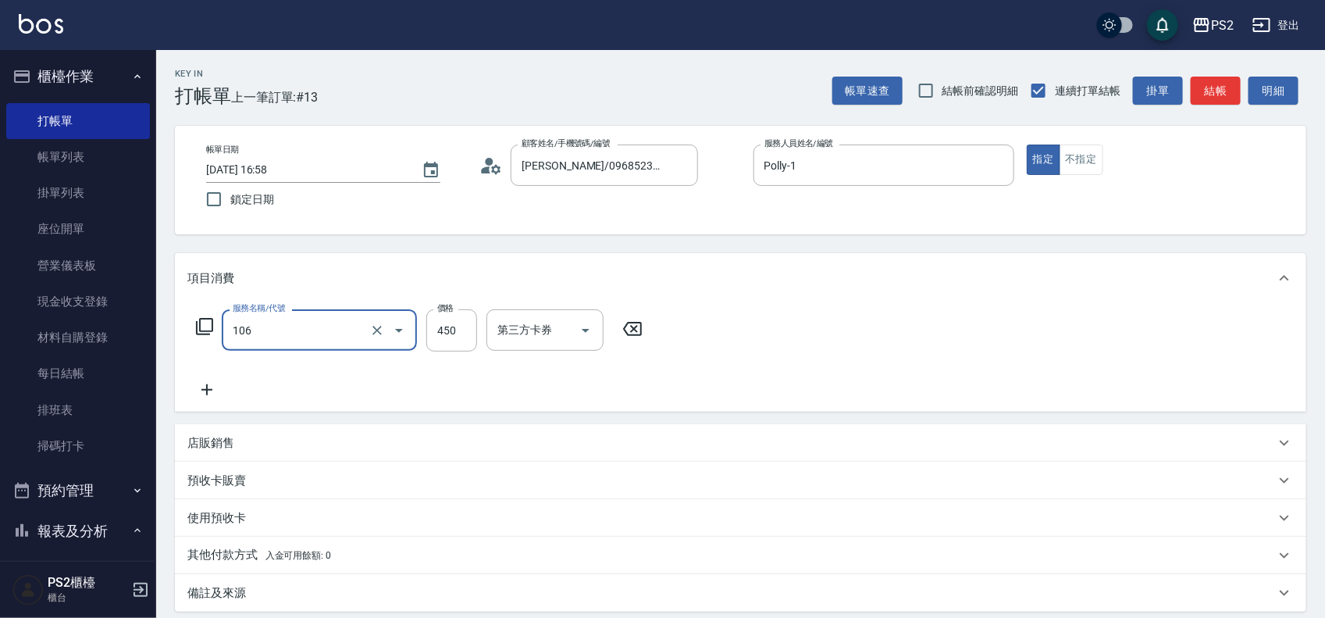
type input "A級單剪(106)"
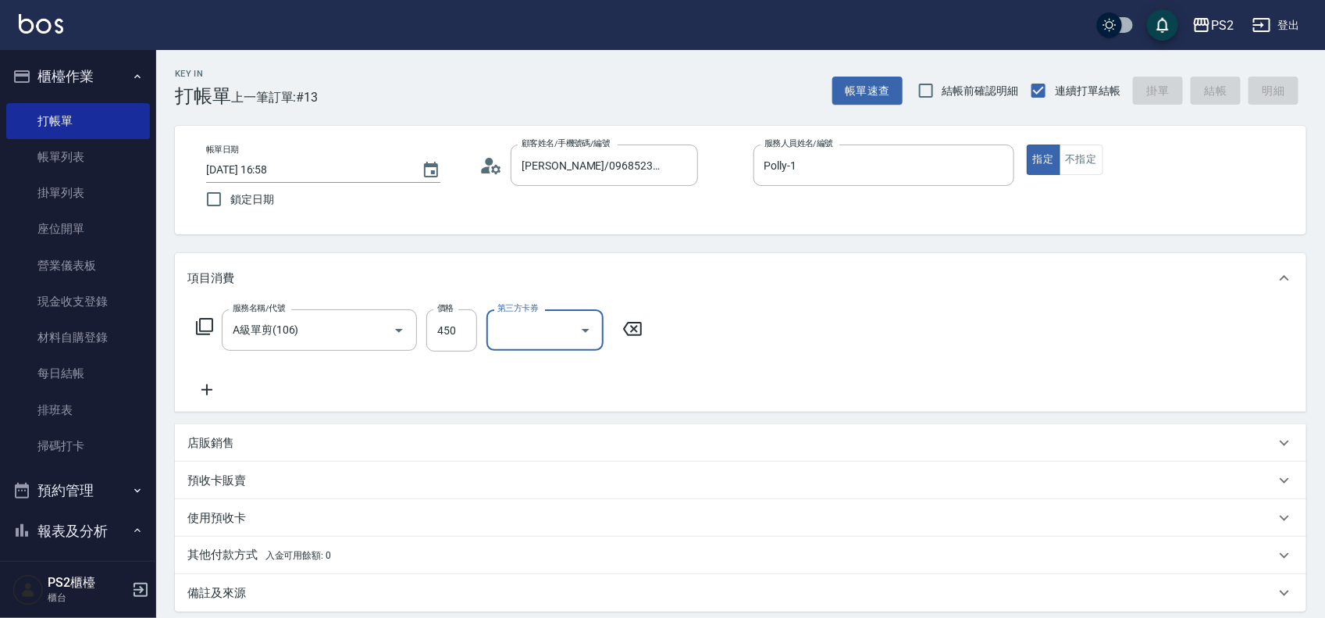
type input "2025/09/14 16:59"
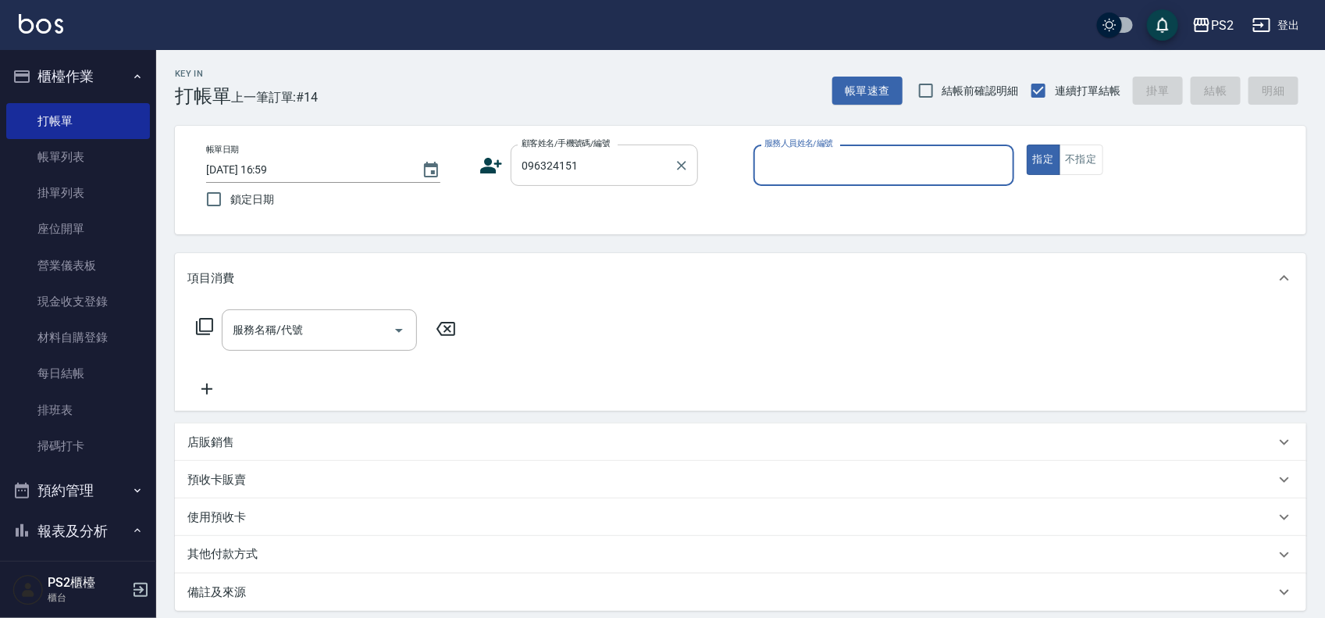
click at [612, 157] on input "096324151" at bounding box center [593, 165] width 150 height 27
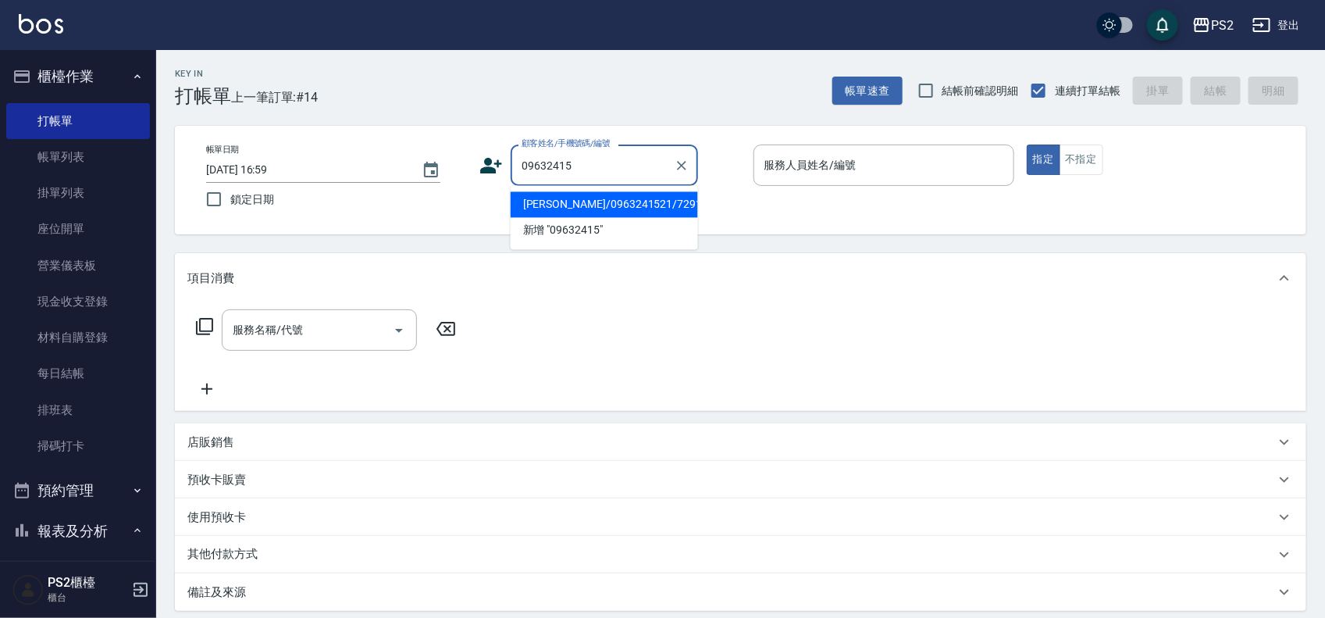
type input "惠雯/0963241521/7291"
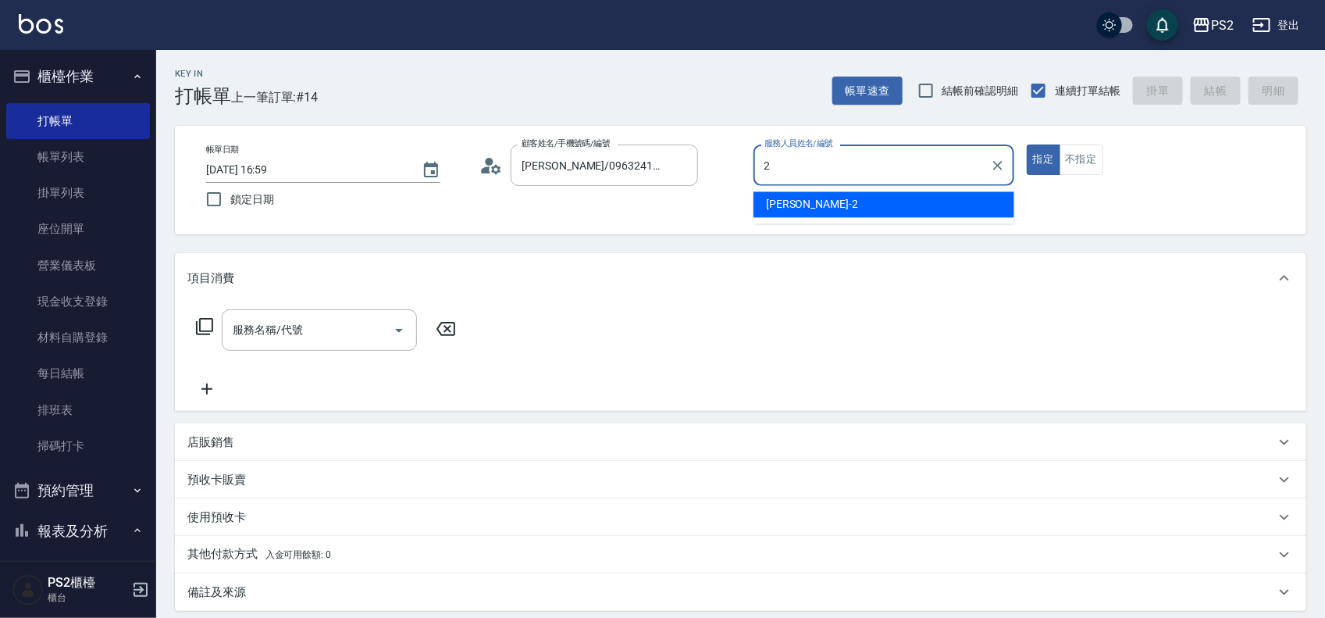
type input "Jason-2"
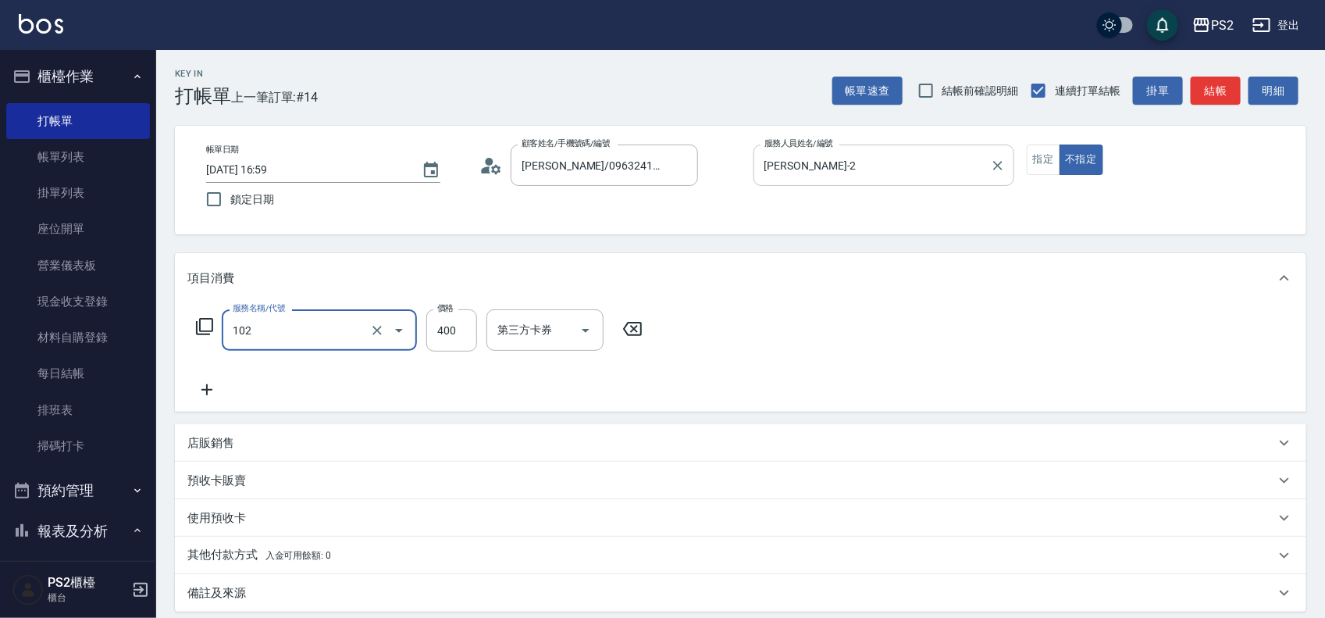
type input "精油洗髮(102)"
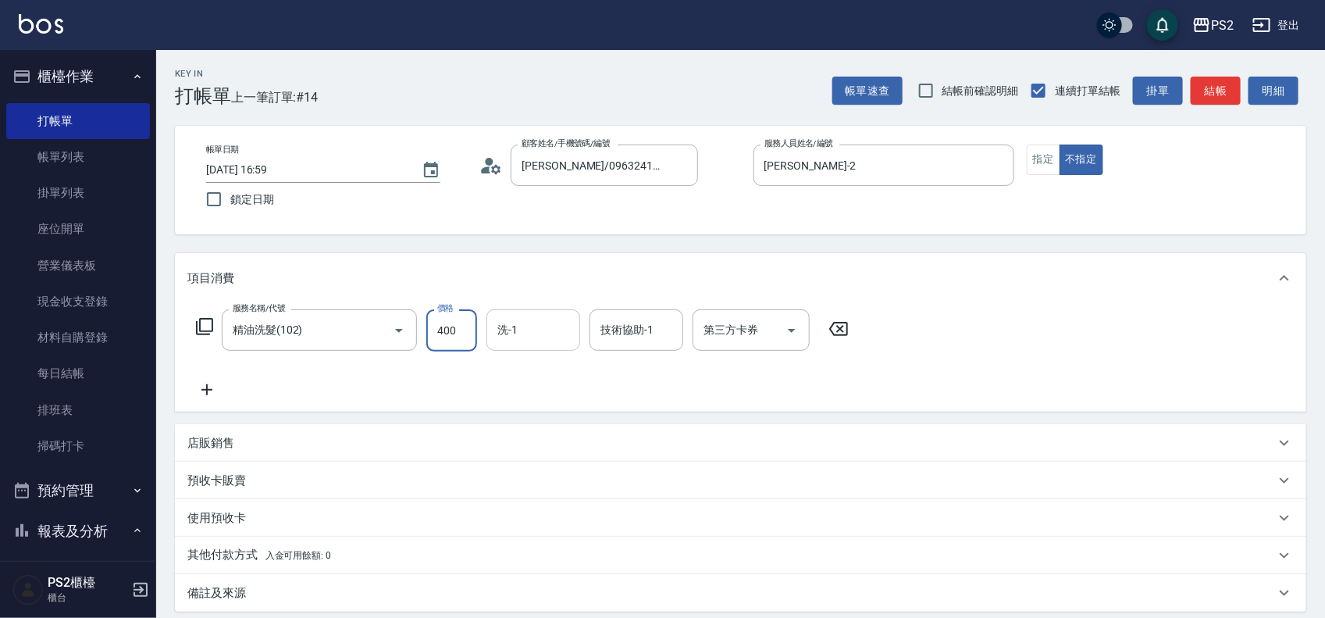
click at [531, 329] on input "洗-1" at bounding box center [534, 329] width 80 height 27
type input "培芯-33"
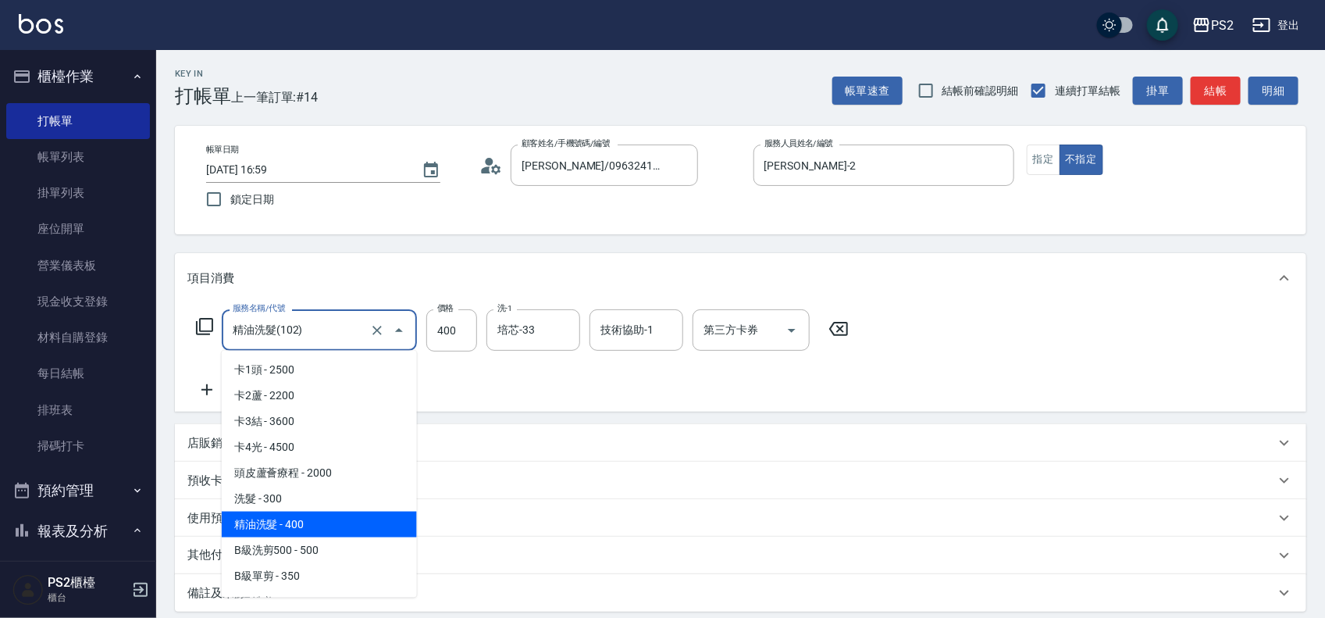
click at [344, 326] on input "精油洗髮(102)" at bounding box center [297, 329] width 137 height 27
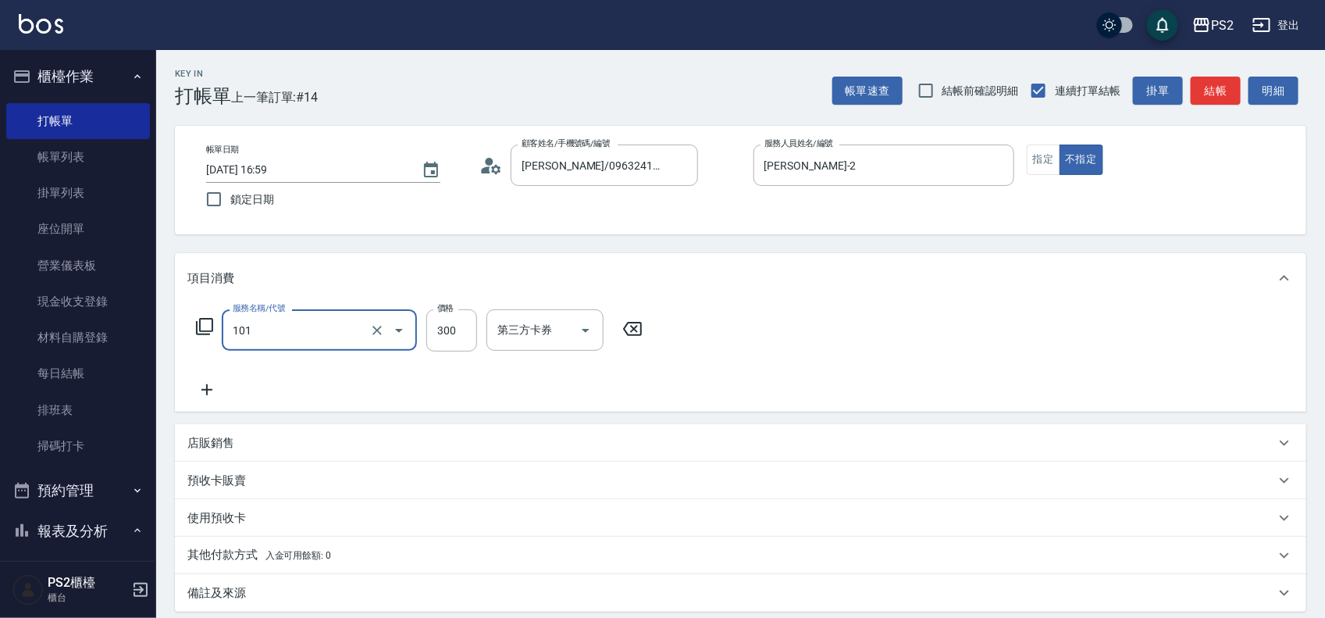
type input "洗髮(101)"
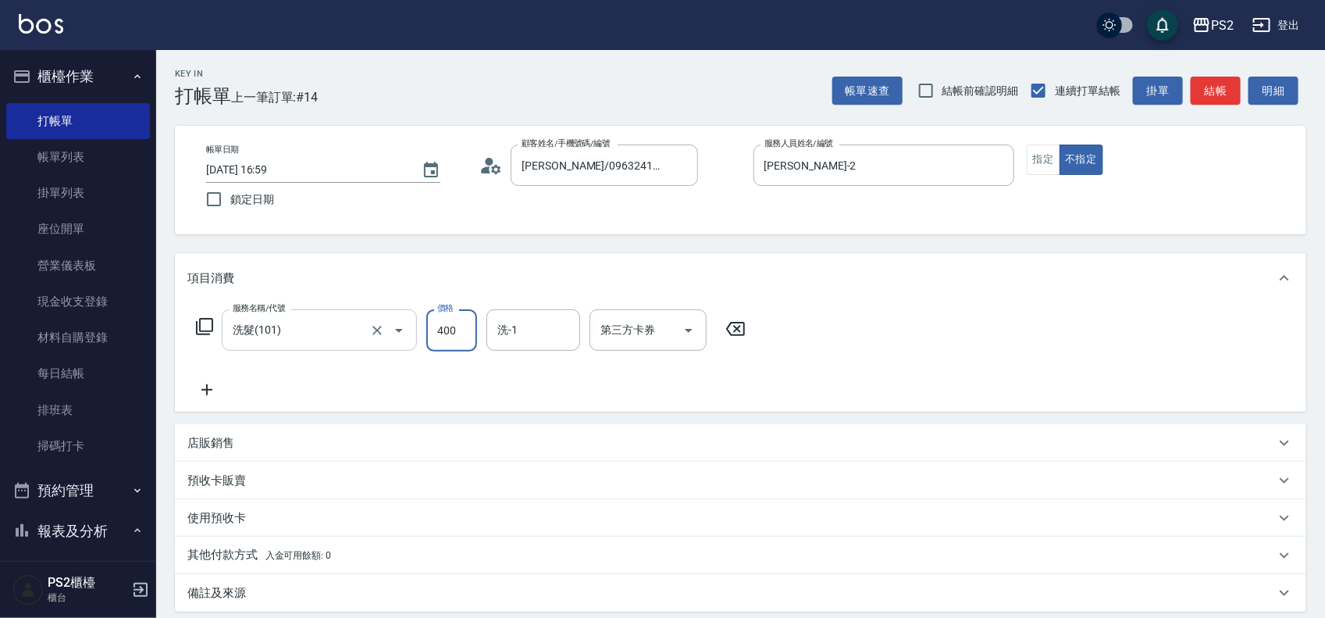
type input "400"
type input "培芯-33"
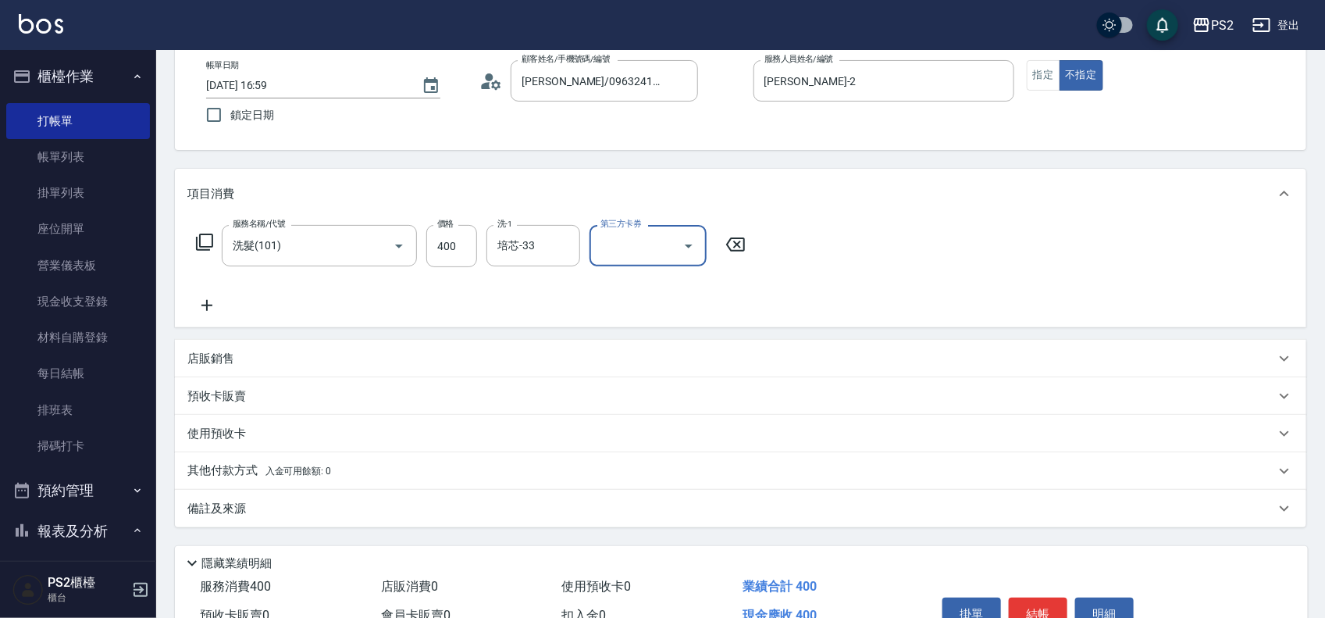
scroll to position [169, 0]
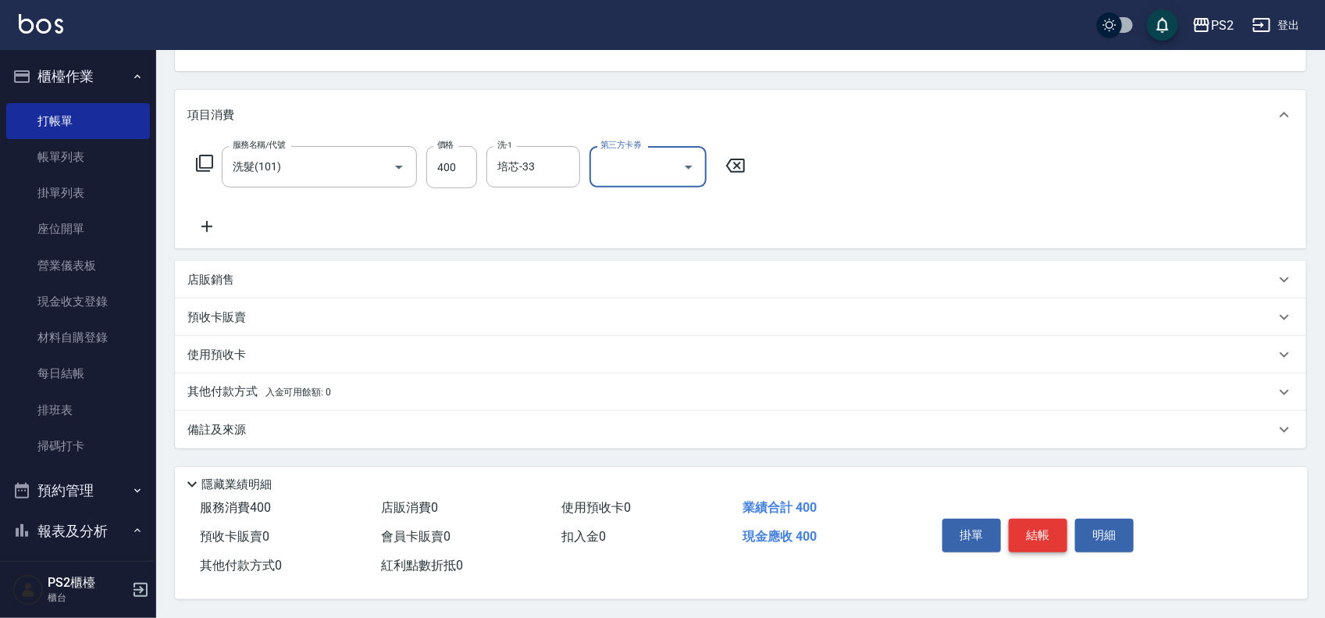
click at [1044, 533] on button "結帳" at bounding box center [1038, 535] width 59 height 33
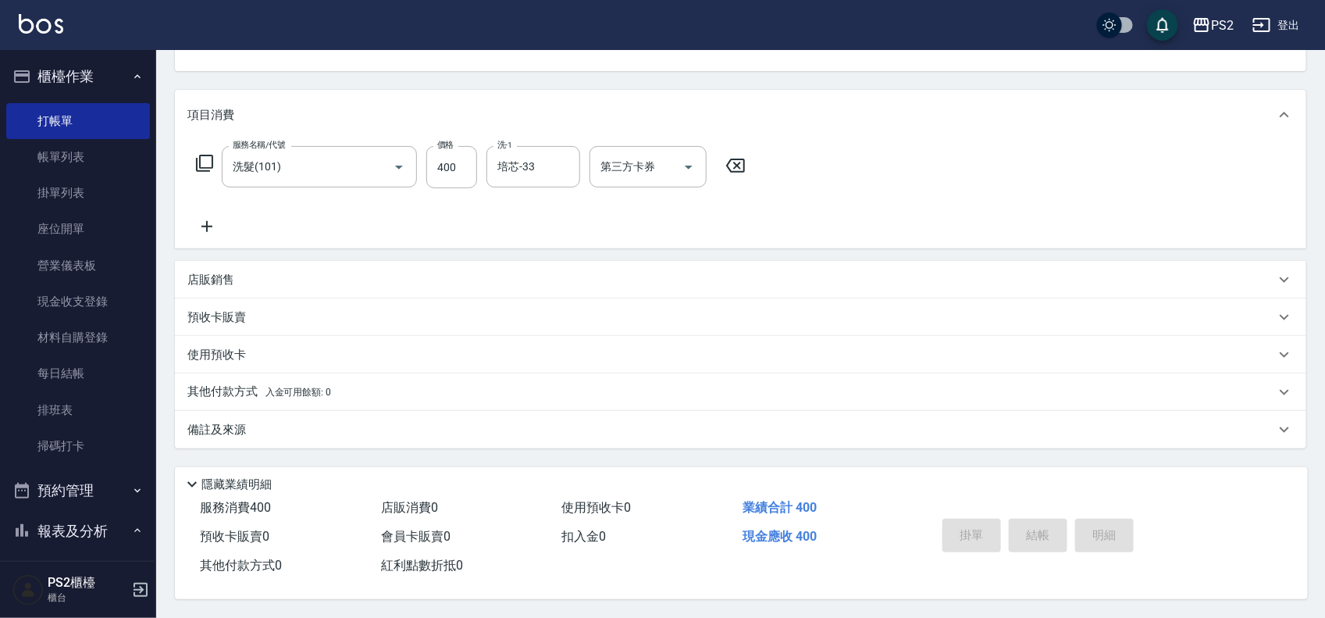
type input "2025/09/14 17:02"
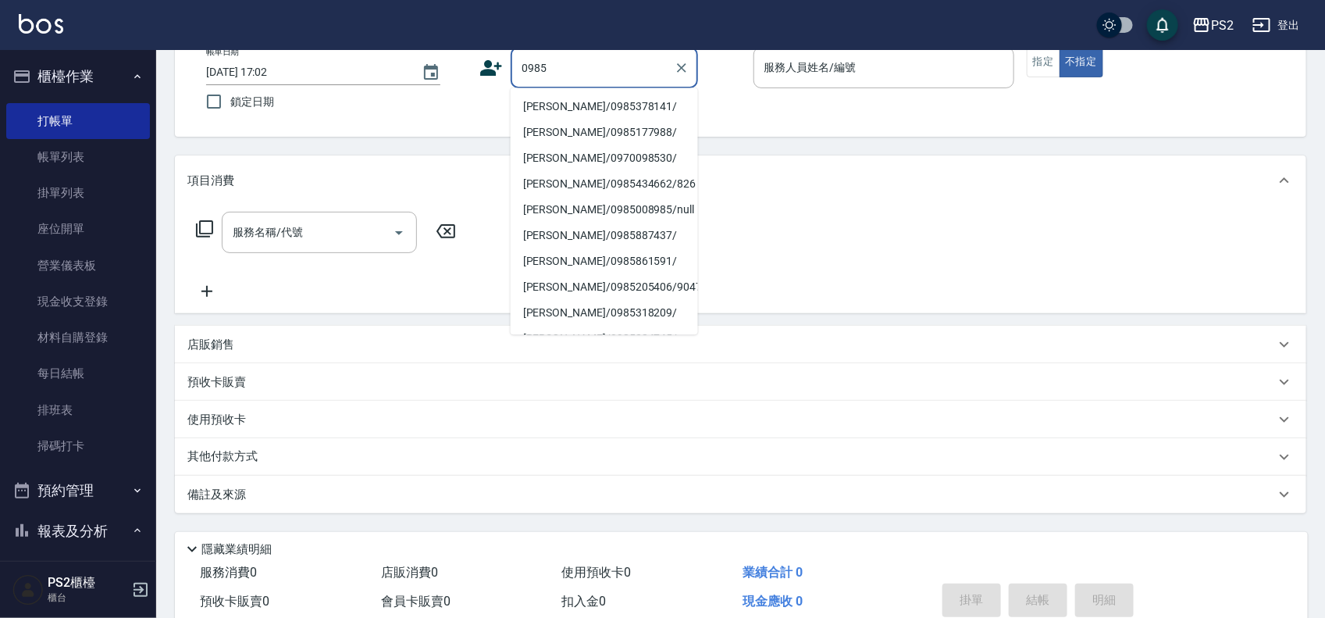
scroll to position [53, 0]
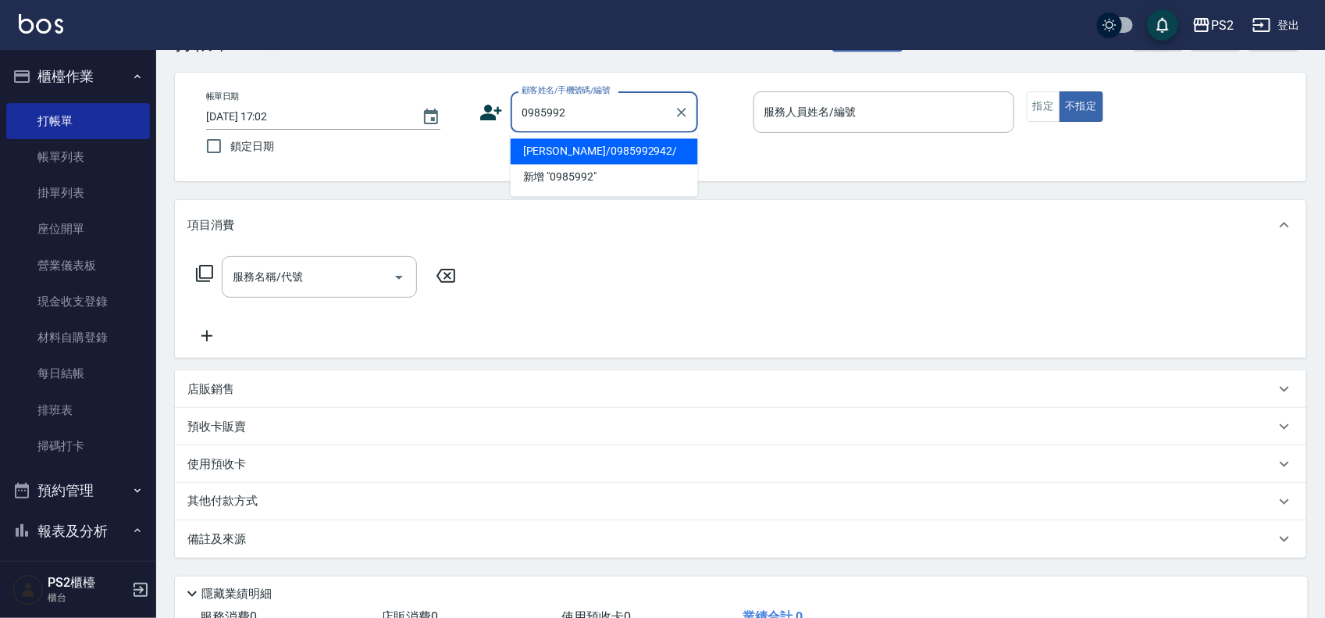
type input "謝佩芸/0985992942/"
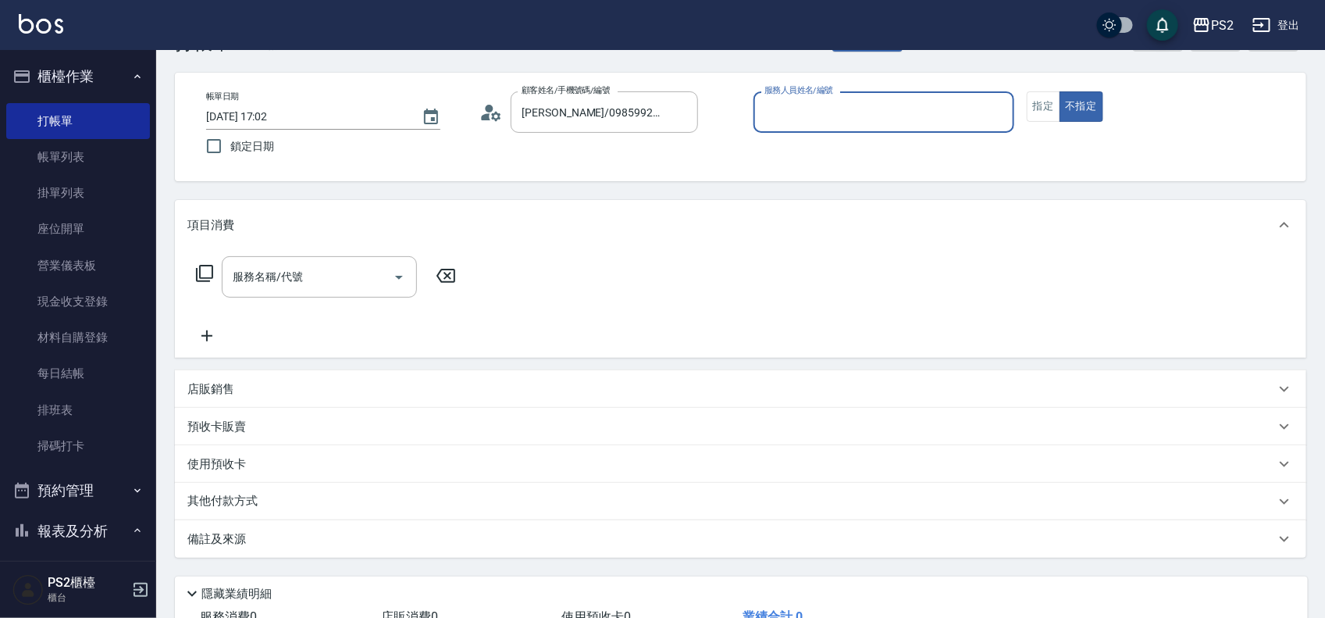
click at [1060, 91] on button "不指定" at bounding box center [1082, 106] width 44 height 30
type button "false"
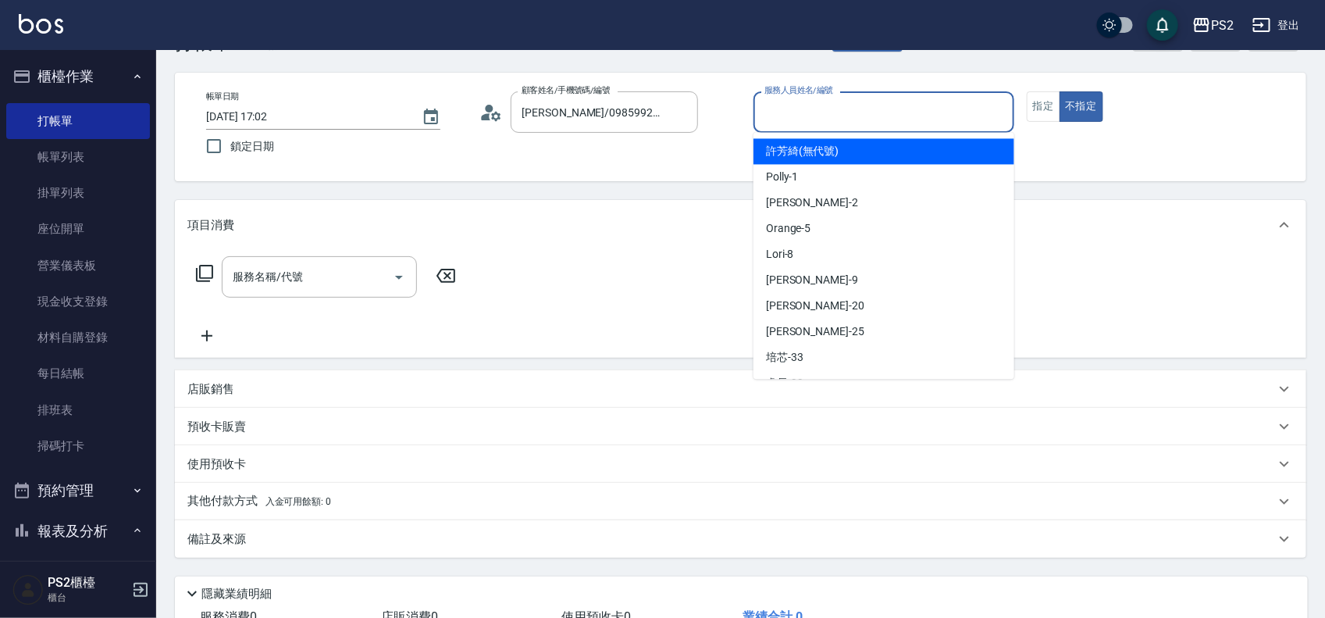
click at [837, 115] on input "服務人員姓名/編號" at bounding box center [884, 111] width 247 height 27
click at [1054, 115] on button "指定" at bounding box center [1044, 106] width 34 height 30
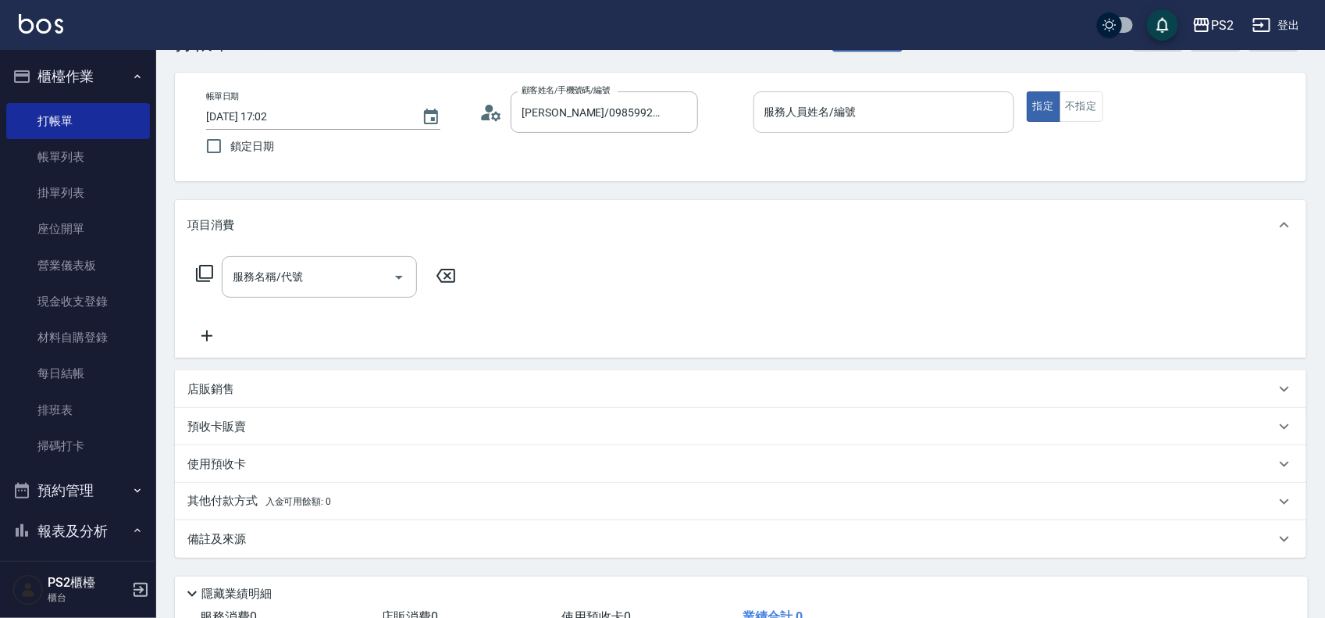
click at [849, 103] on input "服務人員姓名/編號" at bounding box center [884, 111] width 247 height 27
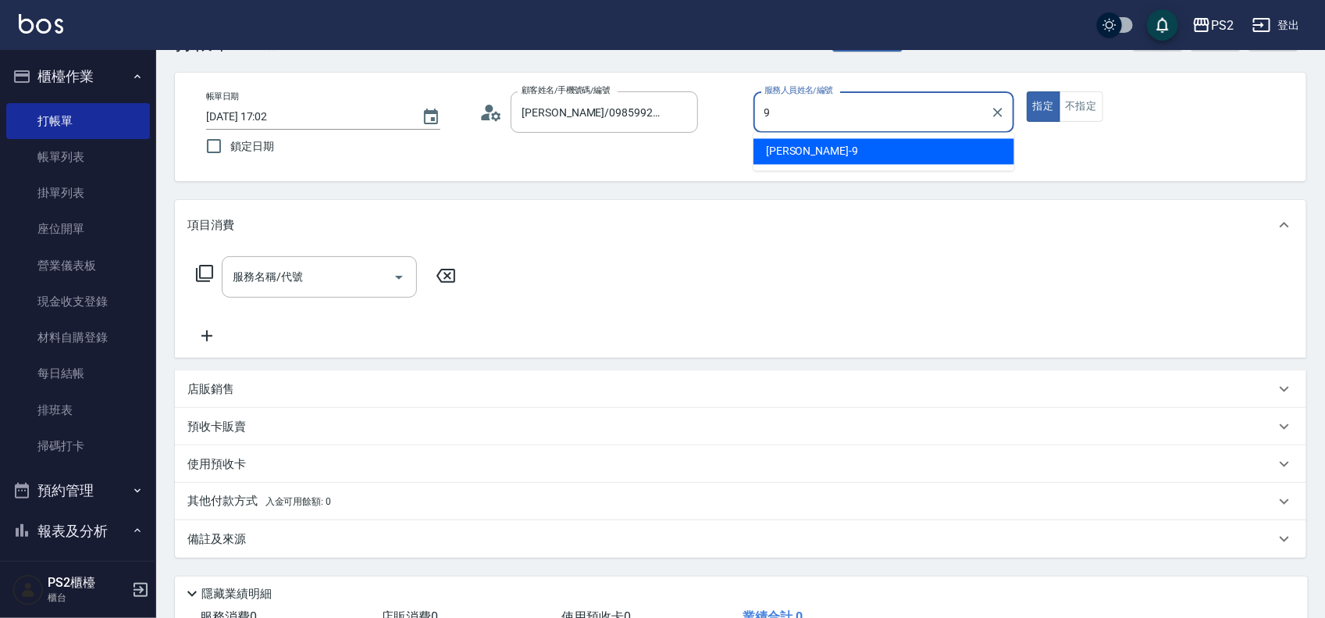
type input "Nina-9"
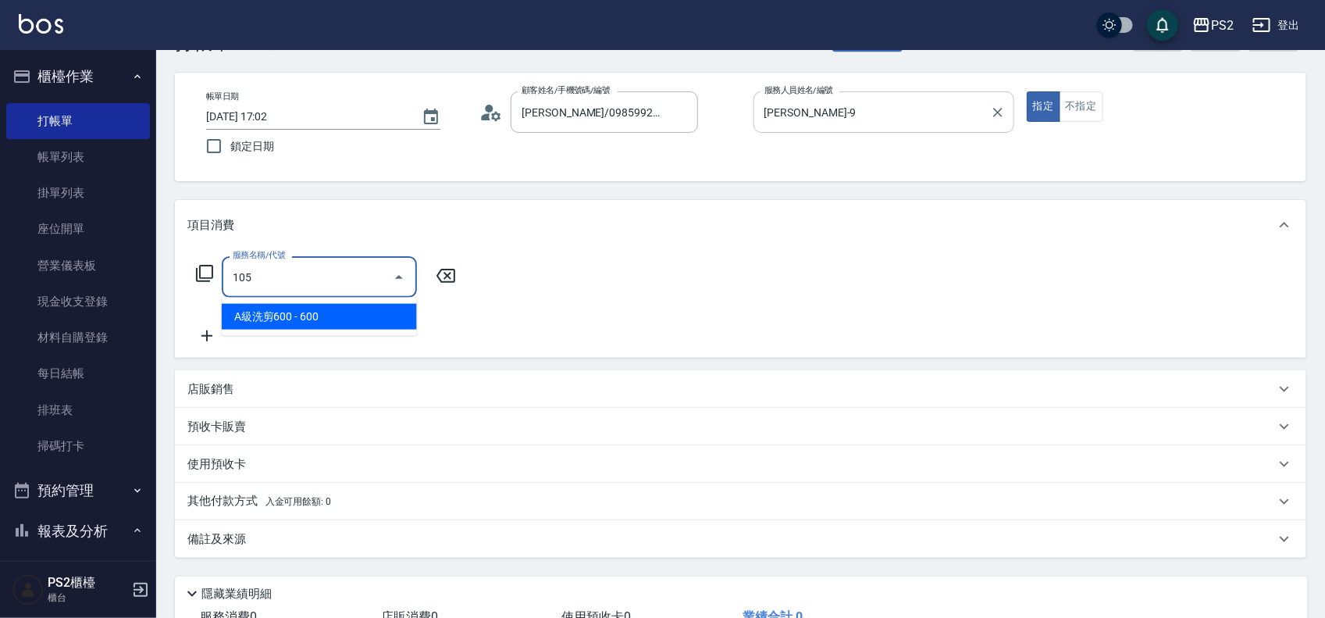
type input "A級洗剪600(105)"
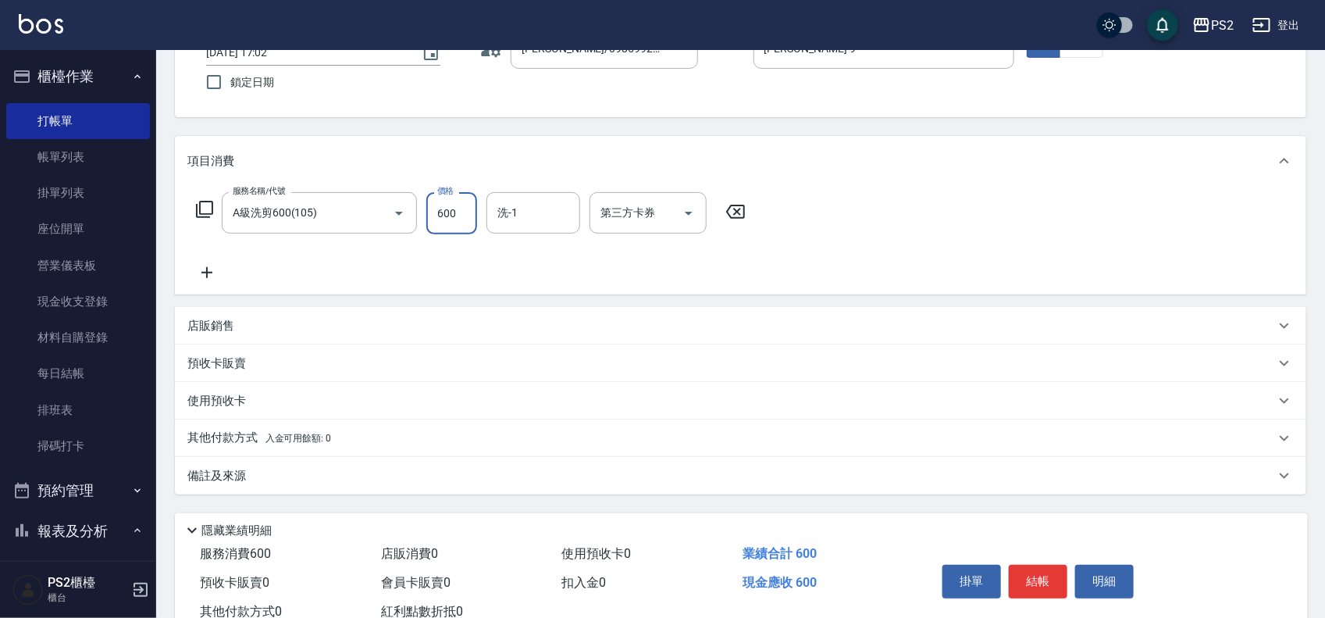
scroll to position [169, 0]
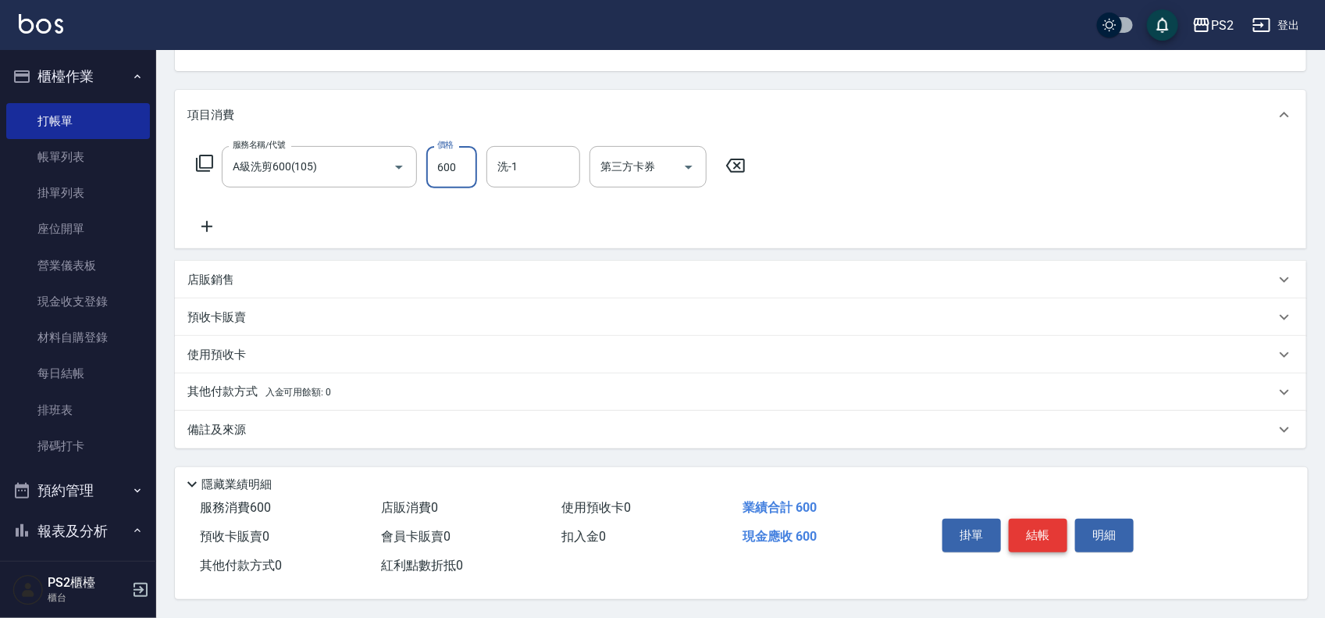
click at [1039, 533] on button "結帳" at bounding box center [1038, 535] width 59 height 33
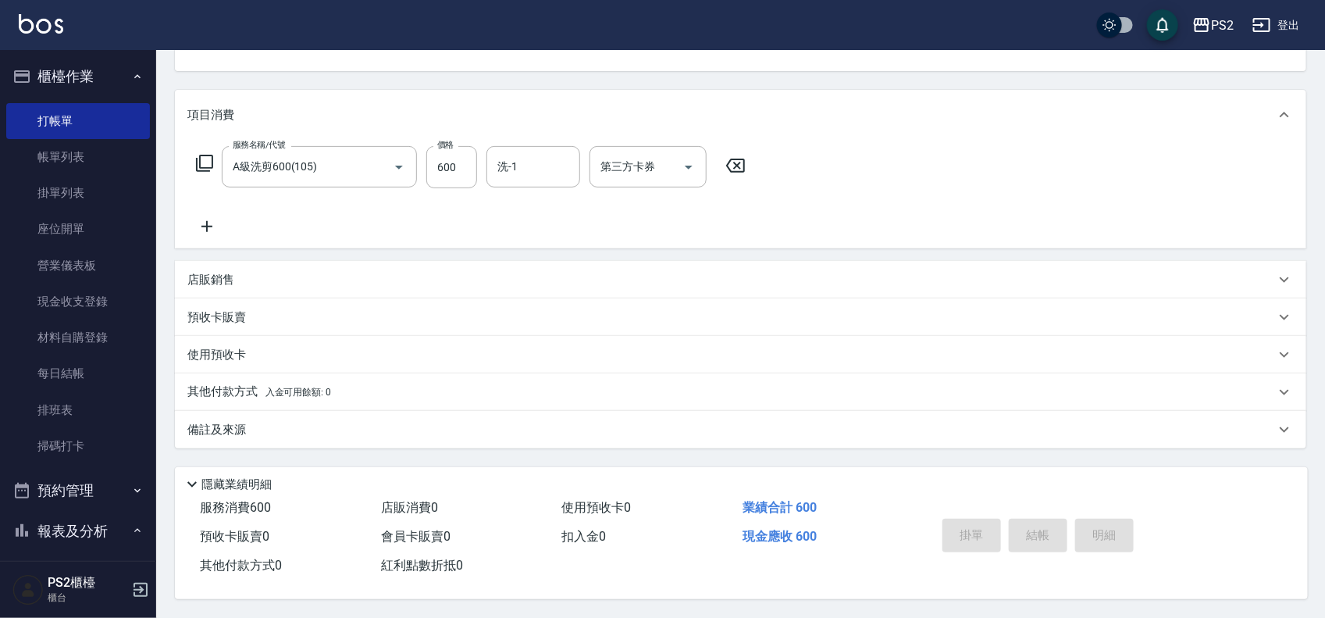
type input "2025/09/14 17:03"
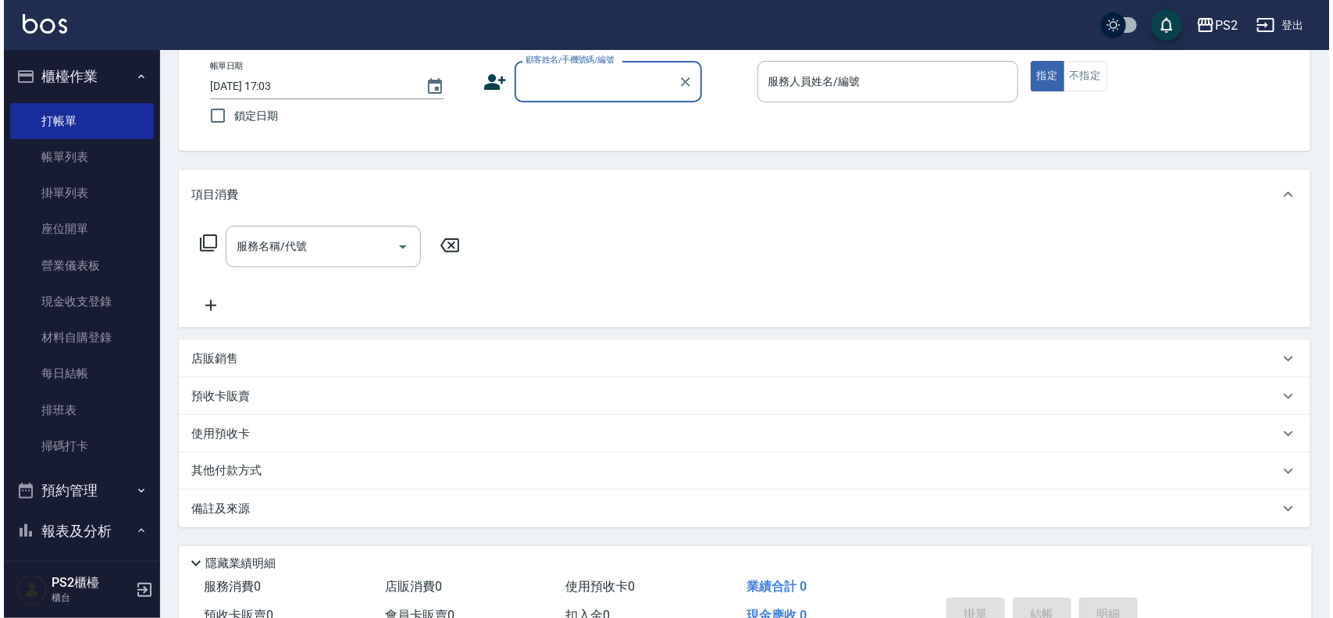
scroll to position [0, 0]
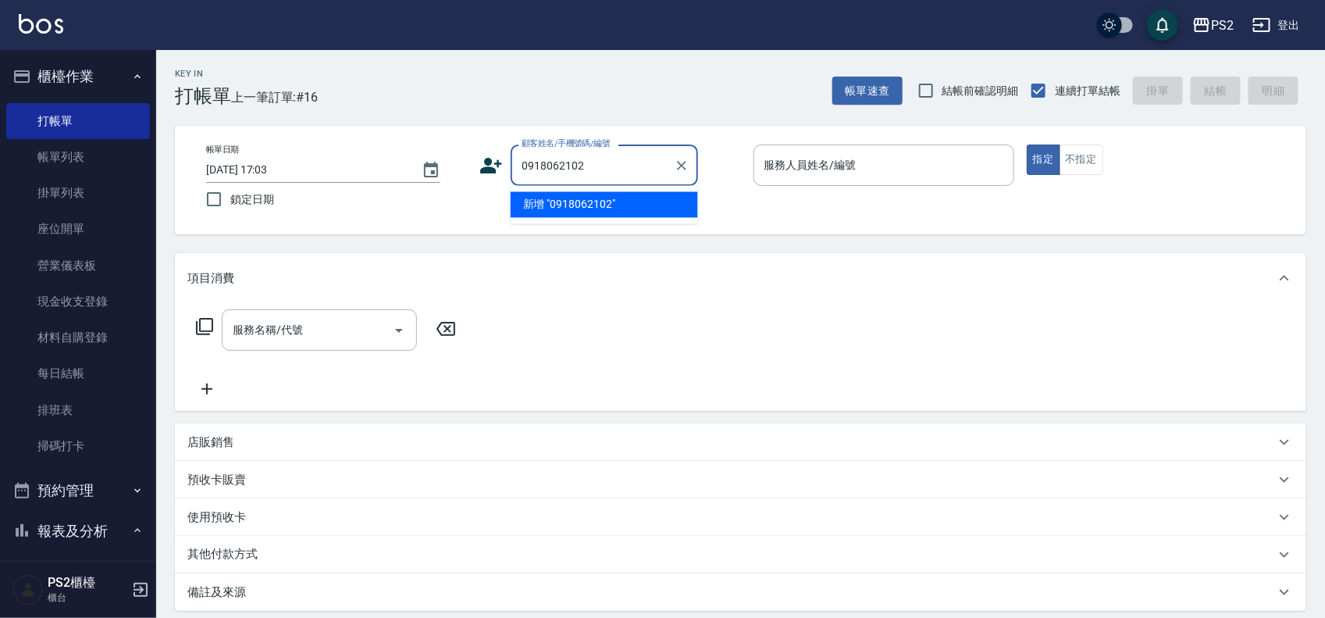
drag, startPoint x: 611, startPoint y: 203, endPoint x: 572, endPoint y: 205, distance: 39.1
click at [610, 203] on li "新增 "0918062102"" at bounding box center [604, 205] width 187 height 26
type input "0918062102"
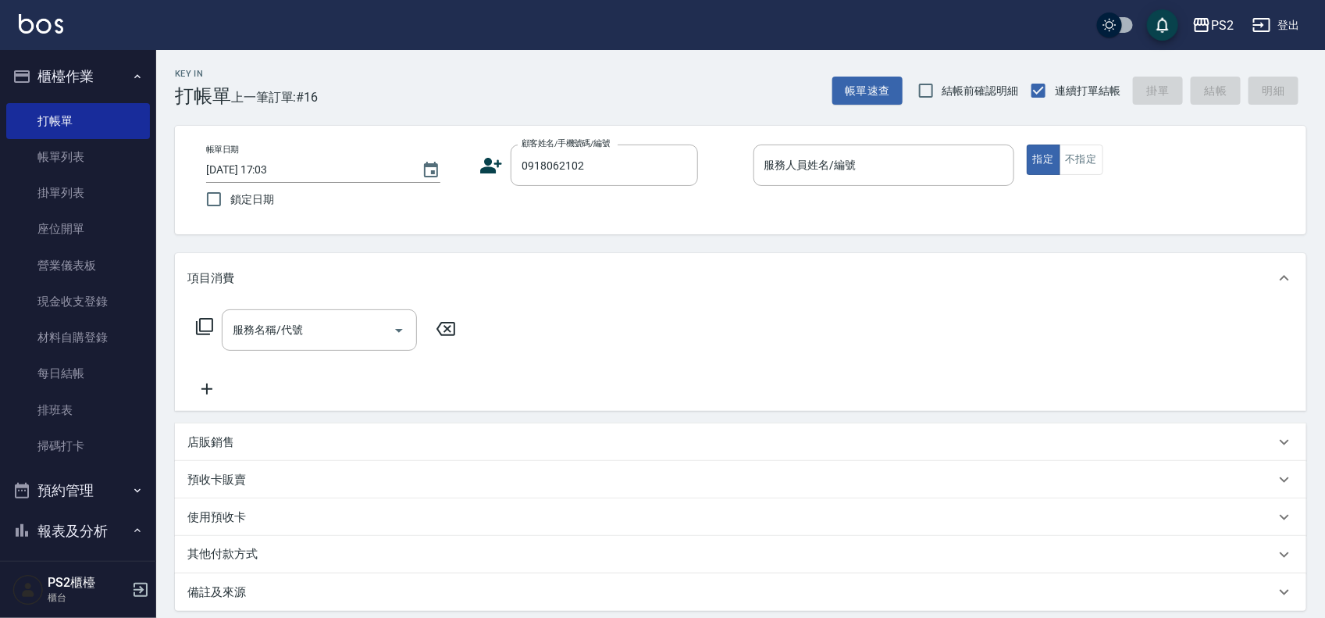
click at [497, 168] on icon at bounding box center [491, 165] width 23 height 23
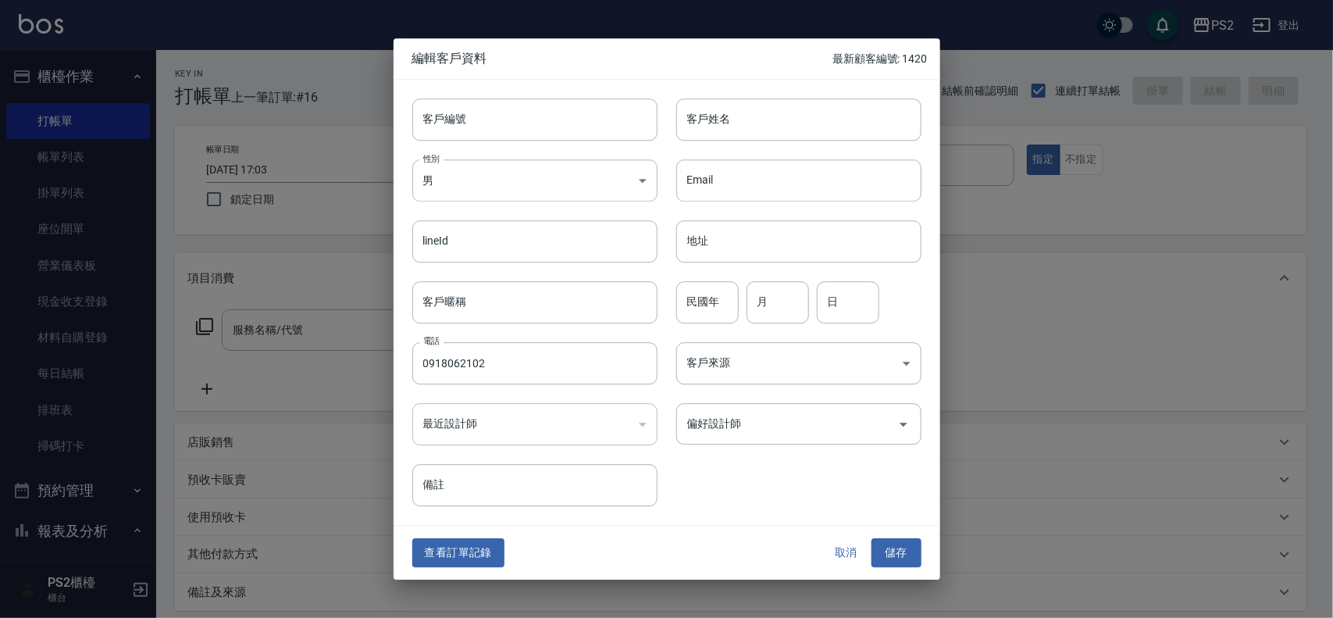
click at [719, 111] on div "客戶姓名 客戶姓名" at bounding box center [798, 119] width 245 height 42
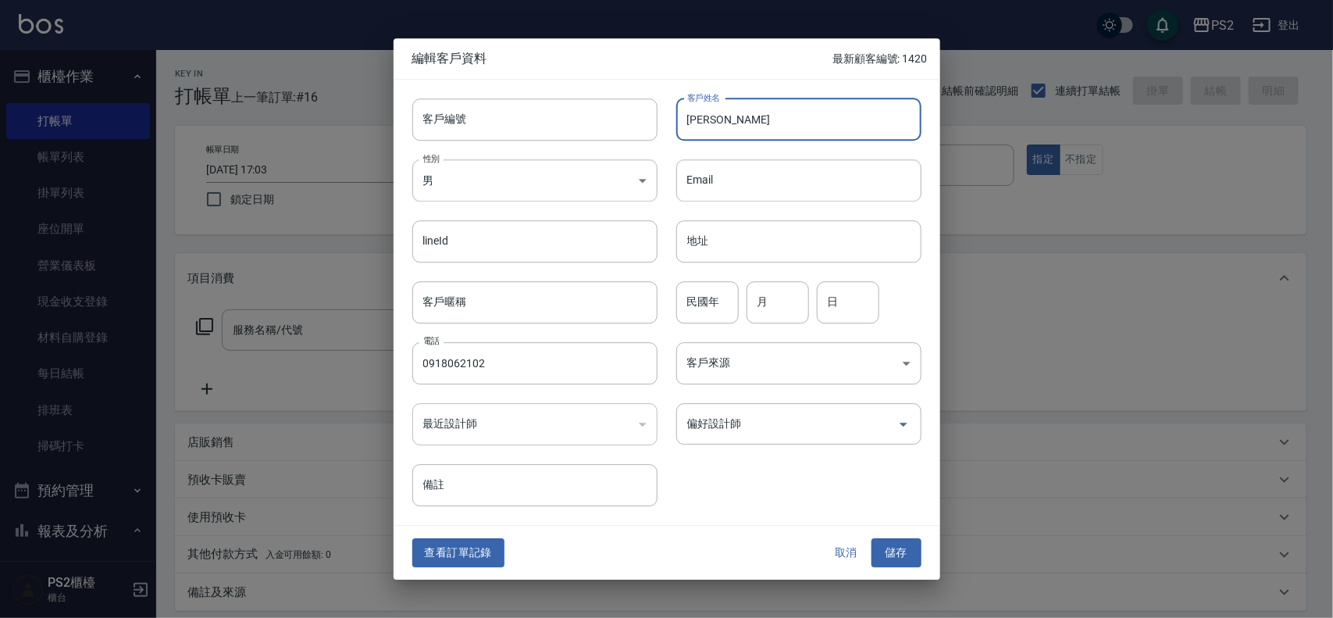
type input "周俐君"
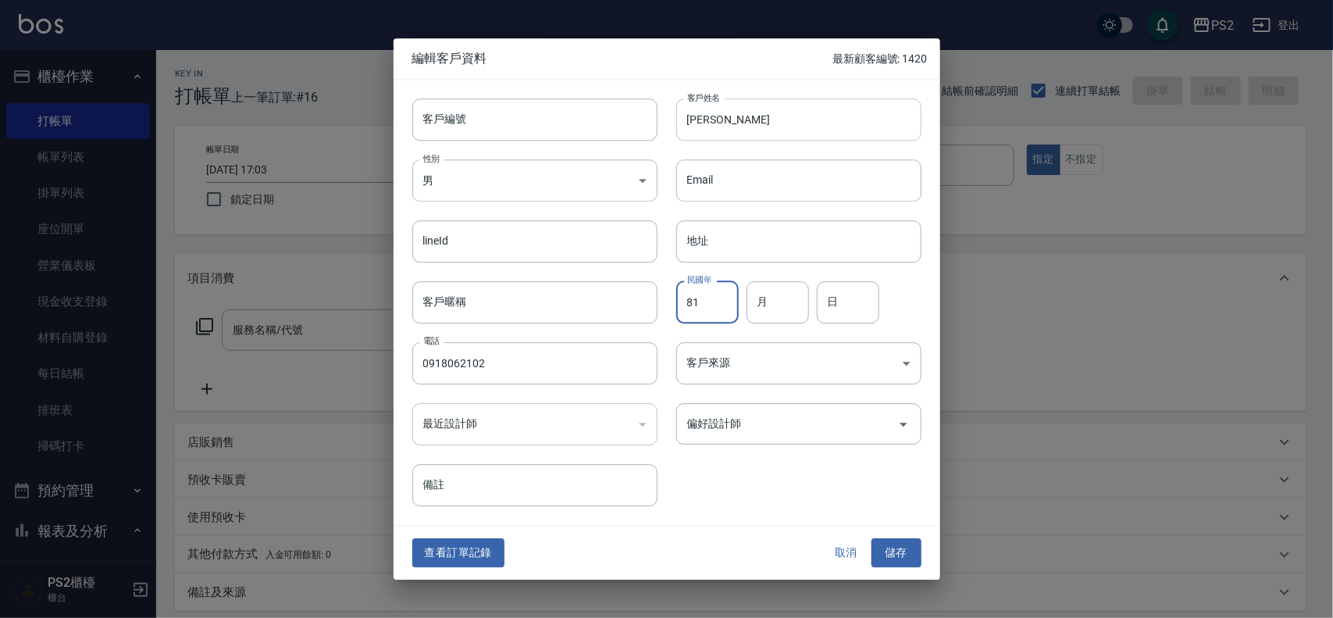
type input "81"
type input "1"
type input "8"
click at [887, 543] on button "儲存" at bounding box center [897, 553] width 50 height 29
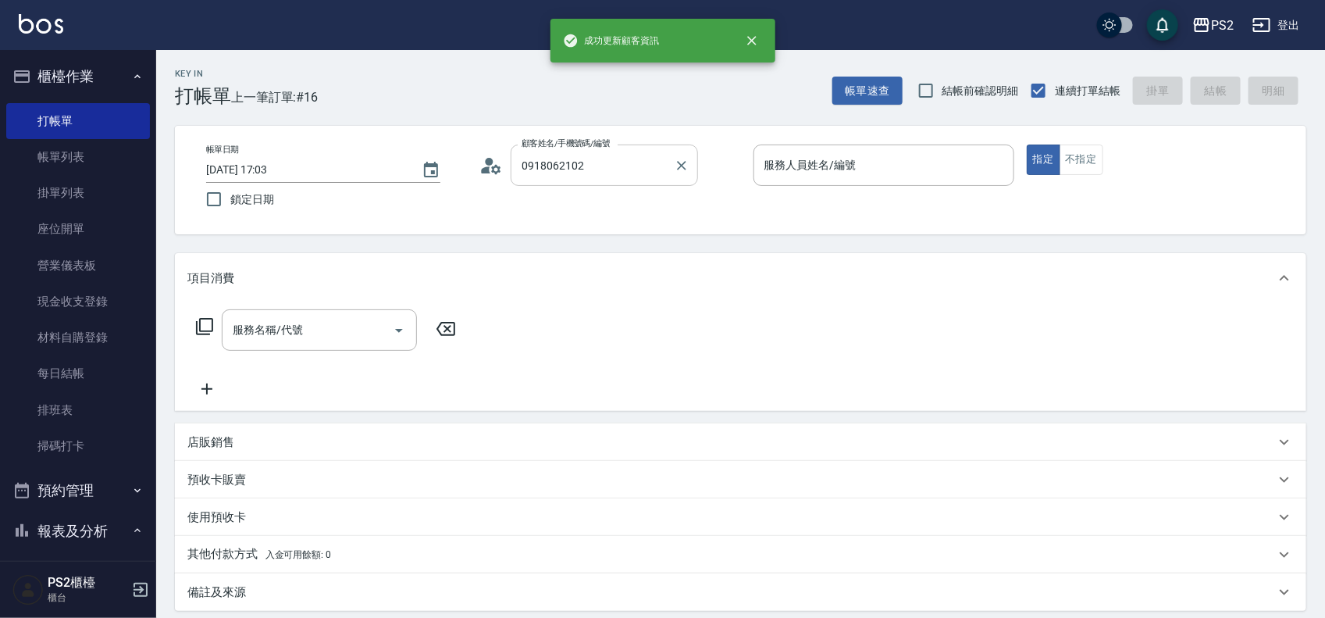
click at [605, 157] on input "0918062102" at bounding box center [593, 165] width 150 height 27
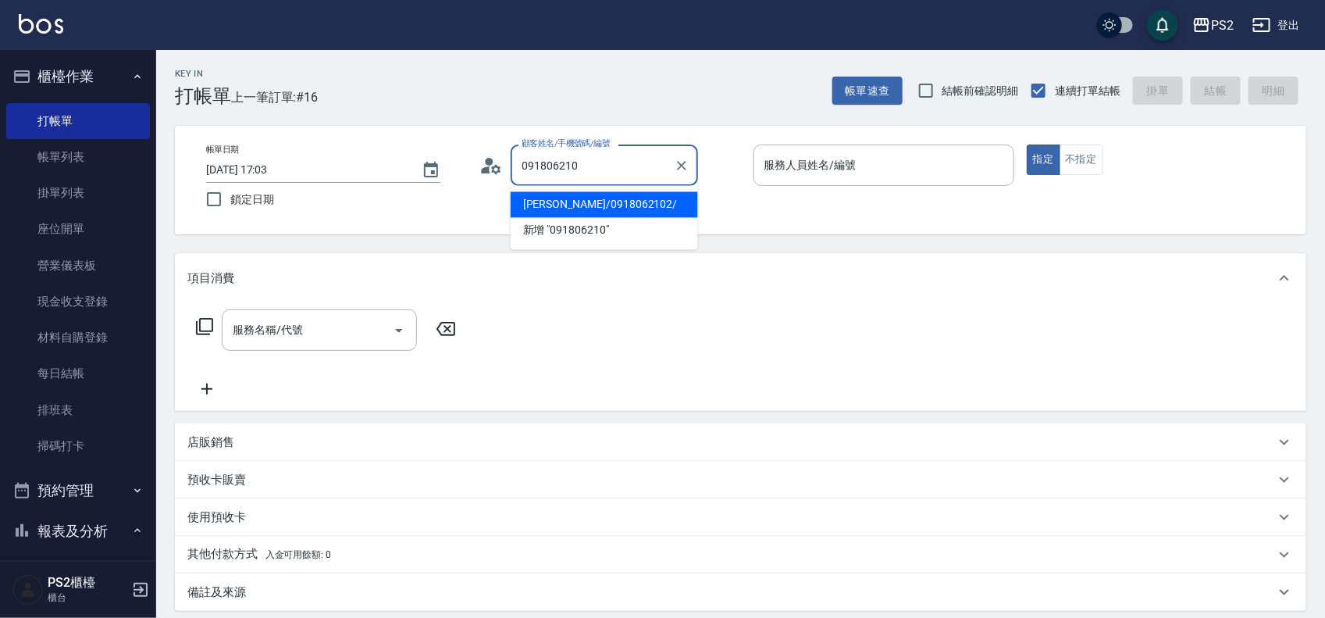
type input "周俐君/0918062102/"
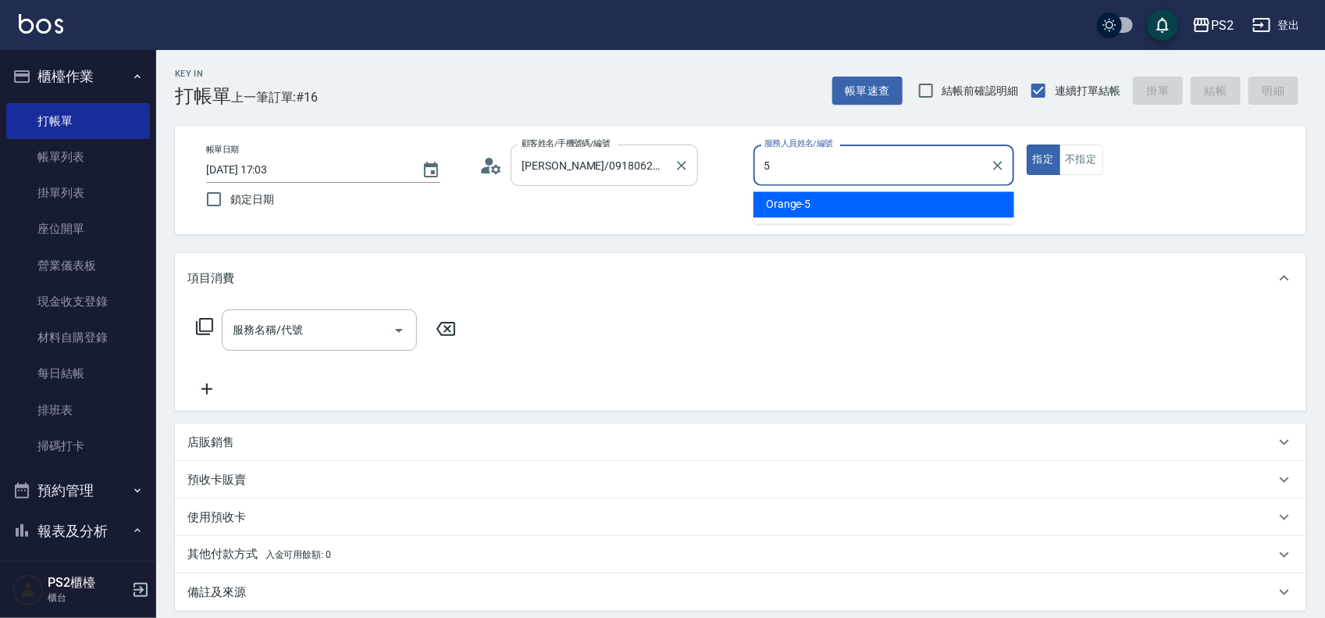
type input "Orange-5"
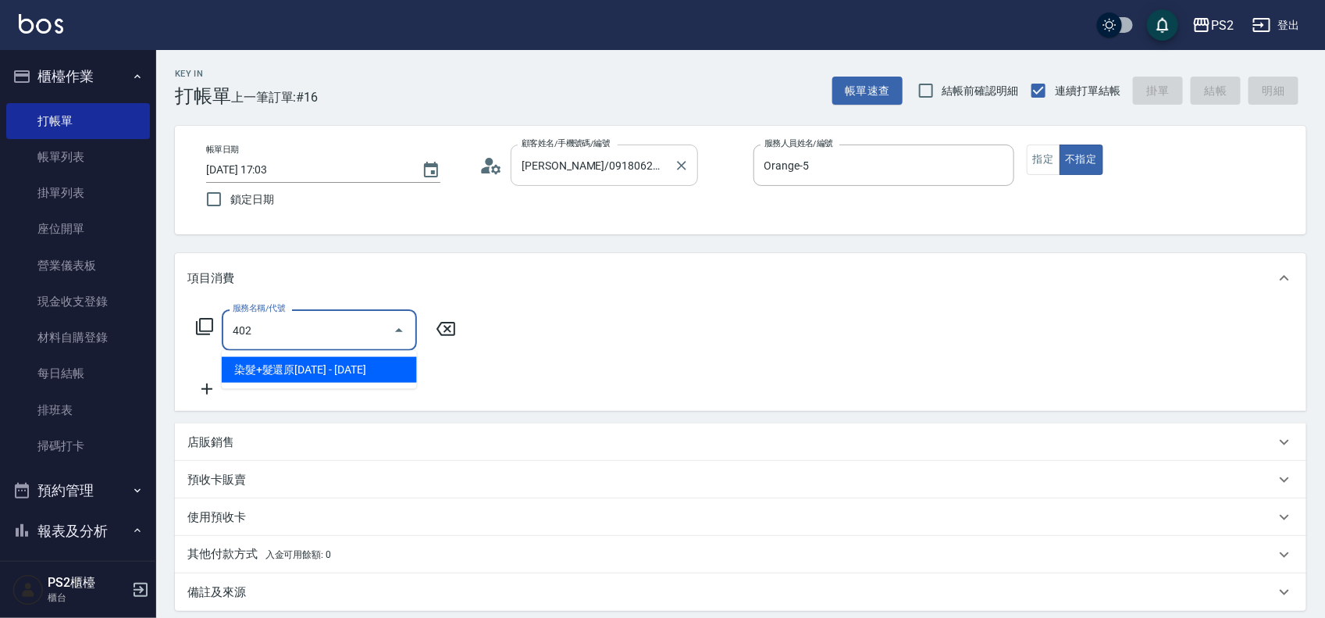
type input "染髮+髮還原1500(402)"
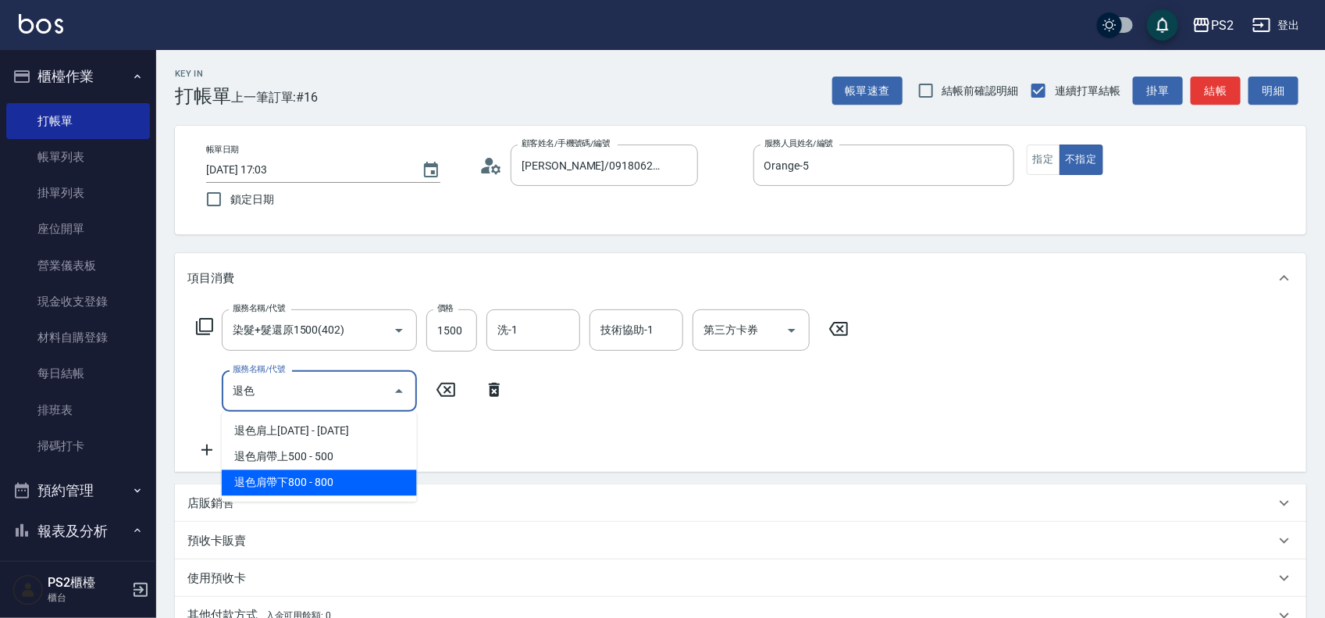
click at [303, 487] on span "退色肩帶下800 - 800" at bounding box center [319, 483] width 195 height 26
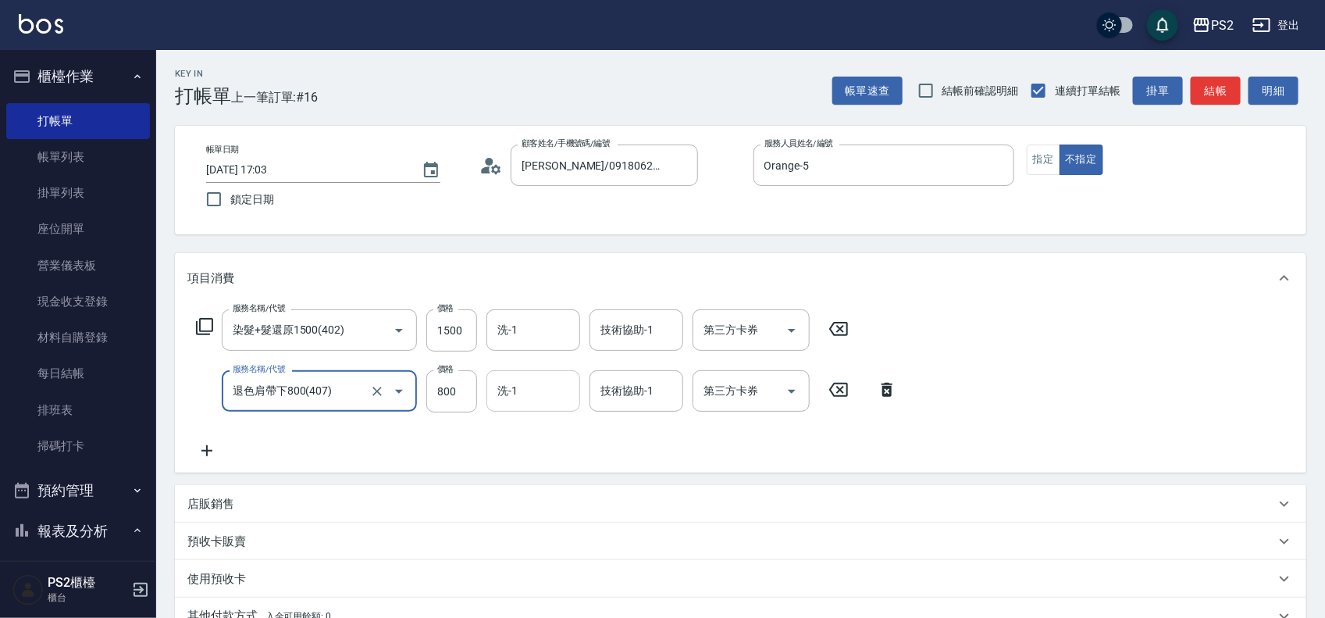
type input "退色肩帶下800(407)"
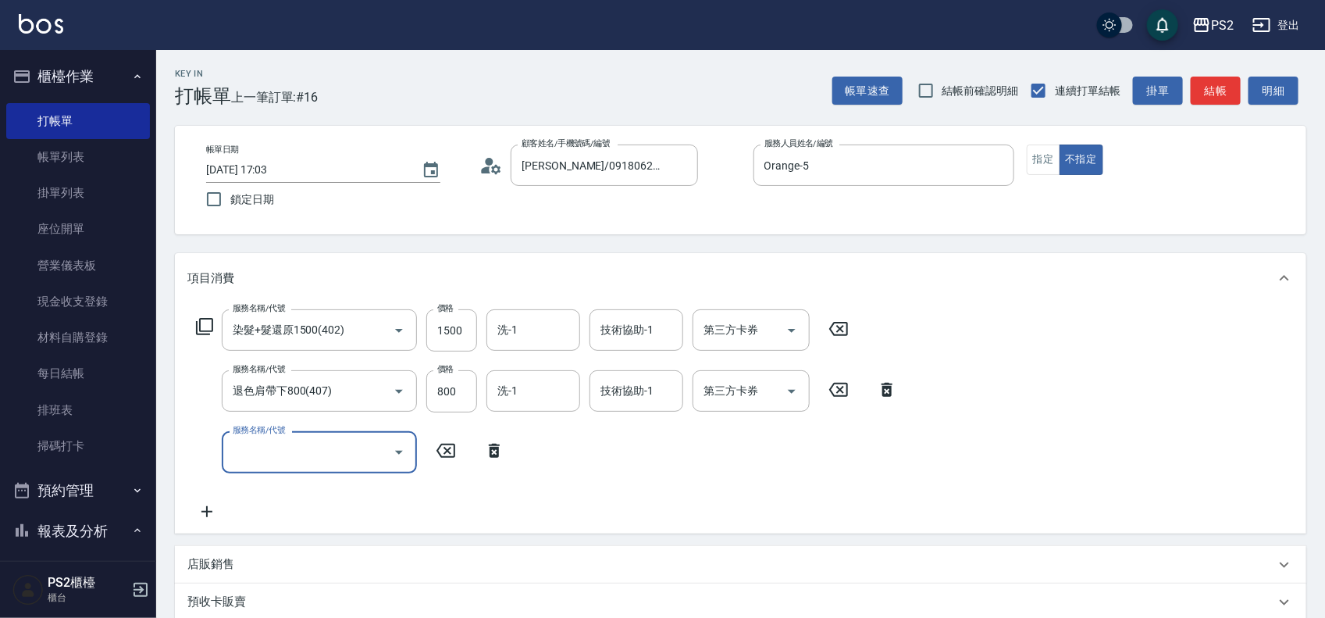
click at [199, 315] on div "服務名稱/代號 染髮+髮還原1500(402) 服務名稱/代號 價格 1500 價格 洗-1 洗-1 技術協助-1 技術協助-1 第三方卡券 第三方卡券" at bounding box center [522, 330] width 671 height 42
click at [198, 323] on div "服務名稱/代號 染髮+髮還原1500(402) 服務名稱/代號 價格 1500 價格 洗-1 洗-1 技術協助-1 技術協助-1 第三方卡券 第三方卡券" at bounding box center [522, 330] width 671 height 42
click at [196, 325] on icon at bounding box center [204, 326] width 17 height 17
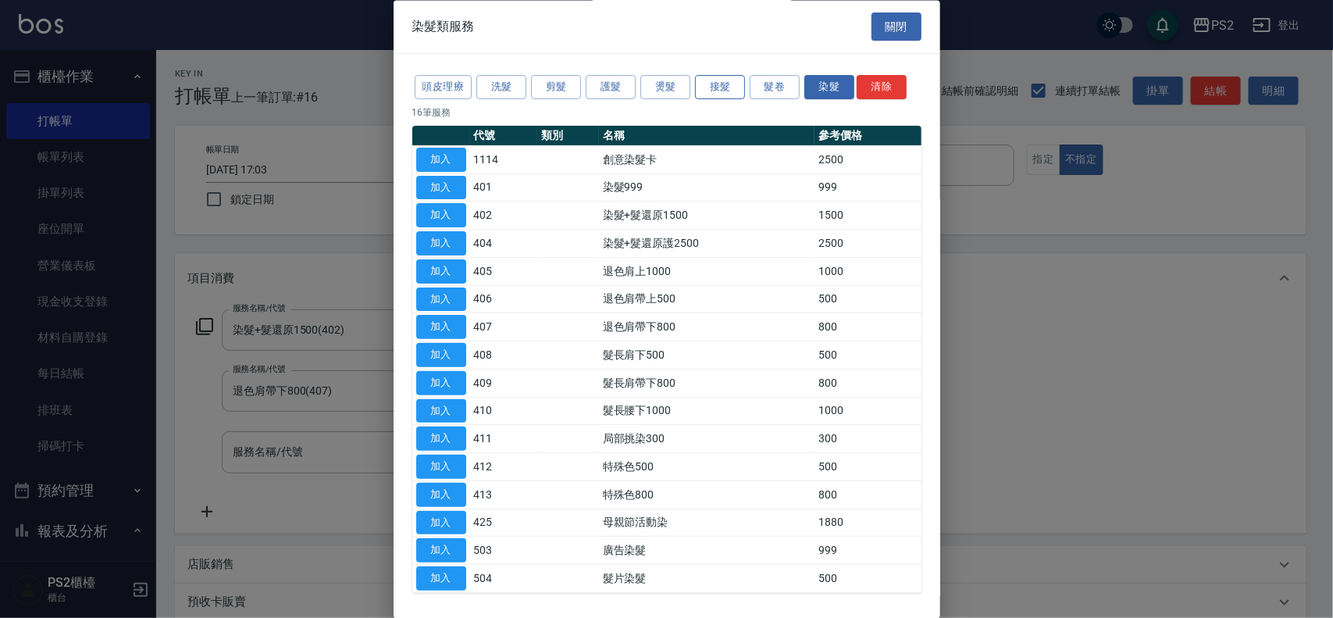
click at [728, 88] on button "接髮" at bounding box center [720, 88] width 50 height 24
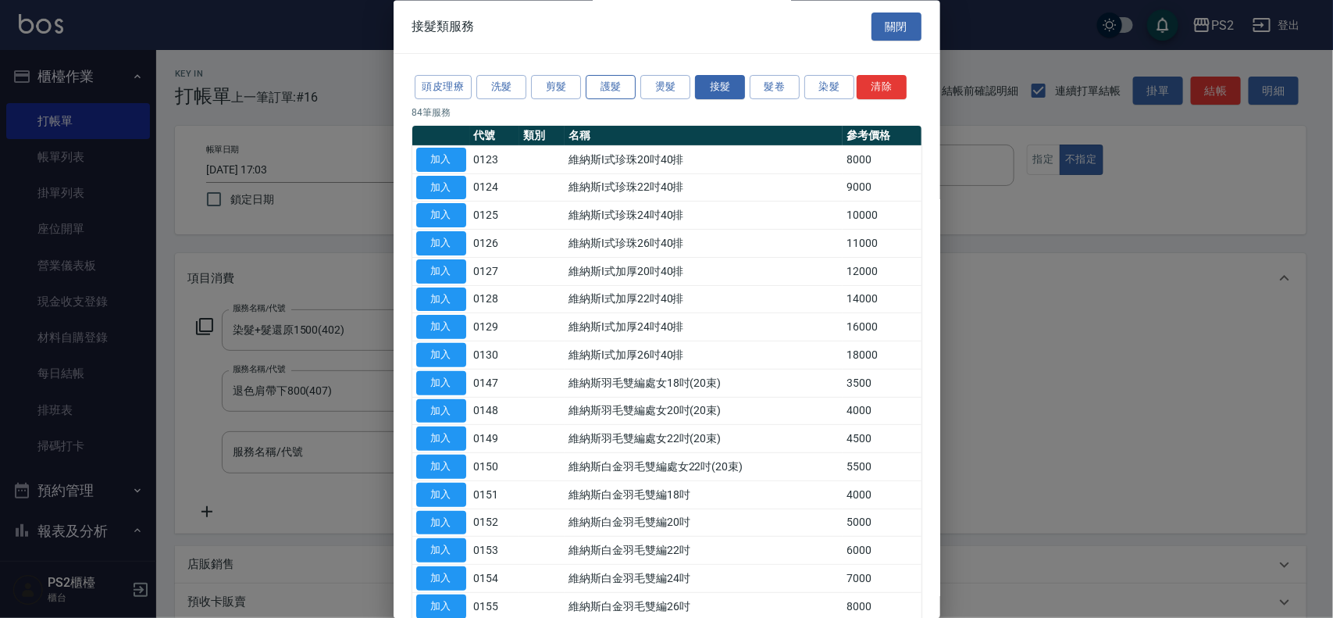
click at [619, 87] on button "護髮" at bounding box center [611, 88] width 50 height 24
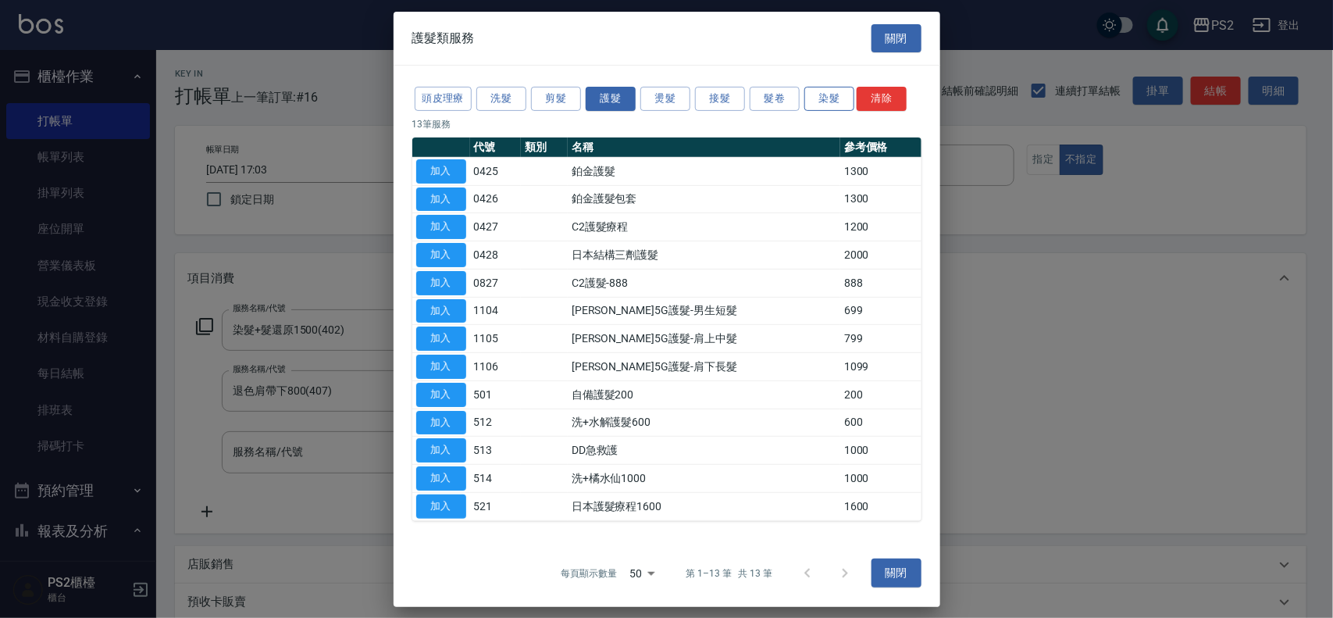
click at [816, 99] on button "染髮" at bounding box center [829, 99] width 50 height 24
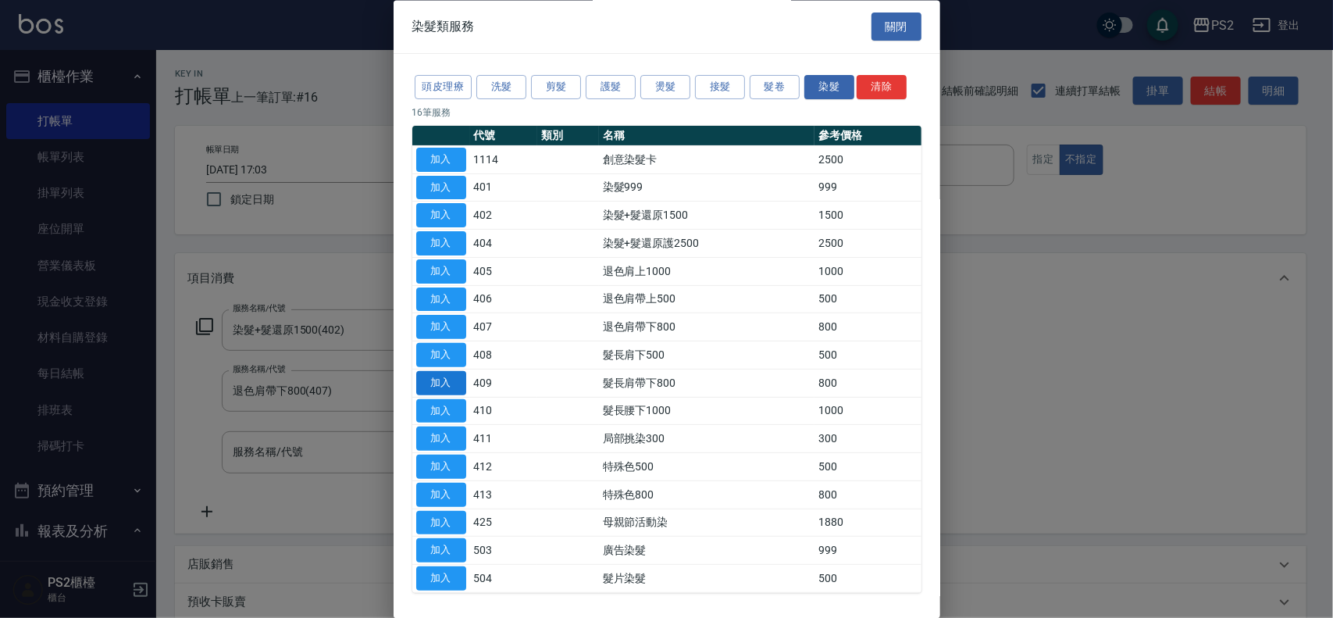
click at [442, 380] on button "加入" at bounding box center [441, 383] width 50 height 24
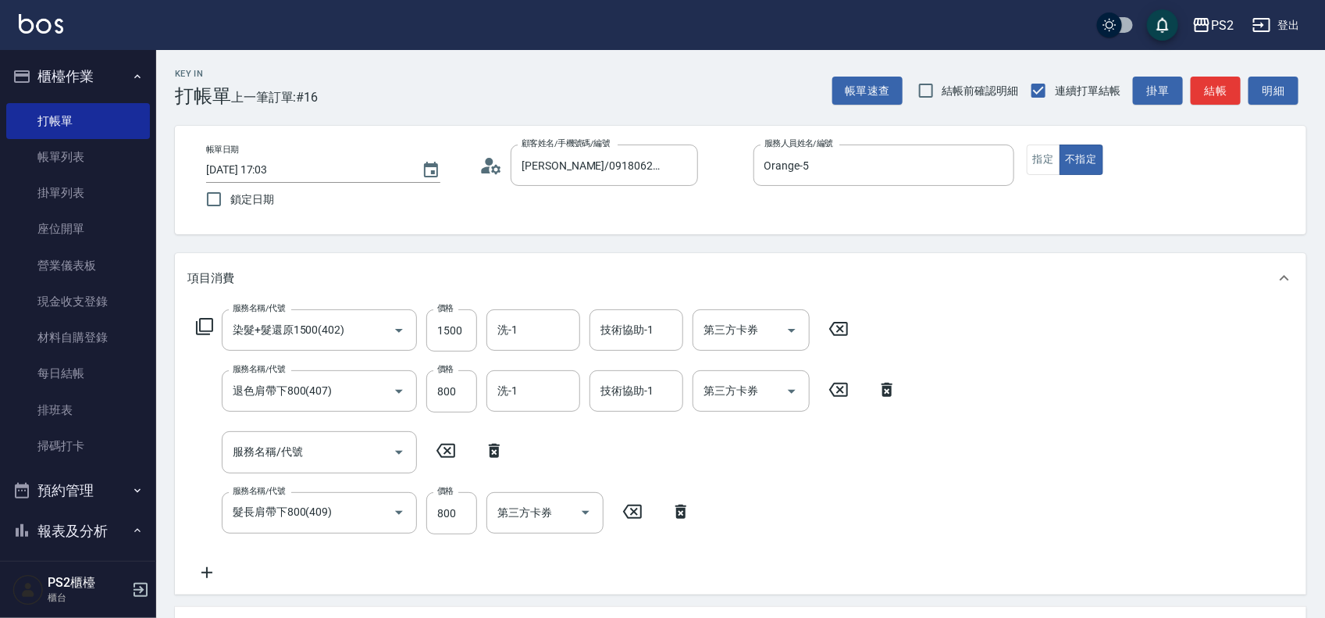
click at [497, 450] on icon at bounding box center [494, 451] width 11 height 14
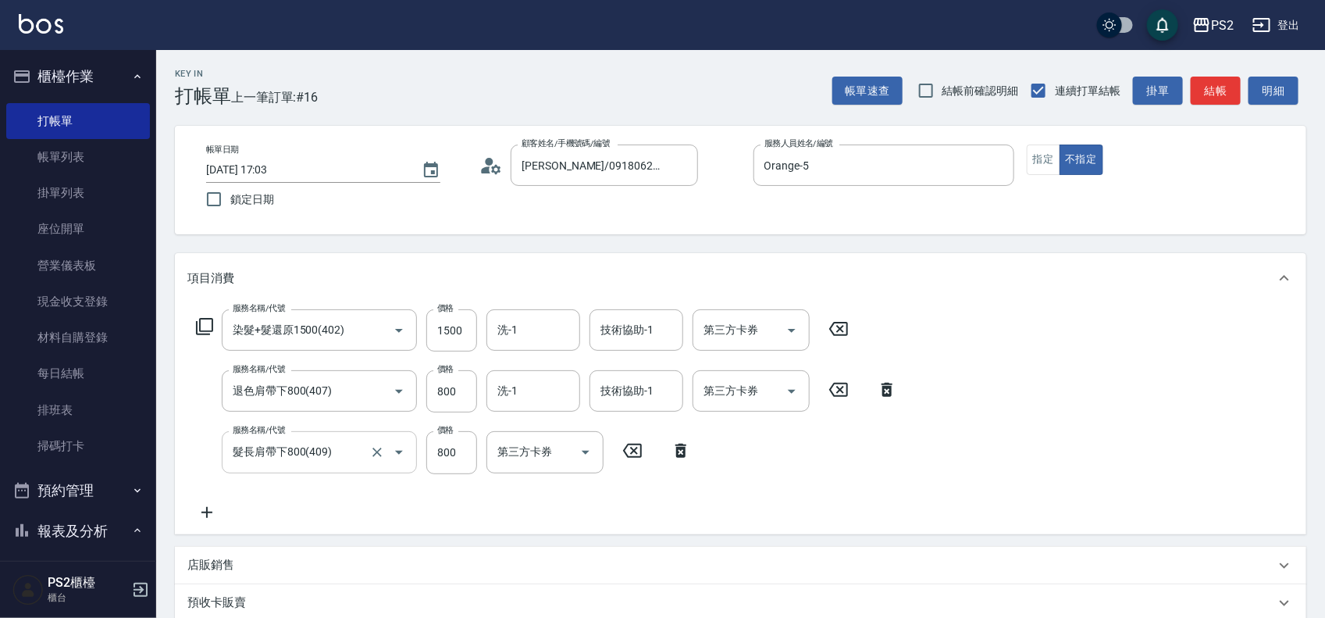
click at [359, 455] on input "髮長肩帶下800(409)" at bounding box center [297, 451] width 137 height 27
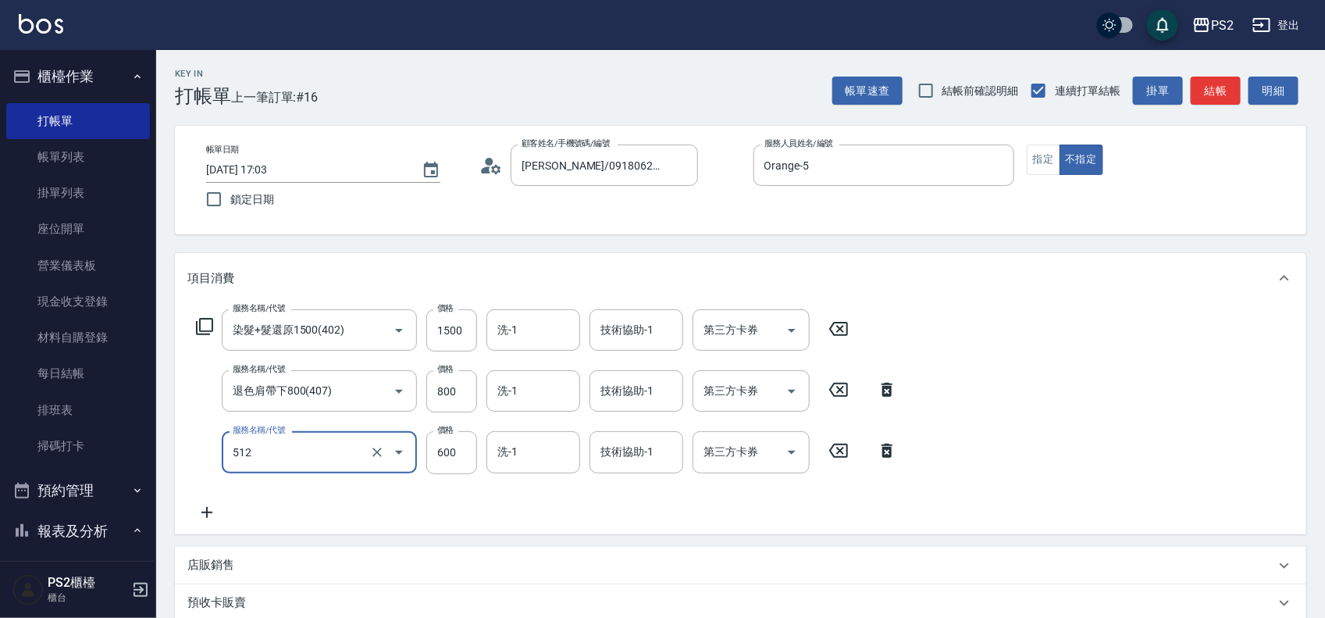
type input "洗+水解護髮600(512)"
click at [380, 387] on icon "Clear" at bounding box center [377, 391] width 9 height 9
type input "退色肩帶下800(407)"
click at [376, 393] on icon "Clear" at bounding box center [377, 391] width 16 height 16
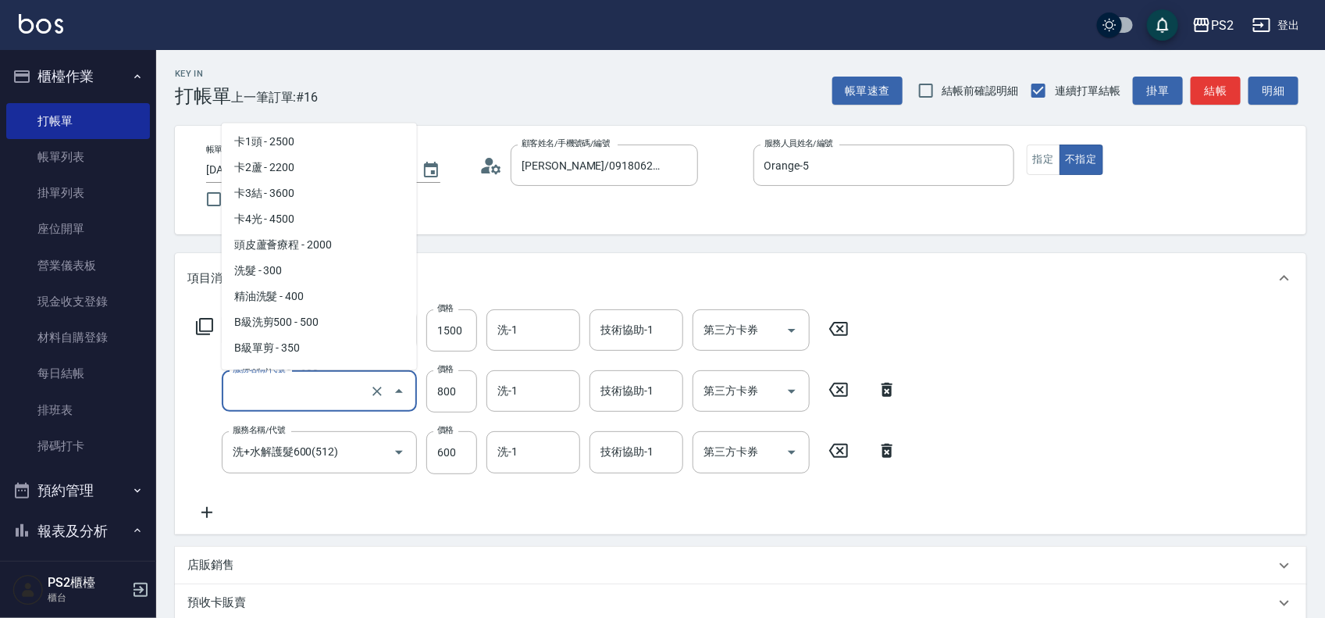
click at [326, 389] on input "服務名稱/代號" at bounding box center [297, 390] width 137 height 27
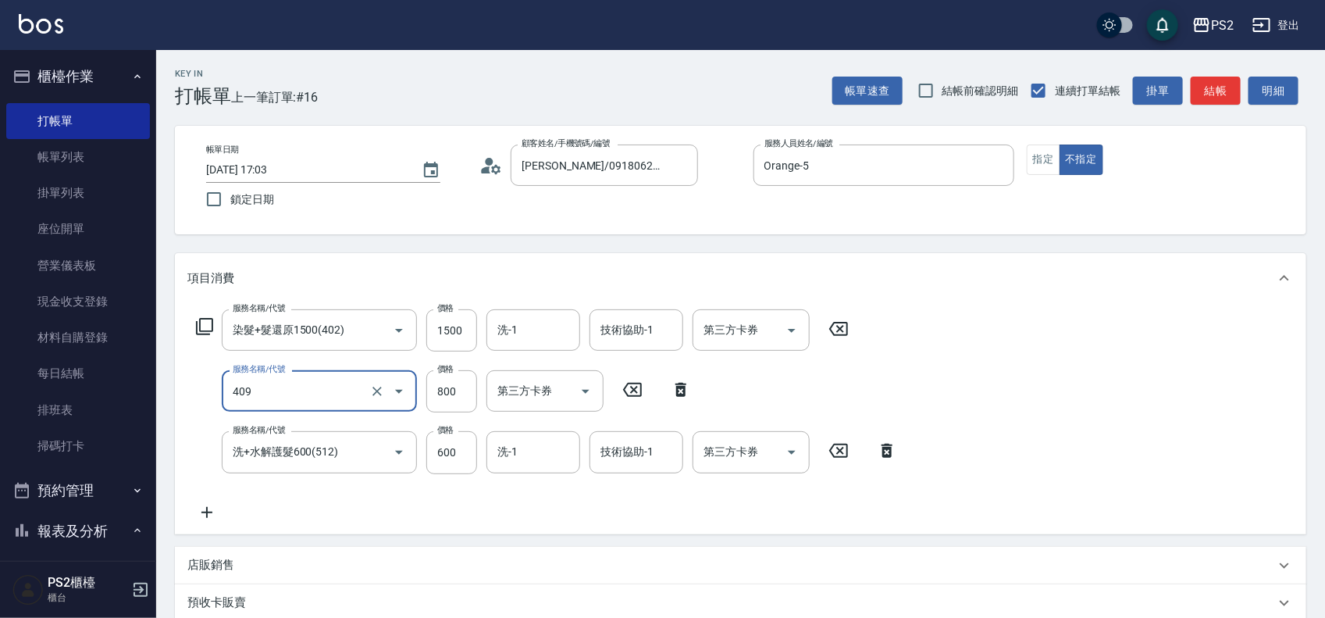
type input "髮長肩帶下800(409)"
type input "2000"
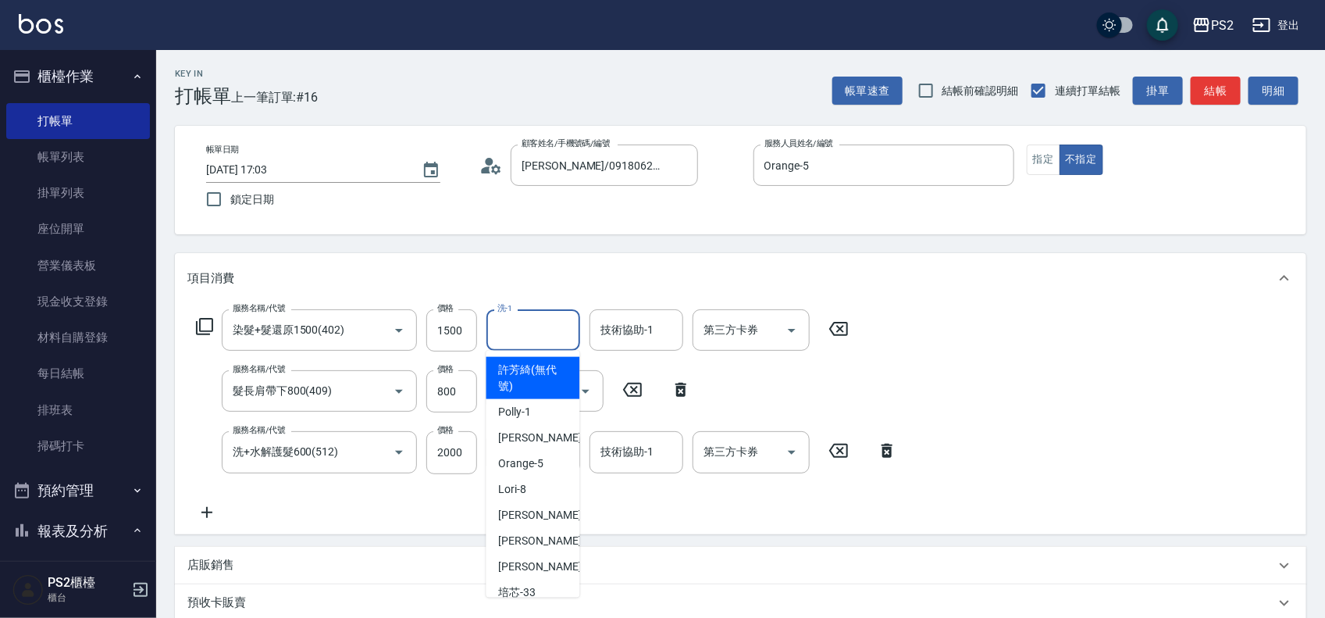
click at [525, 322] on input "洗-1" at bounding box center [534, 329] width 80 height 27
click at [654, 342] on input "技術協助-1" at bounding box center [637, 329] width 80 height 27
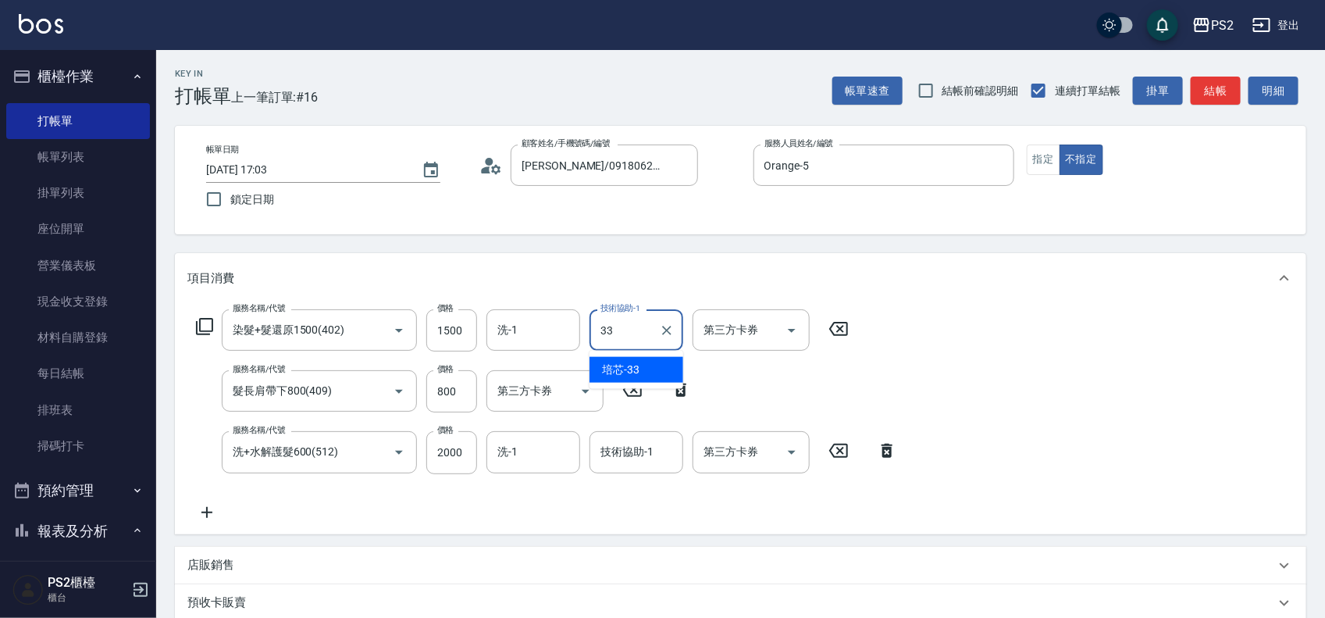
type input "培芯-33"
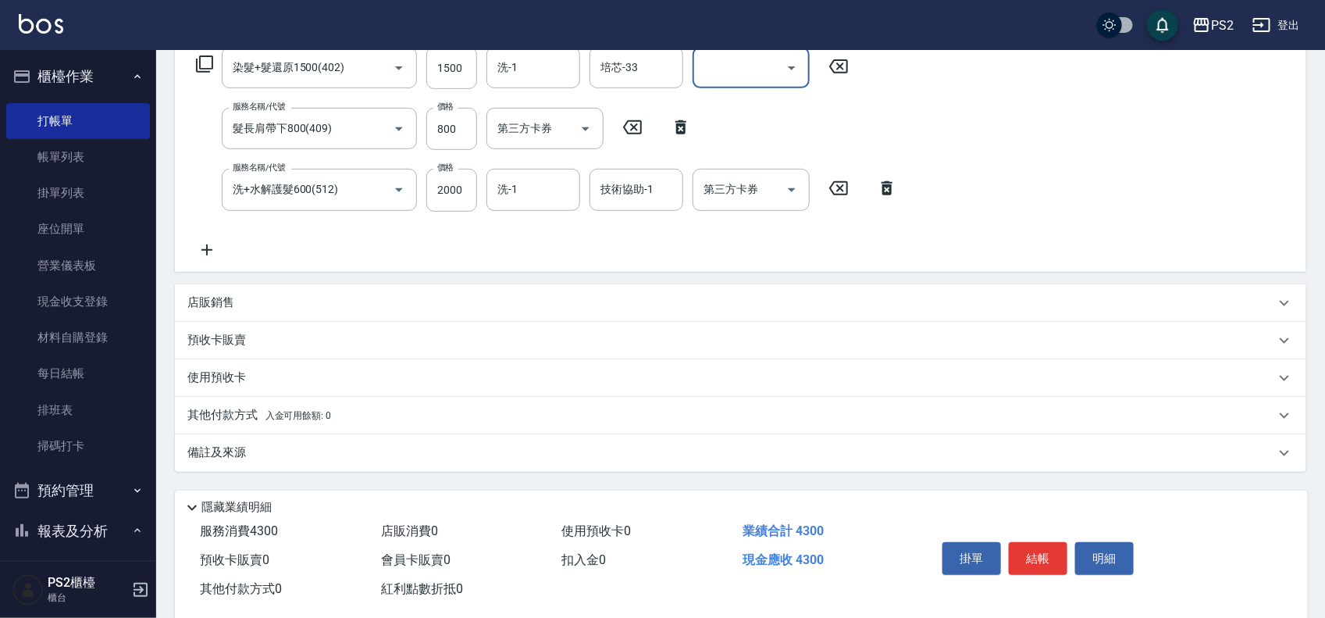
scroll to position [291, 0]
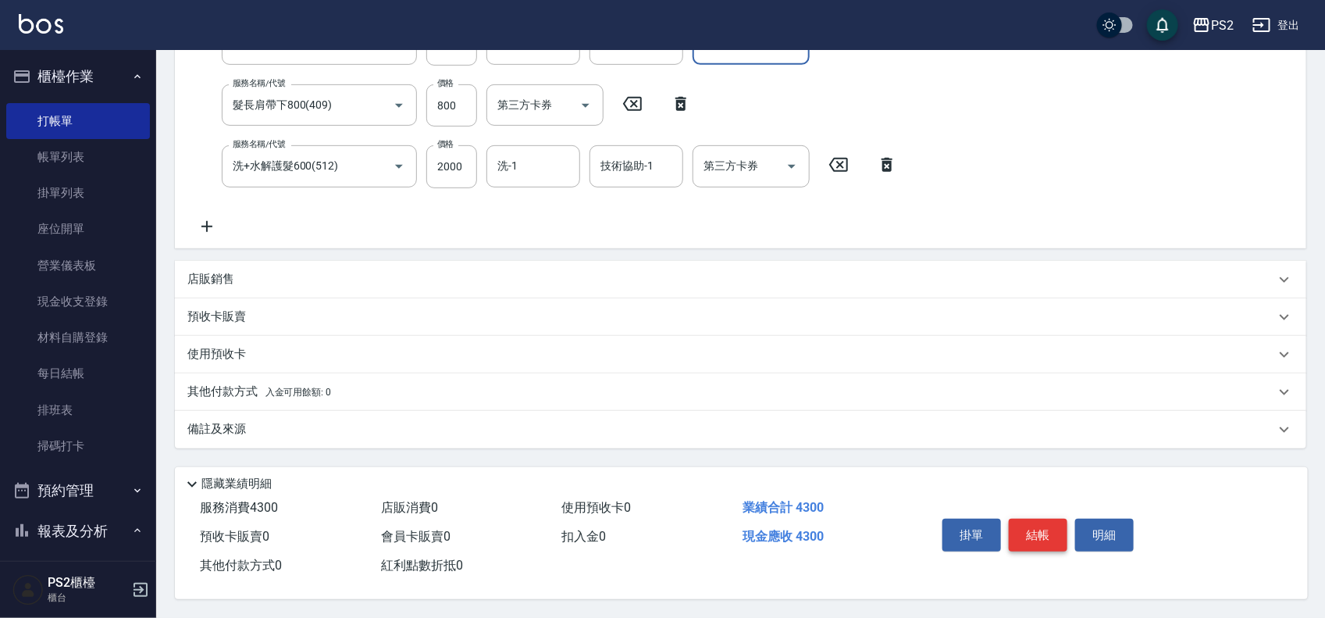
click at [1053, 530] on button "結帳" at bounding box center [1038, 535] width 59 height 33
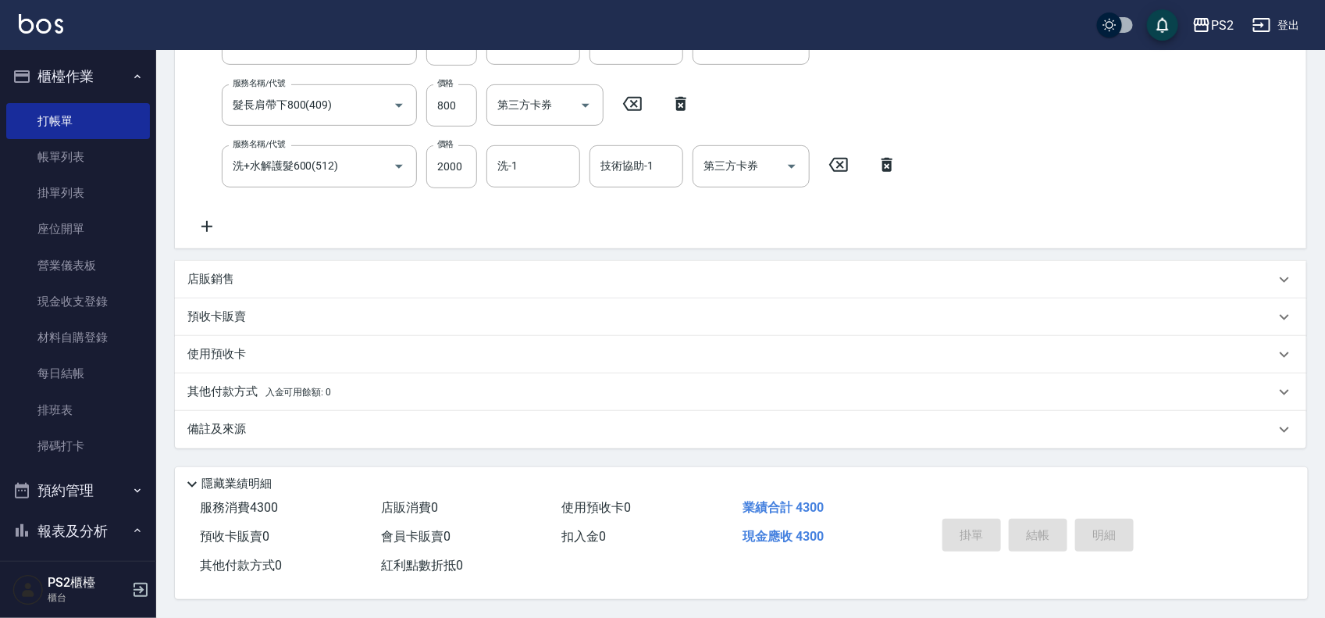
type input "2025/09/14 17:07"
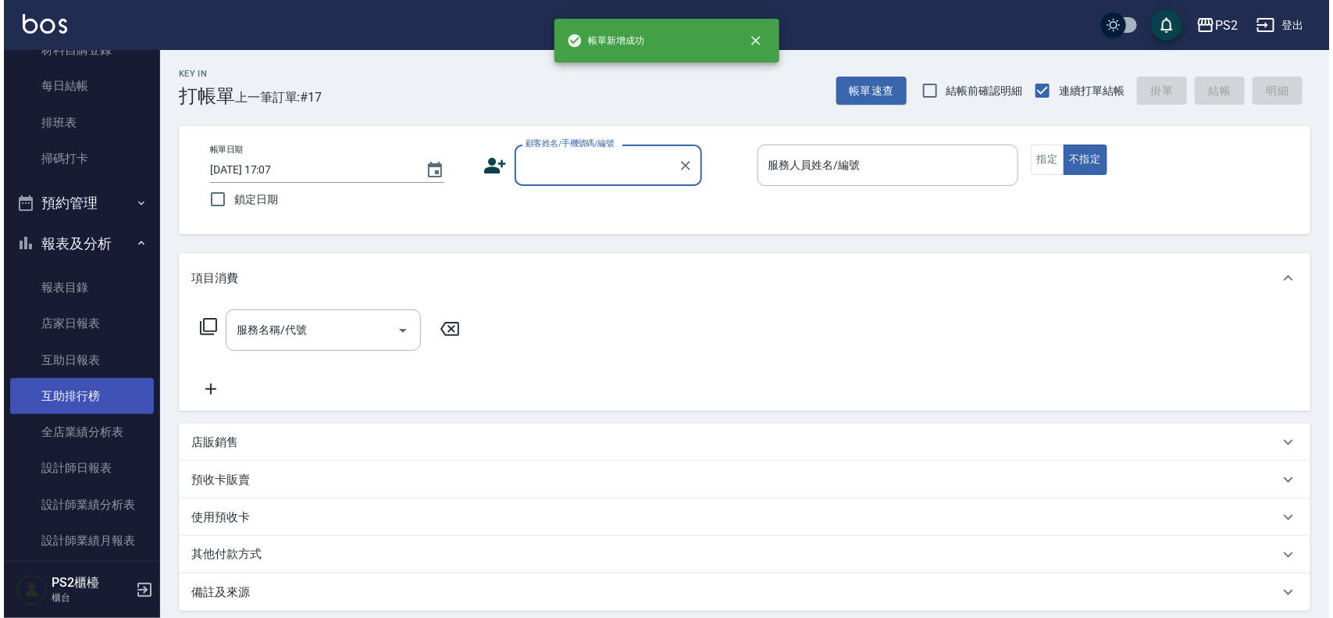
scroll to position [293, 0]
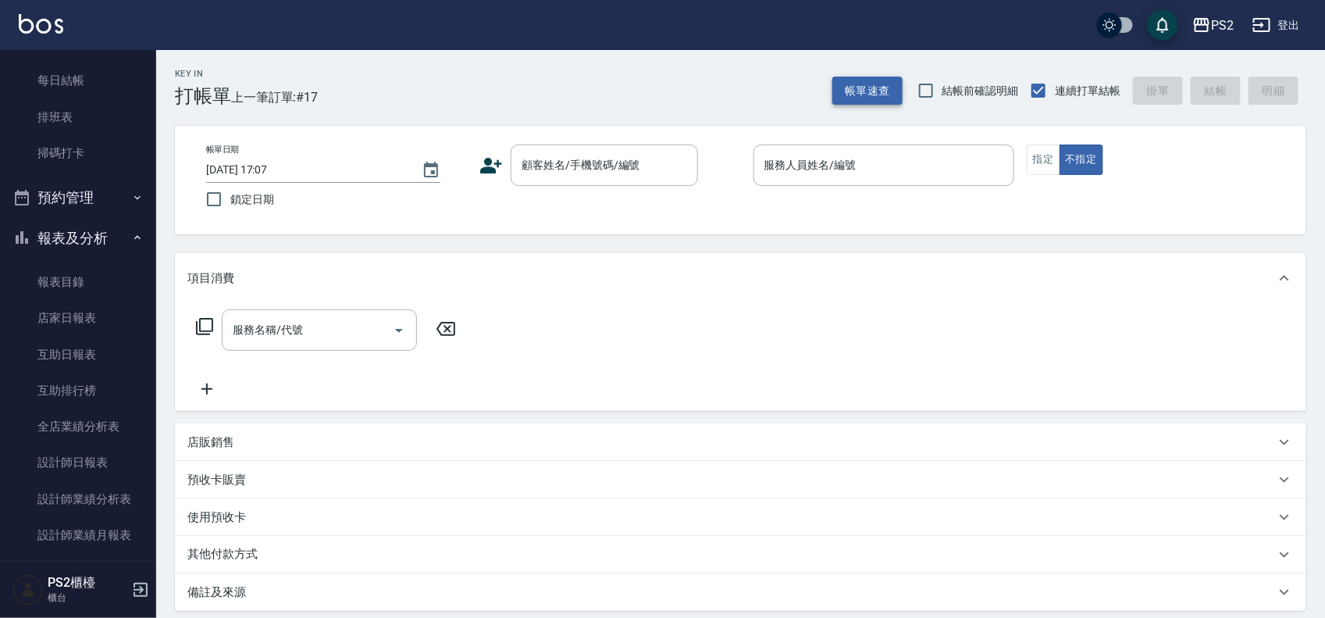
click at [865, 87] on button "帳單速查" at bounding box center [868, 91] width 70 height 29
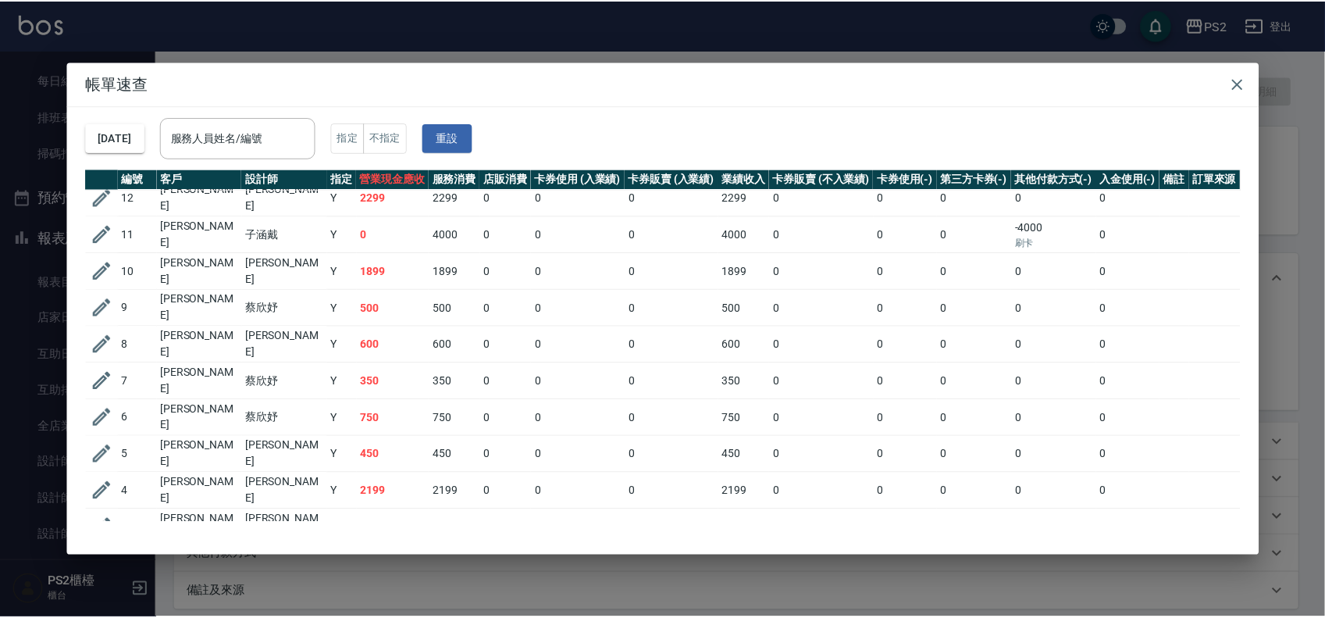
scroll to position [195, 0]
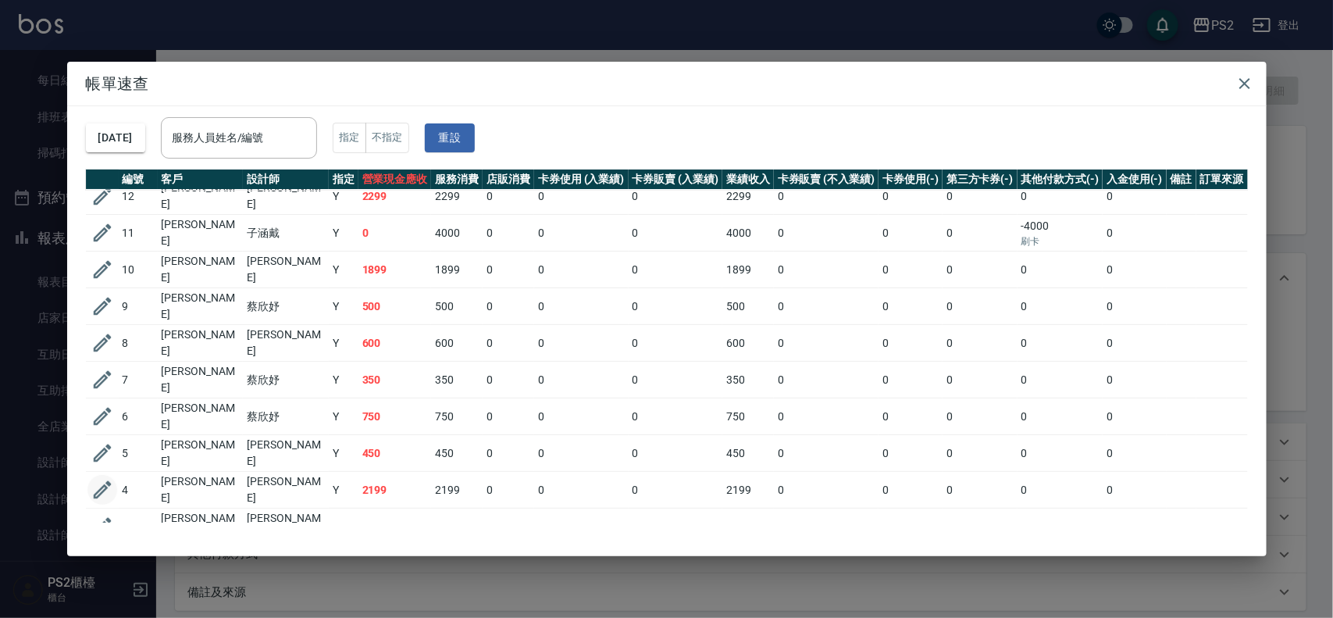
click at [102, 478] on icon "button" at bounding box center [102, 489] width 23 height 23
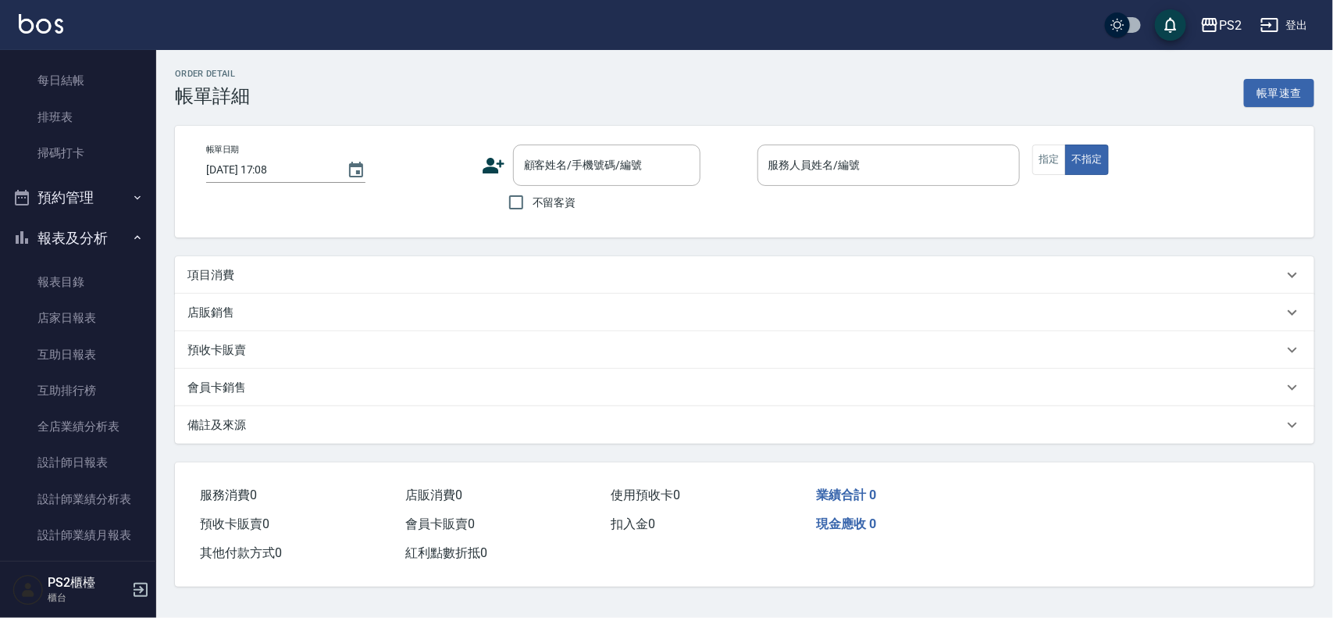
type input "2025/09/14 16:48"
type input "Polly-1"
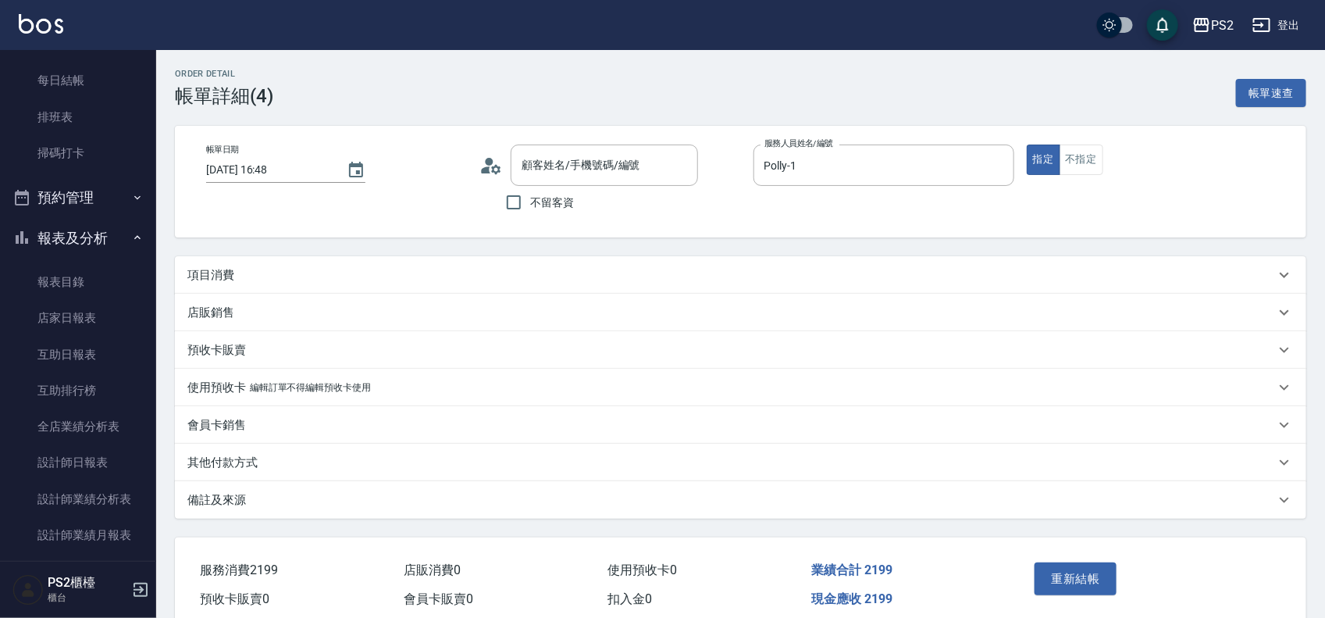
type input "蔡沛澐/0956676321/"
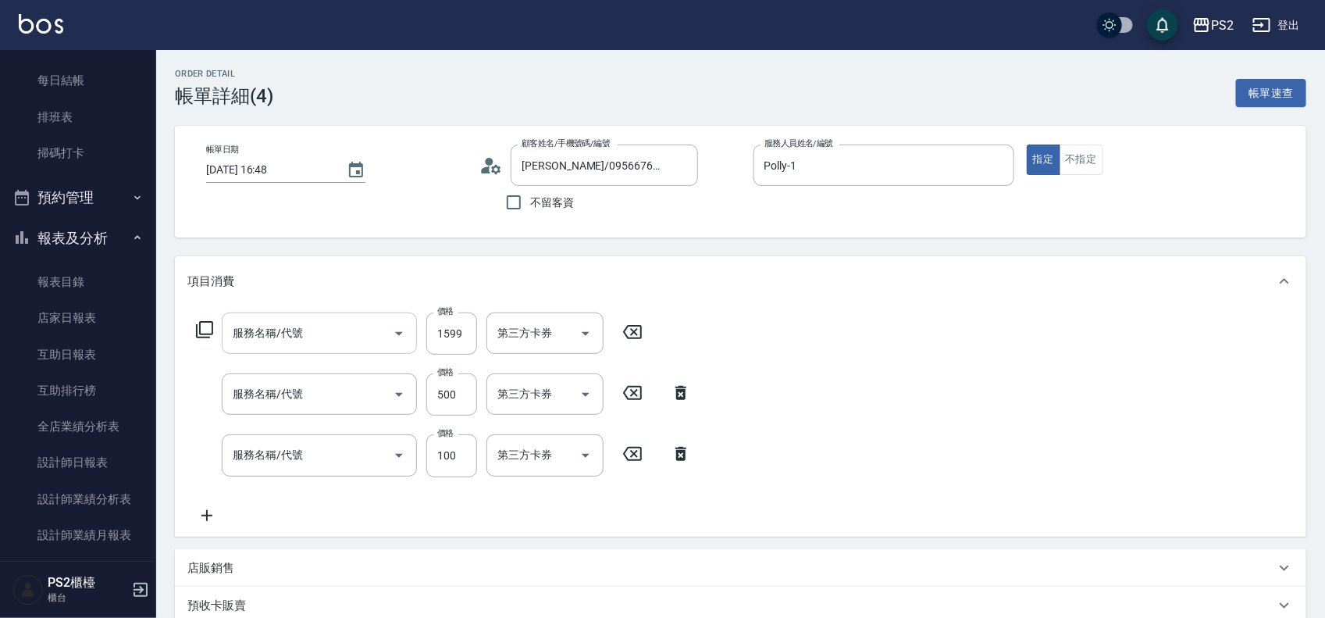
type input "廣告染髮(503)"
type input "退色肩帶上500(406)"
type input "洗+水解護髮600(512)"
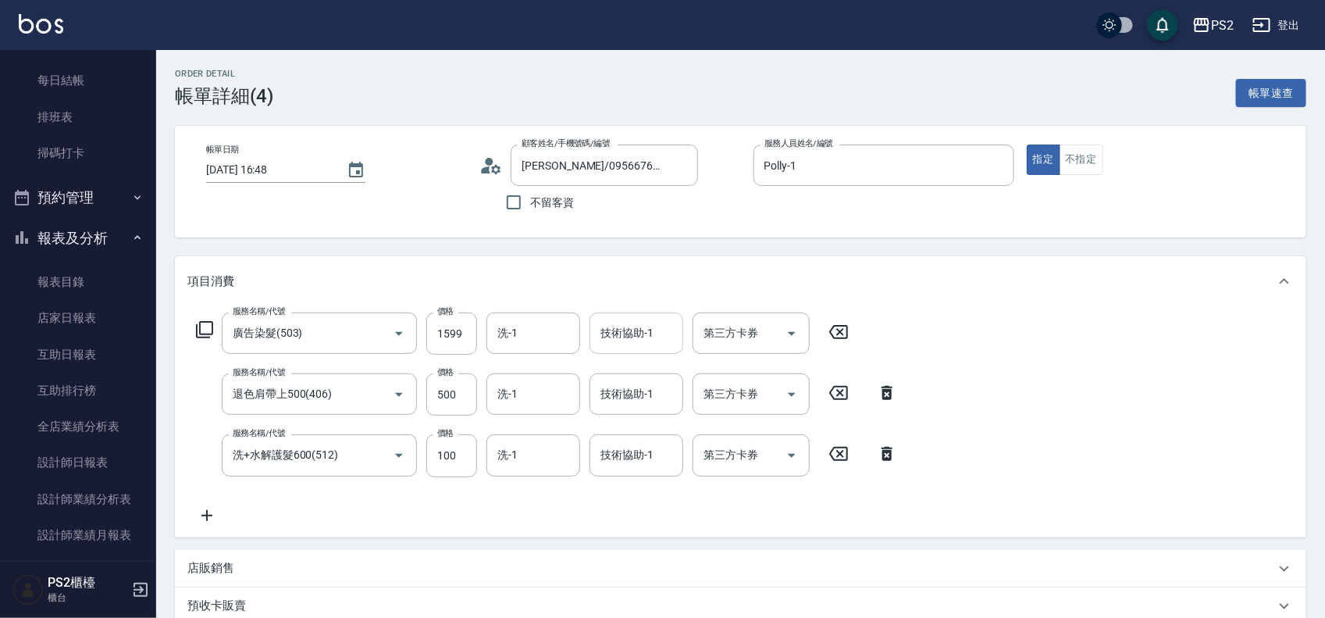
click at [641, 325] on input "技術協助-1" at bounding box center [637, 332] width 80 height 27
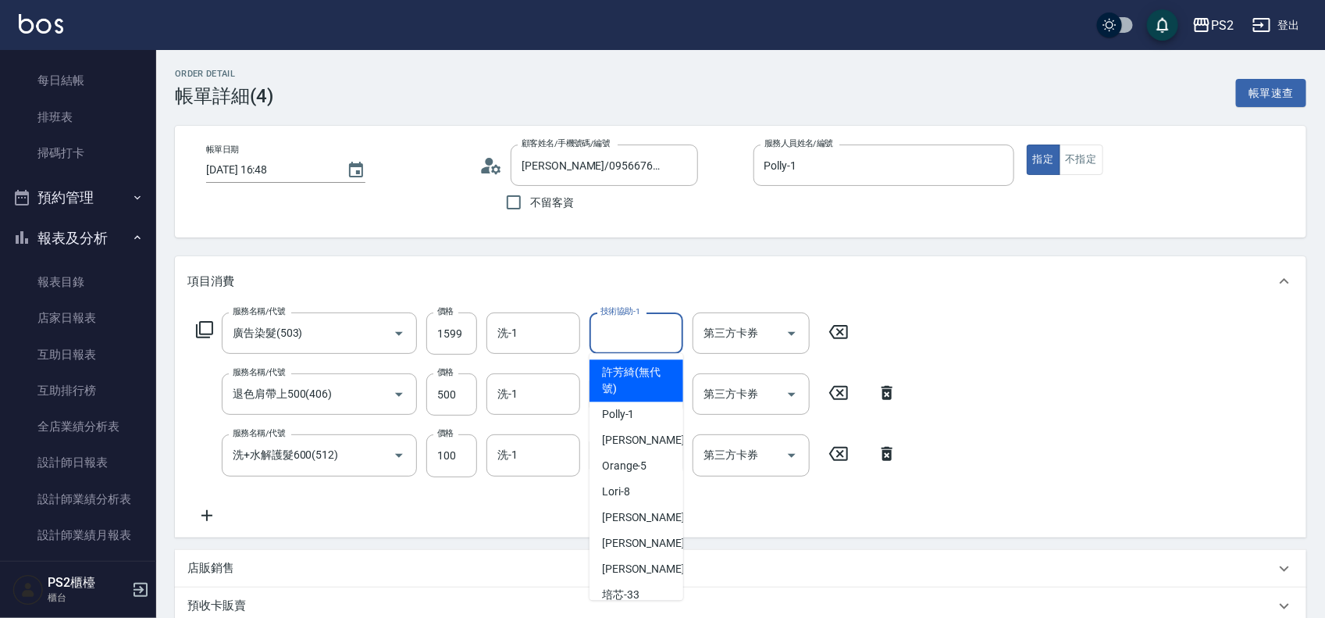
click at [642, 338] on input "技術協助-1" at bounding box center [637, 332] width 80 height 27
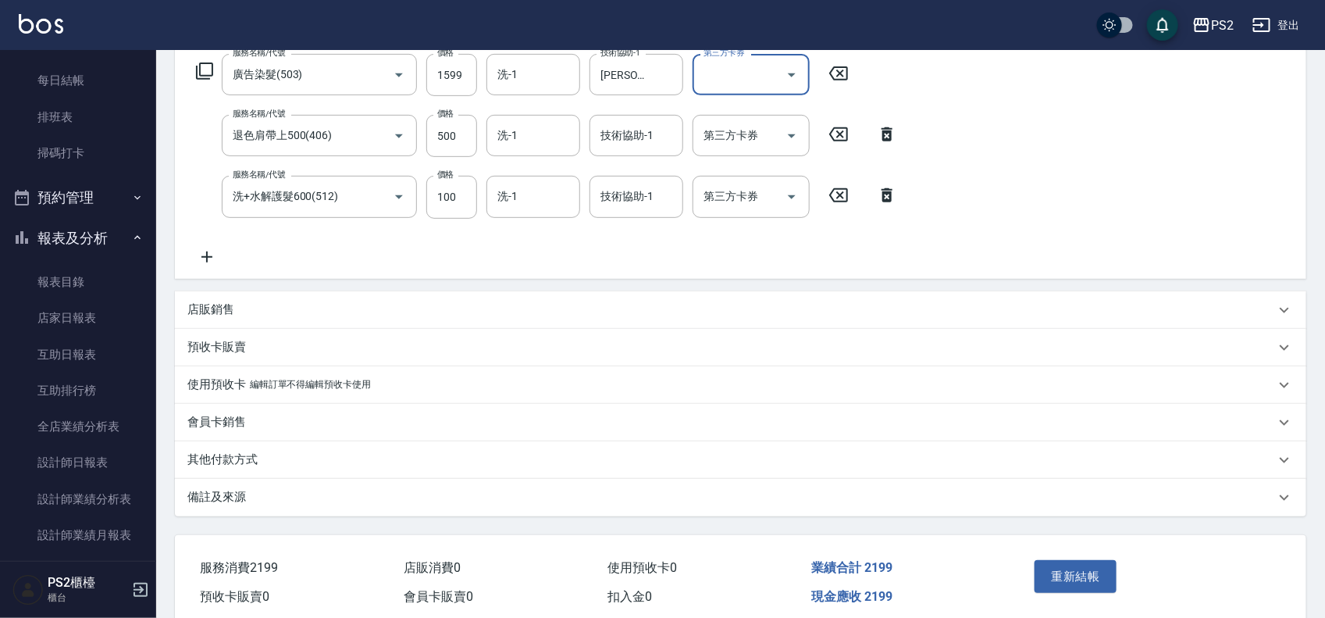
scroll to position [324, 0]
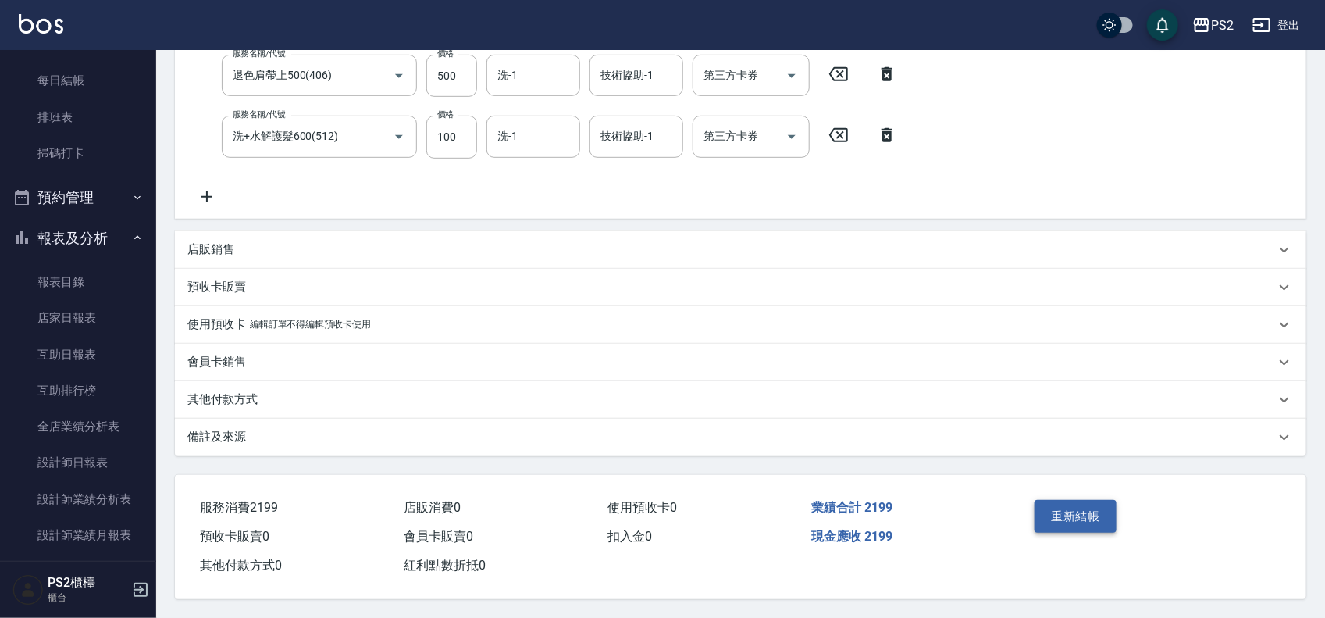
click at [1090, 508] on button "重新結帳" at bounding box center [1076, 516] width 83 height 33
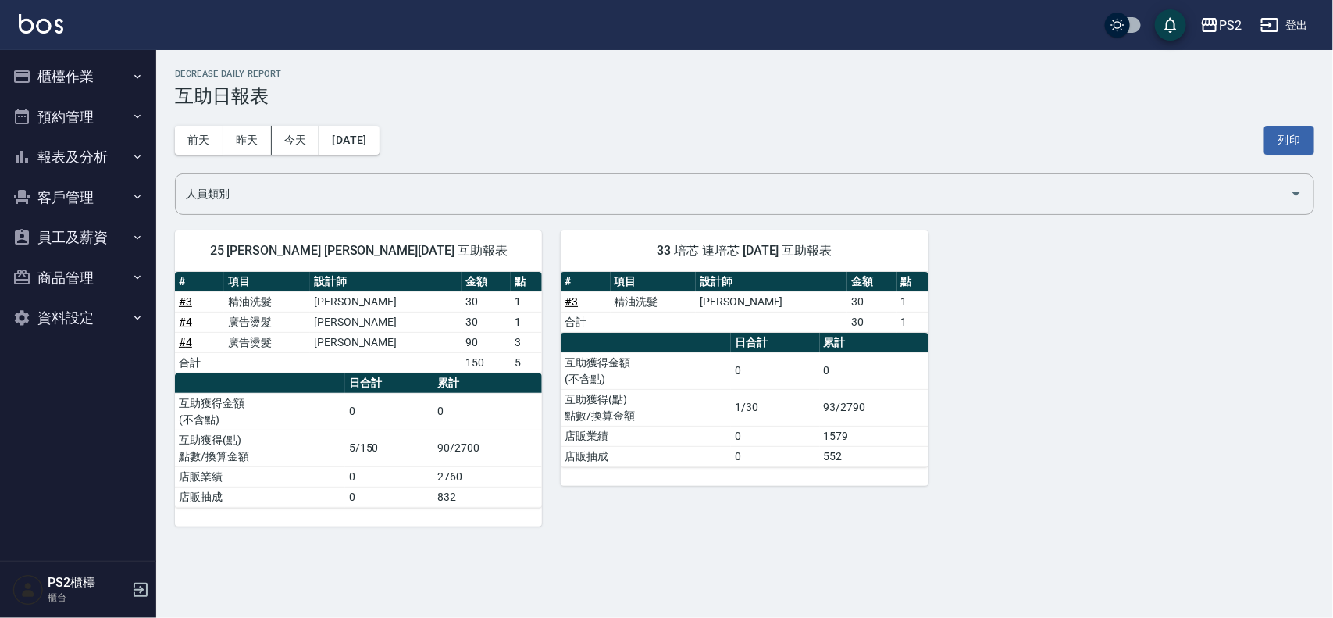
click at [114, 72] on button "櫃檯作業" at bounding box center [78, 76] width 144 height 41
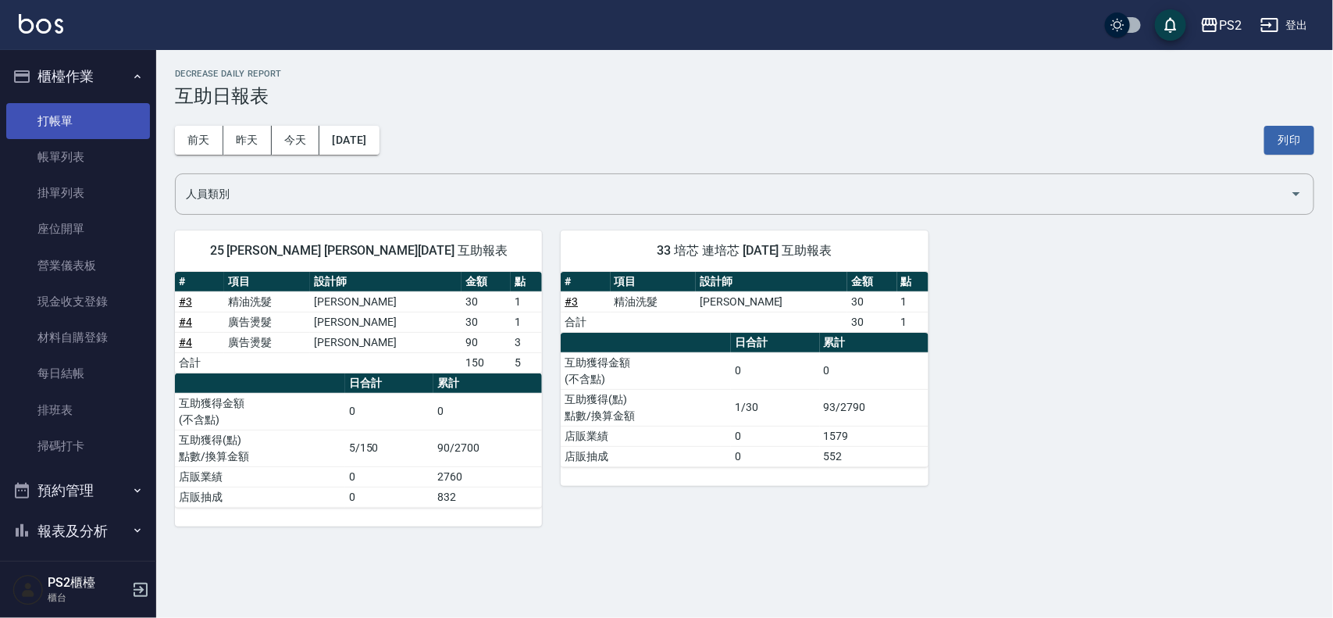
click at [119, 123] on link "打帳單" at bounding box center [78, 121] width 144 height 36
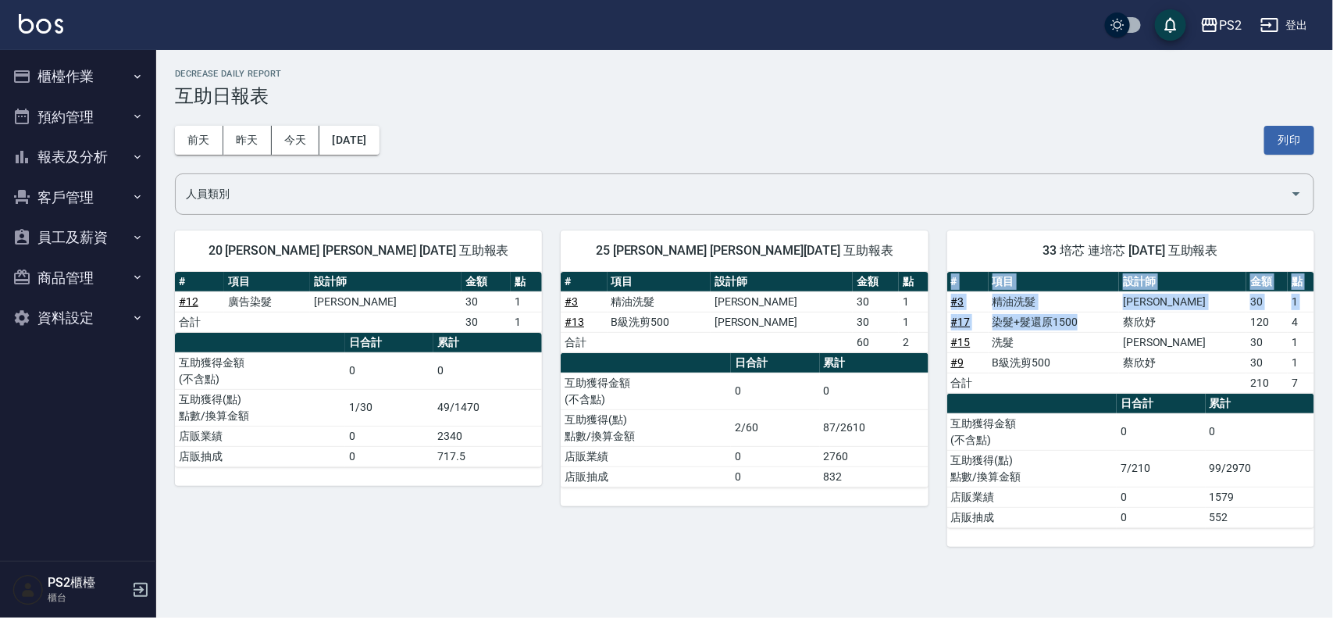
drag, startPoint x: 1157, startPoint y: 323, endPoint x: 1332, endPoint y: 324, distance: 175.7
click at [1332, 324] on div "PS2 2025-09-14 互助日報表 列印時間： 2025-09-14-17:07 Decrease Daily Report 互助日報表 前天 昨天 今…" at bounding box center [744, 307] width 1177 height 515
click at [1288, 325] on td "4" at bounding box center [1301, 322] width 27 height 20
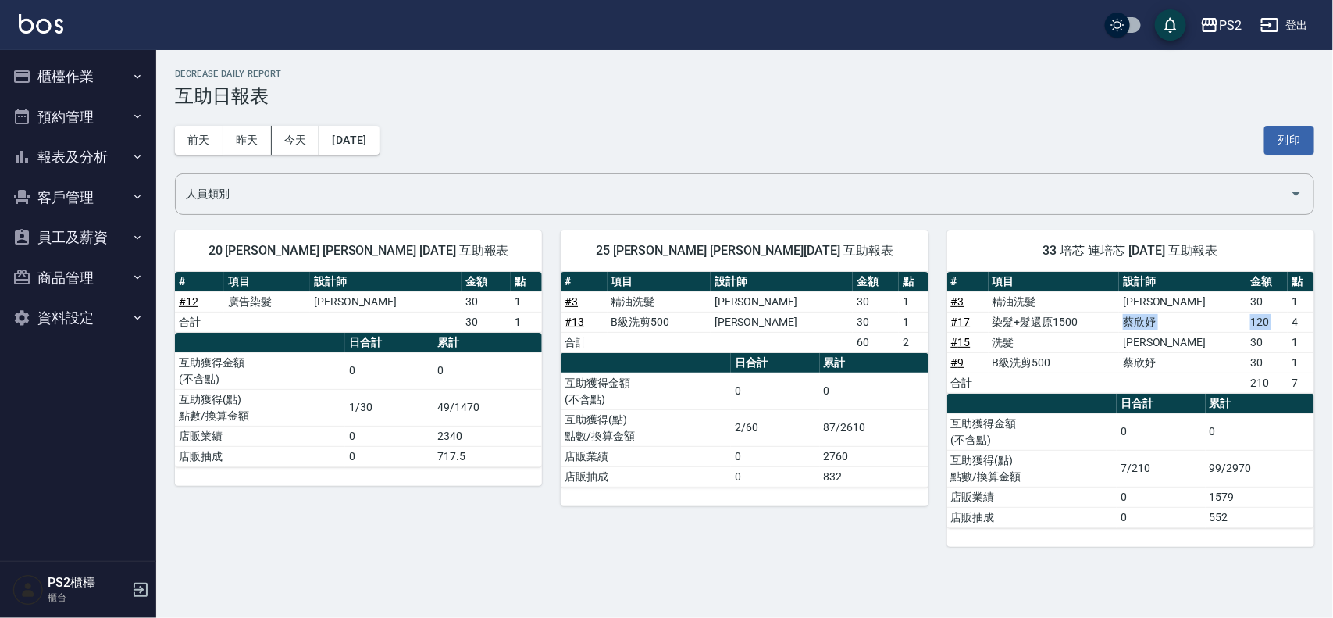
drag, startPoint x: 1109, startPoint y: 318, endPoint x: 1296, endPoint y: 322, distance: 187.5
click at [1290, 323] on tr "# 17 染髮+髮還原1500 蔡欣妤 120 4" at bounding box center [1130, 322] width 367 height 20
click at [1296, 322] on td "4" at bounding box center [1301, 322] width 27 height 20
click at [1270, 330] on td "120" at bounding box center [1266, 322] width 41 height 20
drag, startPoint x: 888, startPoint y: 298, endPoint x: 957, endPoint y: 303, distance: 68.9
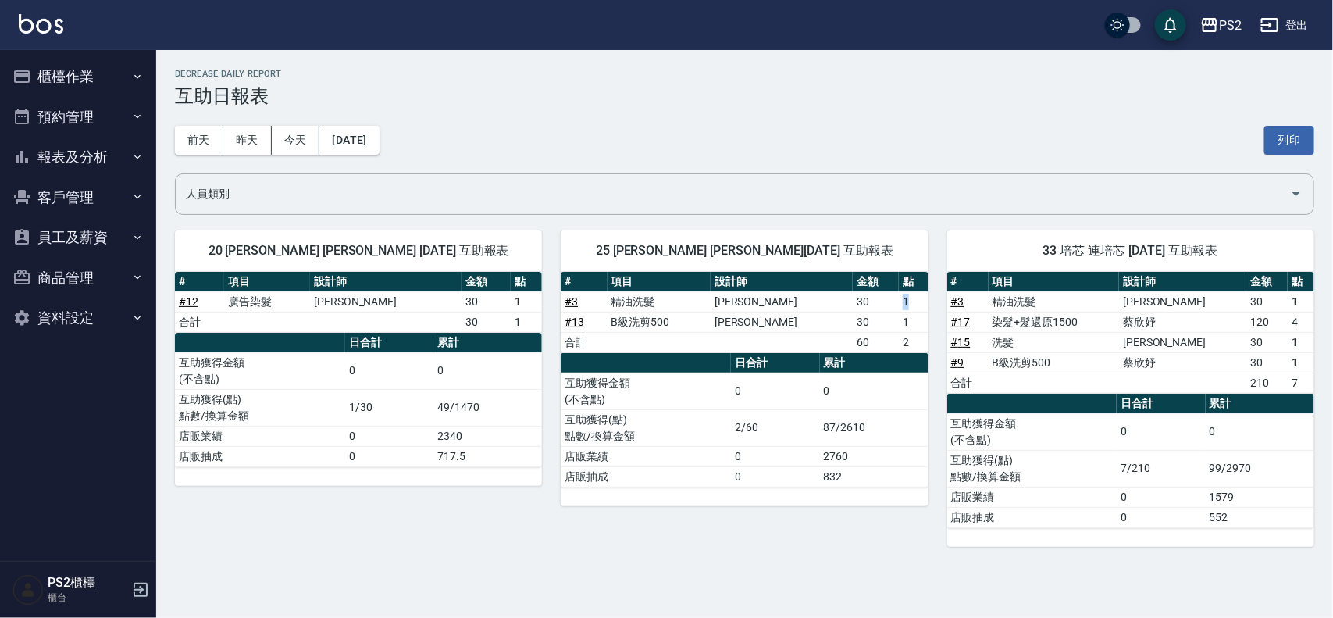
click at [953, 303] on div "20 冠霖 陳冠霖 09/14/2025 互助報表 # 項目 設計師 金額 點 # 12 廣告染髮 呂哲弘 30 1 合計 30 1 日合計 累計 互助獲得金…" at bounding box center [735, 379] width 1158 height 335
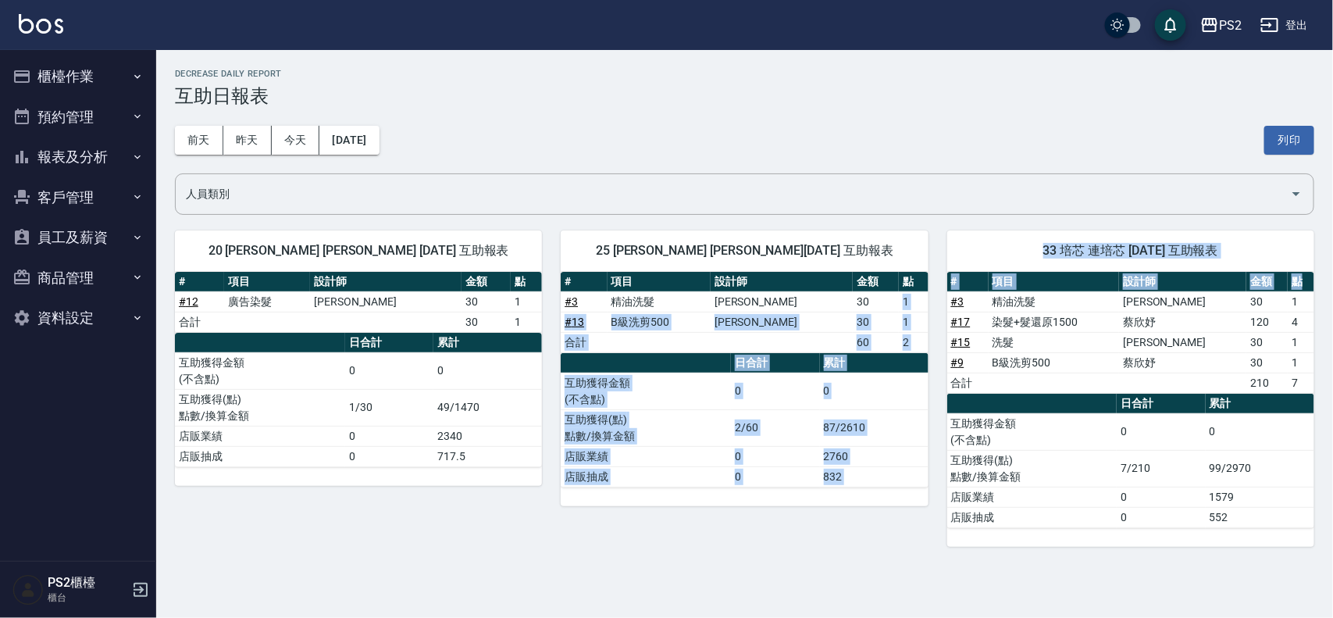
click at [957, 303] on link "# 3" at bounding box center [957, 301] width 13 height 12
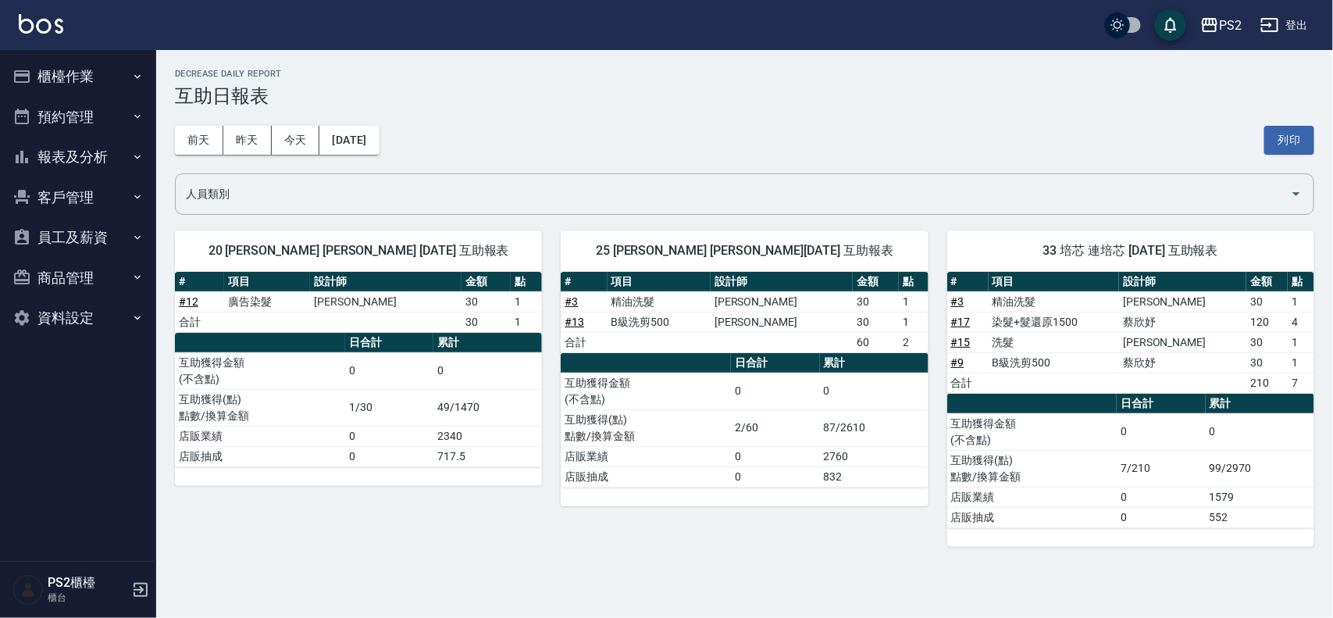
click at [1161, 375] on td "a dense table" at bounding box center [1182, 383] width 127 height 20
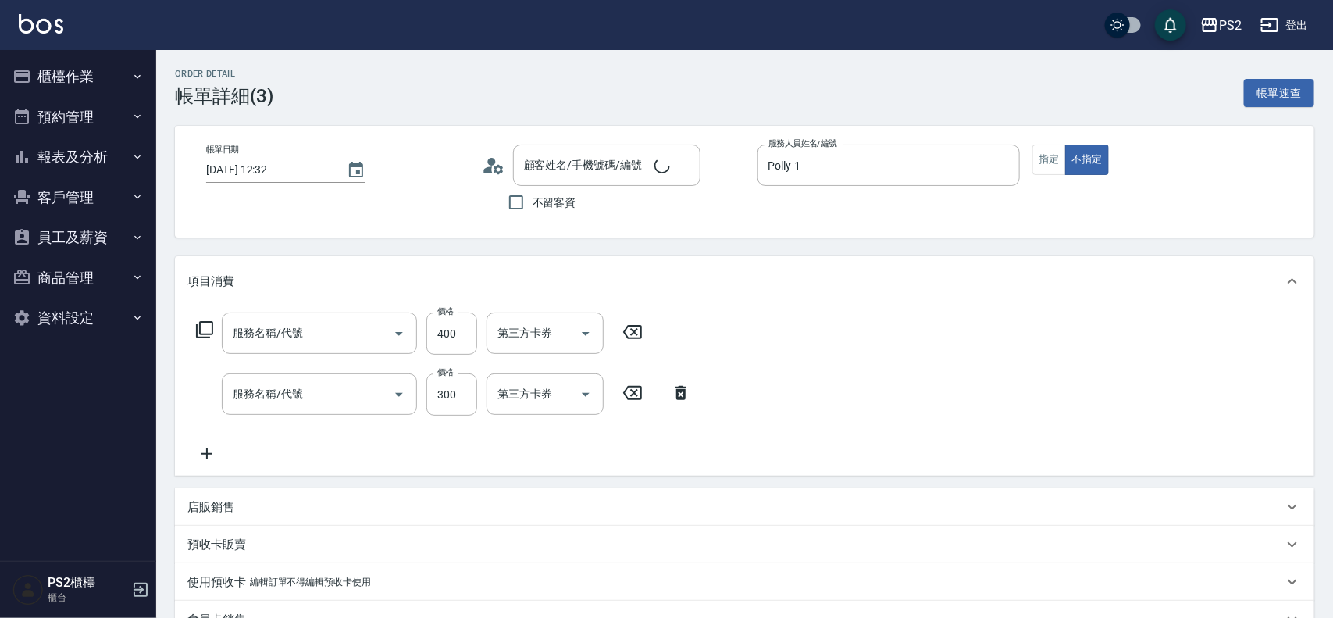
type input "[DATE] 12:32"
type input "Polly-1"
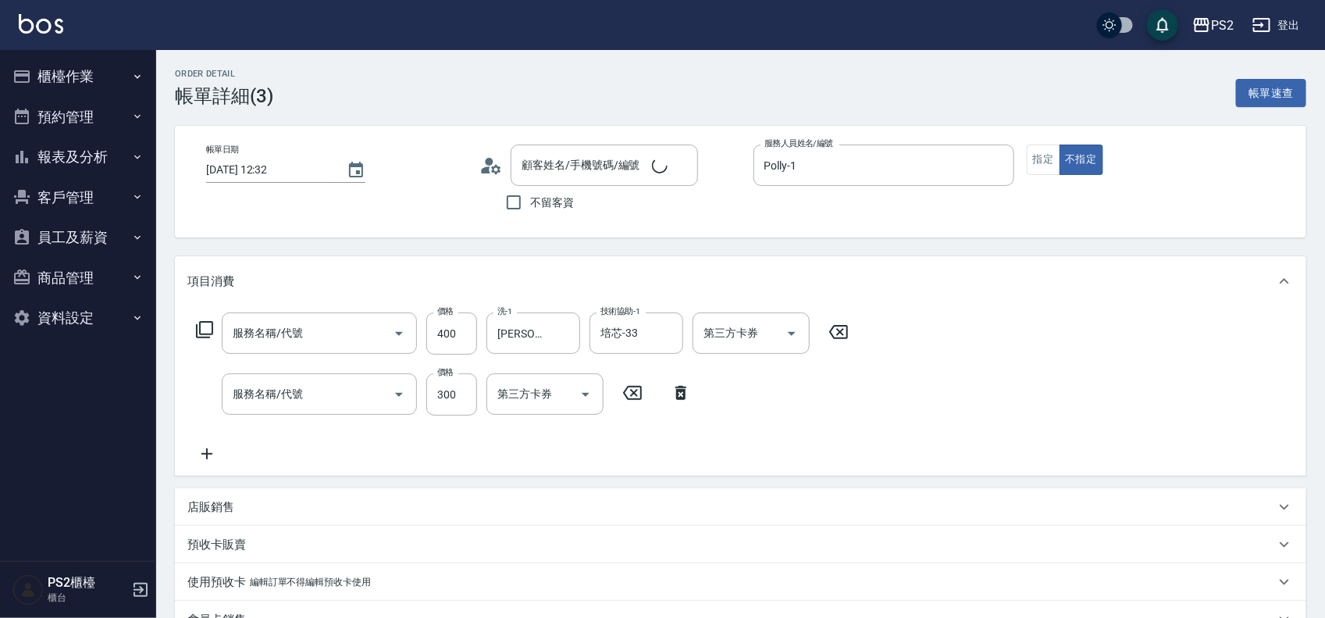
type input "李國正/0987508583/"
type input "精油洗髮(102)"
type input "C級單剪300(204)"
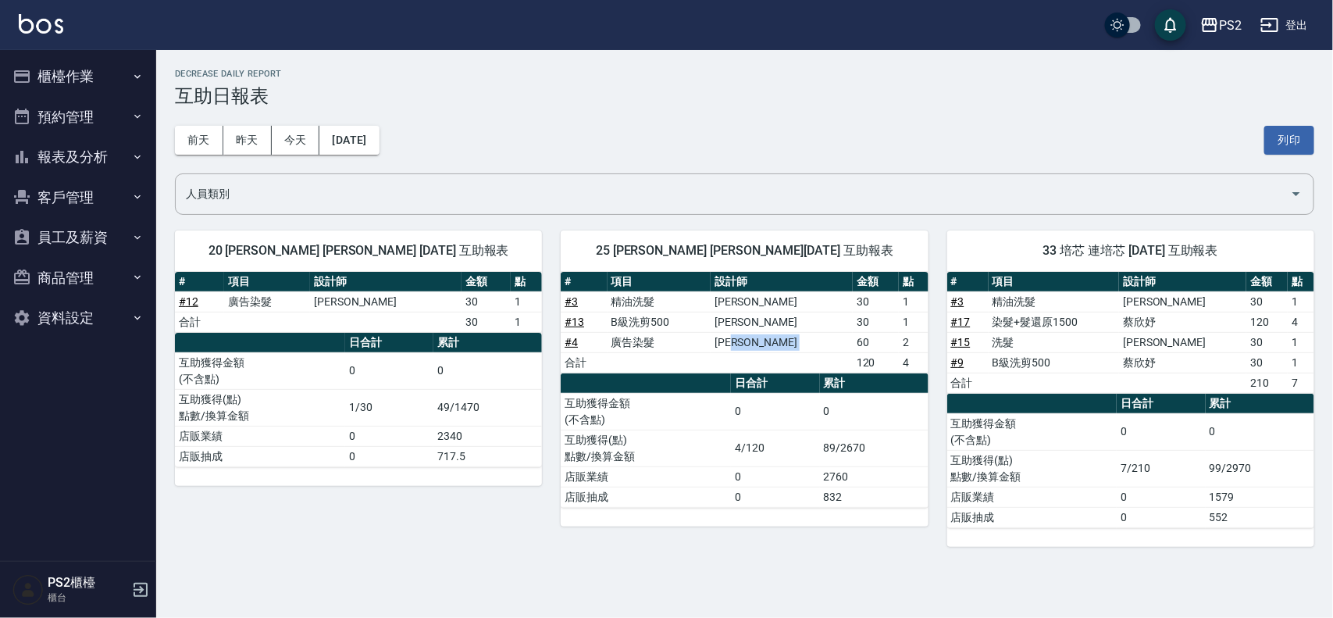
drag, startPoint x: 826, startPoint y: 344, endPoint x: 904, endPoint y: 344, distance: 78.1
click at [858, 344] on tr "# 4 廣告染髮 [PERSON_NAME] 60 2" at bounding box center [744, 342] width 367 height 20
click at [916, 344] on td "2" at bounding box center [913, 342] width 29 height 20
click at [911, 340] on td "2" at bounding box center [913, 342] width 29 height 20
drag, startPoint x: 826, startPoint y: 340, endPoint x: 883, endPoint y: 340, distance: 57.0
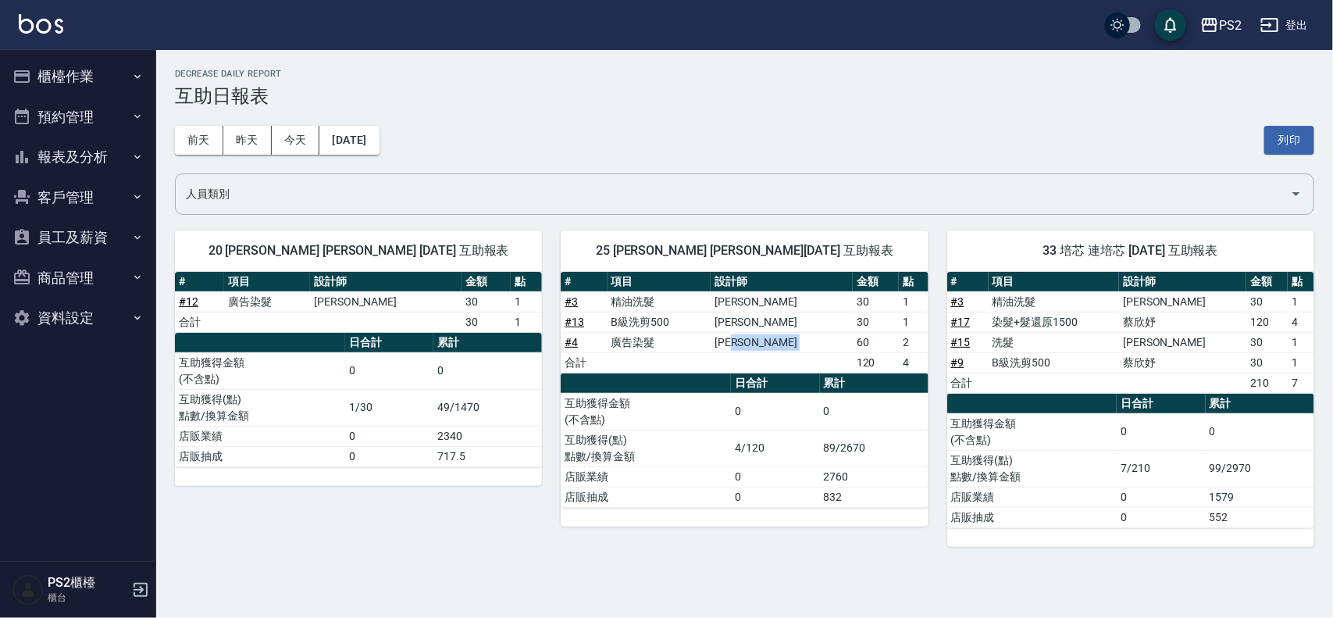
click at [845, 340] on tr "# 4 廣告染髮 [PERSON_NAME] 60 2" at bounding box center [744, 342] width 367 height 20
click at [915, 340] on td "2" at bounding box center [913, 342] width 29 height 20
click at [912, 340] on td "2" at bounding box center [913, 342] width 29 height 20
click at [580, 345] on td "# 4" at bounding box center [584, 342] width 46 height 20
click at [575, 345] on link "# 4" at bounding box center [571, 342] width 13 height 12
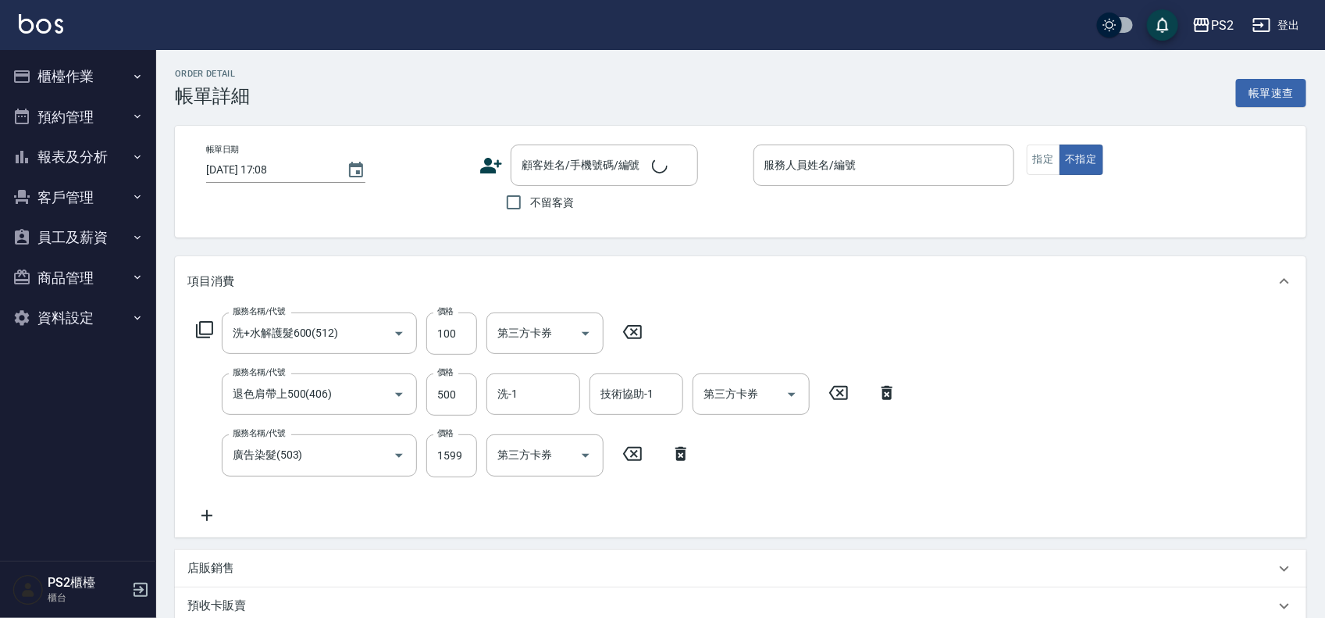
type input "[DATE] 16:48"
type input "Polly-1"
type input "[PERSON_NAME]/0956676321/"
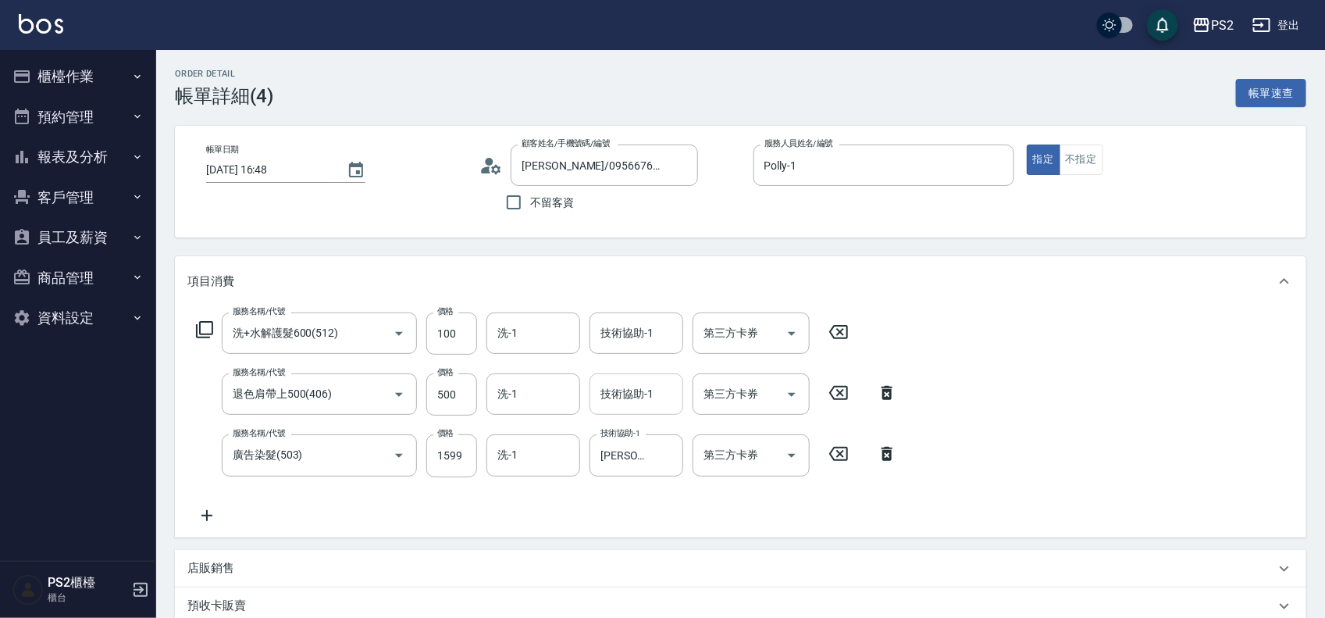
click at [634, 392] on input "技術協助-1" at bounding box center [637, 393] width 80 height 27
type input "[PERSON_NAME]-25"
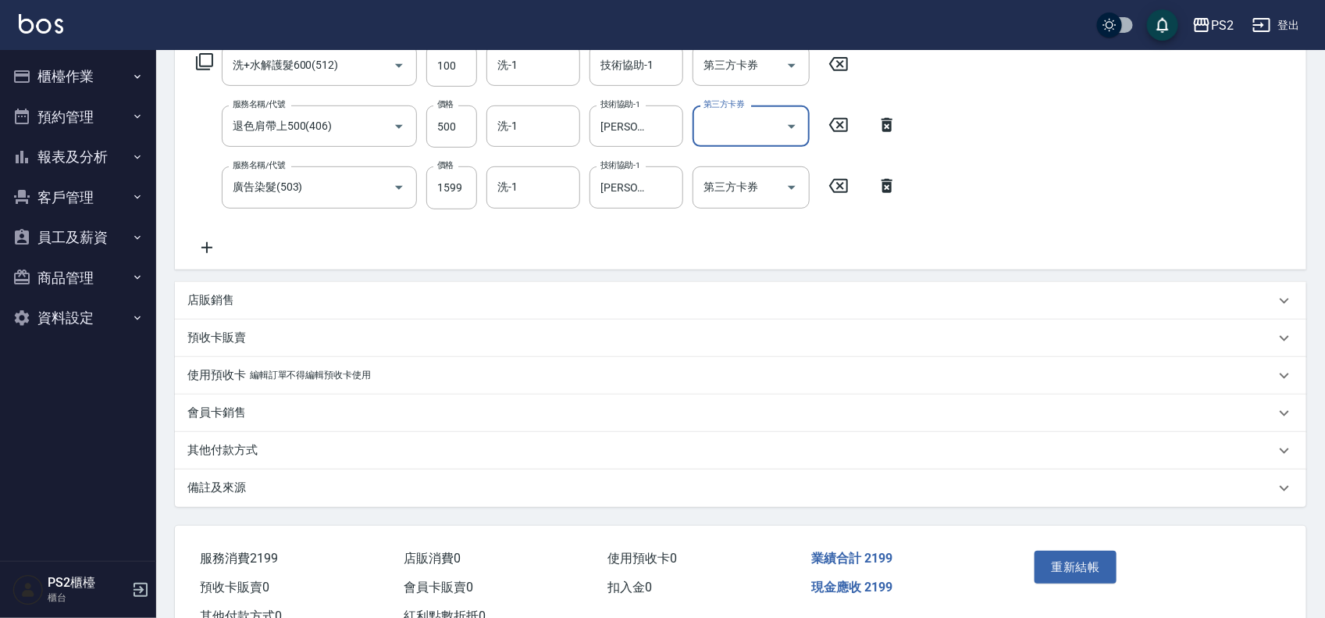
scroll to position [324, 0]
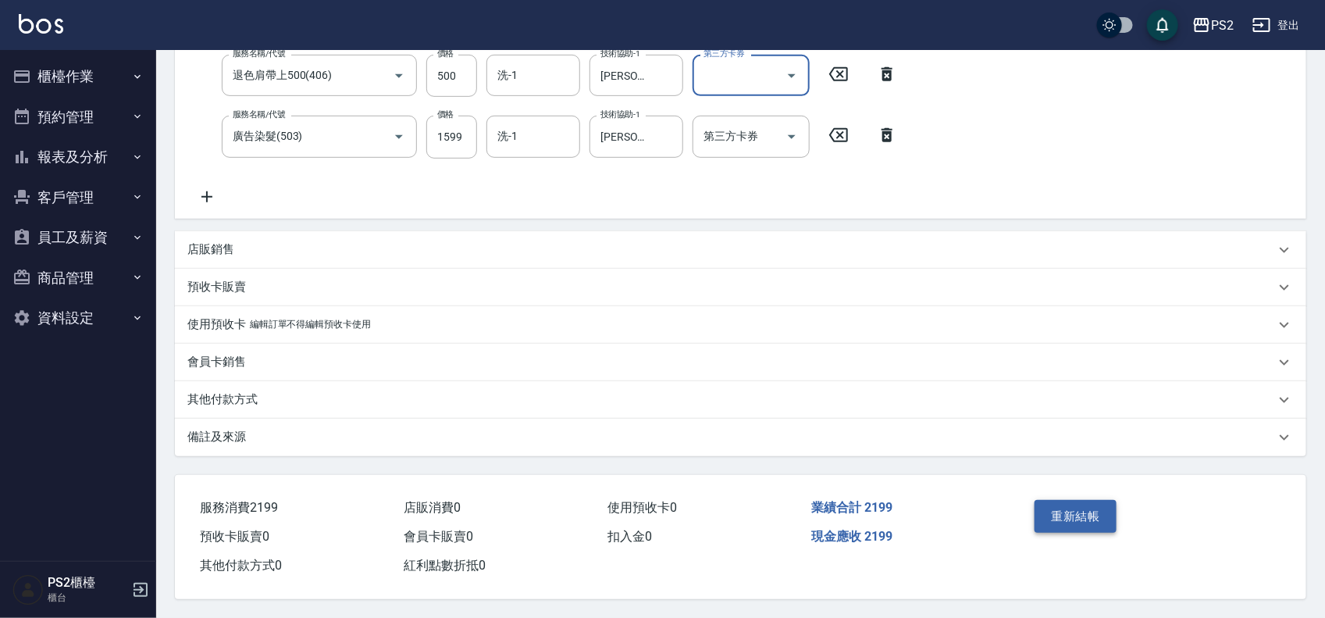
click at [1062, 508] on button "重新結帳" at bounding box center [1076, 516] width 83 height 33
